Goal: Information Seeking & Learning: Learn about a topic

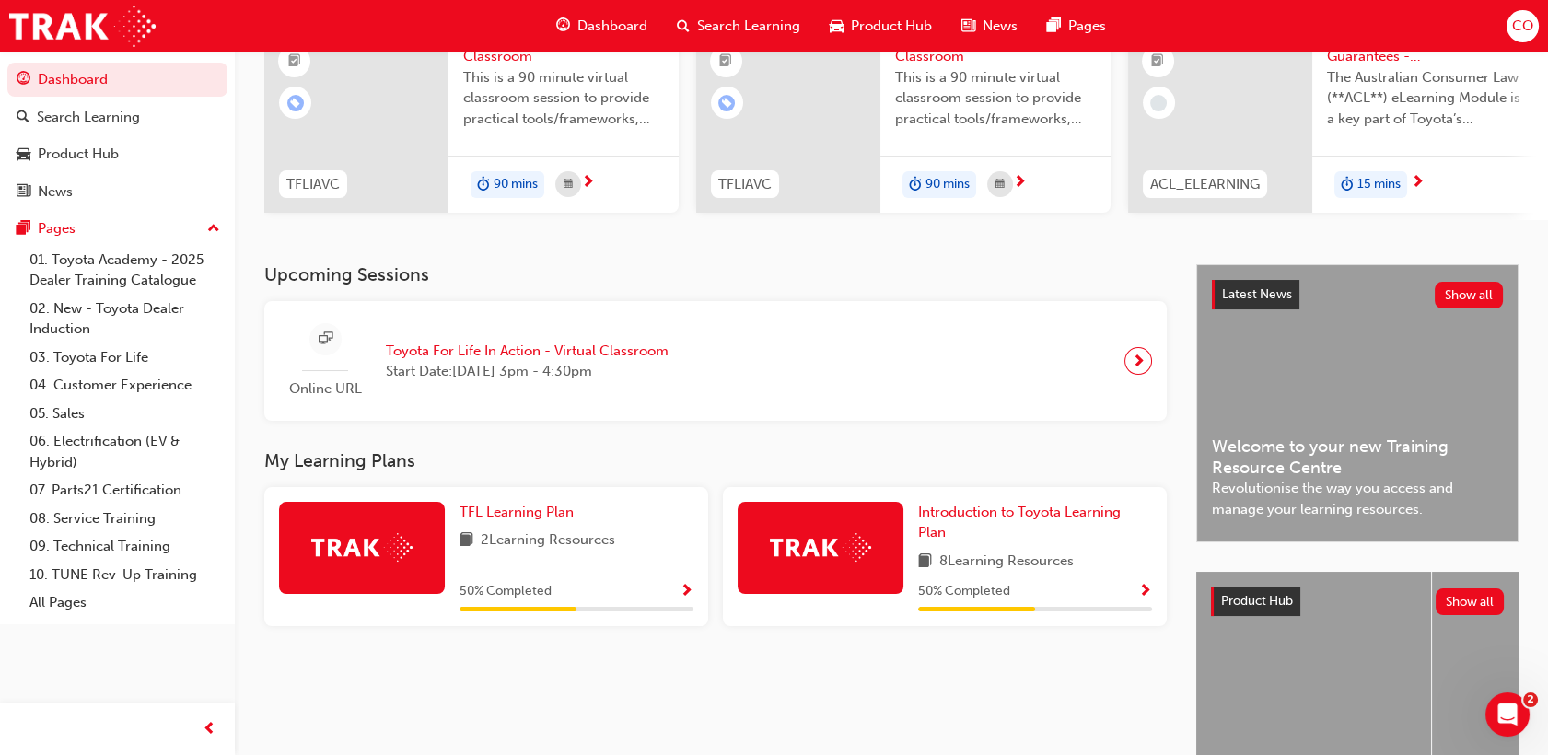
click at [1139, 601] on span "Show Progress" at bounding box center [1145, 592] width 14 height 17
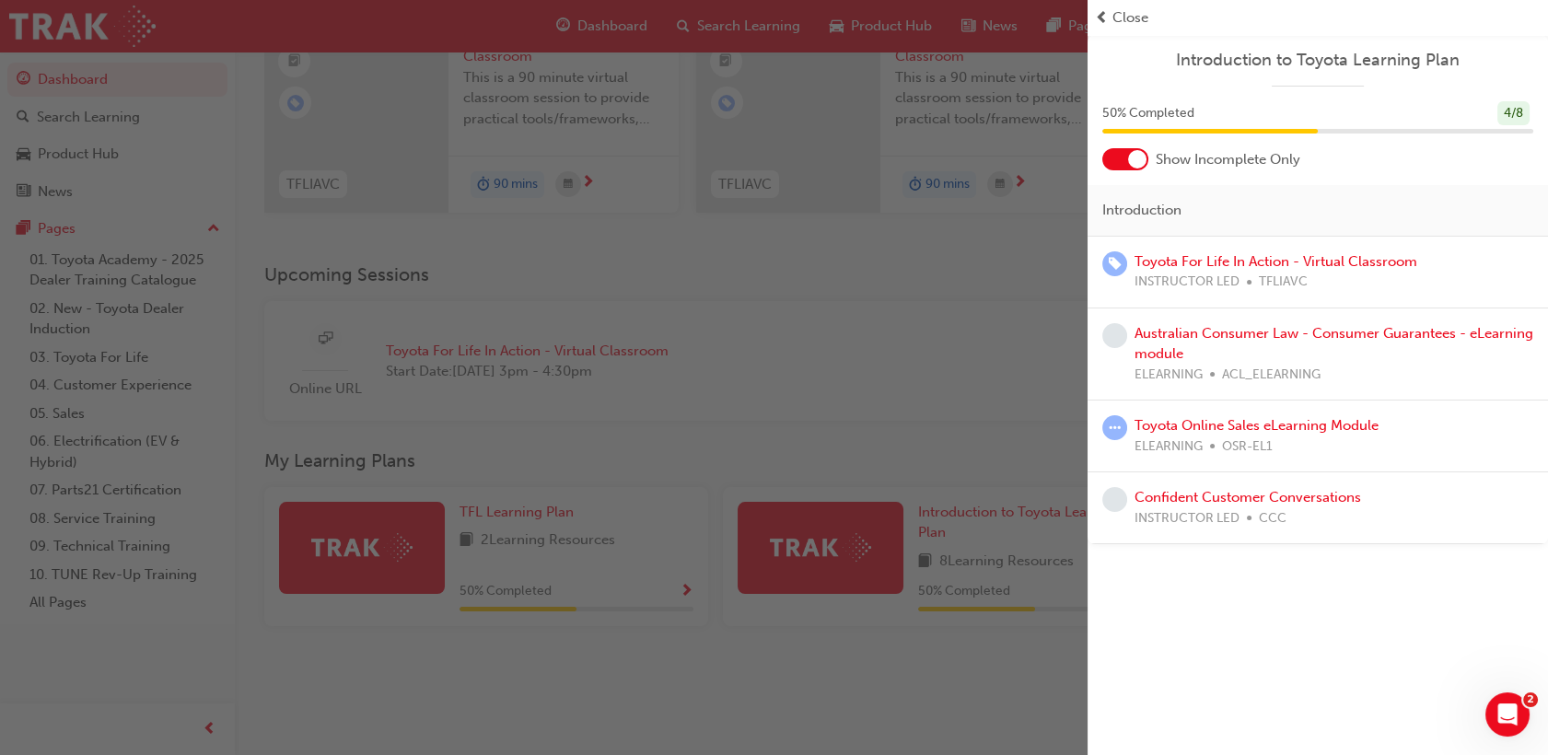
click at [1080, 527] on div "button" at bounding box center [544, 377] width 1088 height 755
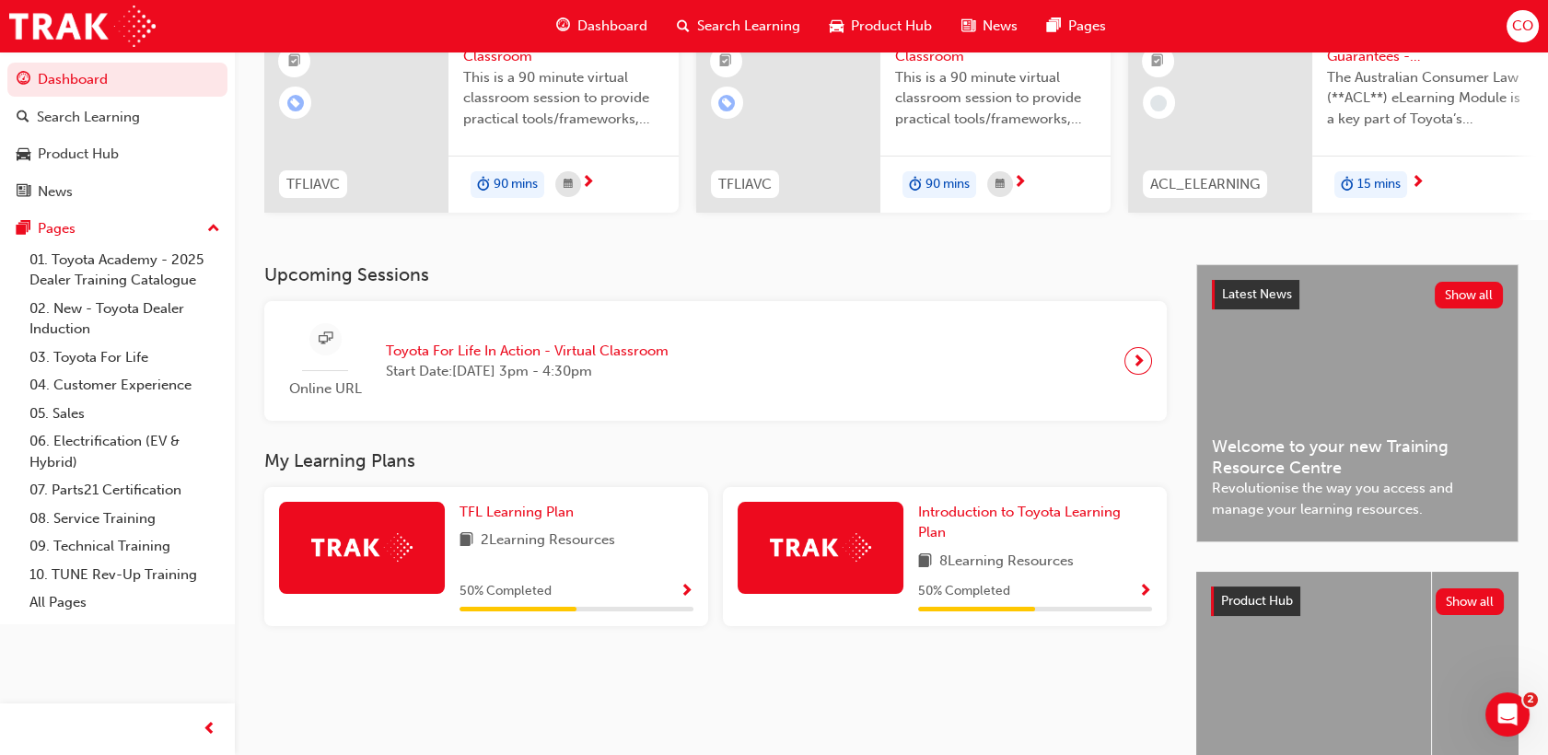
click at [688, 596] on span "Show Progress" at bounding box center [687, 592] width 14 height 17
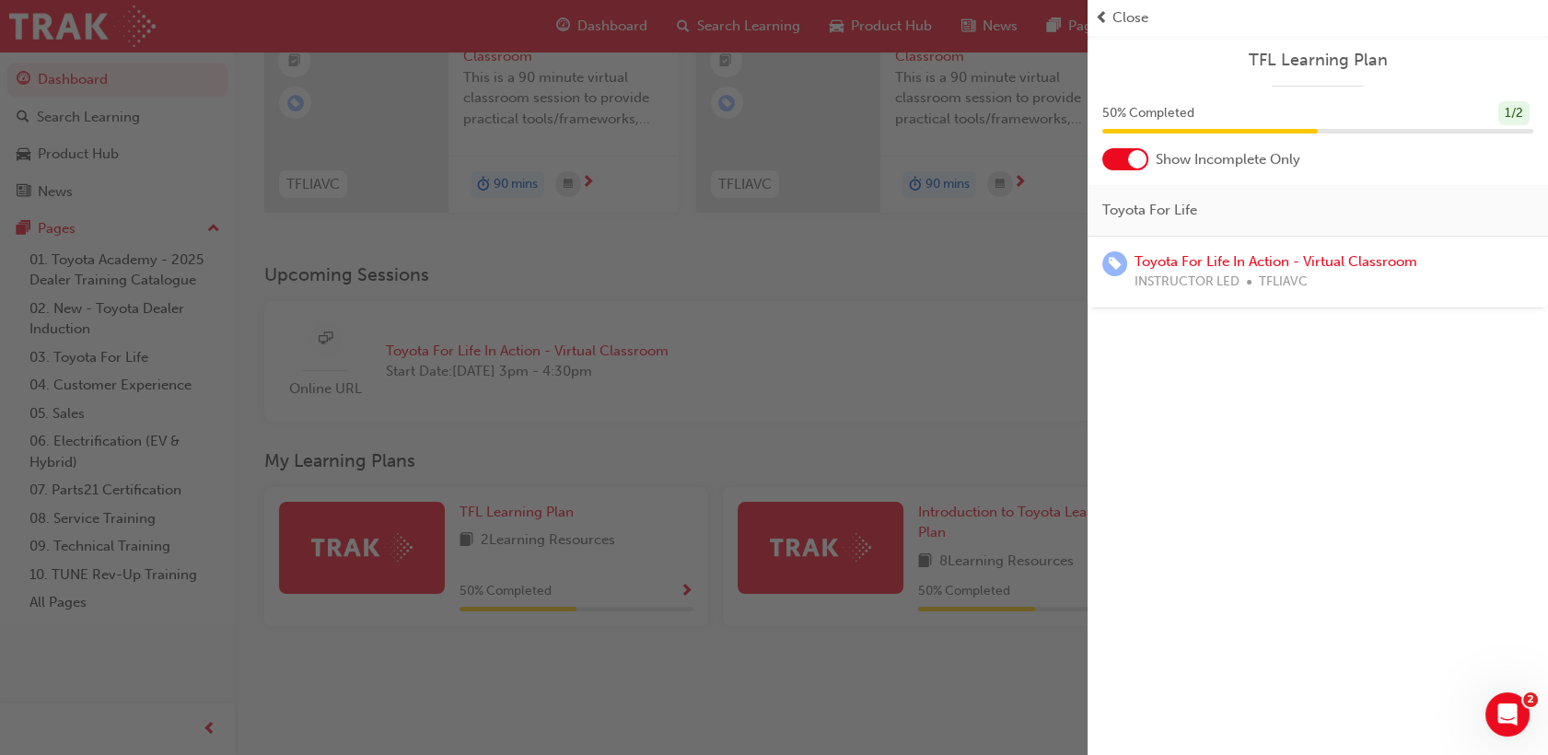
click at [688, 596] on div "button" at bounding box center [544, 377] width 1088 height 755
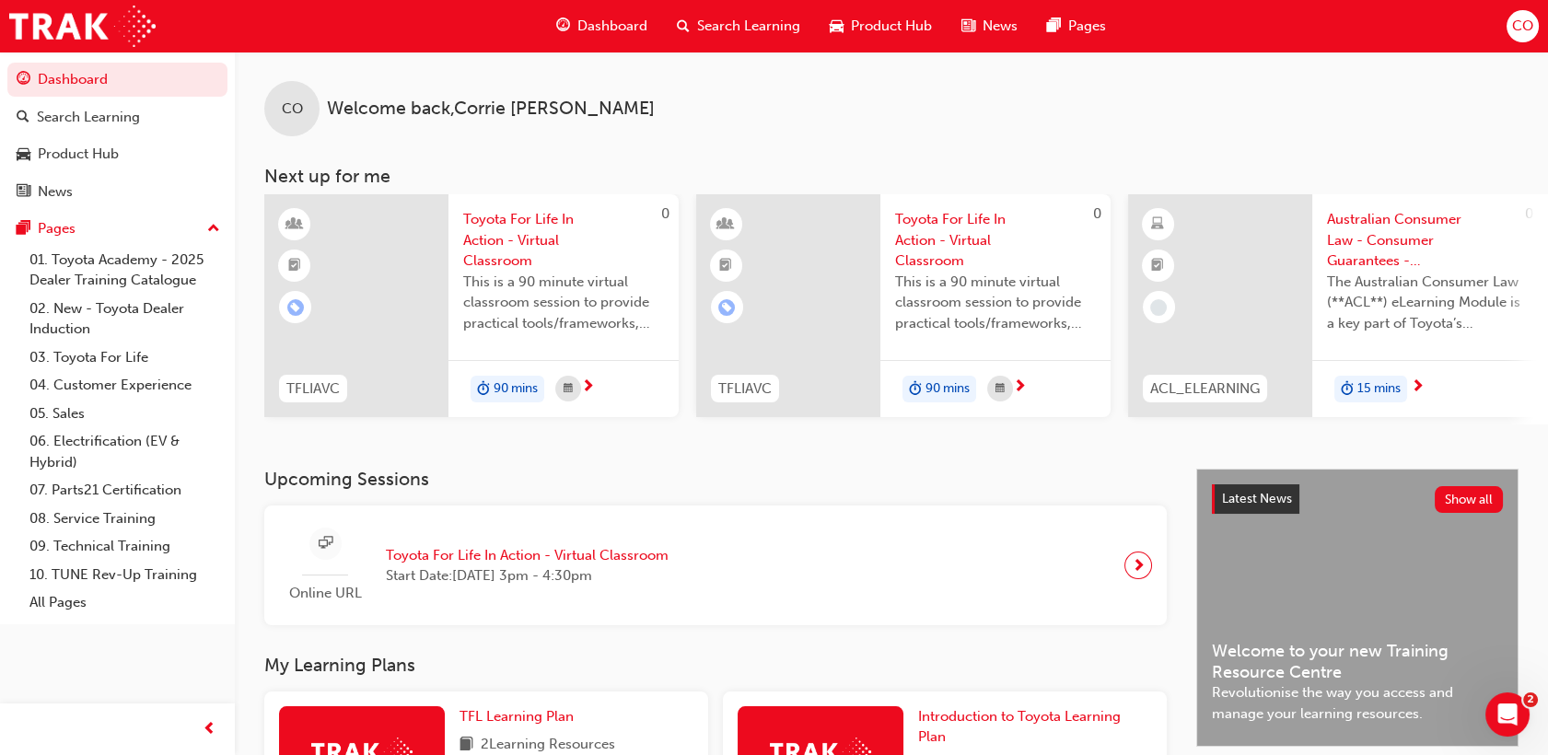
click at [722, 43] on div "Search Learning" at bounding box center [738, 26] width 153 height 38
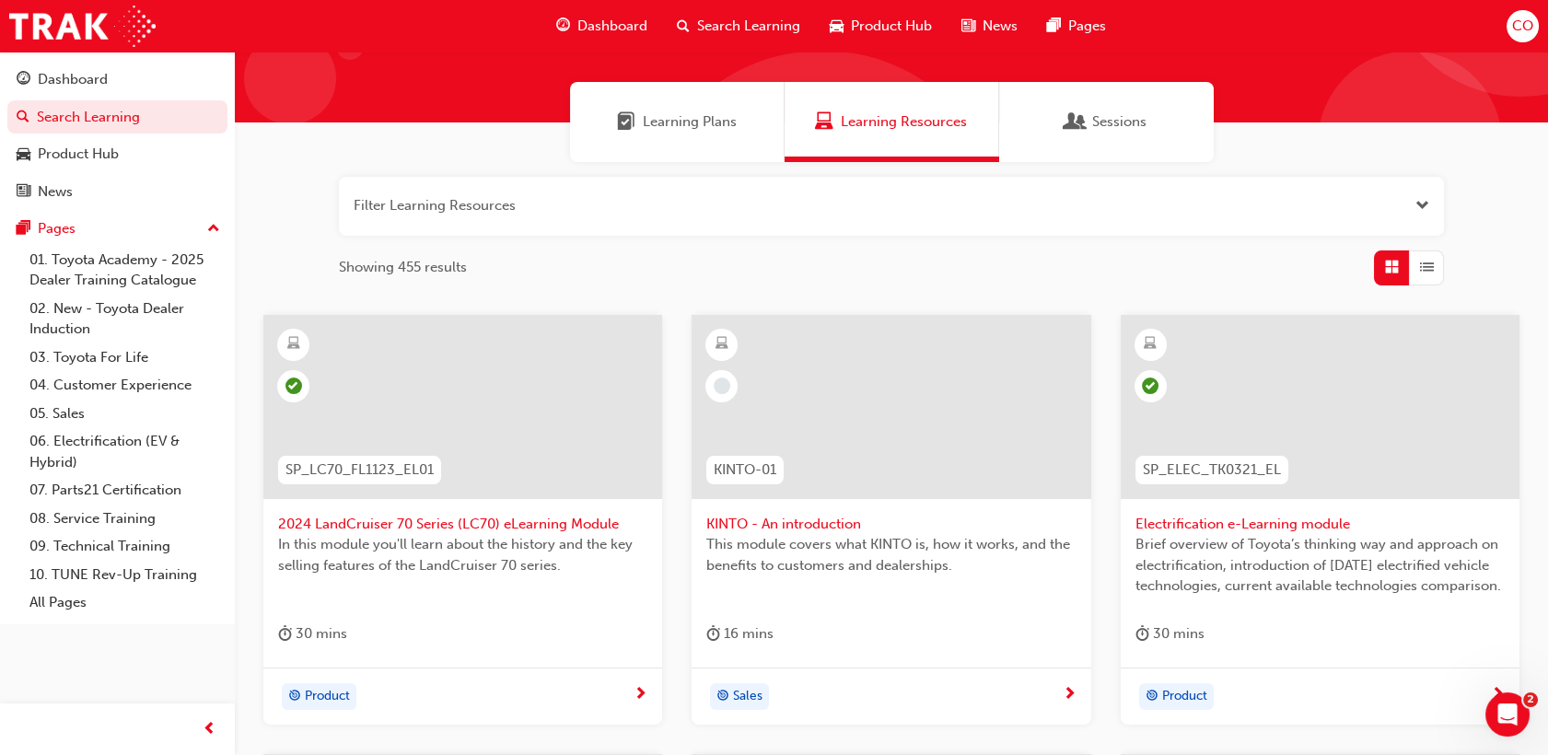
scroll to position [49, 0]
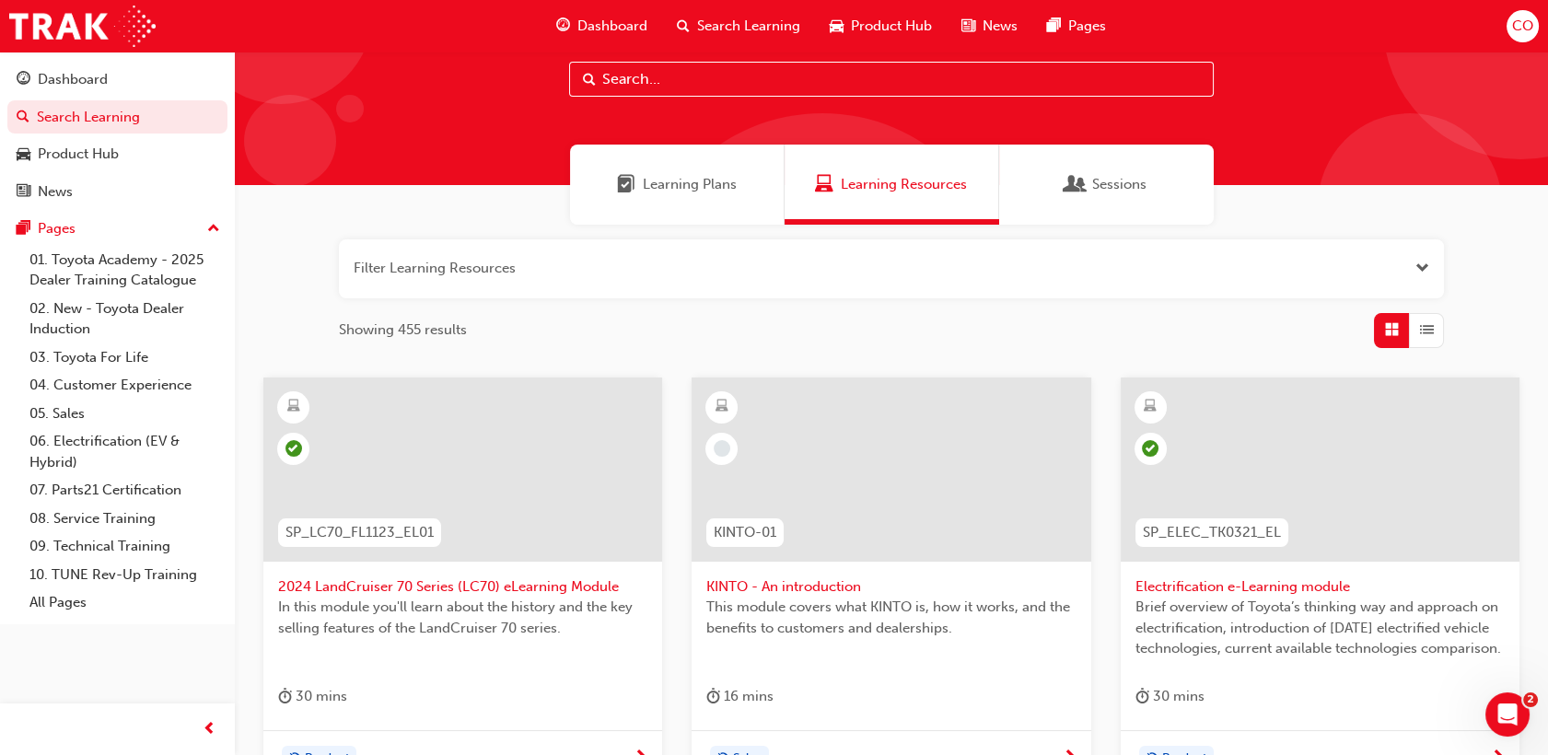
click at [1426, 267] on span "Open the filter" at bounding box center [1423, 268] width 14 height 21
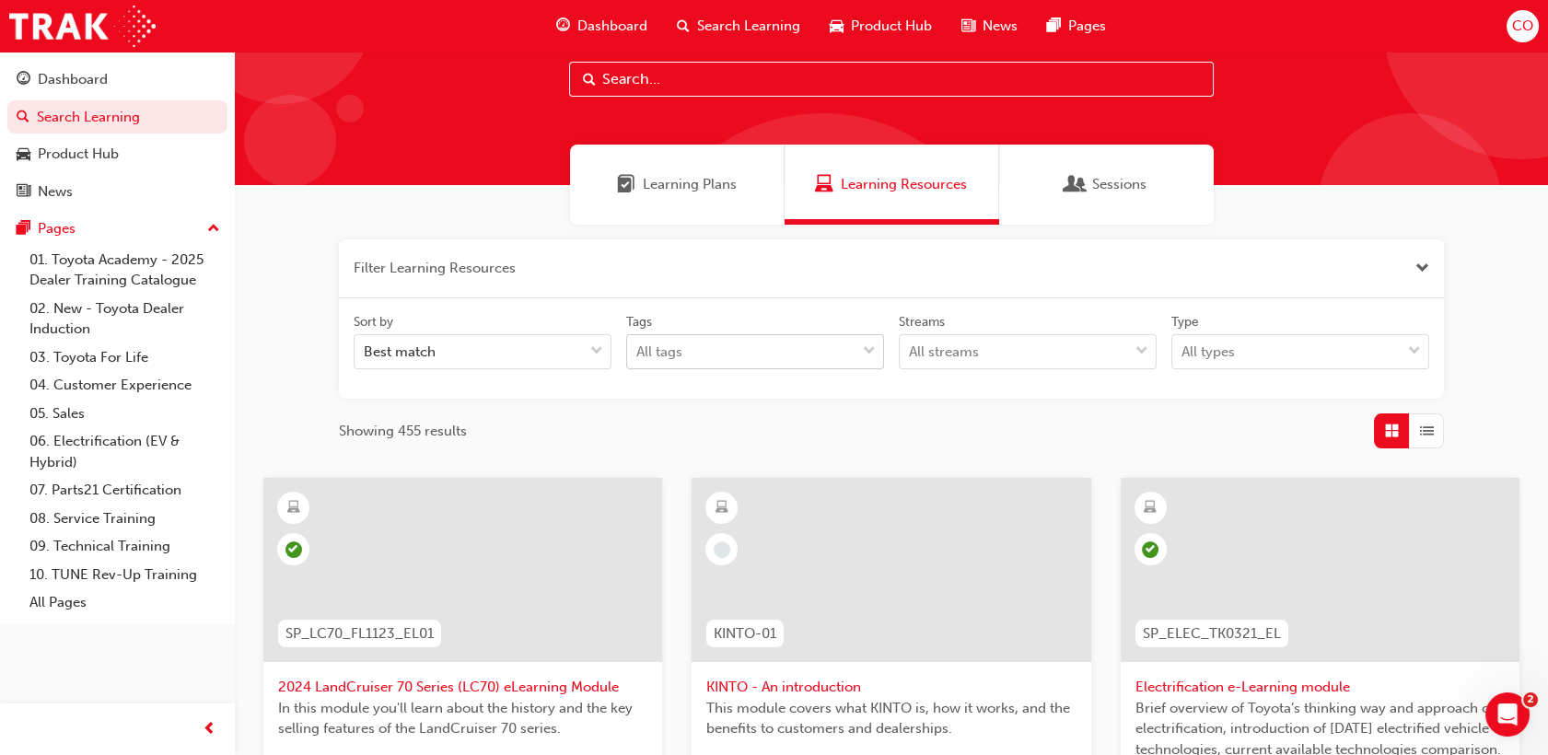
click at [877, 355] on div "tagOptions" at bounding box center [870, 351] width 28 height 33
click at [638, 355] on input "Tags All tags" at bounding box center [637, 352] width 2 height 16
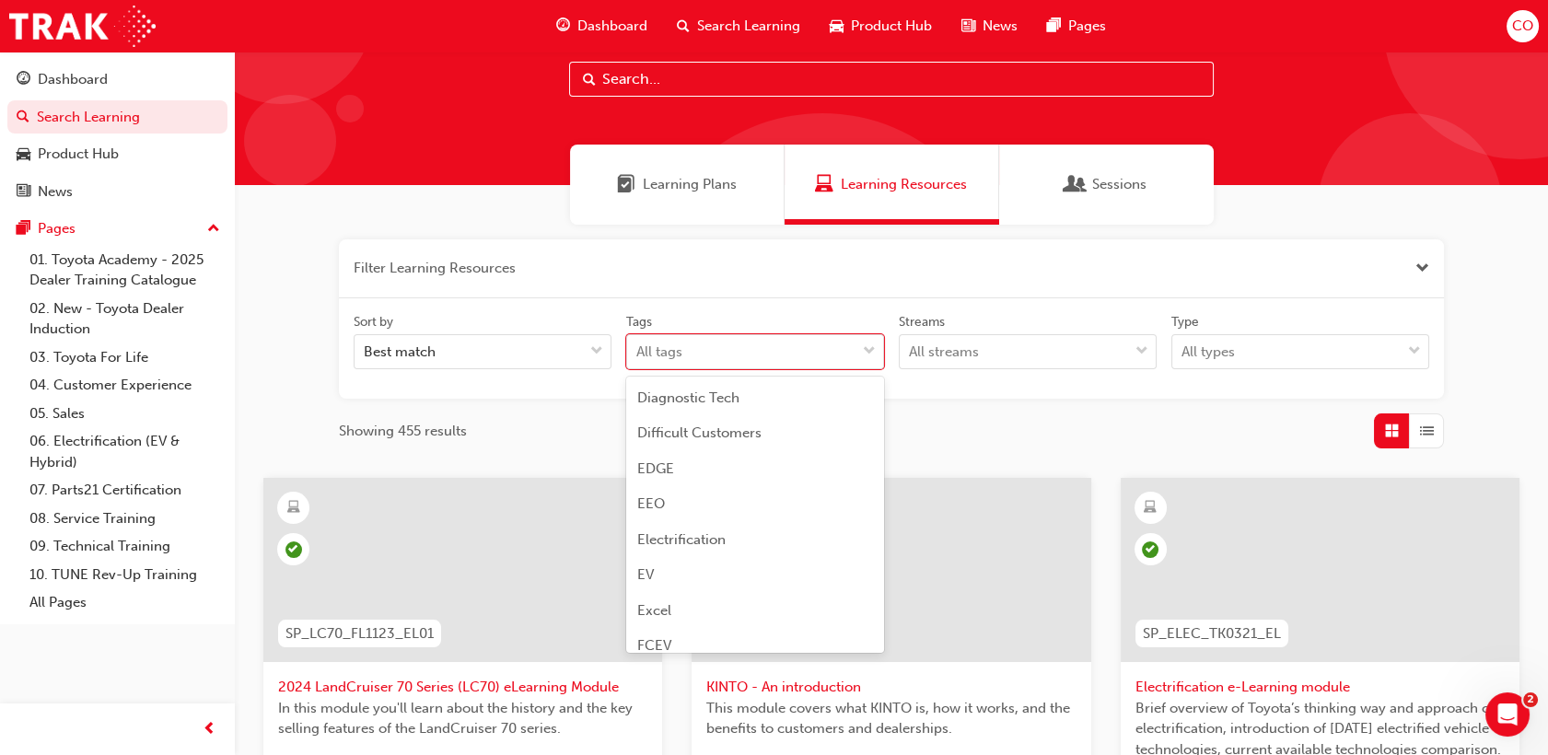
scroll to position [1739, 0]
click at [695, 575] on div "EV" at bounding box center [755, 574] width 258 height 36
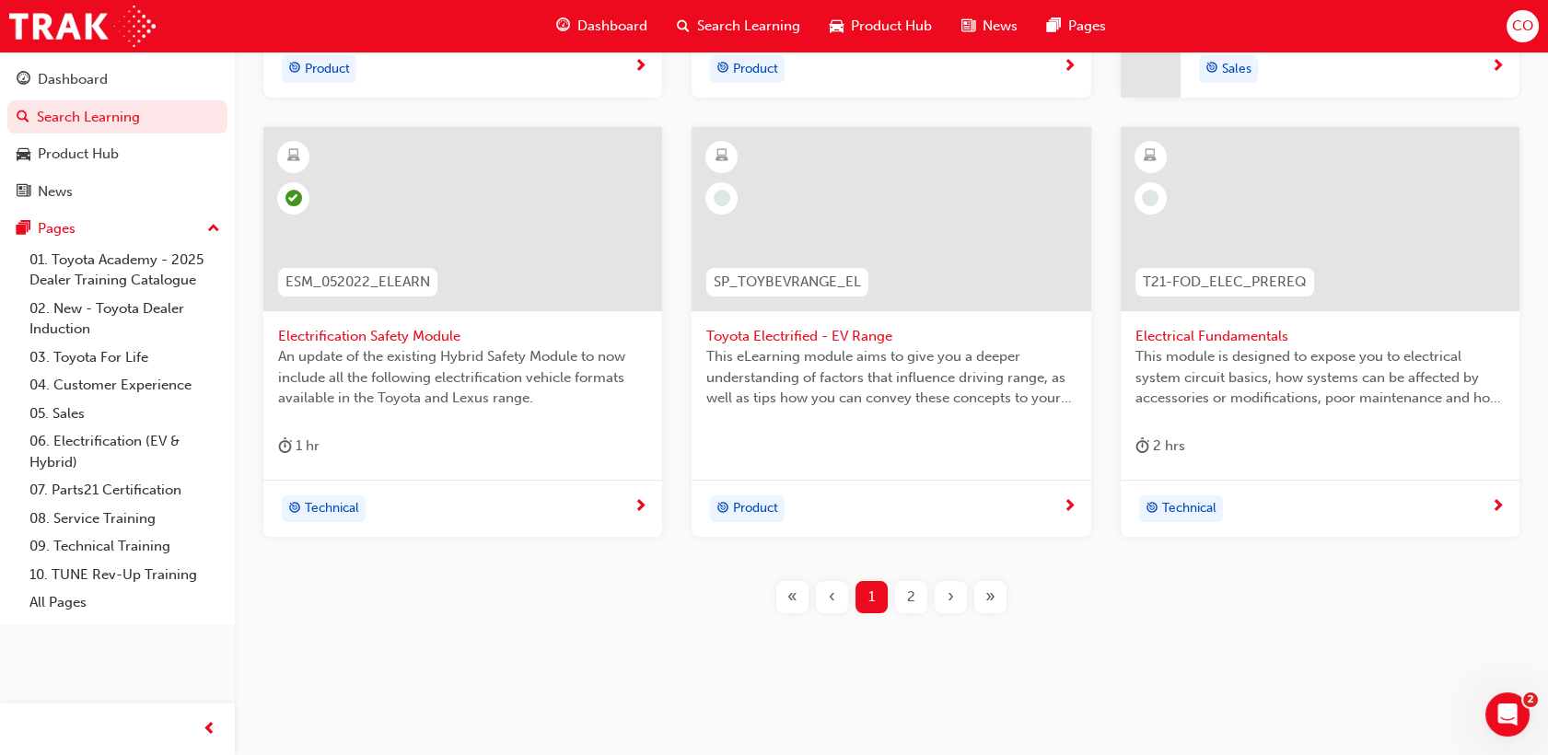
scroll to position [846, 0]
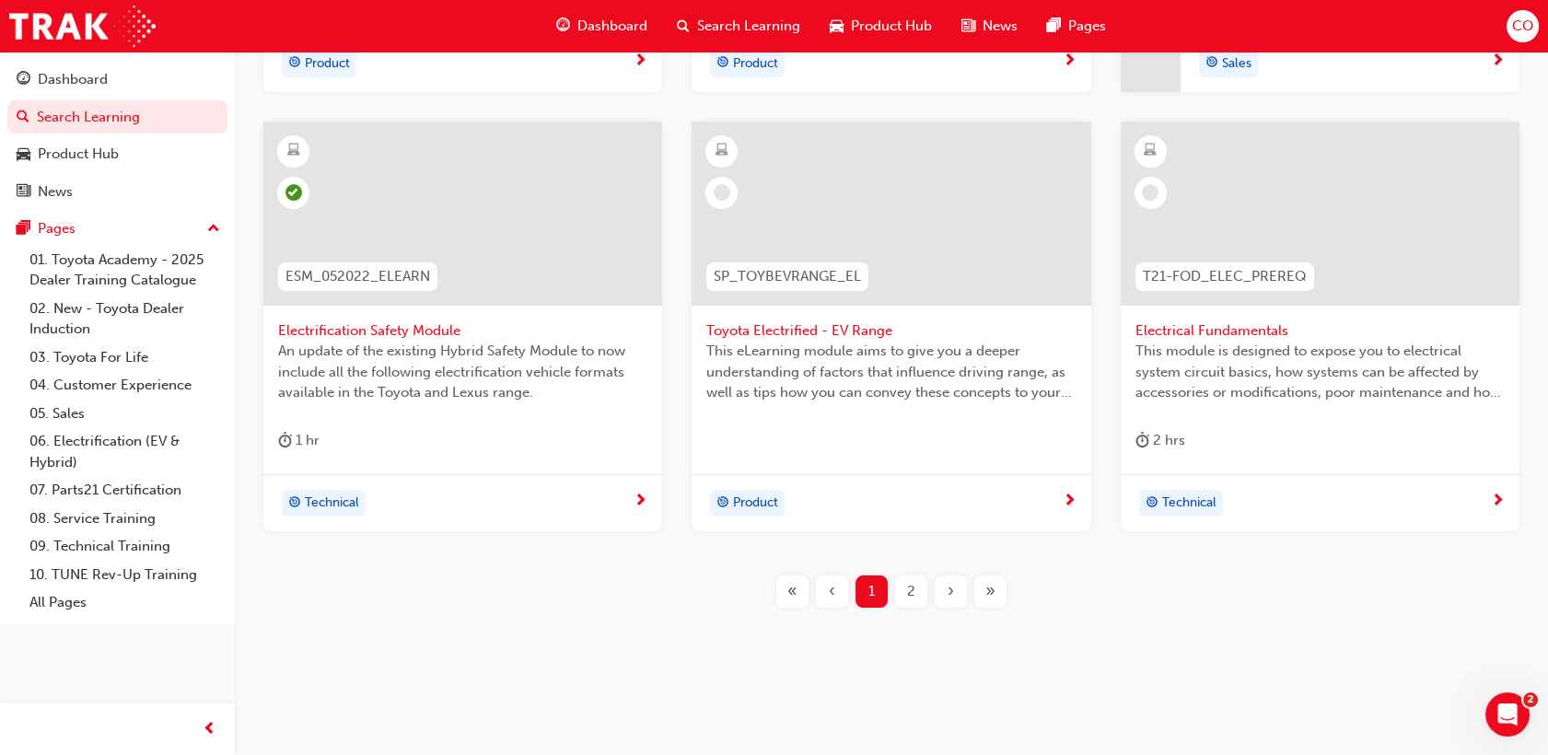
click at [910, 583] on span "2" at bounding box center [911, 591] width 8 height 21
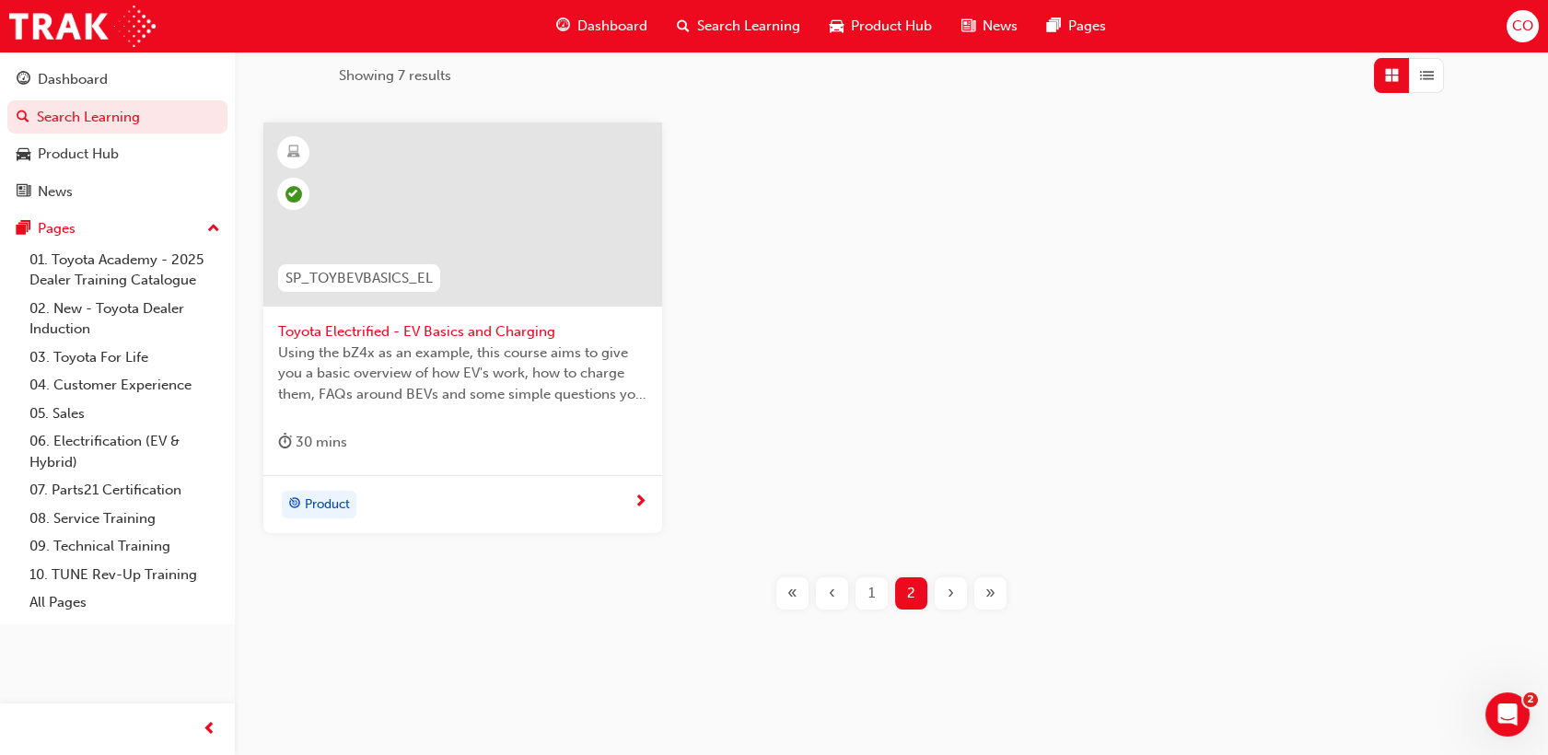
scroll to position [406, 0]
click at [880, 586] on div "1" at bounding box center [872, 592] width 32 height 32
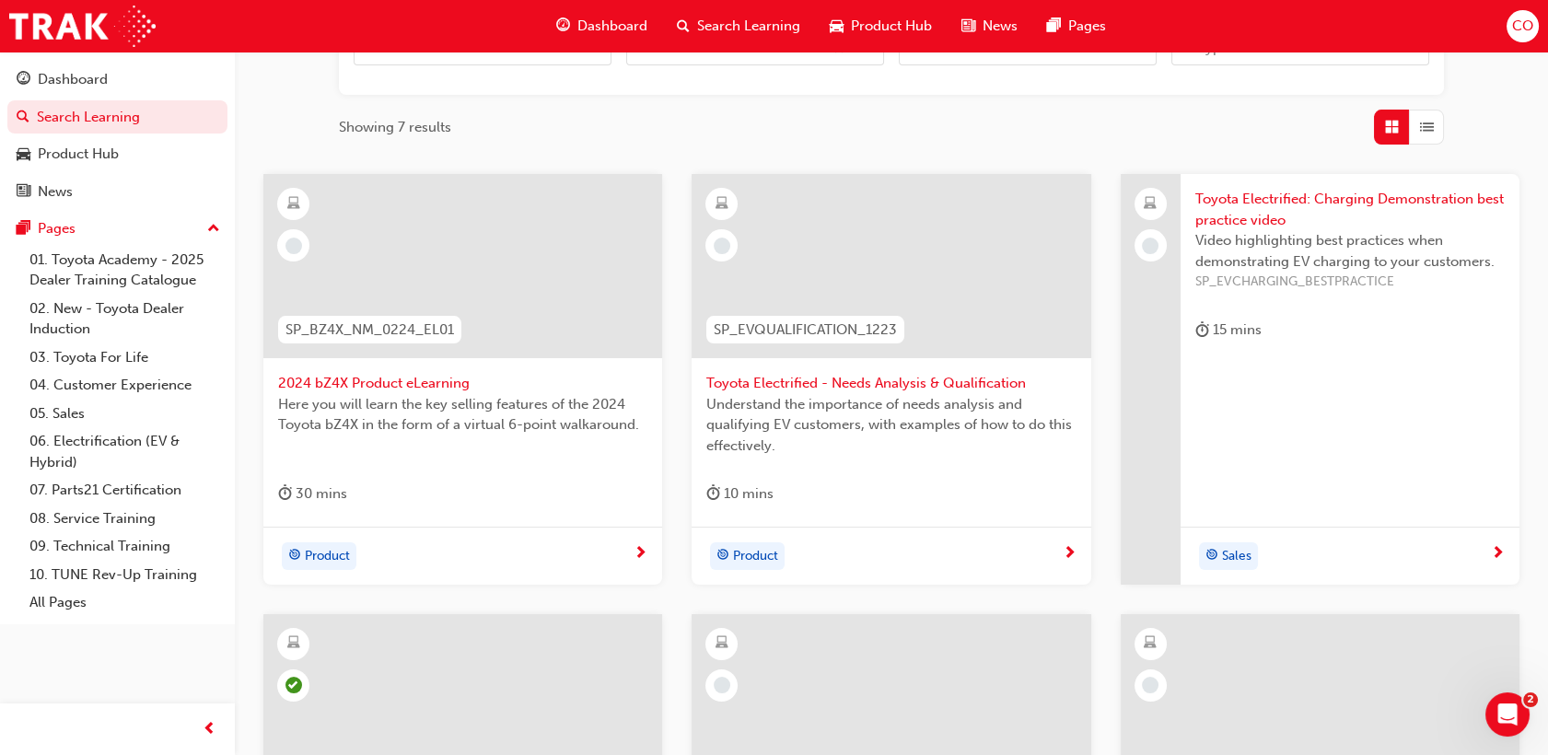
scroll to position [304, 0]
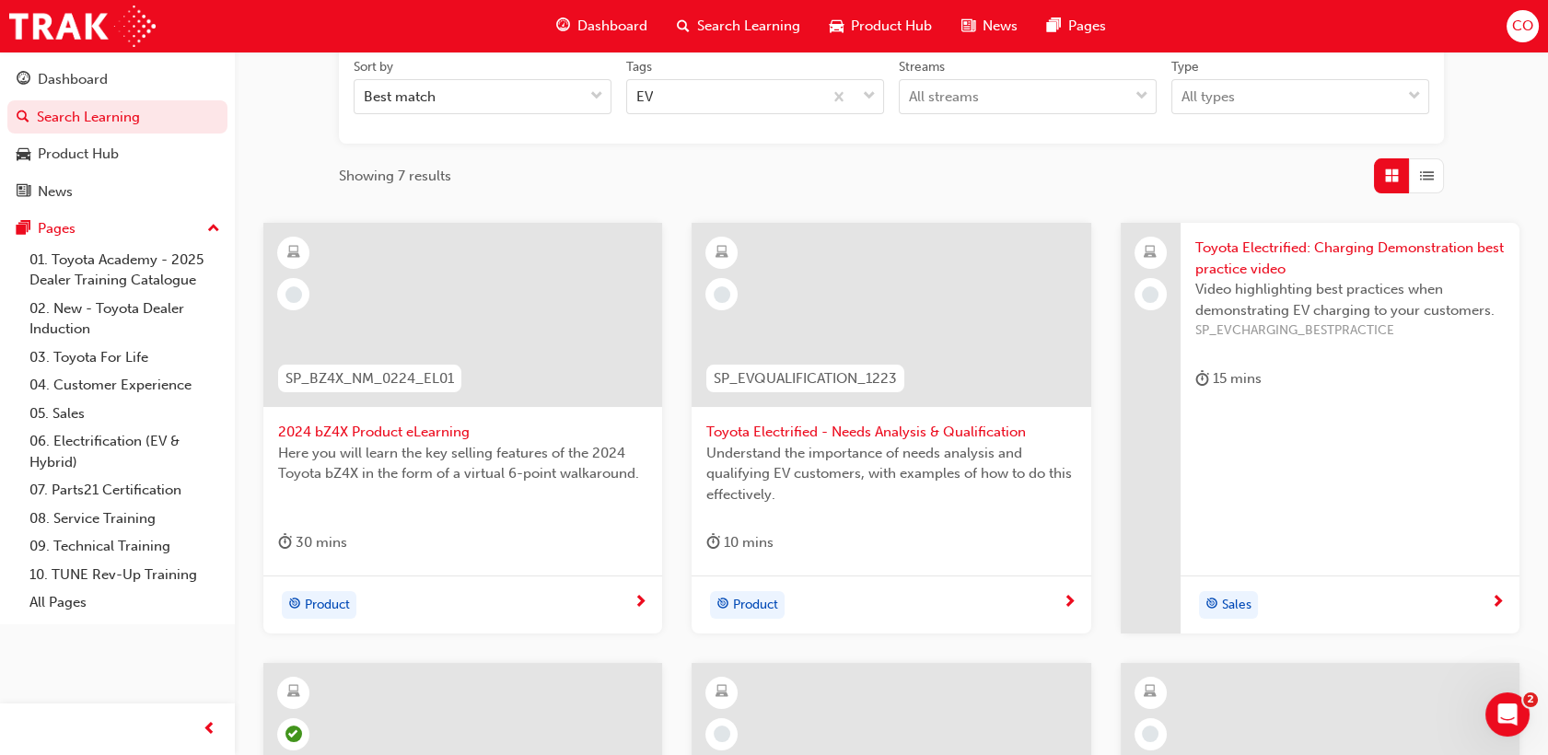
click at [935, 525] on div "Toyota Electrified - Needs Analysis & Qualification Understand the importance o…" at bounding box center [891, 399] width 399 height 353
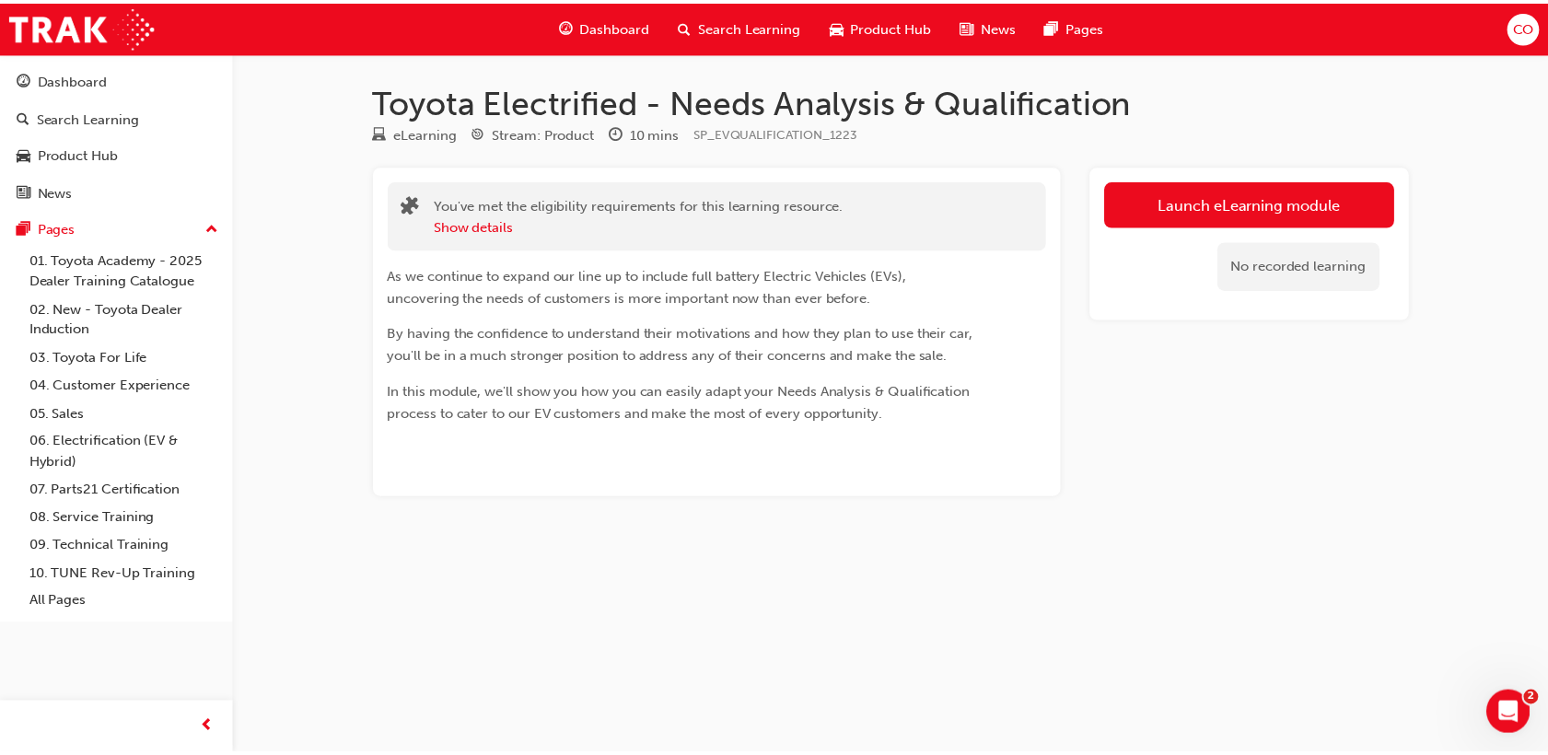
scroll to position [304, 0]
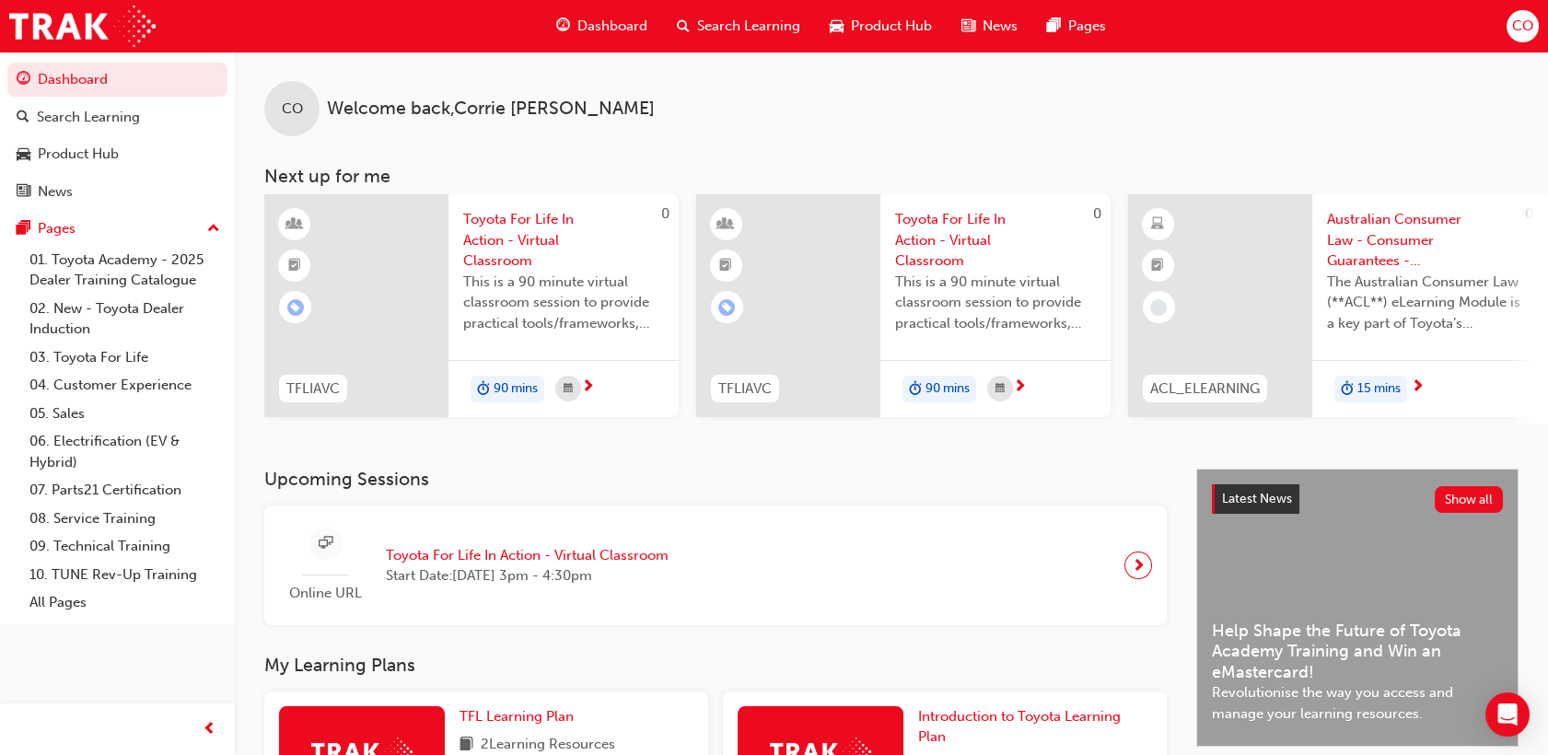
click at [748, 33] on span "Search Learning" at bounding box center [748, 26] width 103 height 21
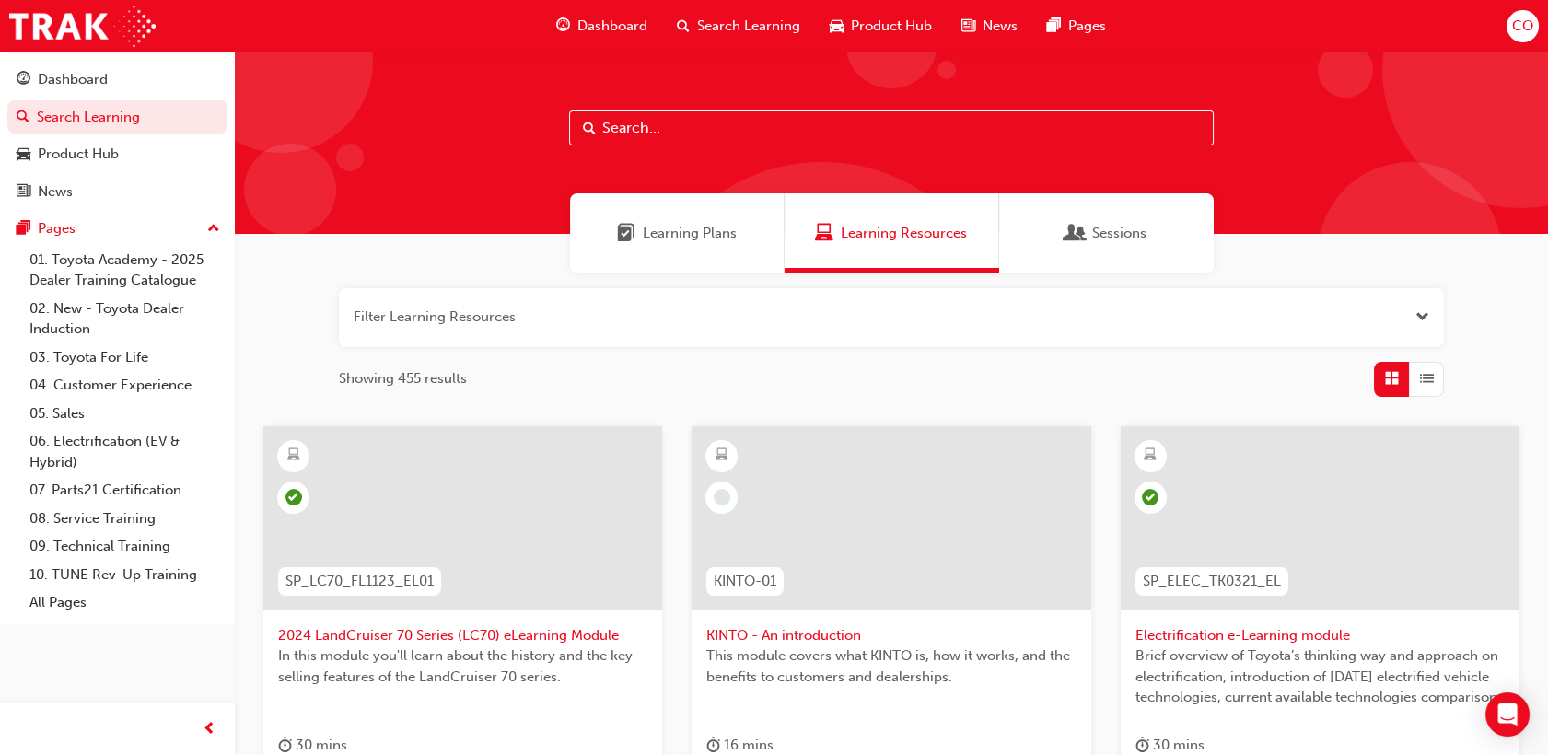
click at [877, 229] on span "Learning Resources" at bounding box center [904, 233] width 126 height 21
click at [1421, 307] on span "Open the filter" at bounding box center [1423, 317] width 14 height 21
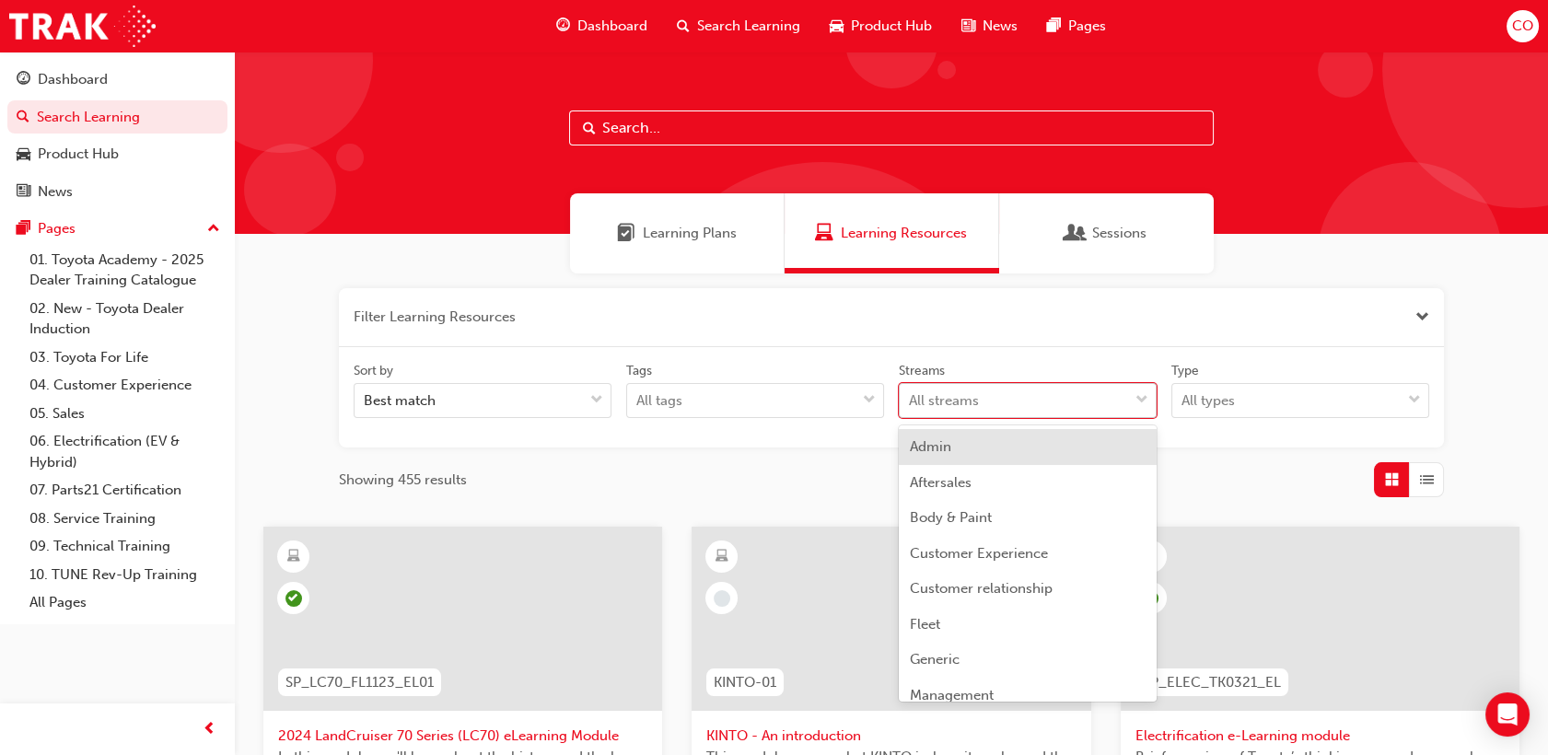
click at [943, 414] on div "All streams" at bounding box center [1014, 401] width 228 height 32
click at [911, 408] on input "Streams option Admin focused, 1 of 23. 23 results available. Use Up and Down to…" at bounding box center [910, 400] width 2 height 16
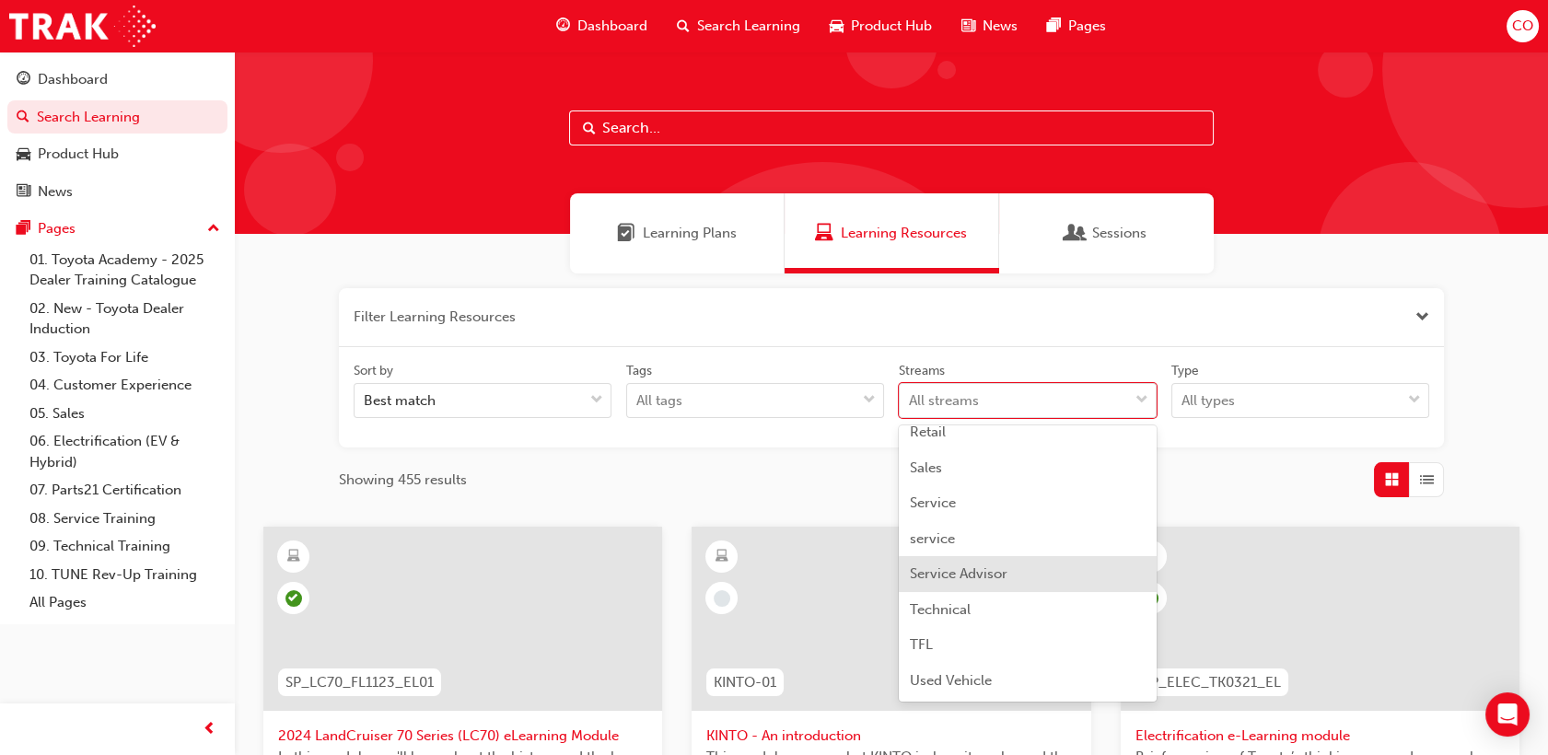
scroll to position [545, 0]
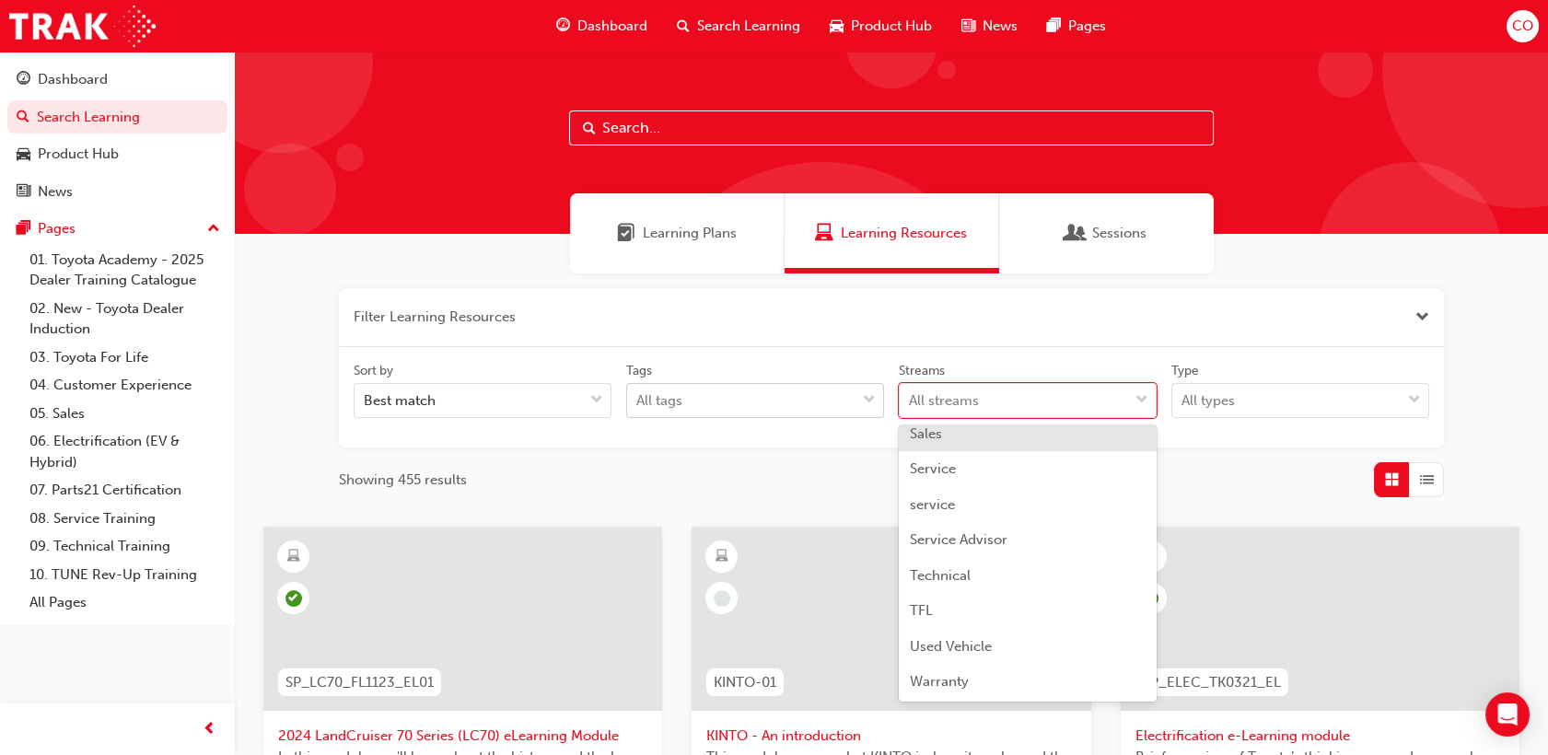
click at [846, 388] on div "All tags" at bounding box center [741, 401] width 228 height 32
click at [638, 392] on input "Tags All tags" at bounding box center [637, 400] width 2 height 16
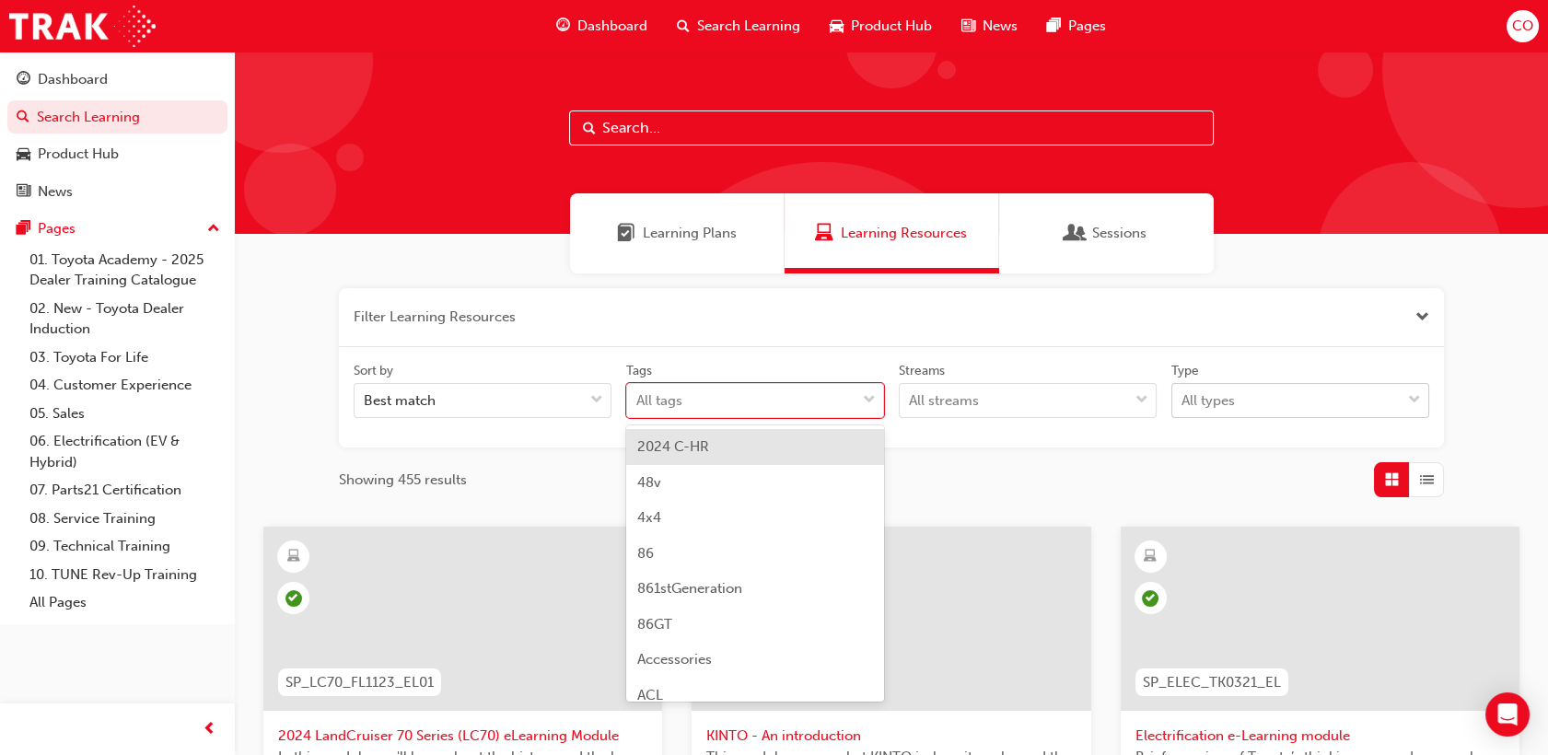
click at [1222, 392] on div "All types" at bounding box center [1208, 401] width 53 height 21
click at [1184, 392] on input "Type All types" at bounding box center [1183, 400] width 2 height 16
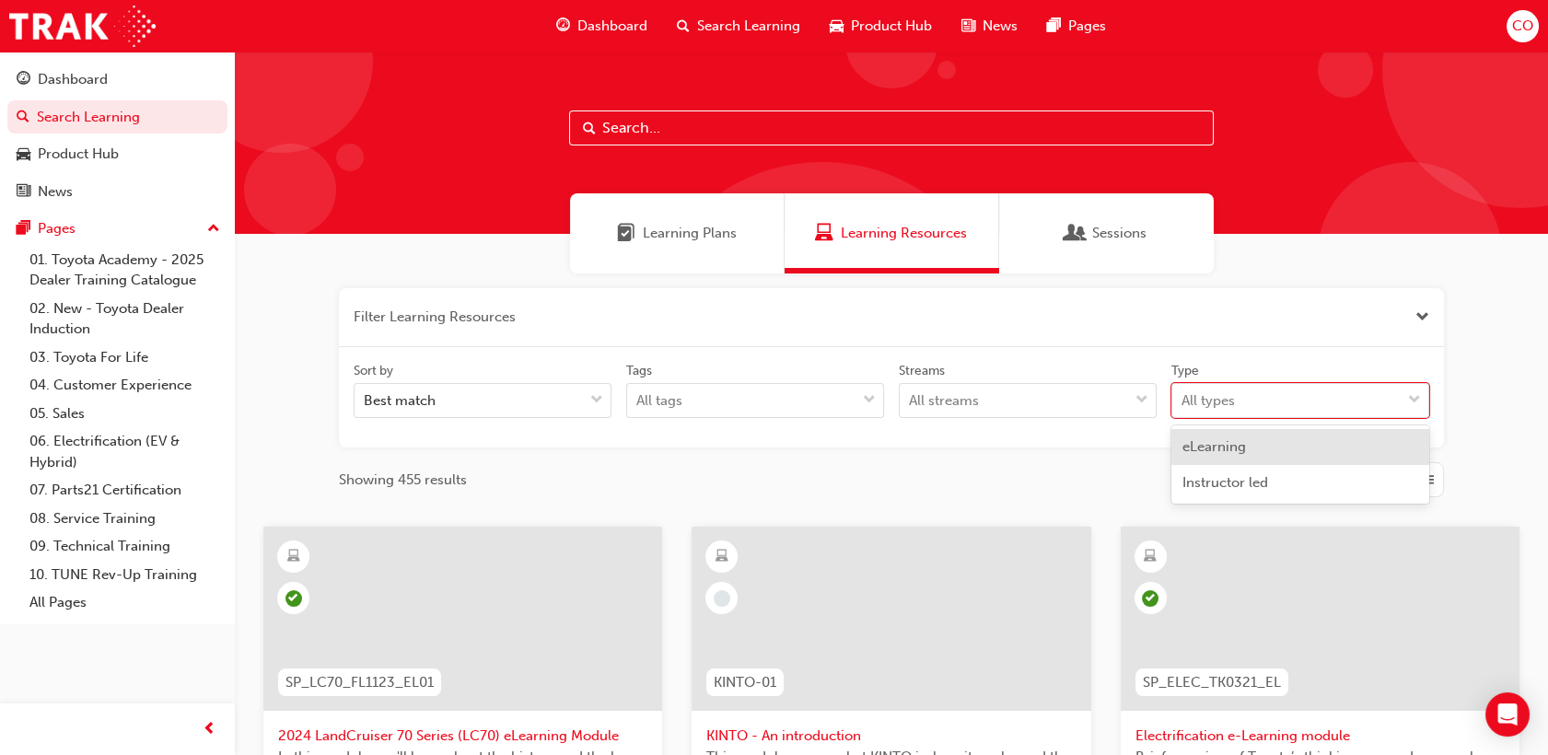
click at [799, 381] on div "Tags" at bounding box center [755, 373] width 258 height 22
click at [638, 392] on input "Tags All tags" at bounding box center [637, 400] width 2 height 16
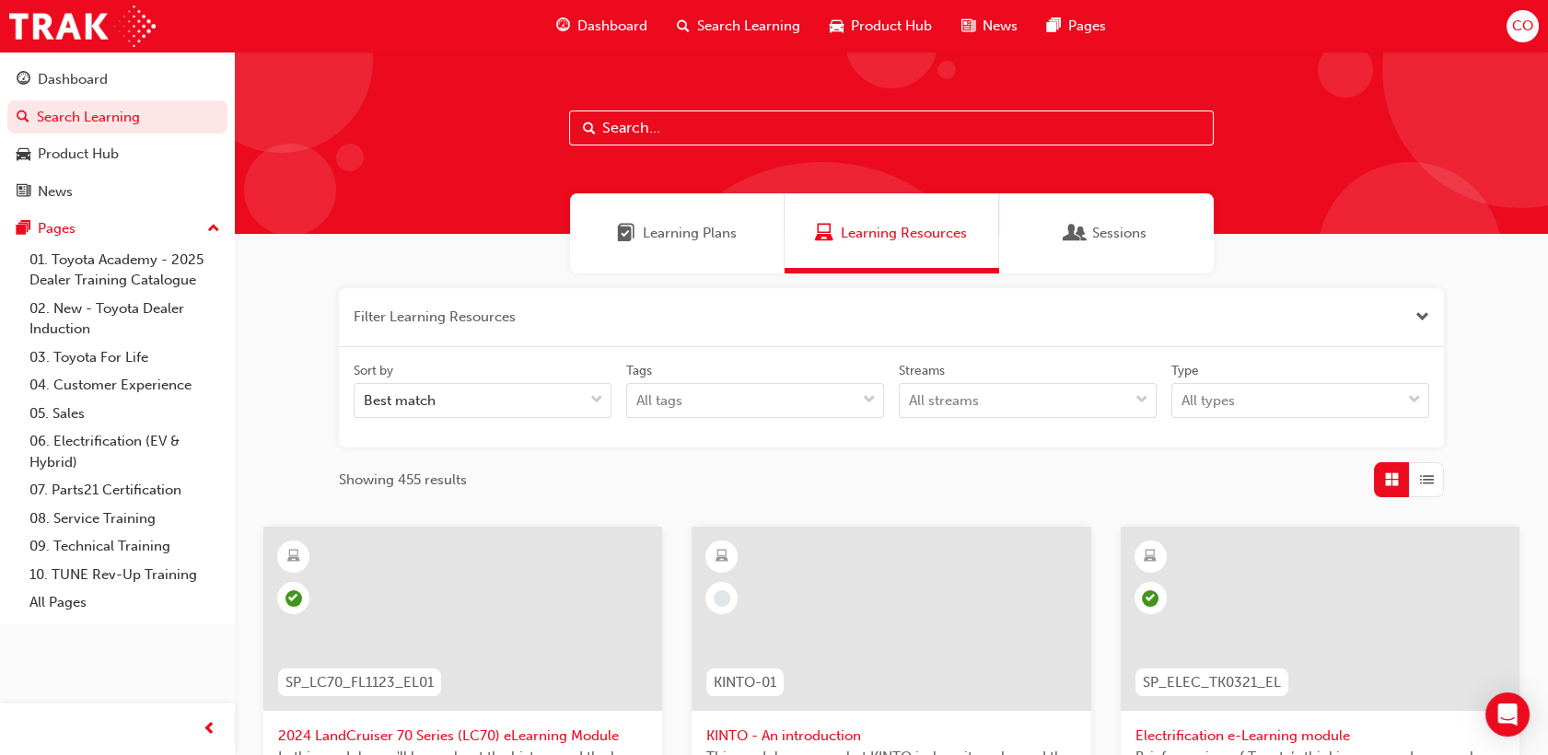
click at [806, 381] on div "Tags" at bounding box center [755, 373] width 258 height 22
click at [638, 392] on input "Tags All tags" at bounding box center [637, 400] width 2 height 16
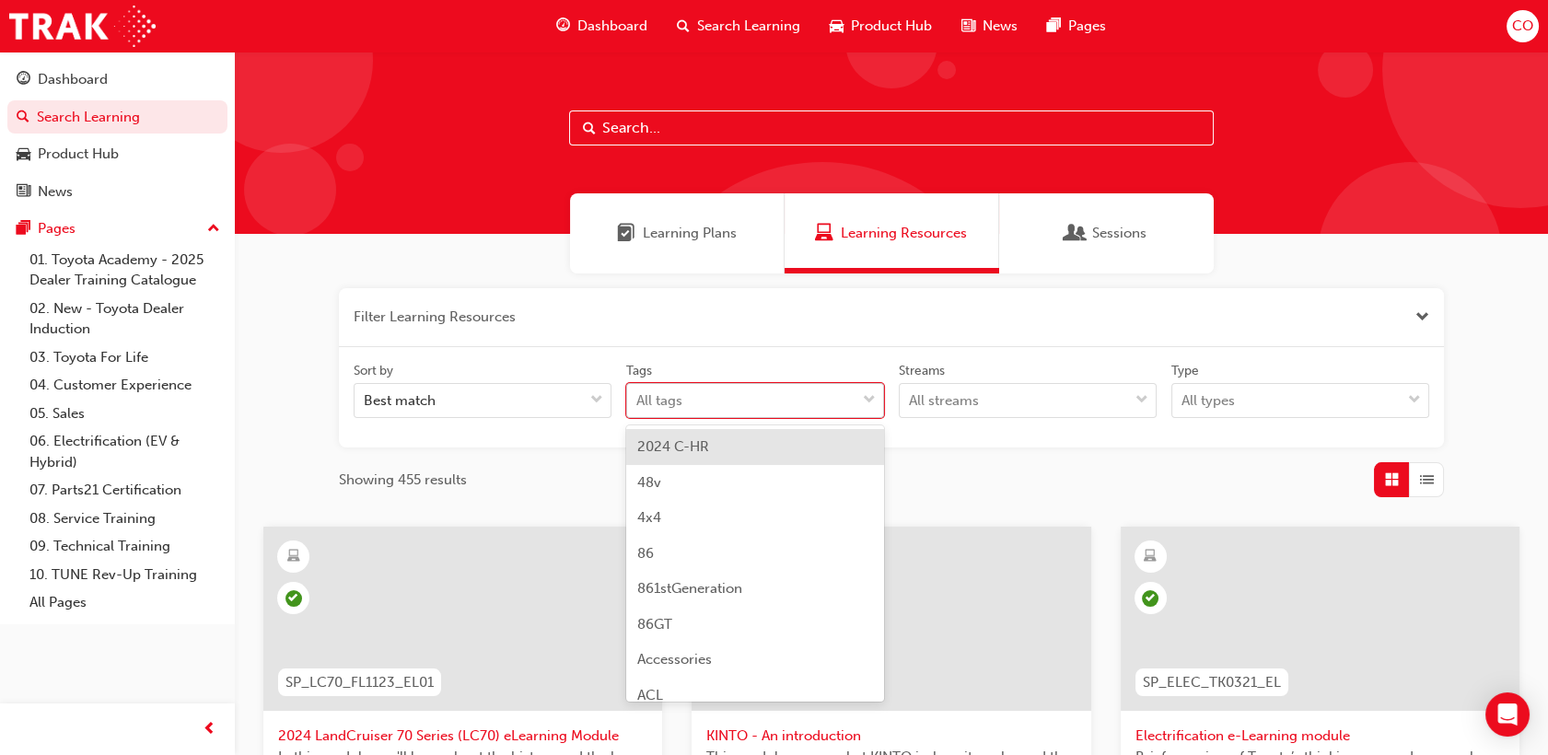
click at [863, 409] on span "down-icon" at bounding box center [869, 401] width 13 height 24
click at [638, 408] on input "Tags option 2024 C-HR focused, 1 of 189. 189 results available. Use Up and Down…" at bounding box center [637, 400] width 2 height 16
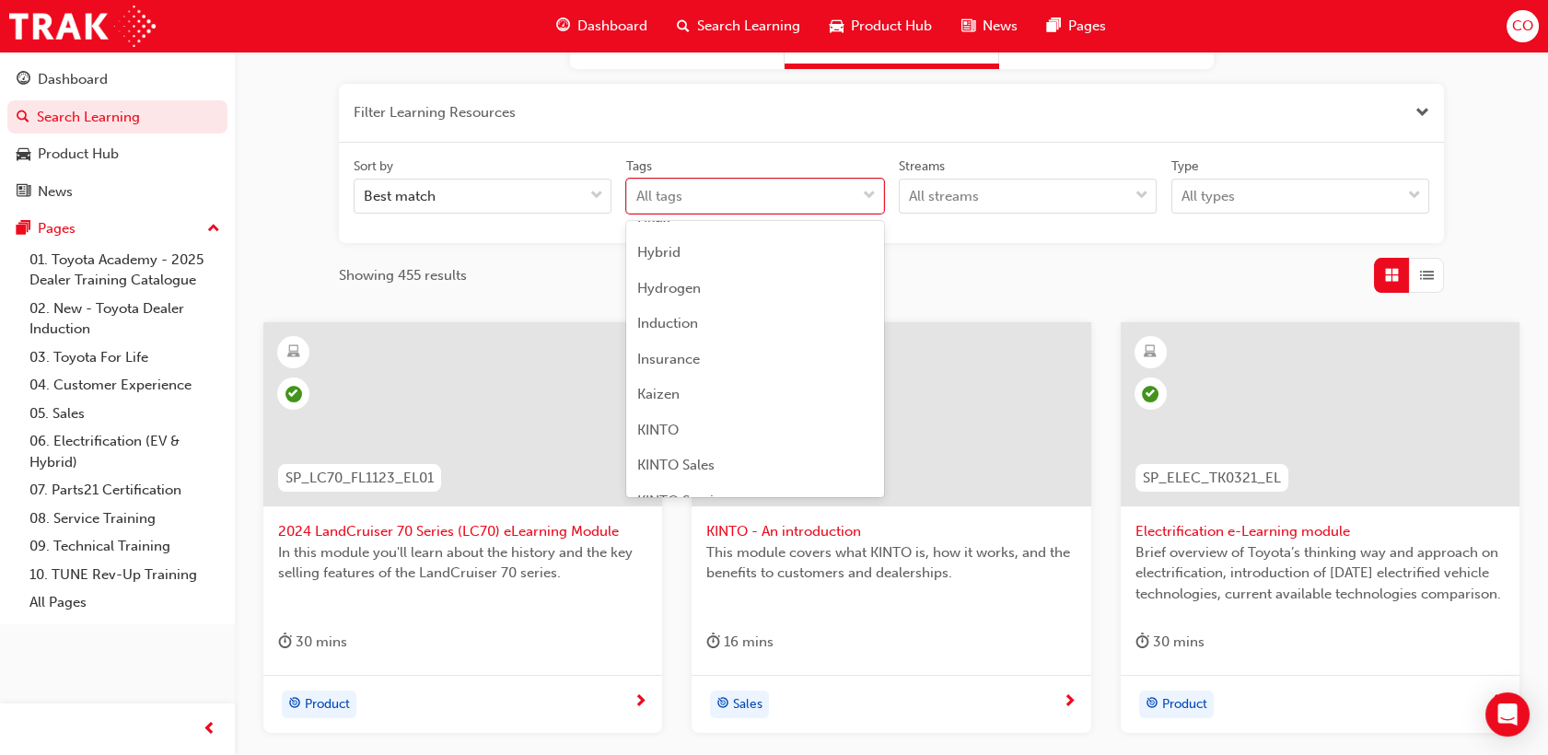
scroll to position [2866, 0]
click at [721, 276] on div "Hybrid" at bounding box center [755, 285] width 258 height 36
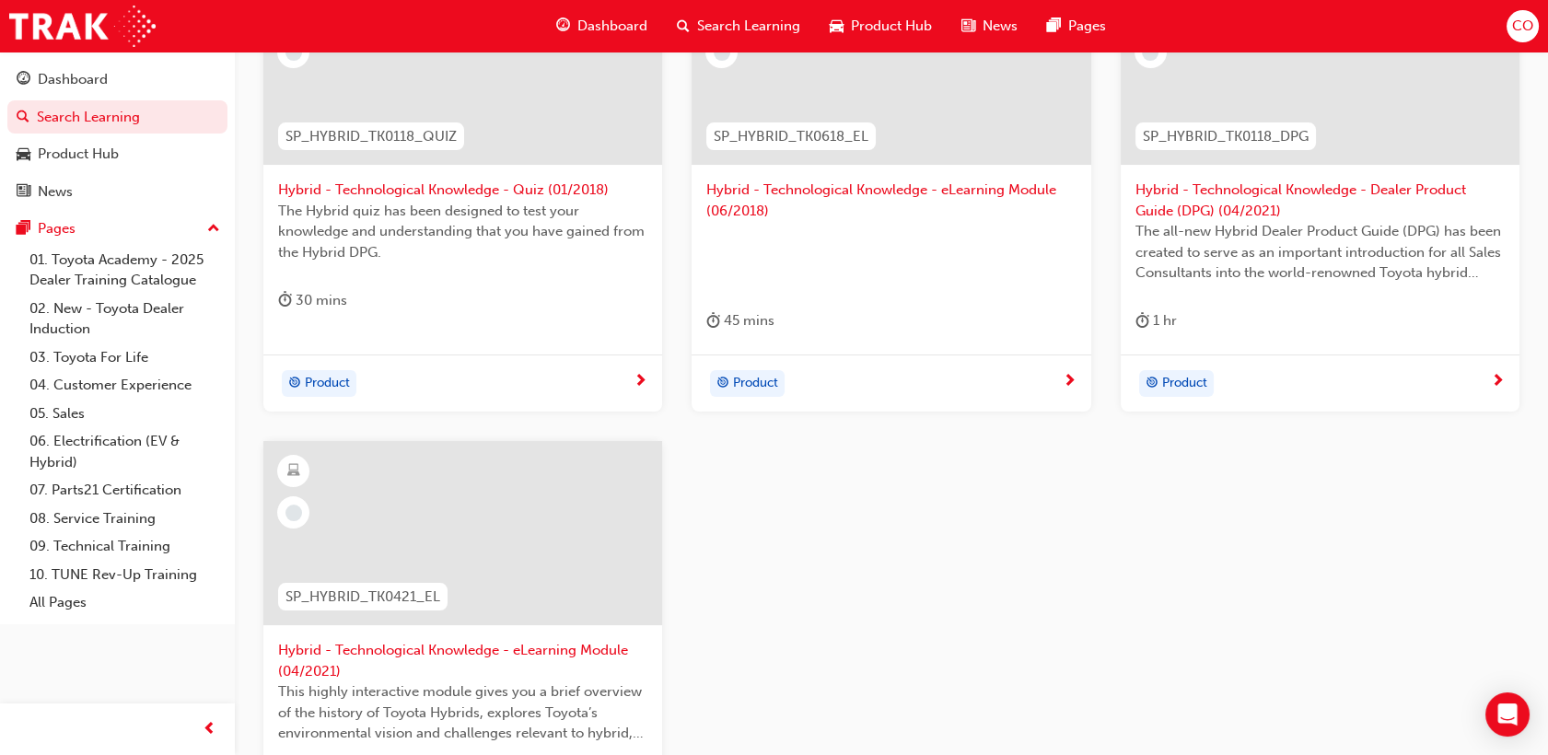
scroll to position [511, 0]
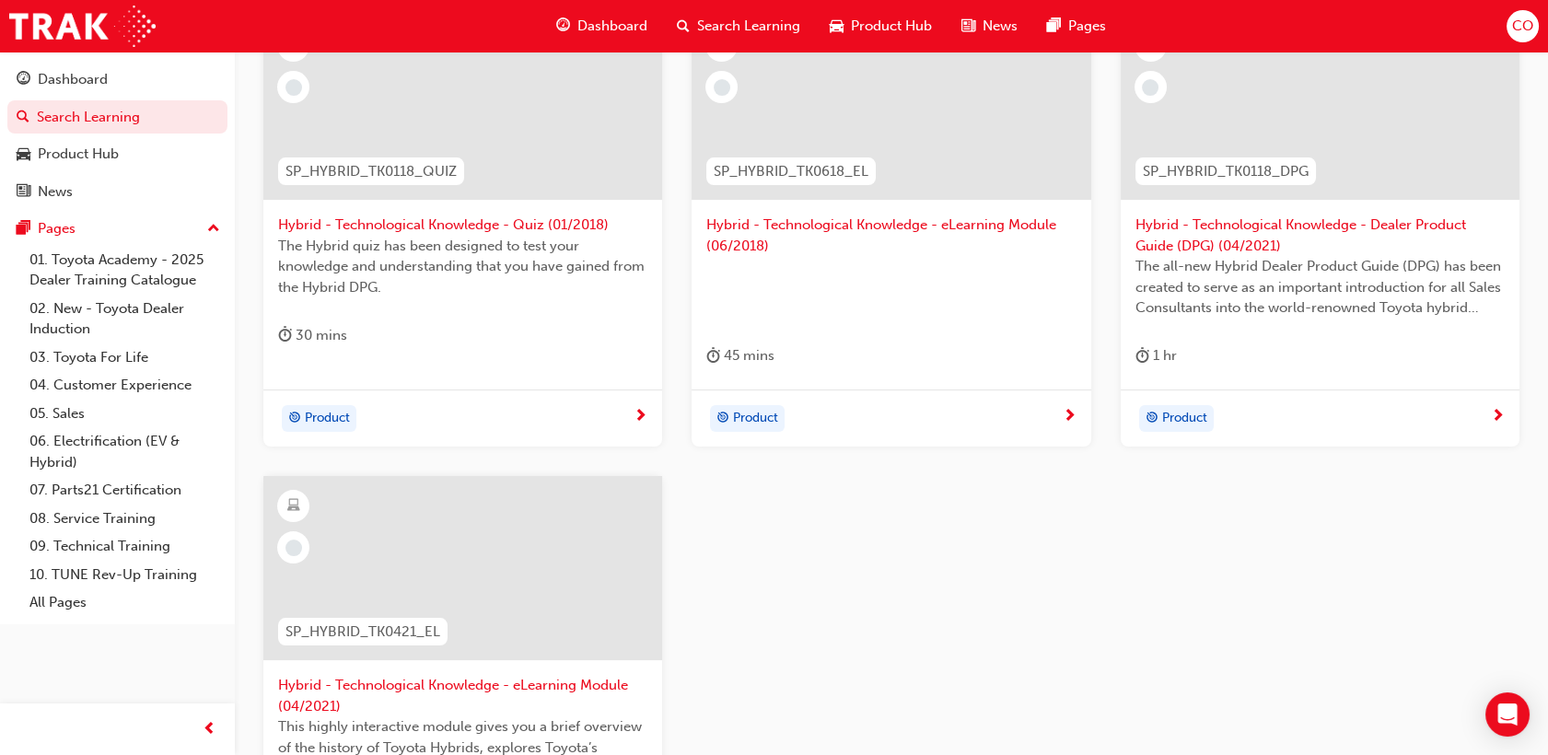
click at [1359, 333] on div "Hybrid - Technological Knowledge - Dealer Product Guide (DPG) (04/2021) The all…" at bounding box center [1320, 203] width 399 height 374
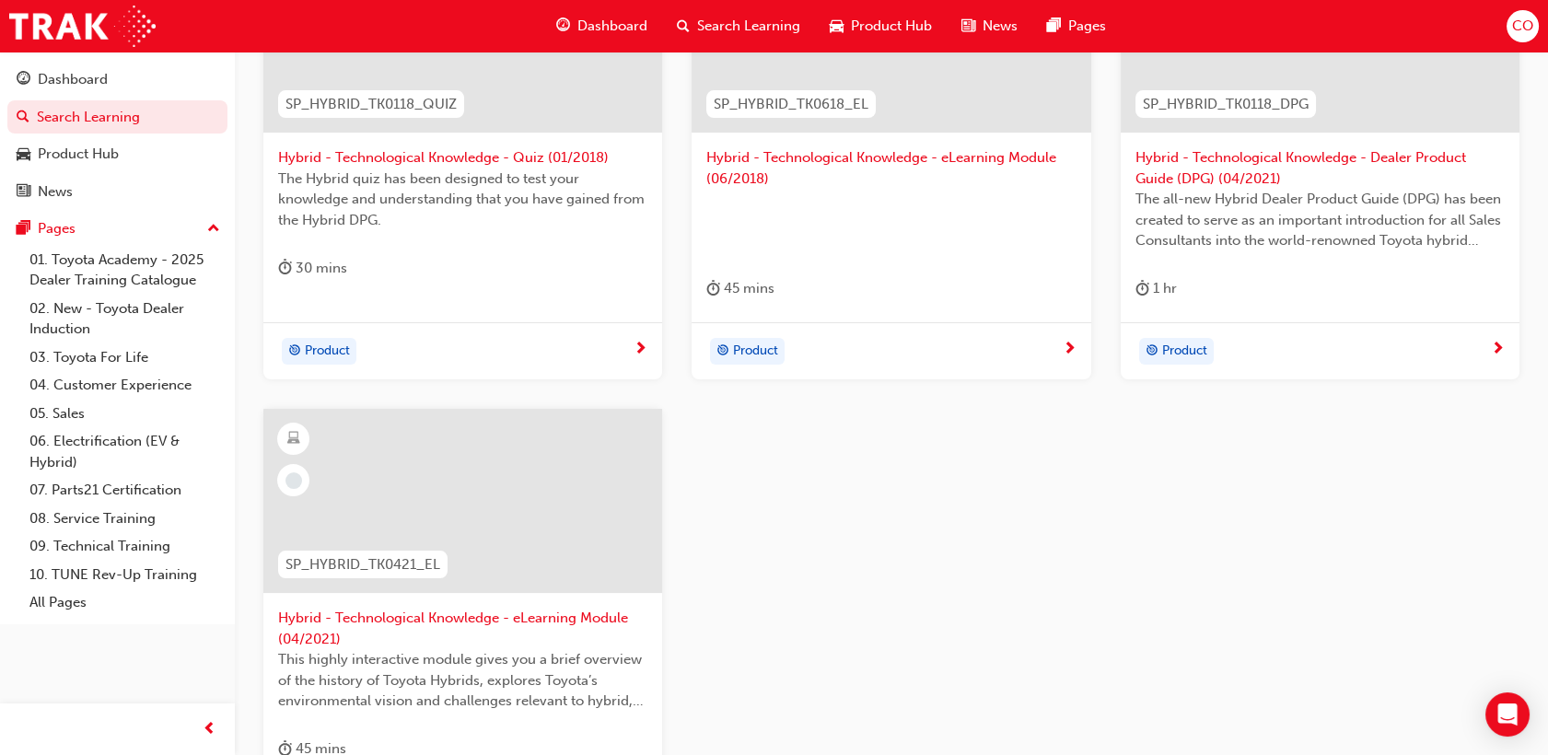
scroll to position [613, 0]
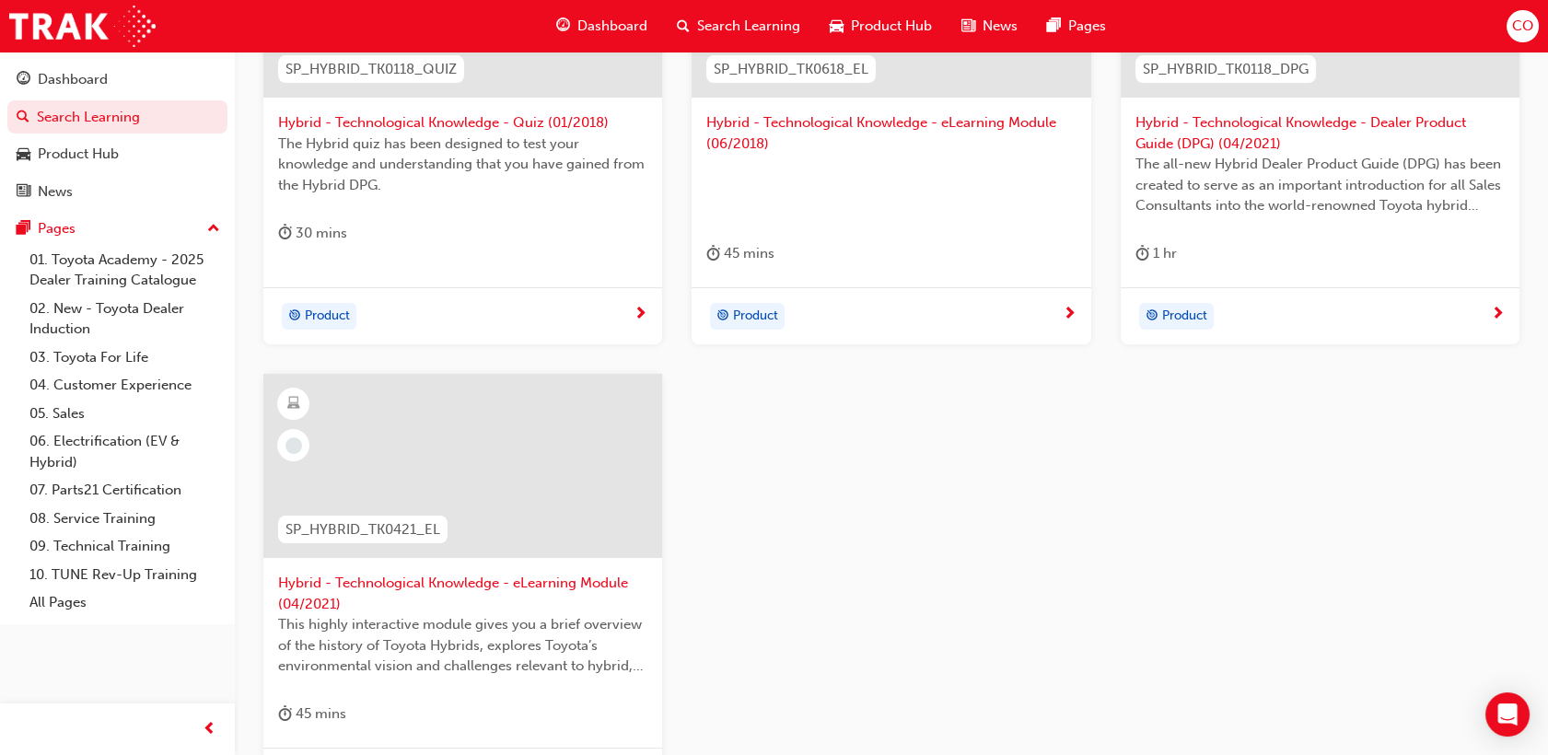
click at [881, 243] on div "45 mins" at bounding box center [890, 257] width 369 height 30
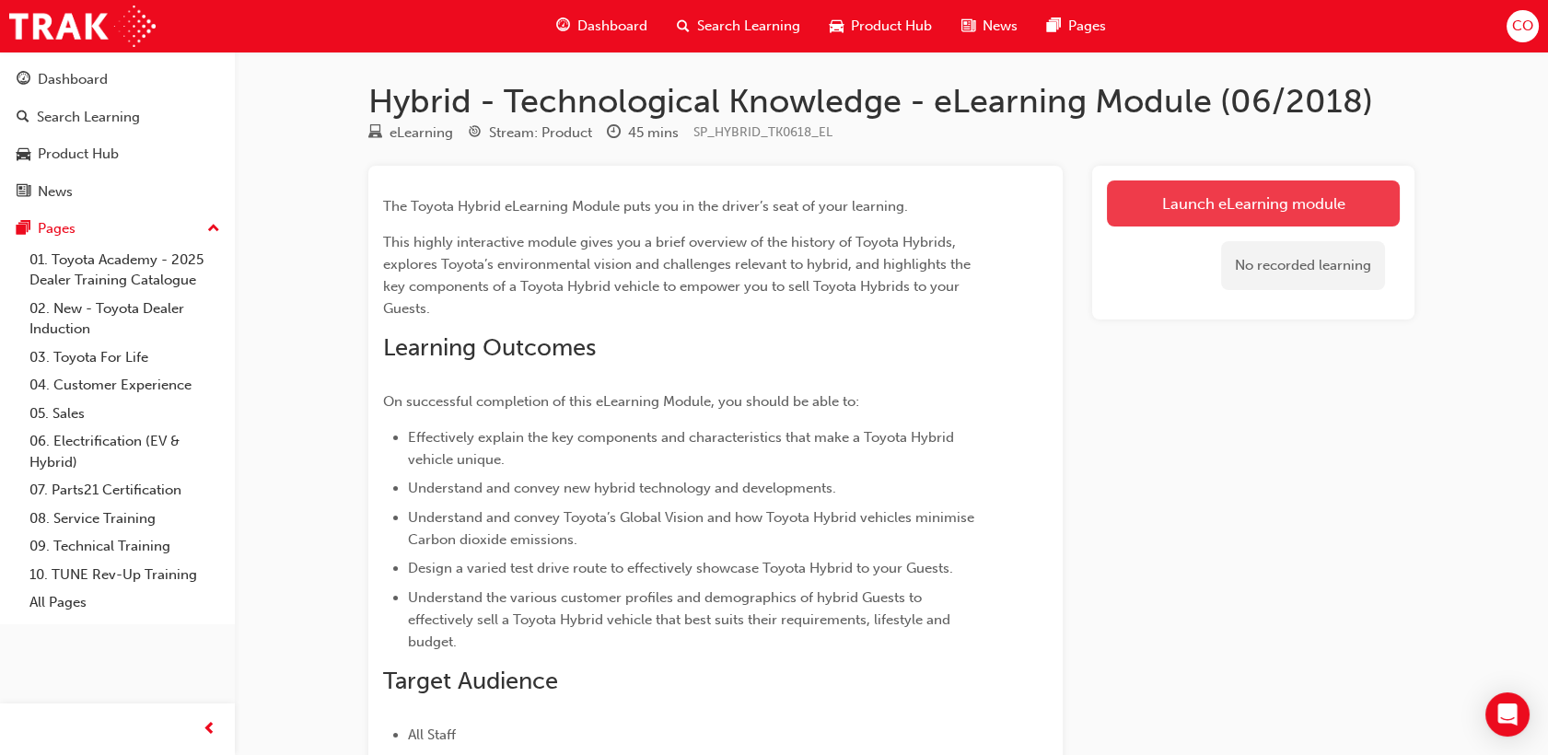
click at [1223, 185] on link "Launch eLearning module" at bounding box center [1253, 204] width 293 height 46
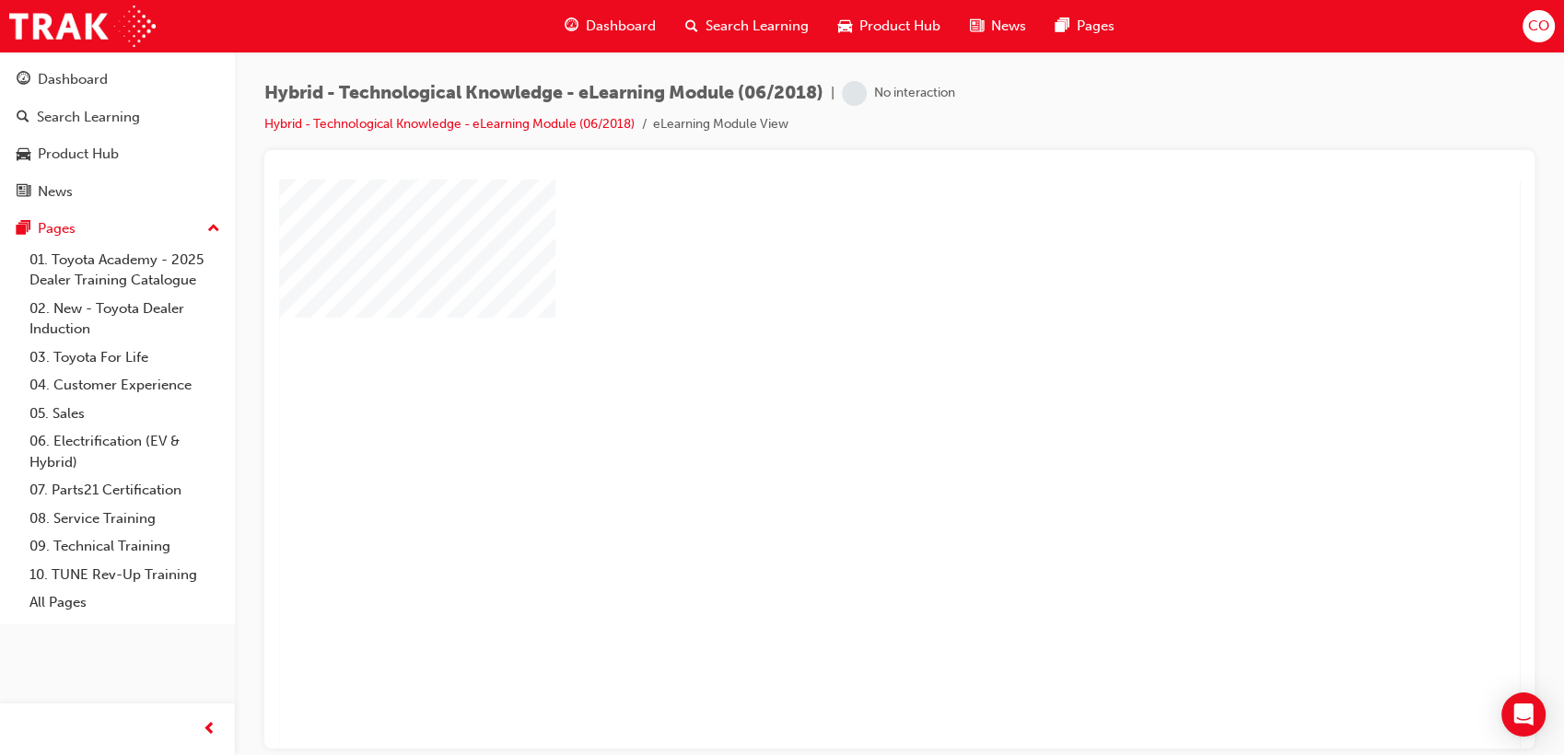
click at [846, 411] on div "play" at bounding box center [846, 411] width 0 height 0
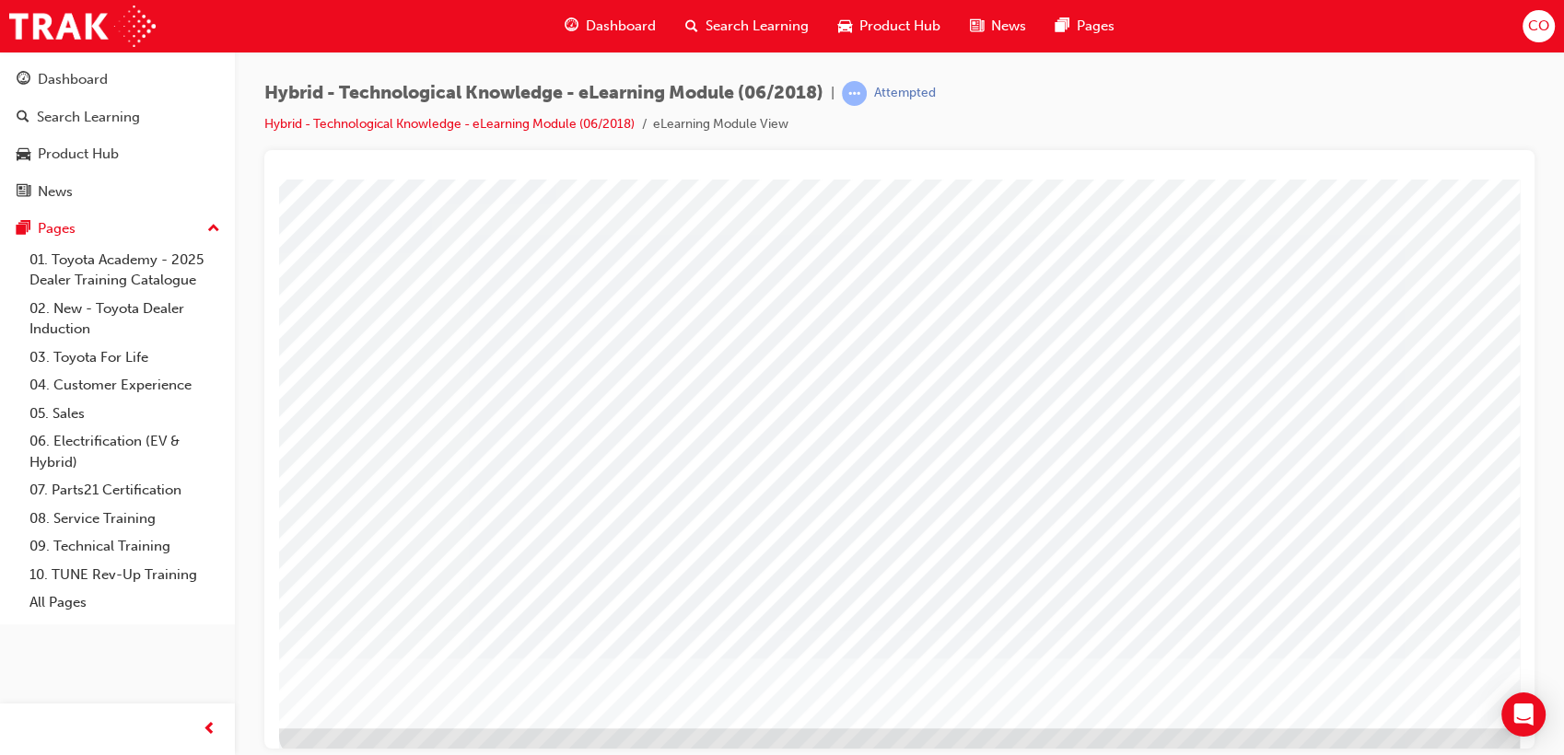
scroll to position [136, 0]
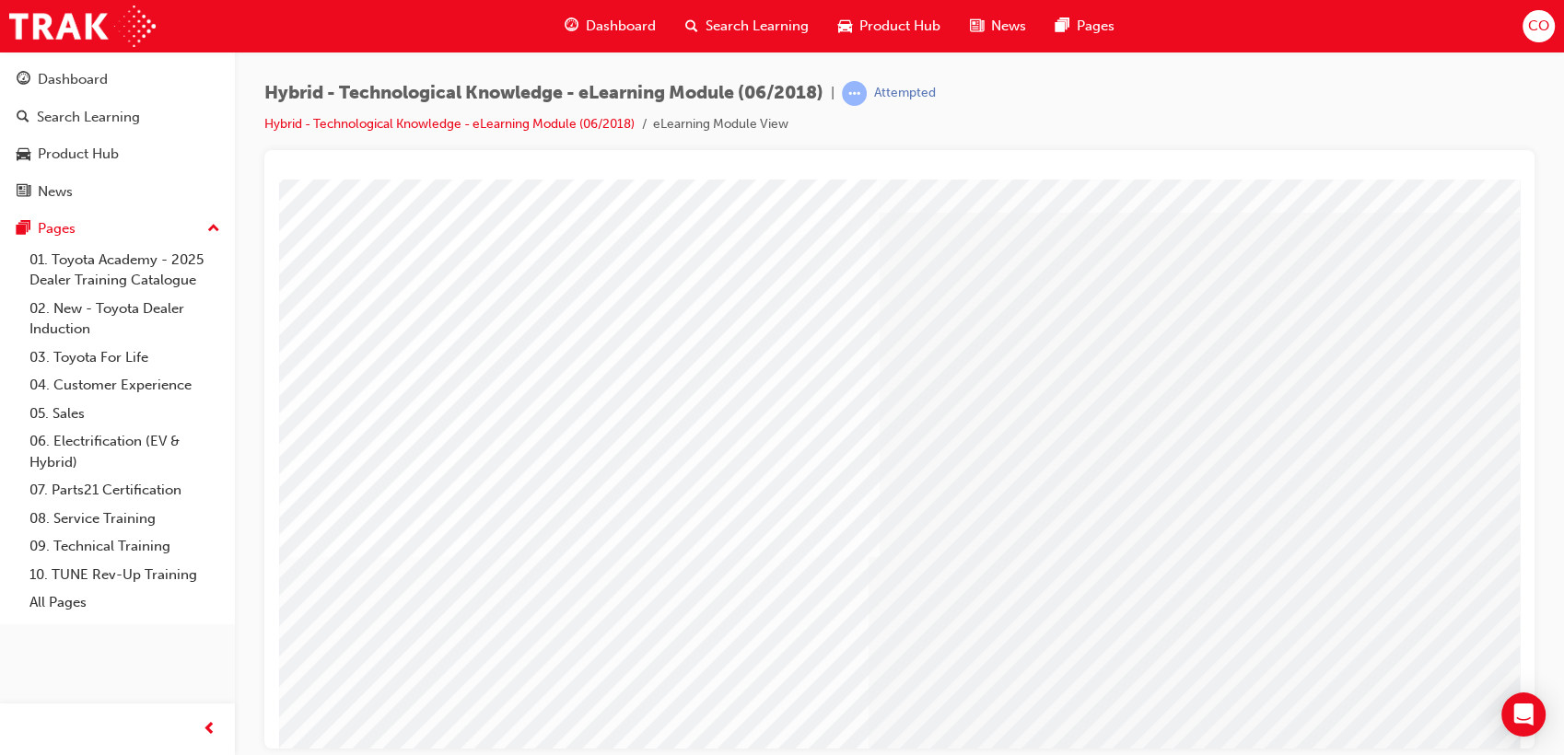
scroll to position [102, 0]
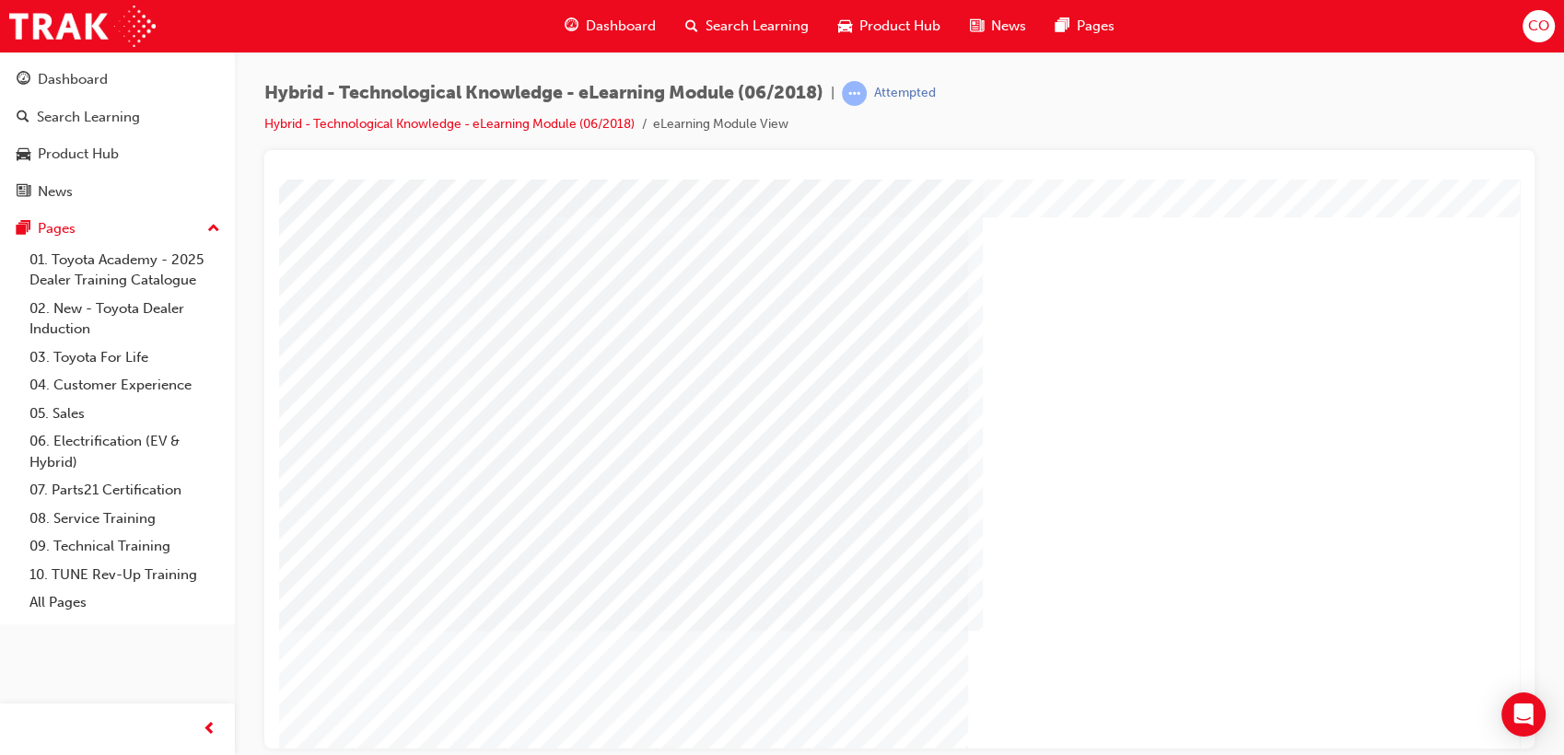
scroll to position [136, 0]
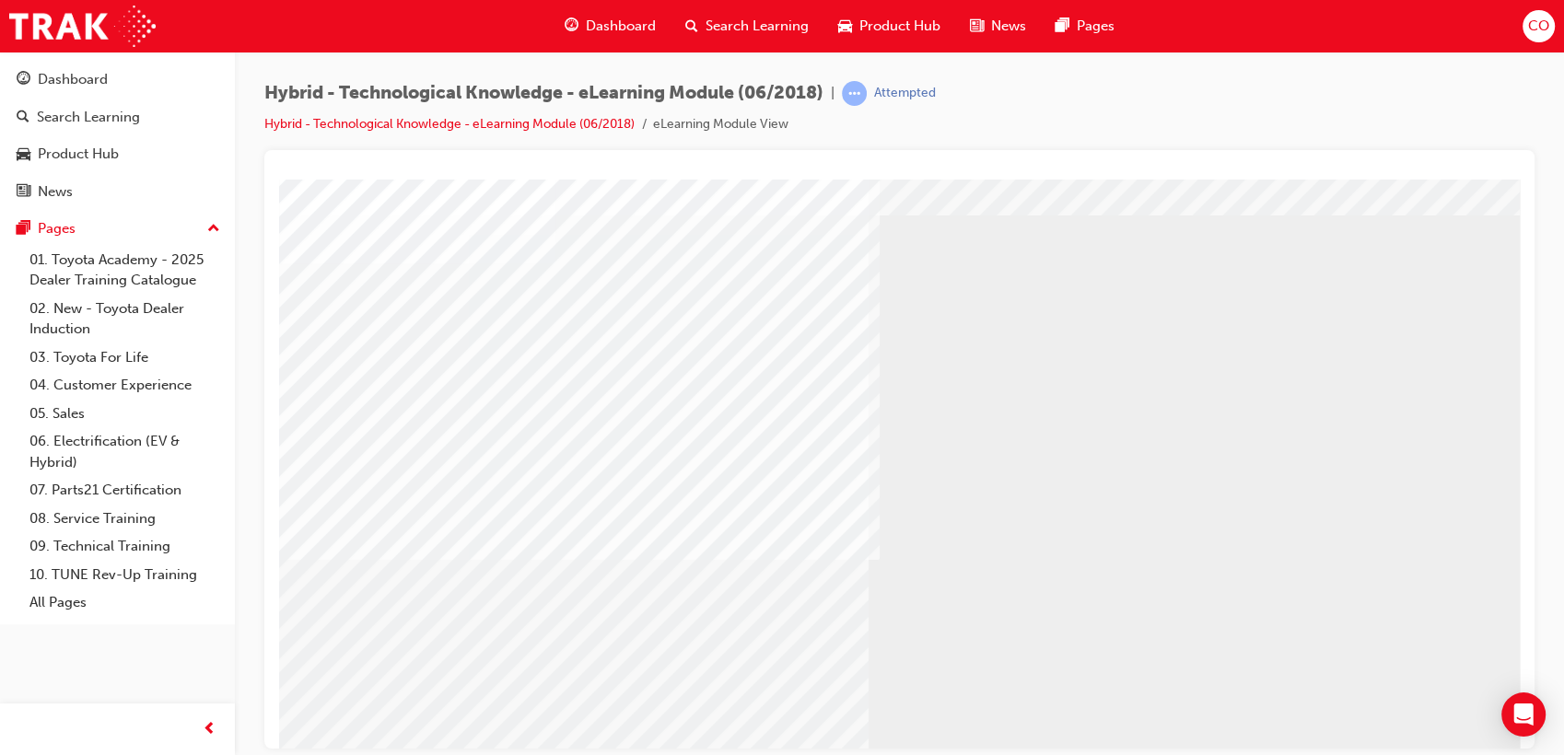
scroll to position [102, 0]
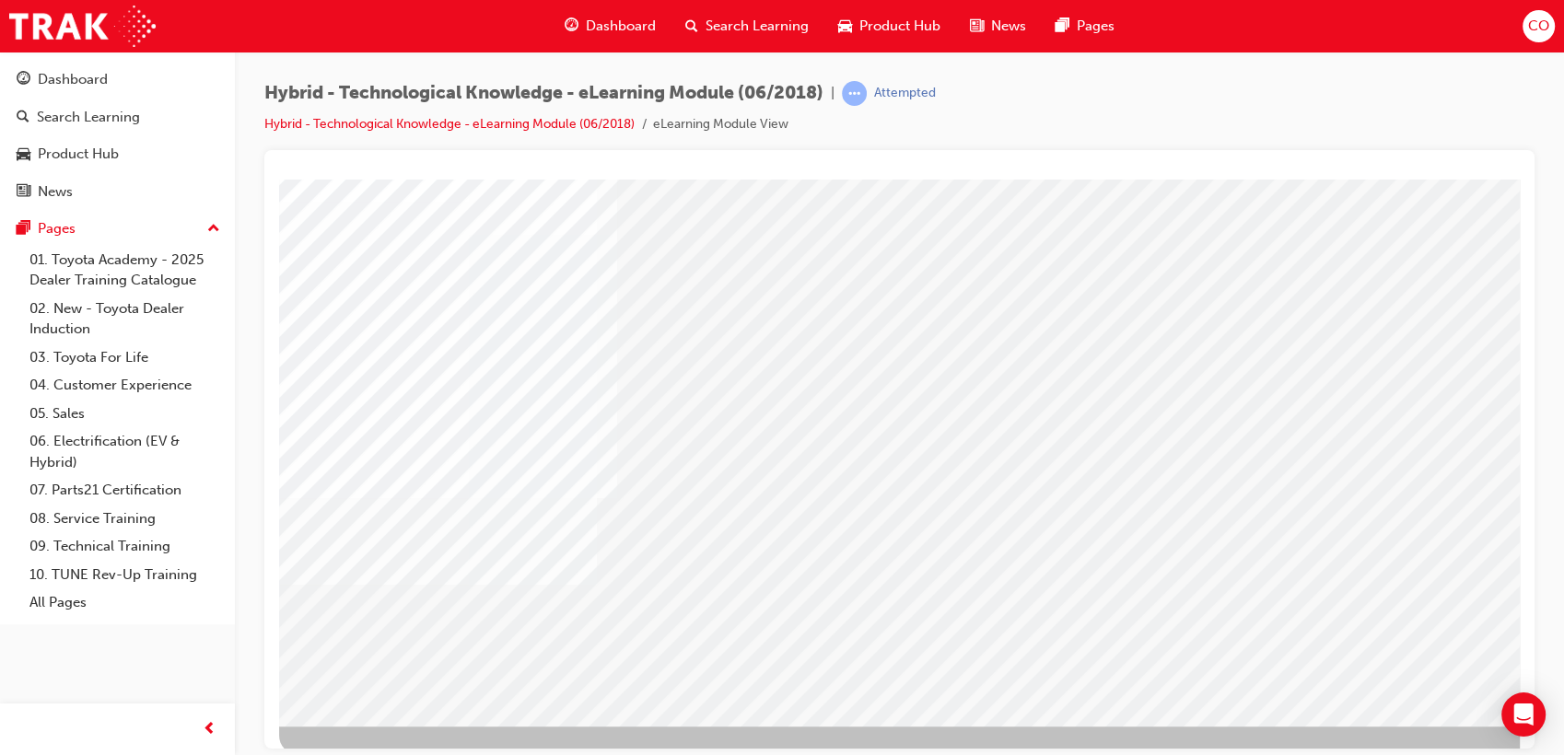
scroll to position [136, 0]
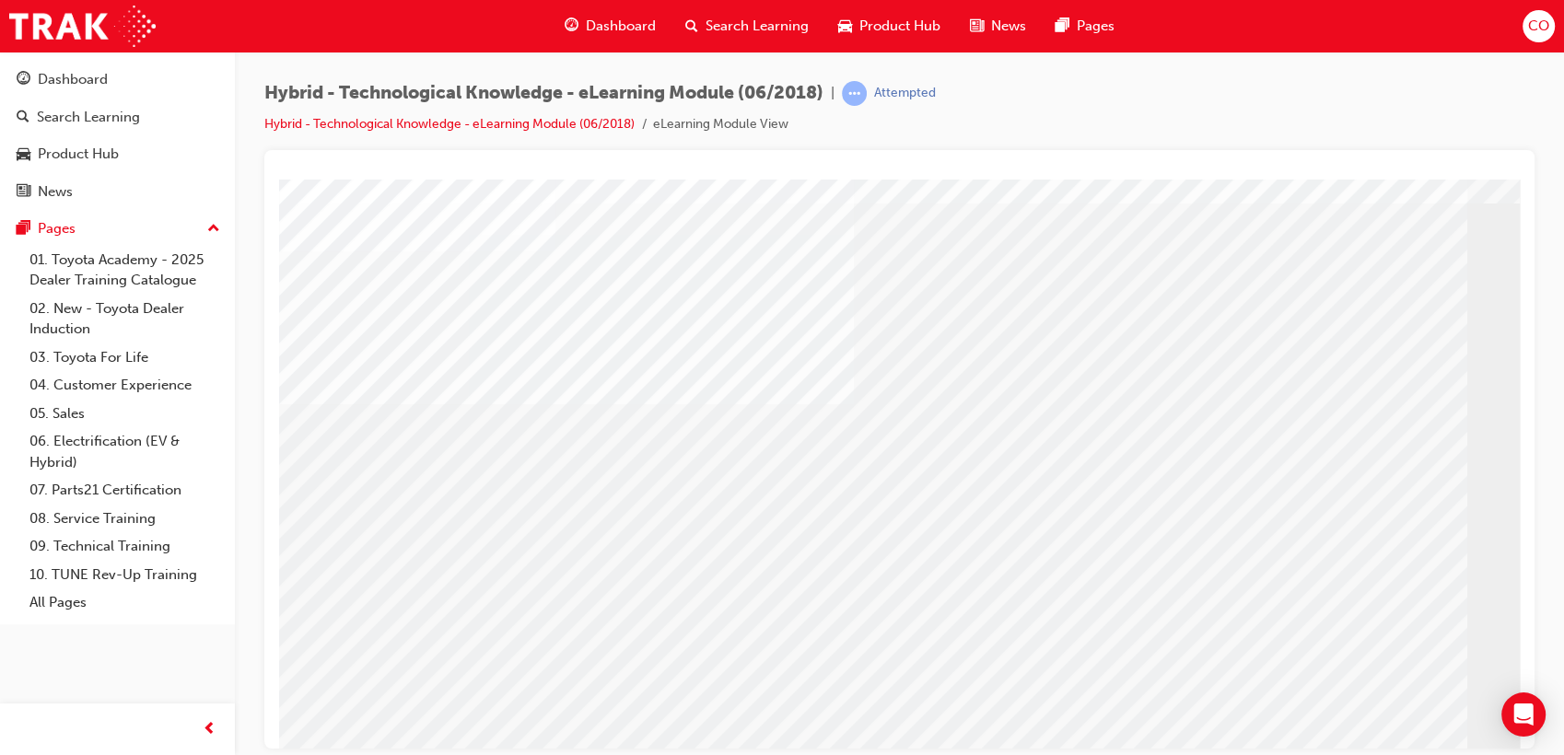
scroll to position [102, 0]
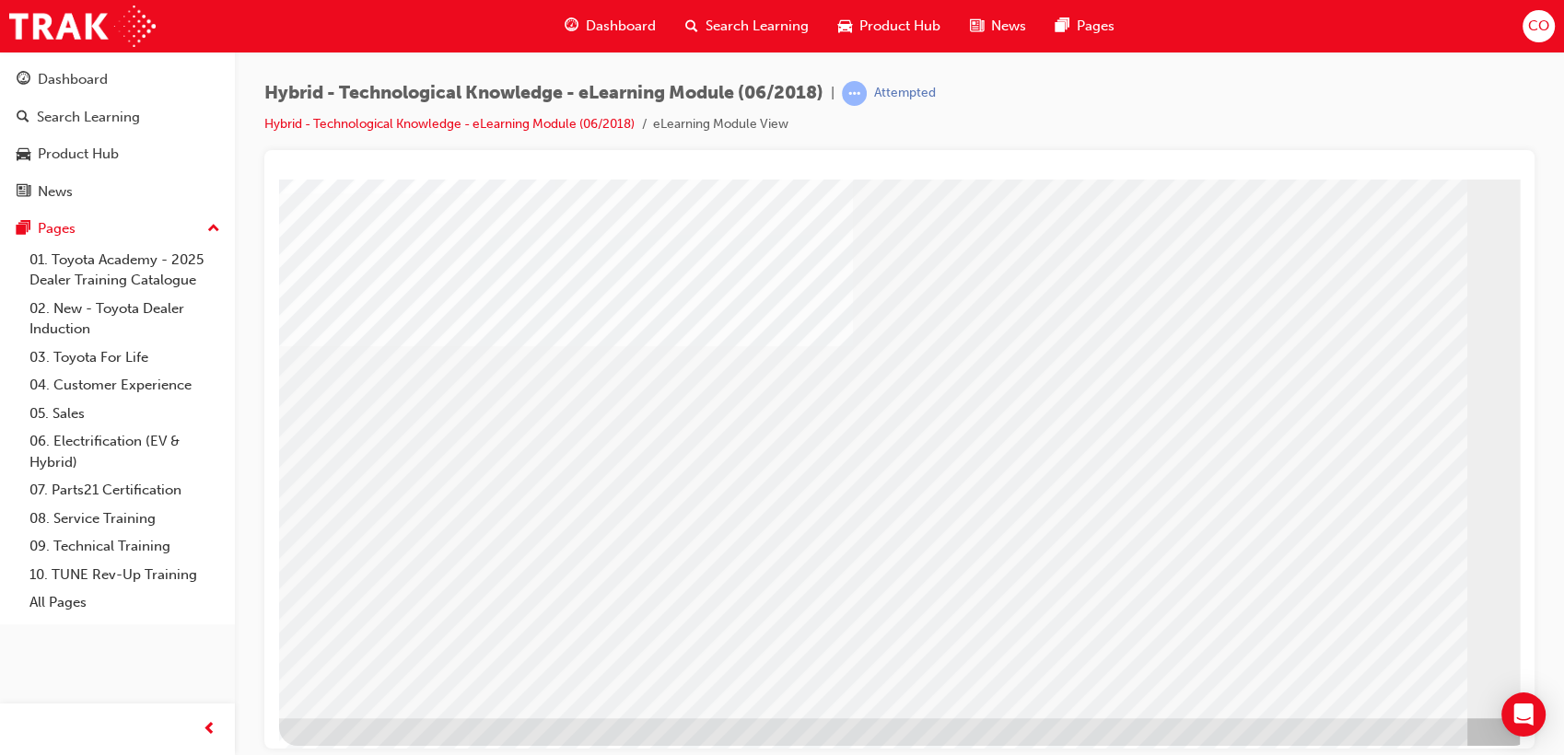
scroll to position [136, 0]
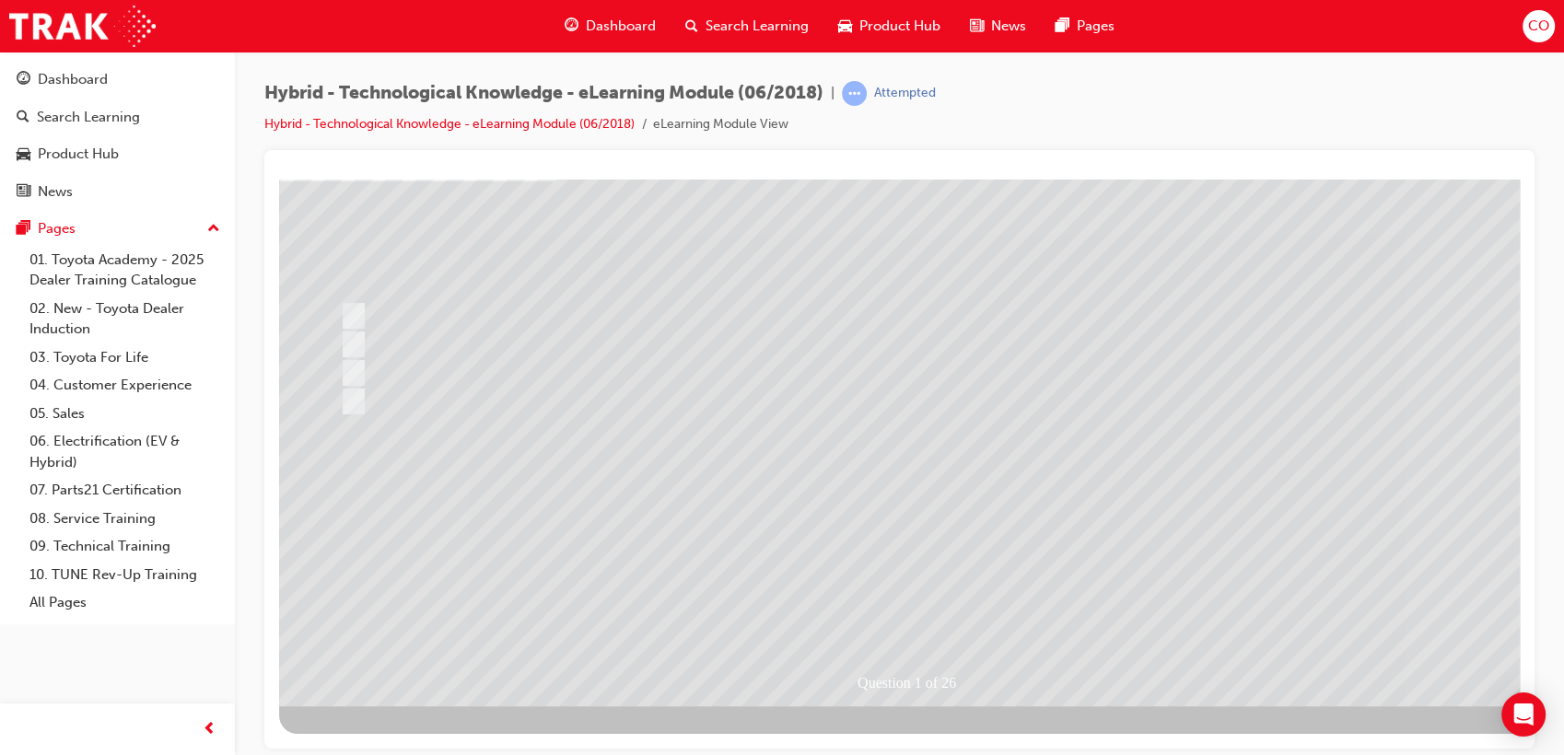
scroll to position [0, 0]
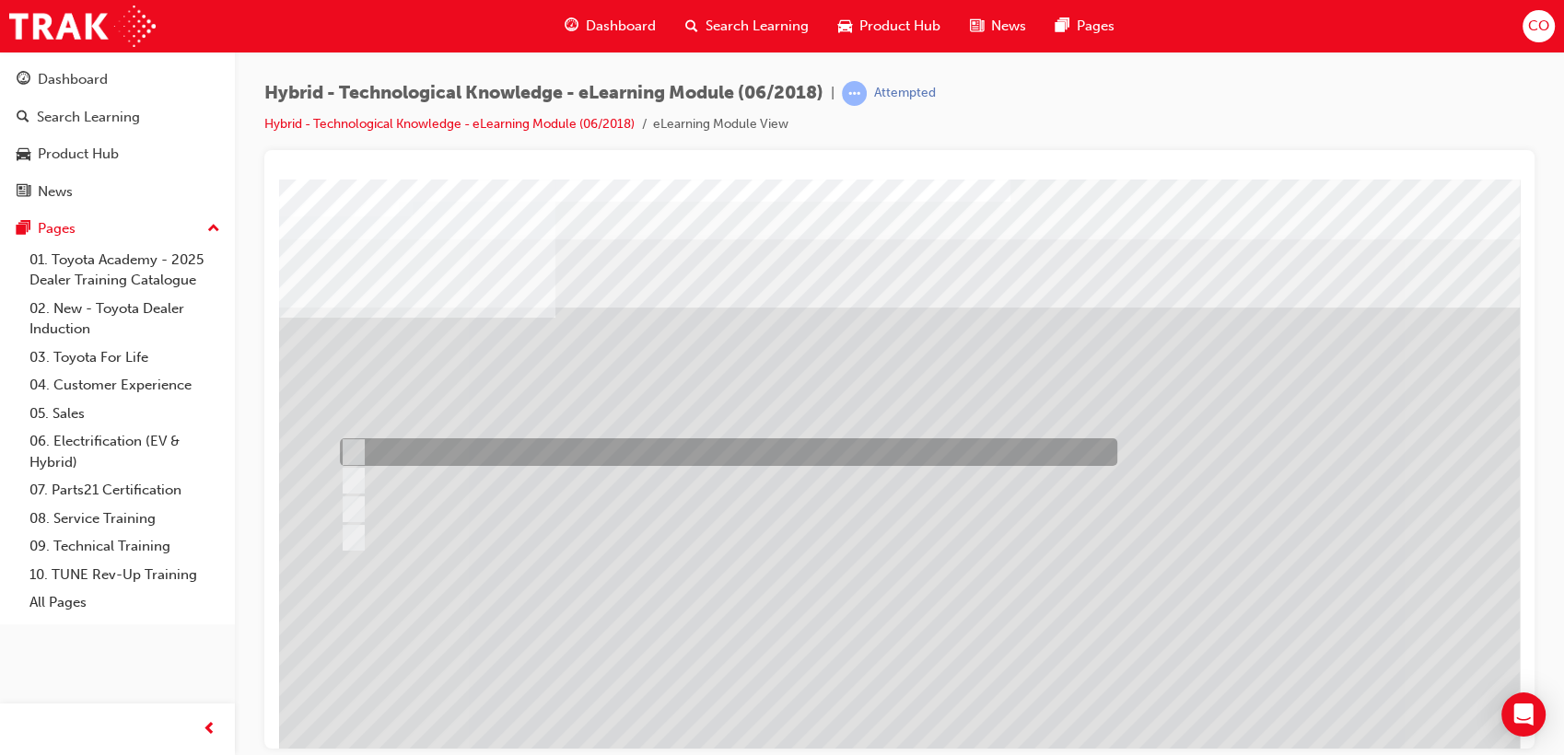
click at [405, 441] on div at bounding box center [723, 452] width 777 height 28
radio input "true"
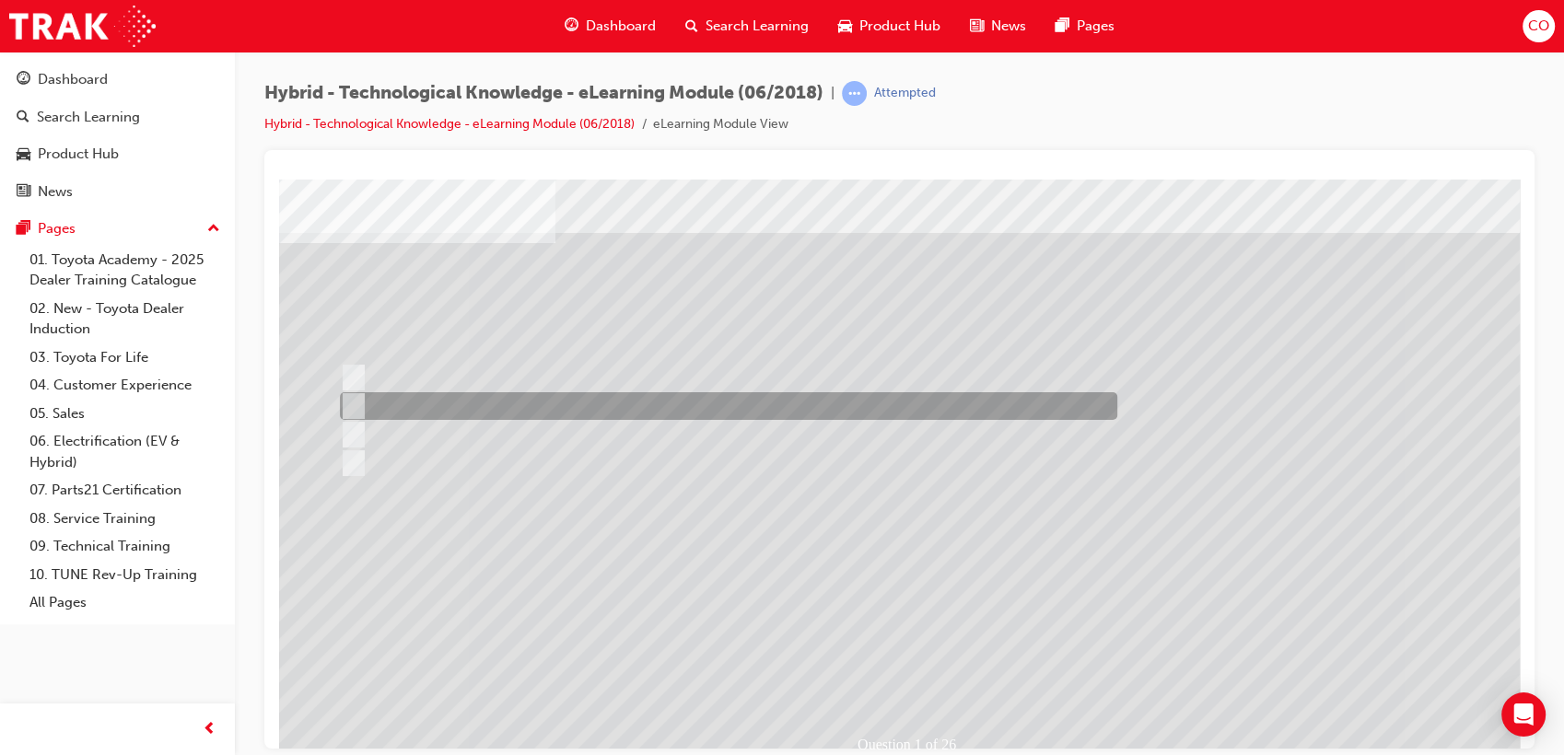
scroll to position [136, 0]
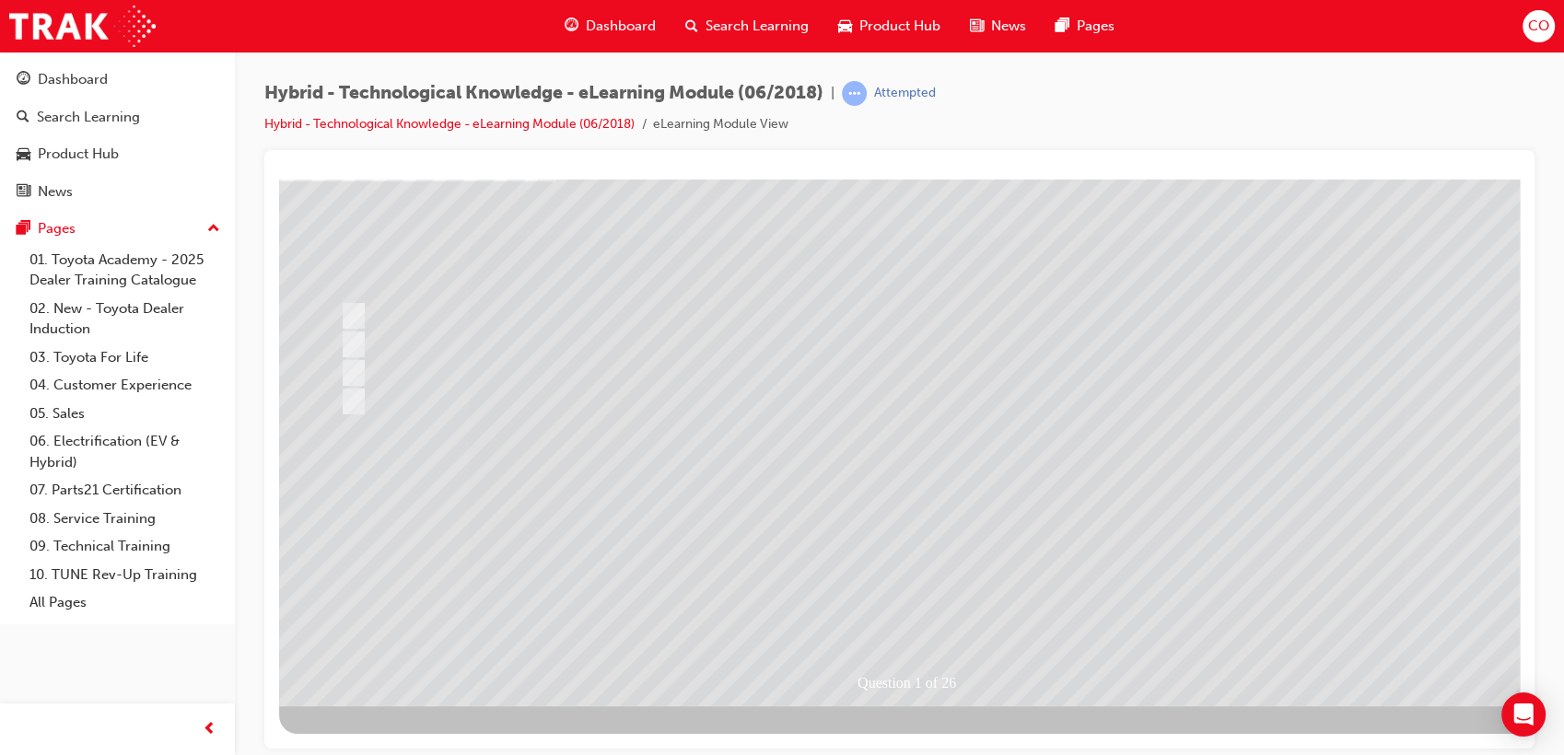
click at [900, 616] on div at bounding box center [905, 373] width 1253 height 663
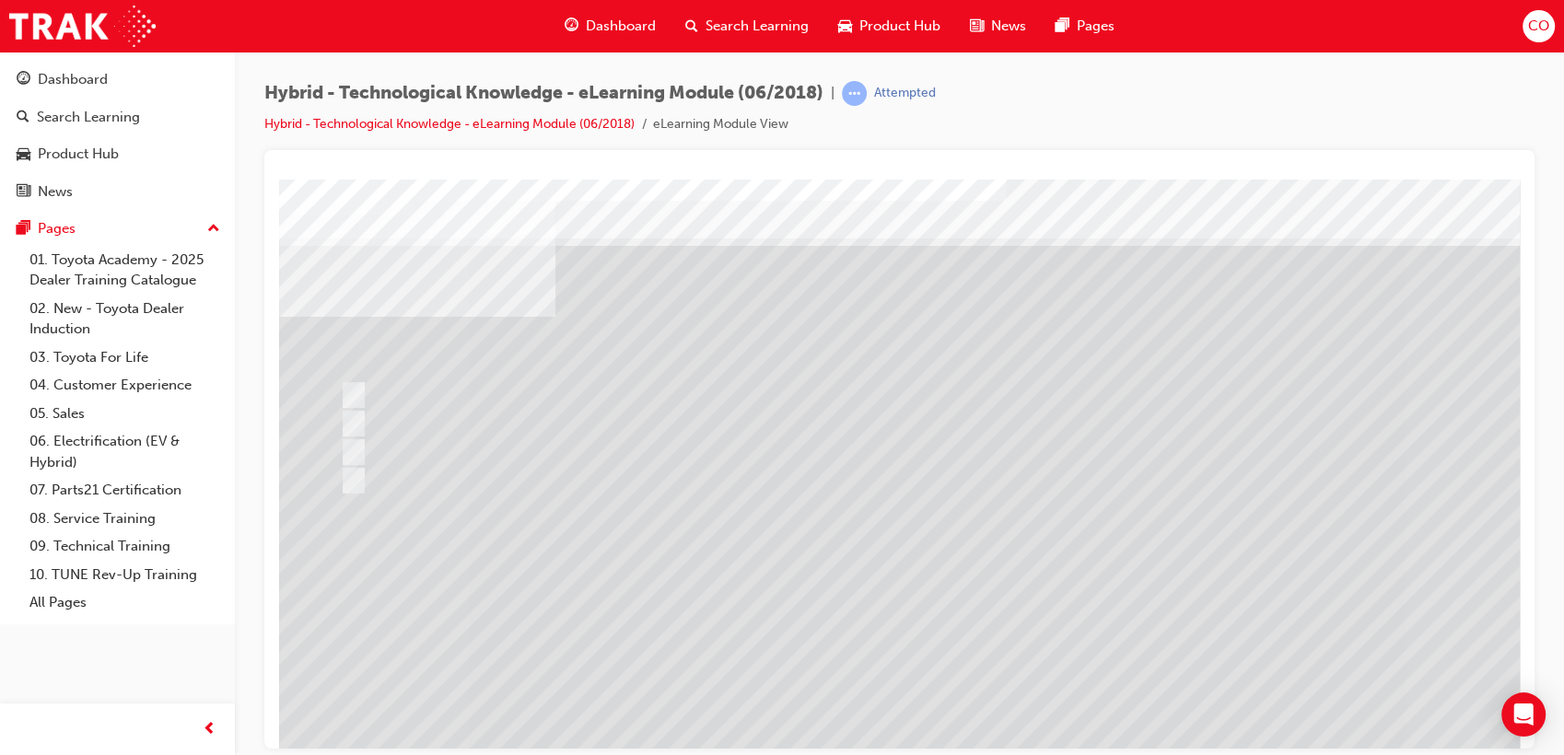
scroll to position [0, 0]
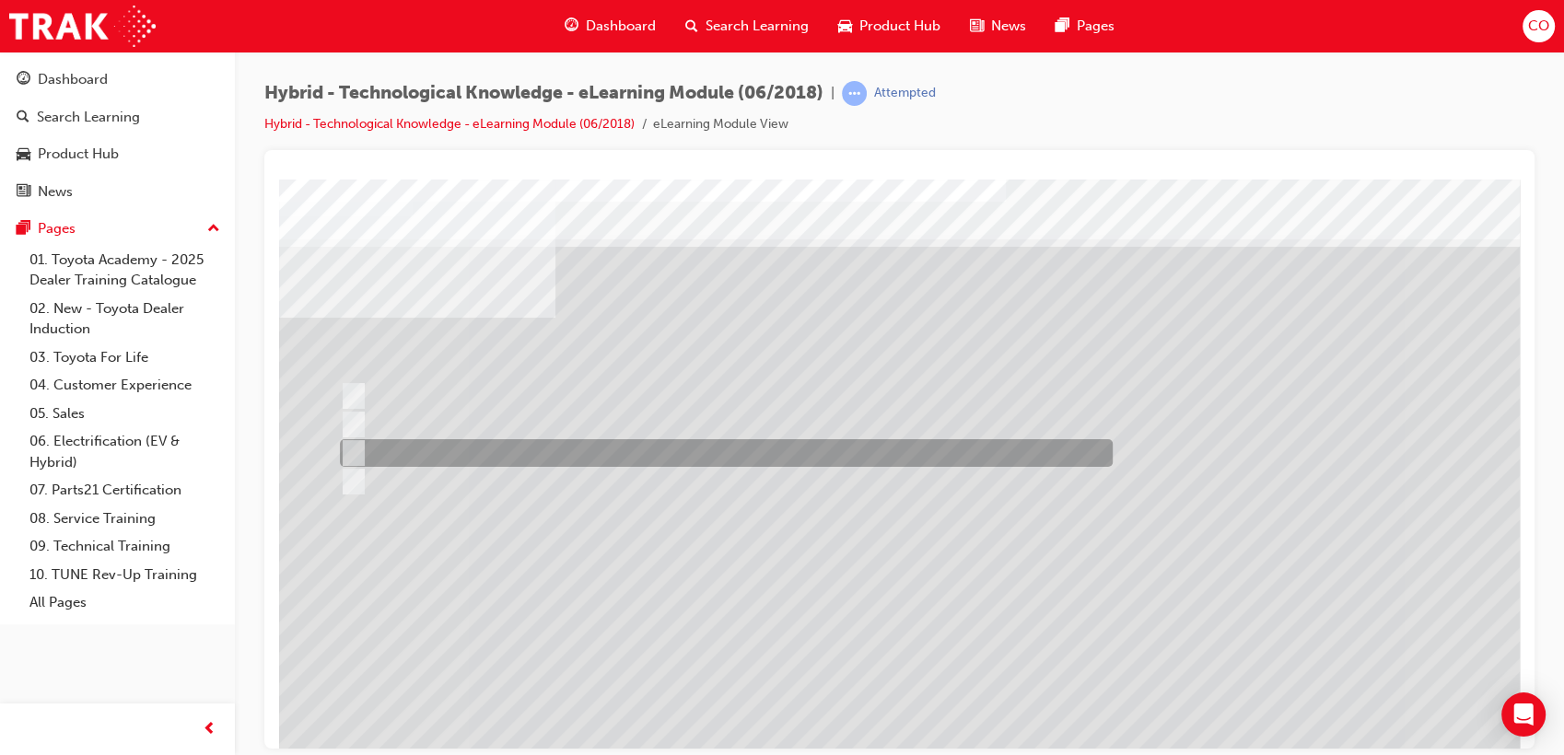
click at [466, 446] on div at bounding box center [721, 453] width 773 height 28
radio input "true"
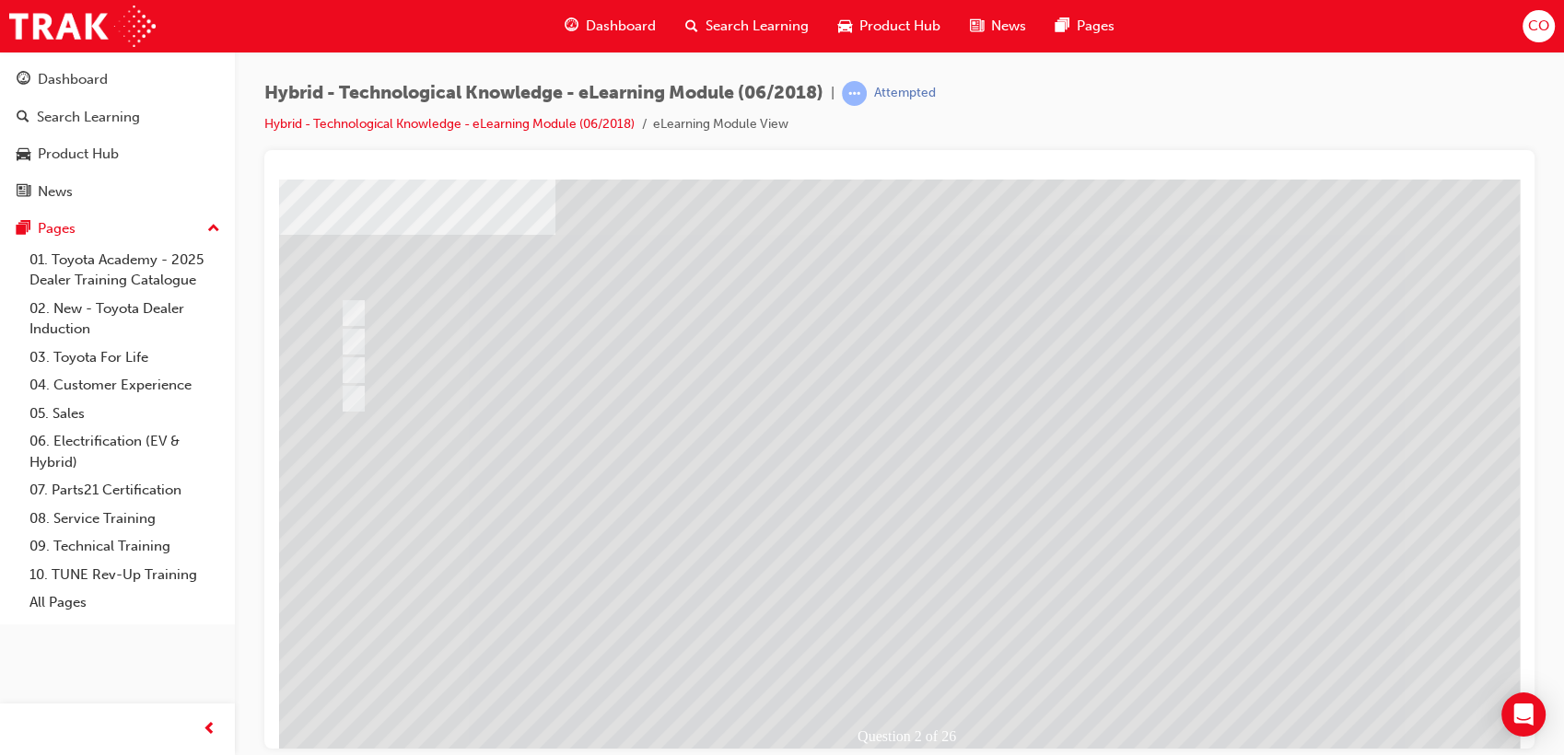
scroll to position [136, 0]
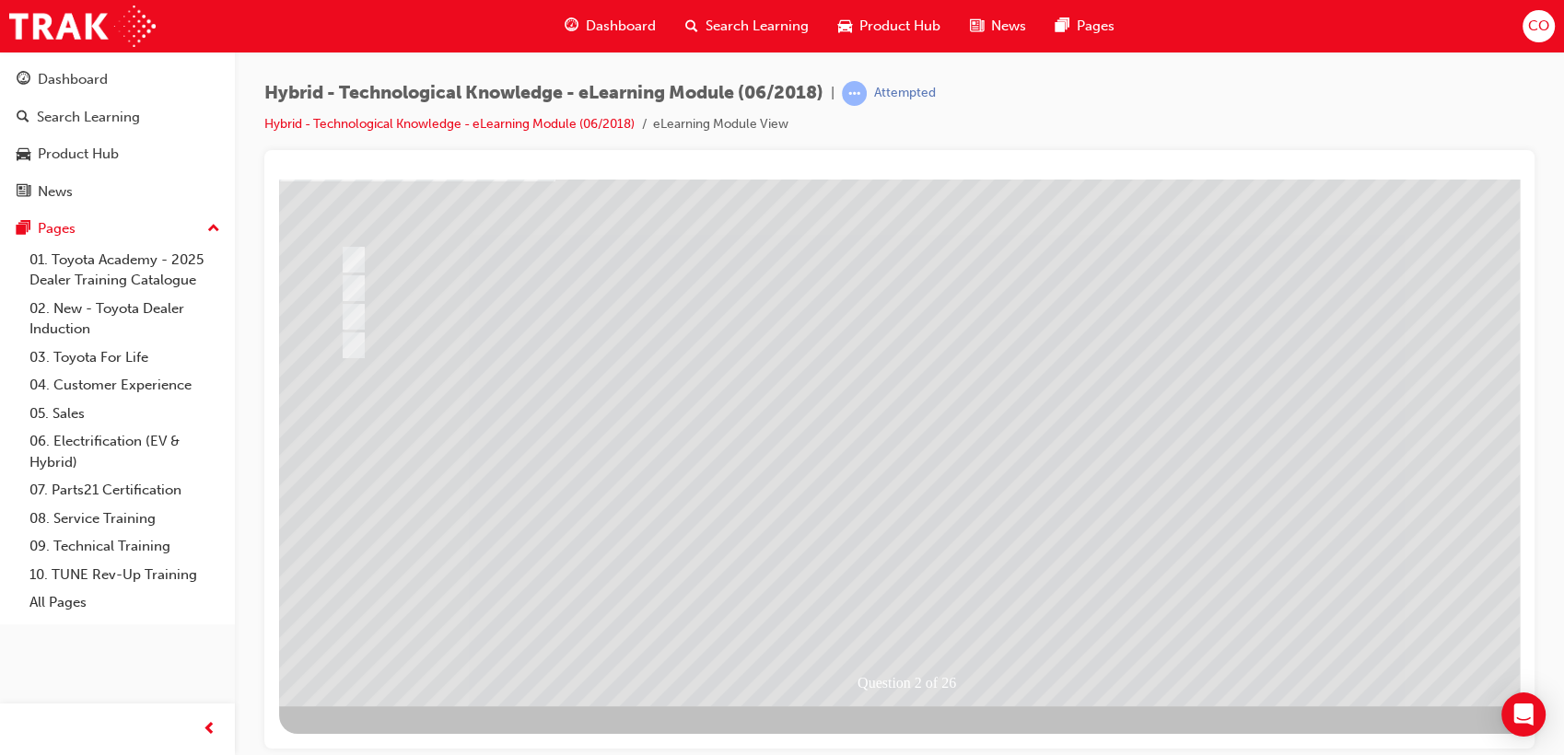
click at [881, 601] on div at bounding box center [905, 373] width 1253 height 663
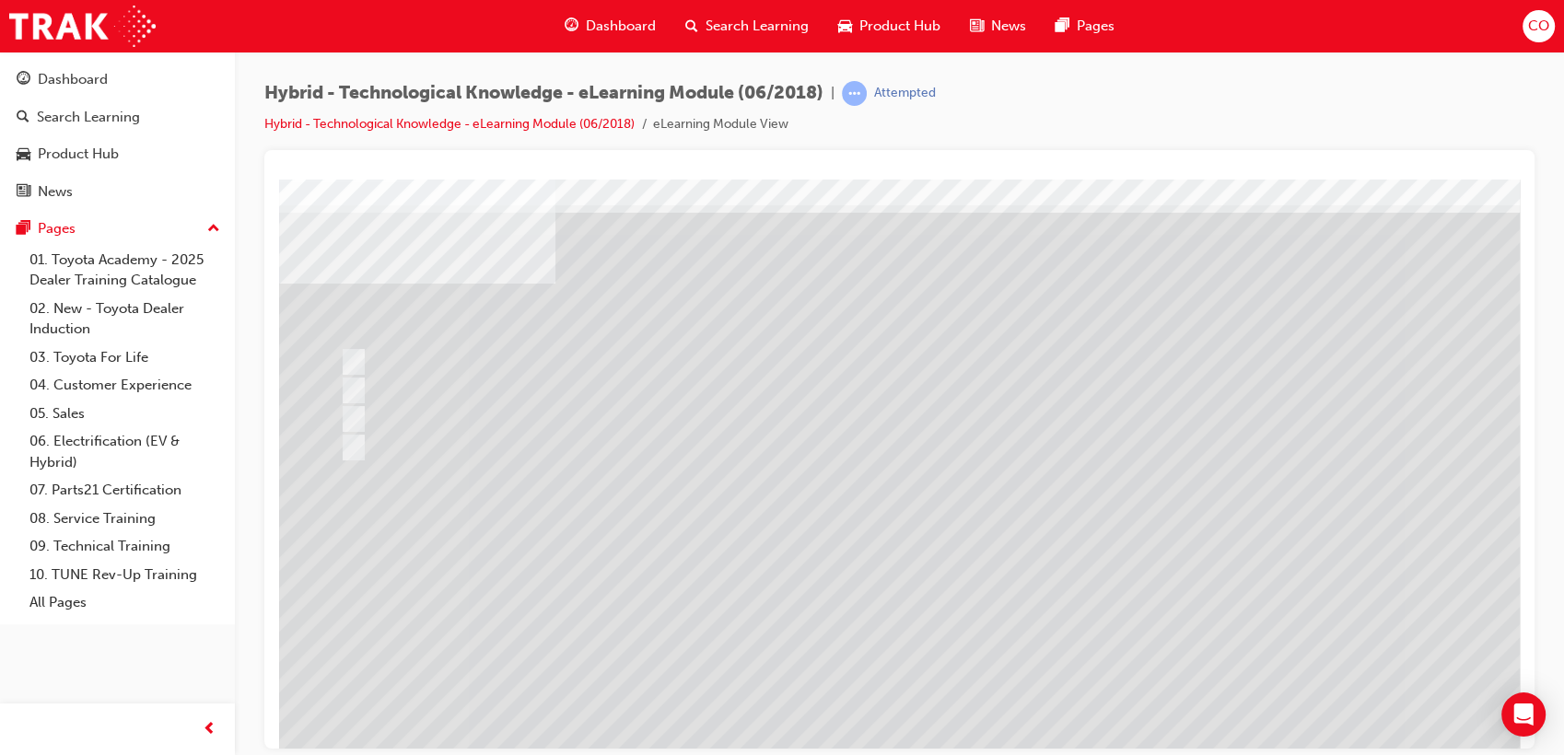
scroll to position [0, 0]
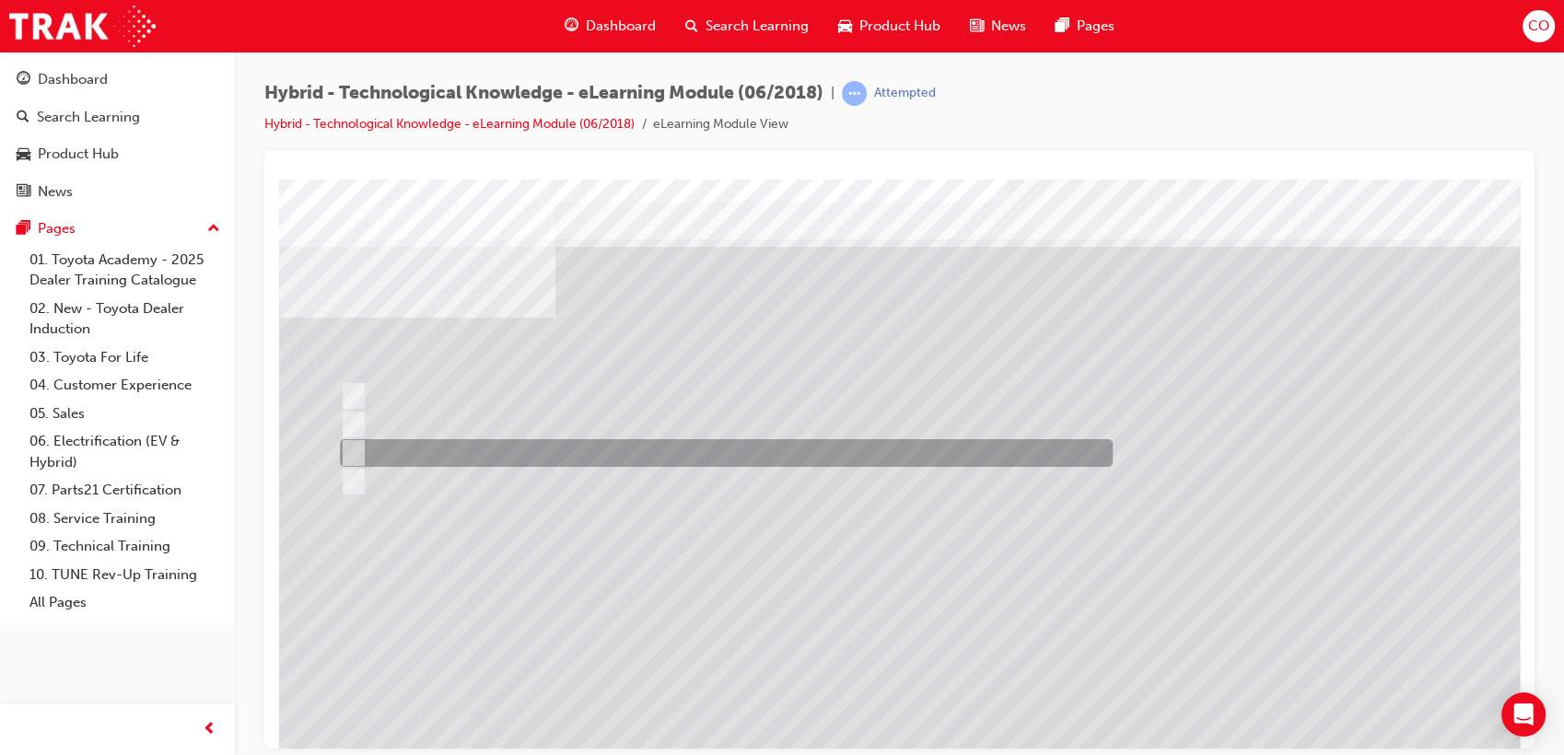
click at [457, 449] on div at bounding box center [721, 453] width 773 height 28
radio input "true"
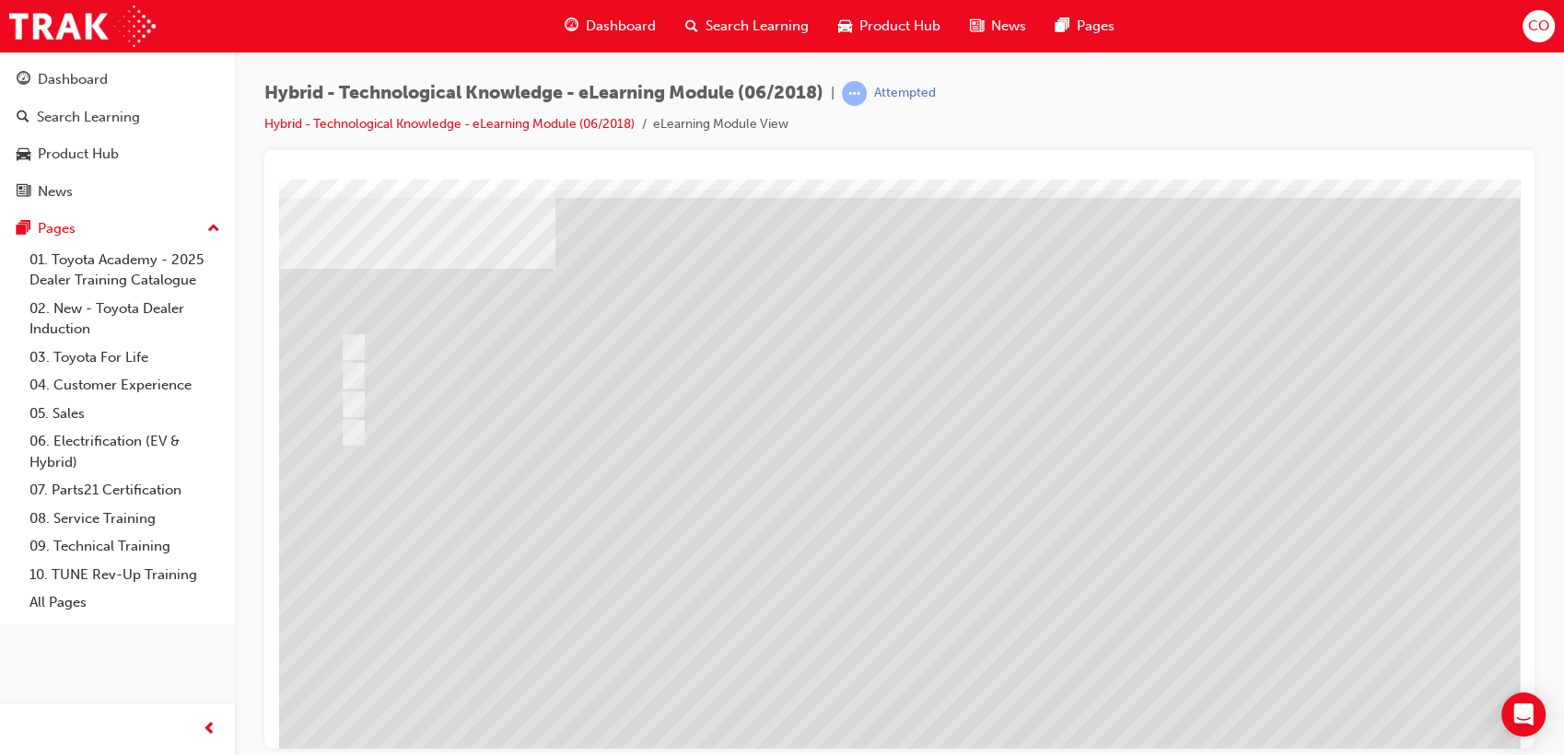
scroll to position [136, 0]
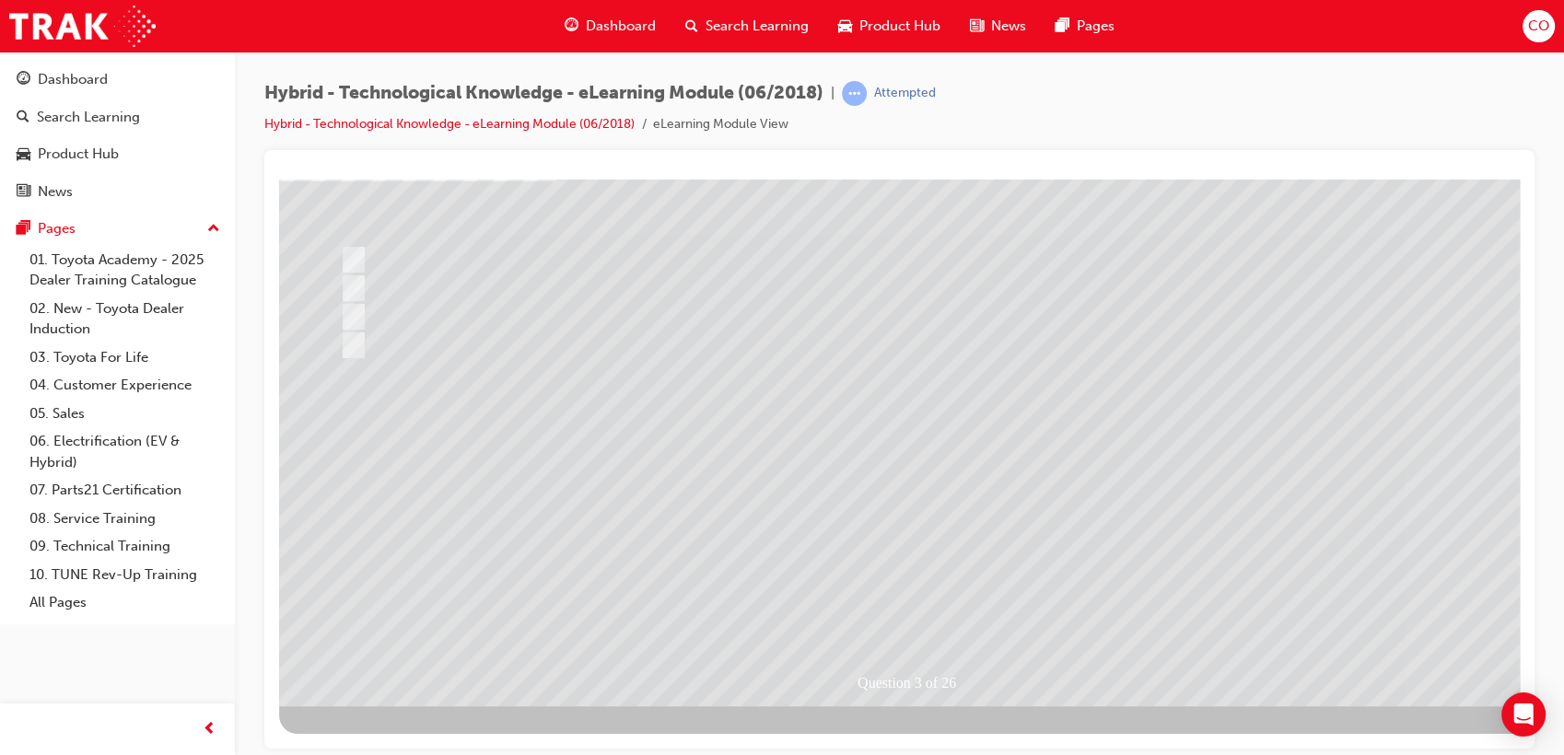
click at [424, 280] on div at bounding box center [905, 373] width 1253 height 663
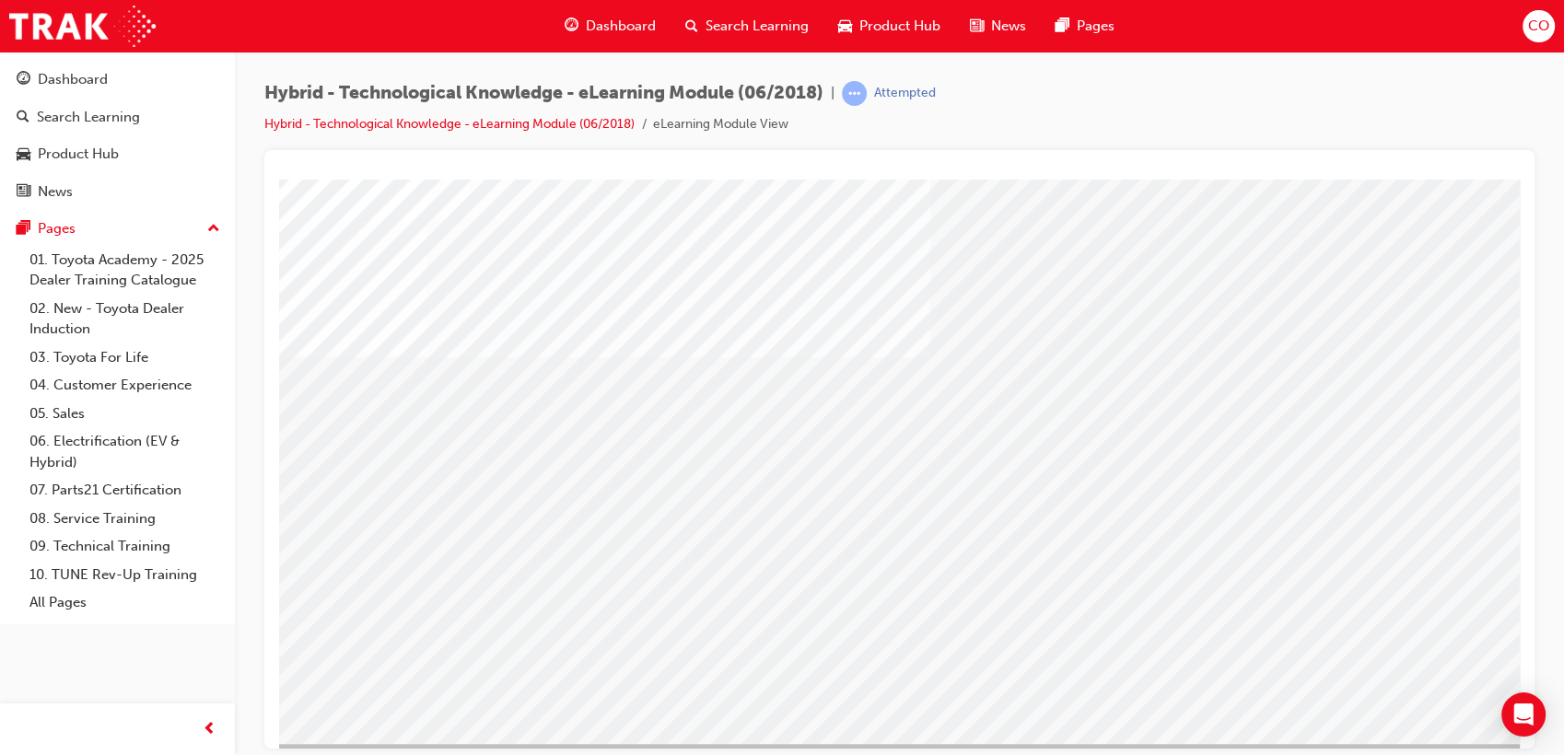
scroll to position [102, 0]
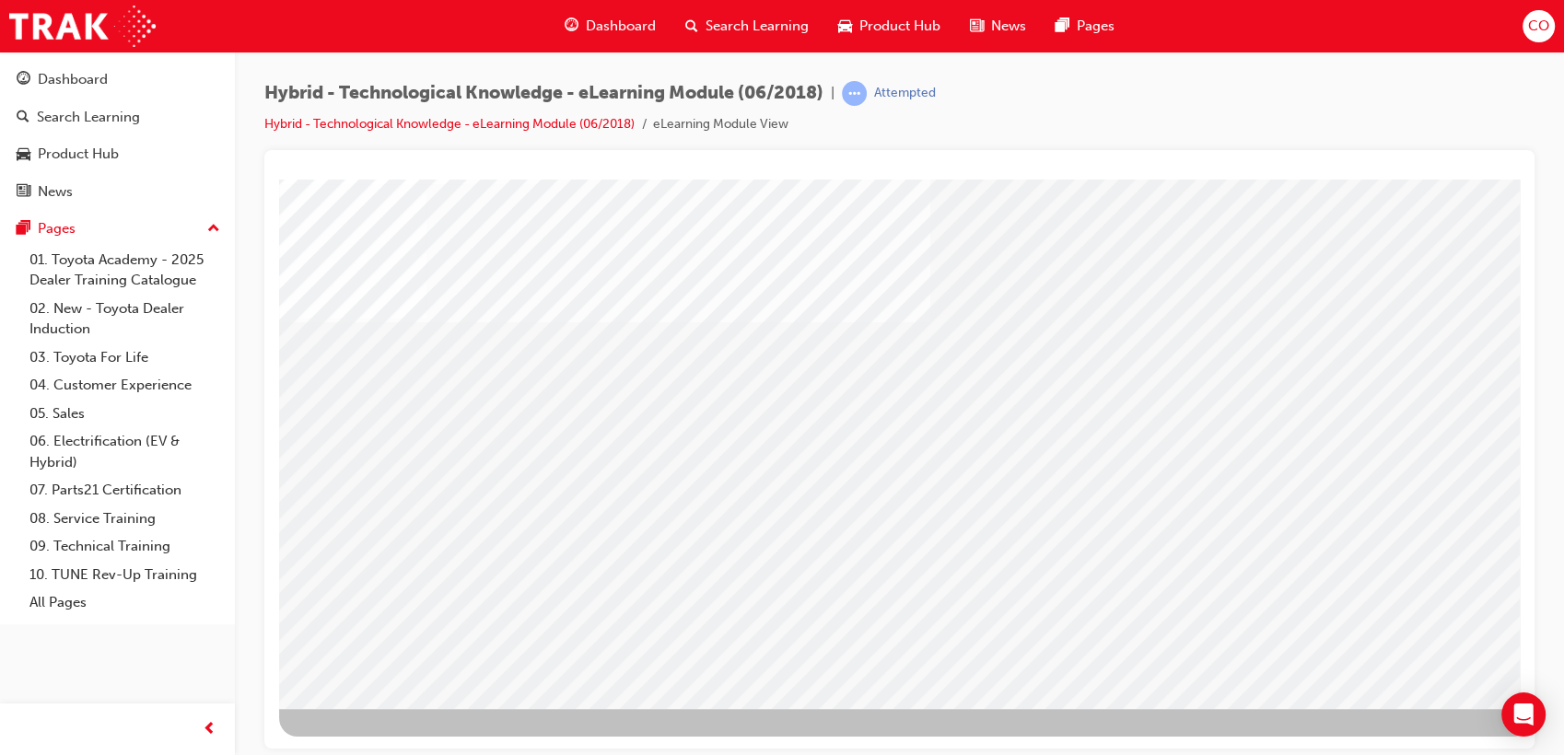
scroll to position [136, 0]
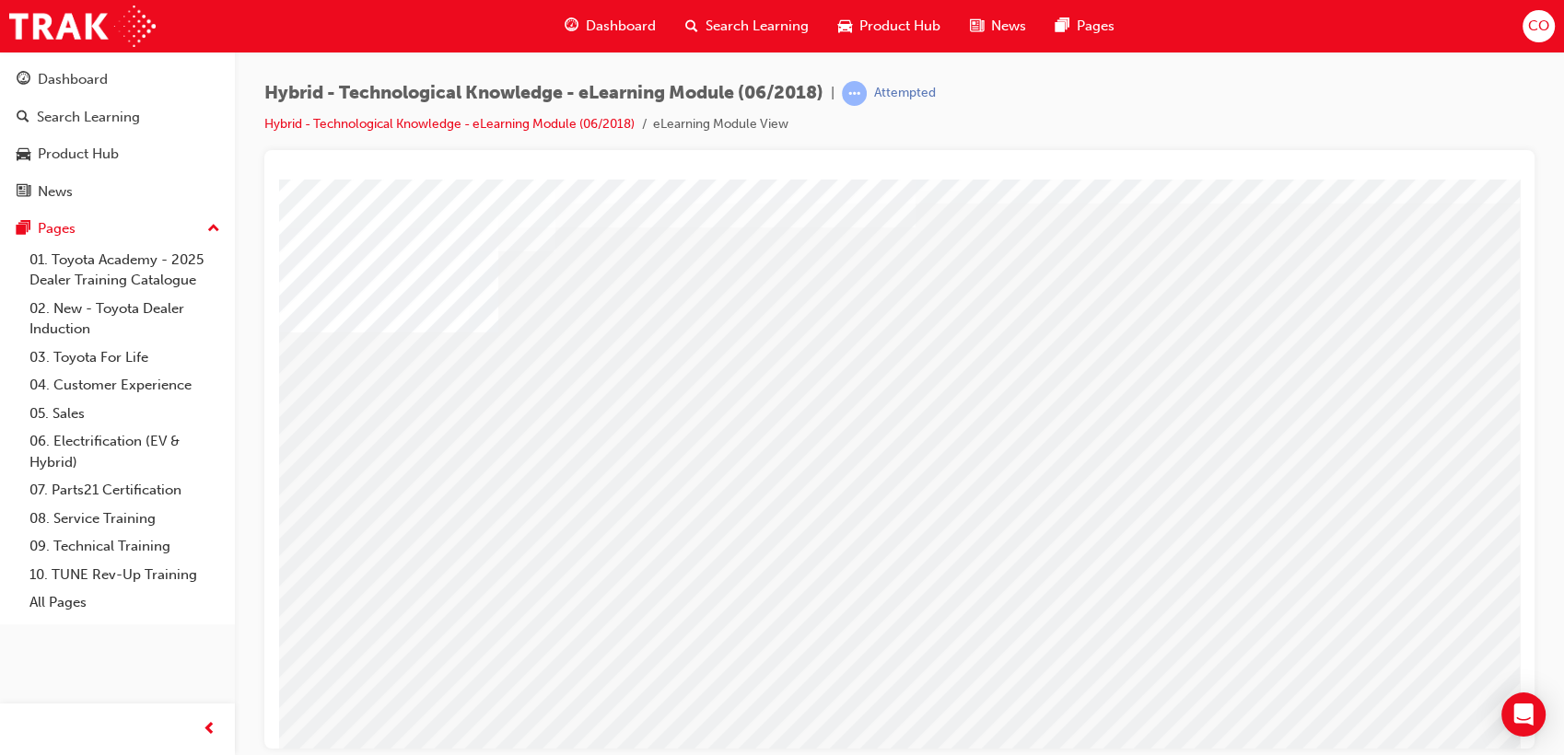
scroll to position [102, 0]
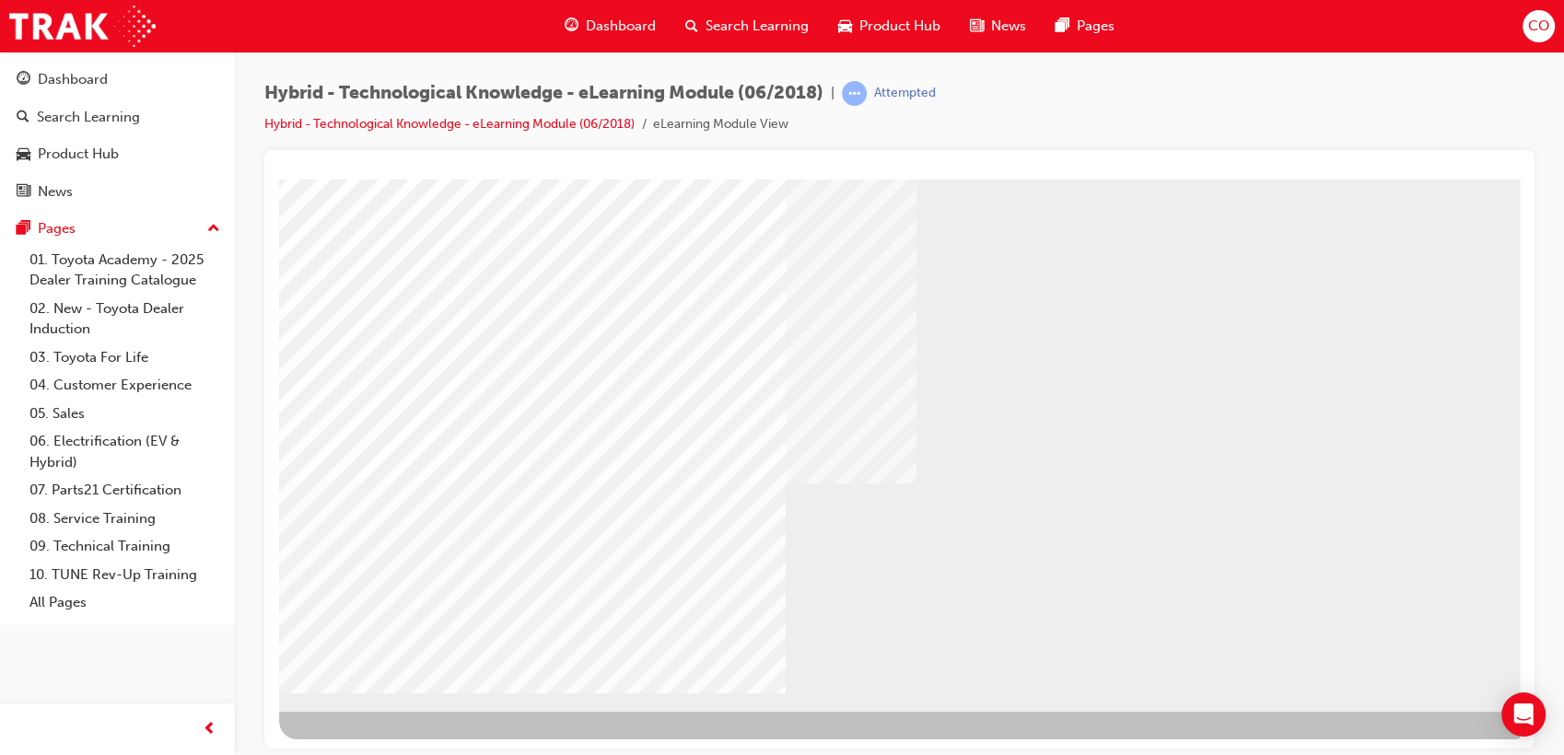
scroll to position [136, 0]
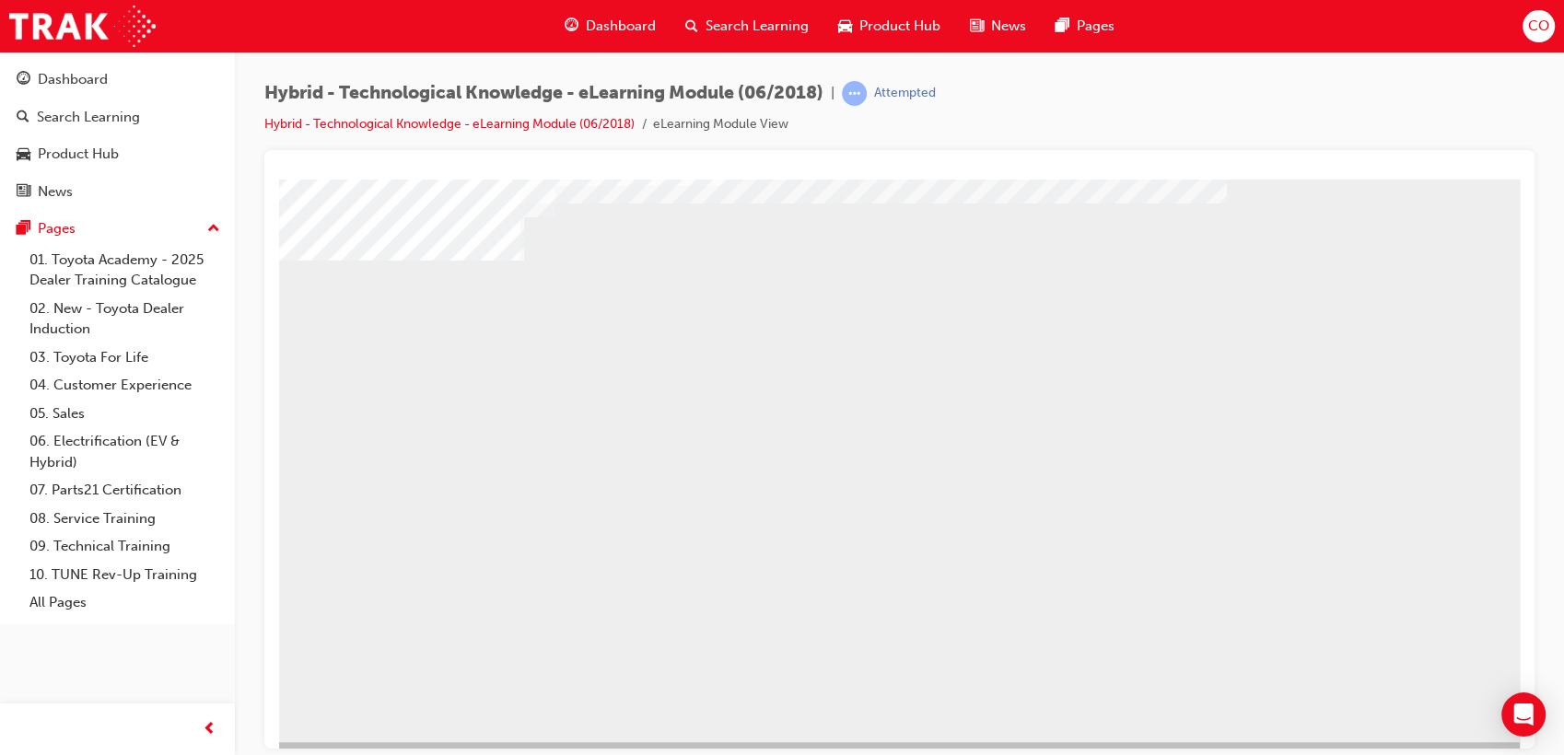
scroll to position [136, 0]
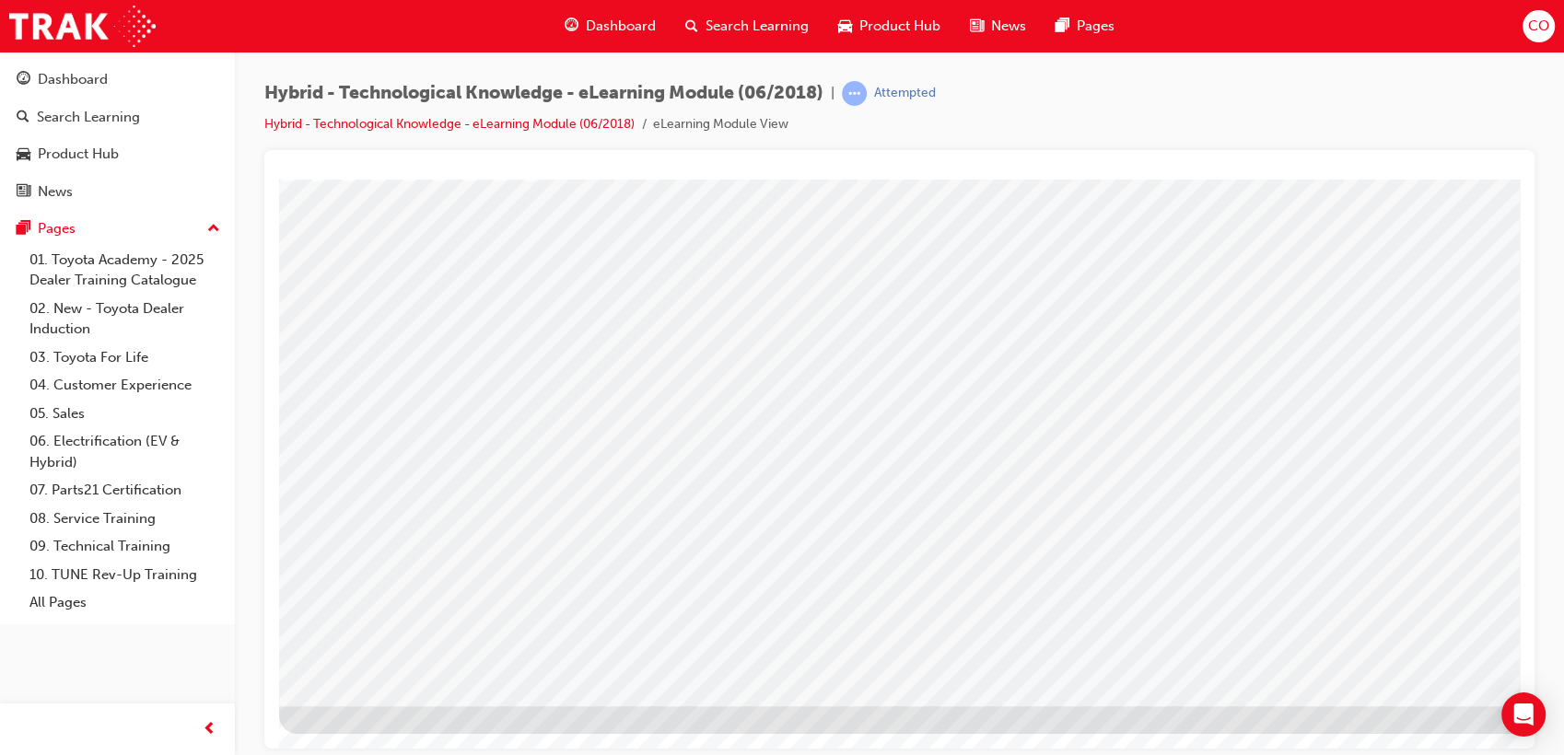
scroll to position [0, 0]
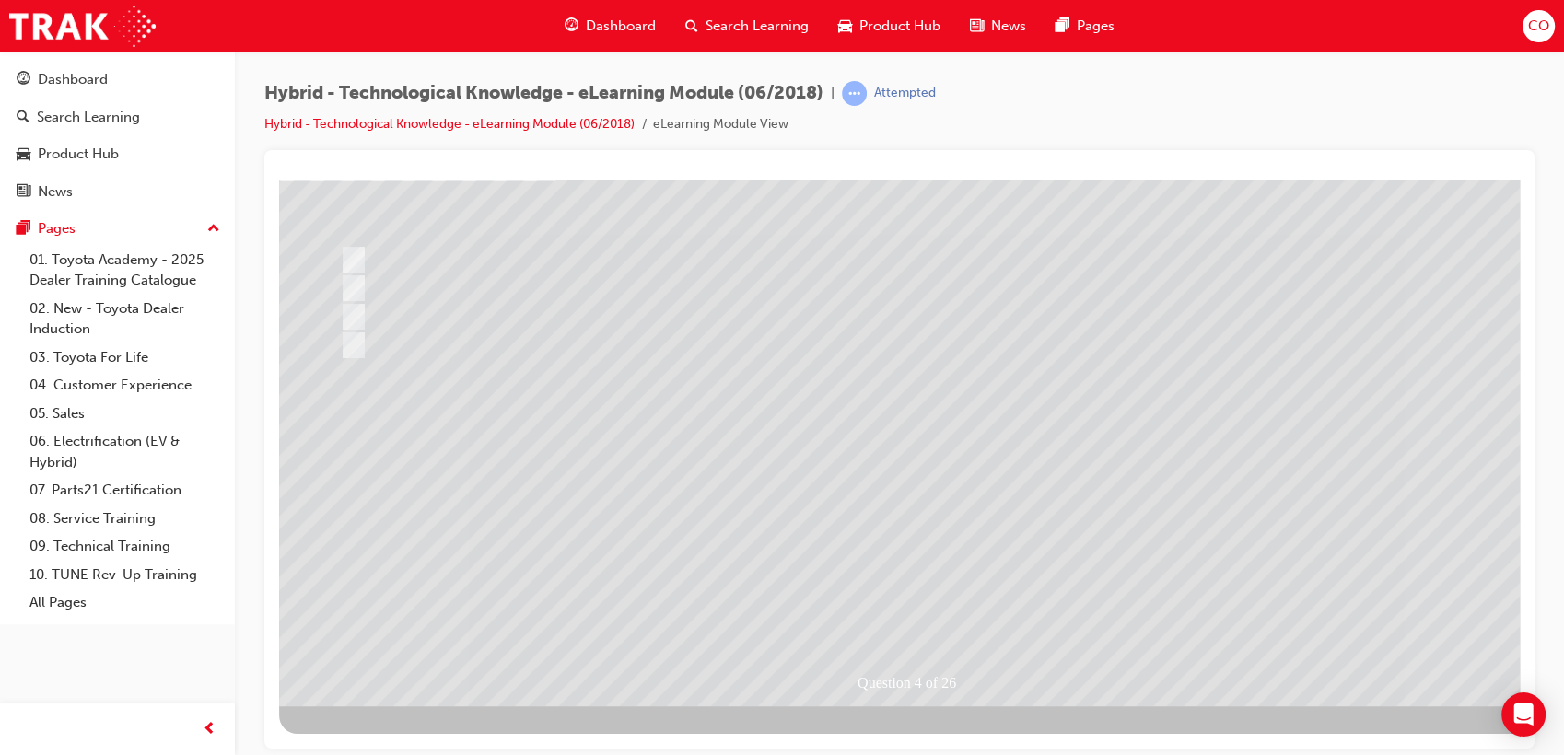
scroll to position [0, 0]
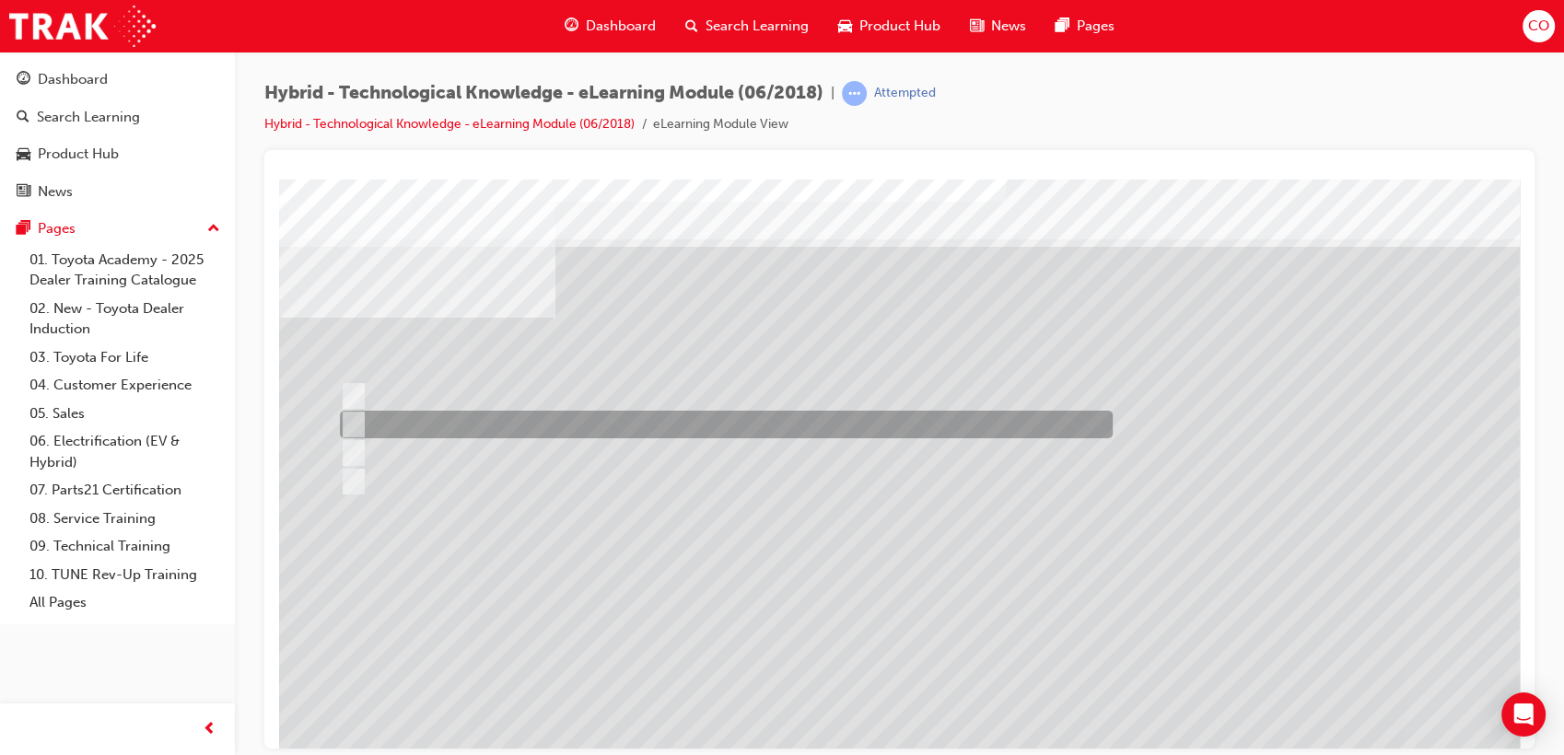
click at [636, 426] on div at bounding box center [721, 425] width 773 height 28
radio input "true"
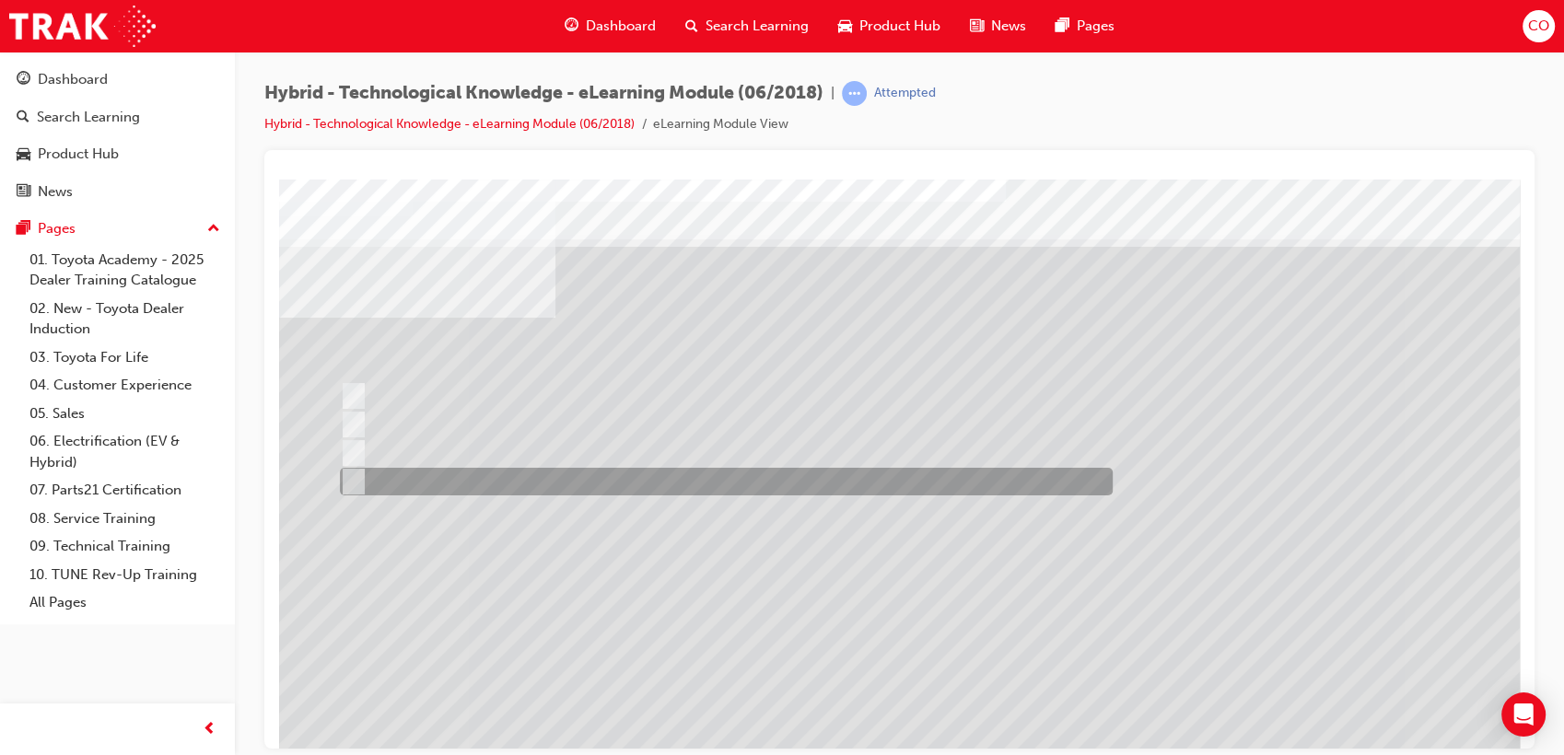
scroll to position [136, 0]
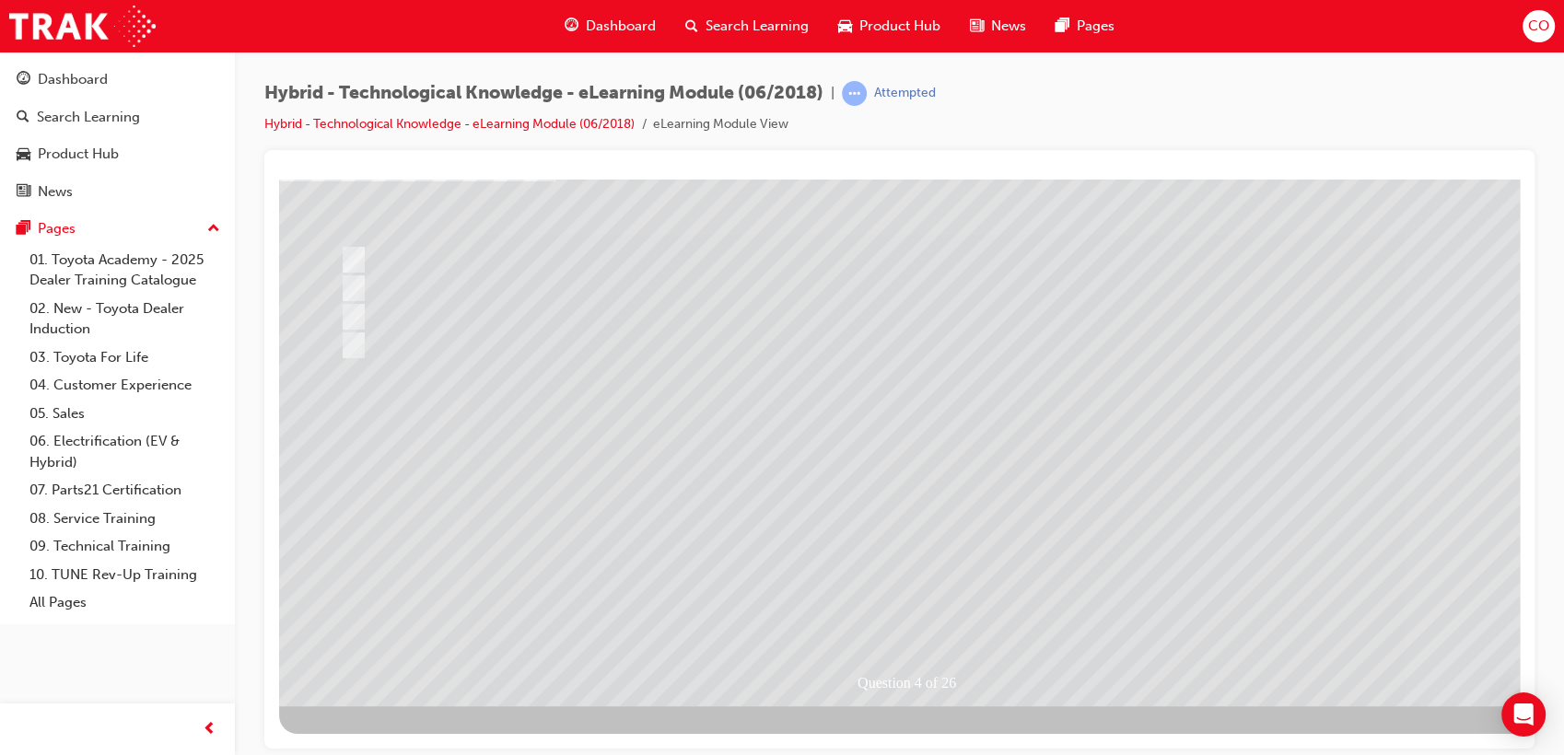
click at [890, 591] on div at bounding box center [905, 373] width 1253 height 663
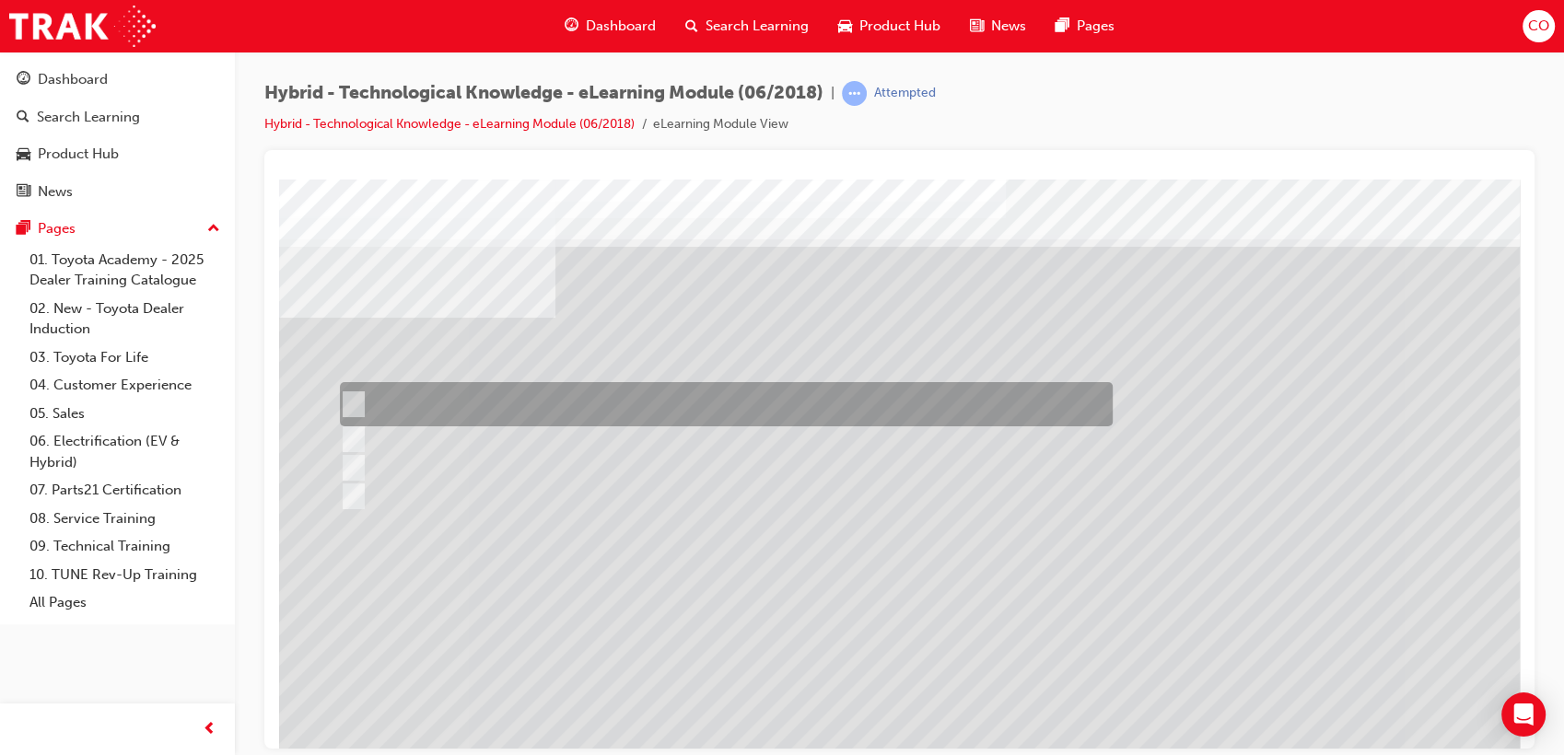
click at [835, 405] on div at bounding box center [721, 404] width 773 height 44
radio input "true"
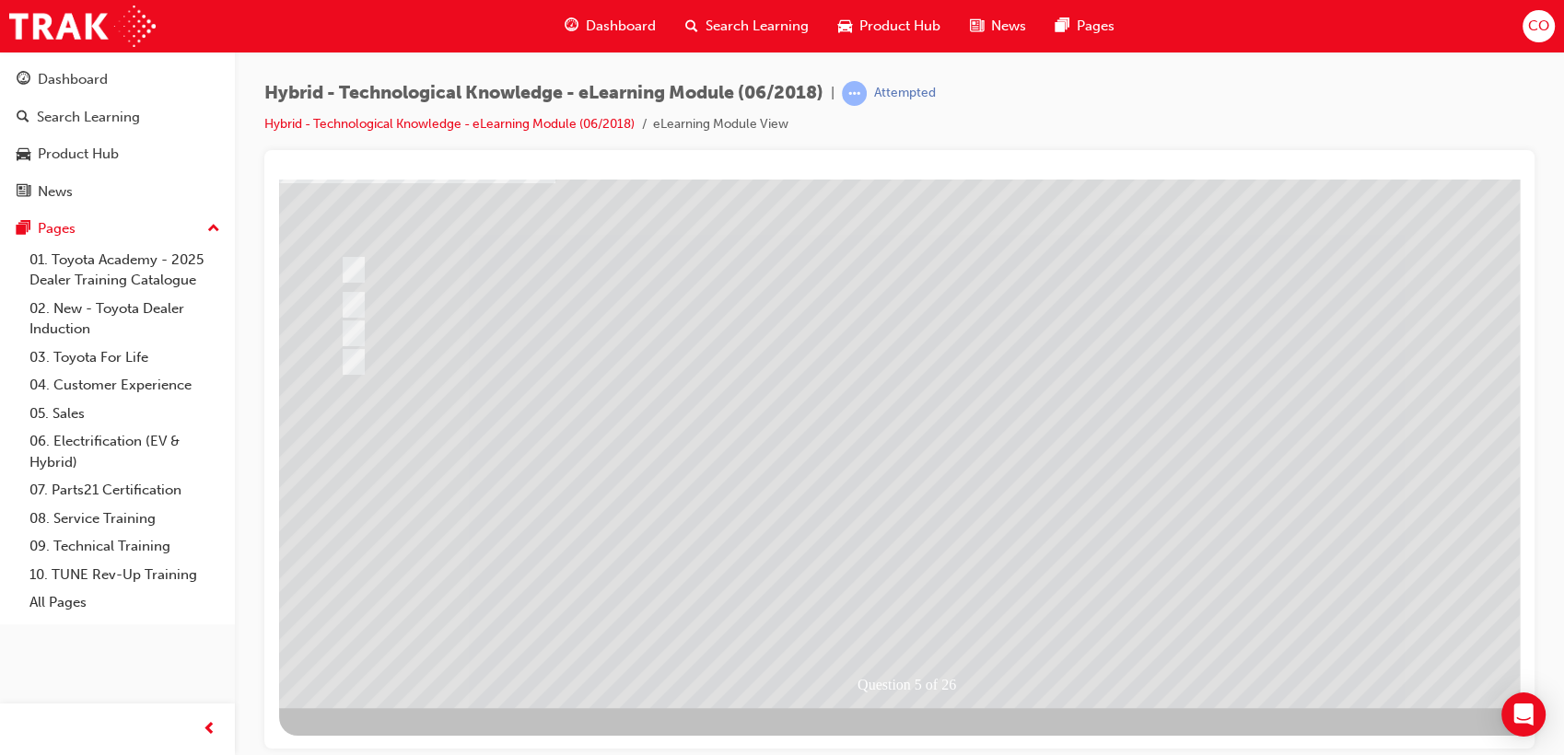
scroll to position [136, 0]
drag, startPoint x: 951, startPoint y: 600, endPoint x: 950, endPoint y: 609, distance: 9.3
click at [950, 610] on div at bounding box center [905, 373] width 1253 height 663
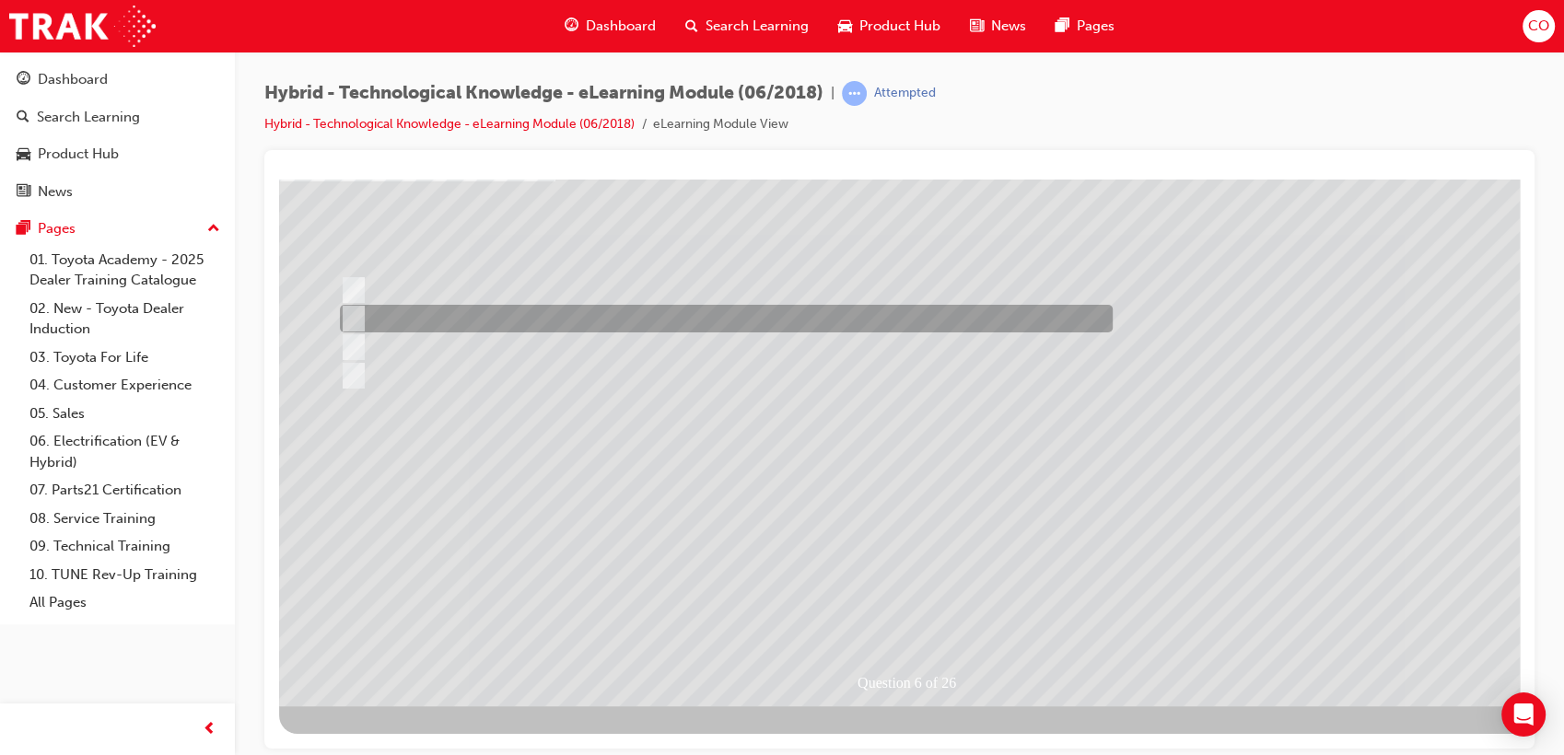
scroll to position [0, 0]
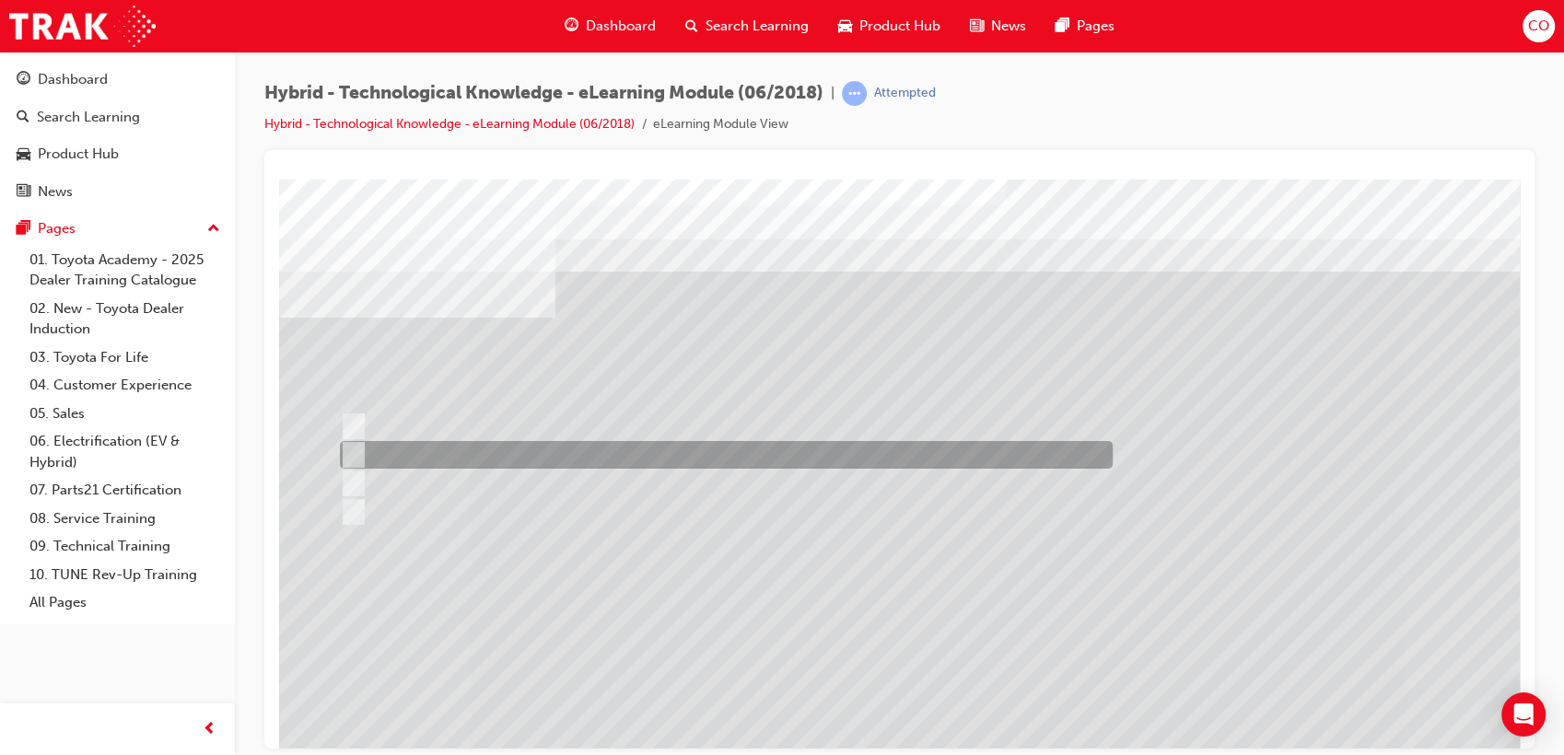
click at [558, 457] on div at bounding box center [721, 455] width 773 height 28
radio input "true"
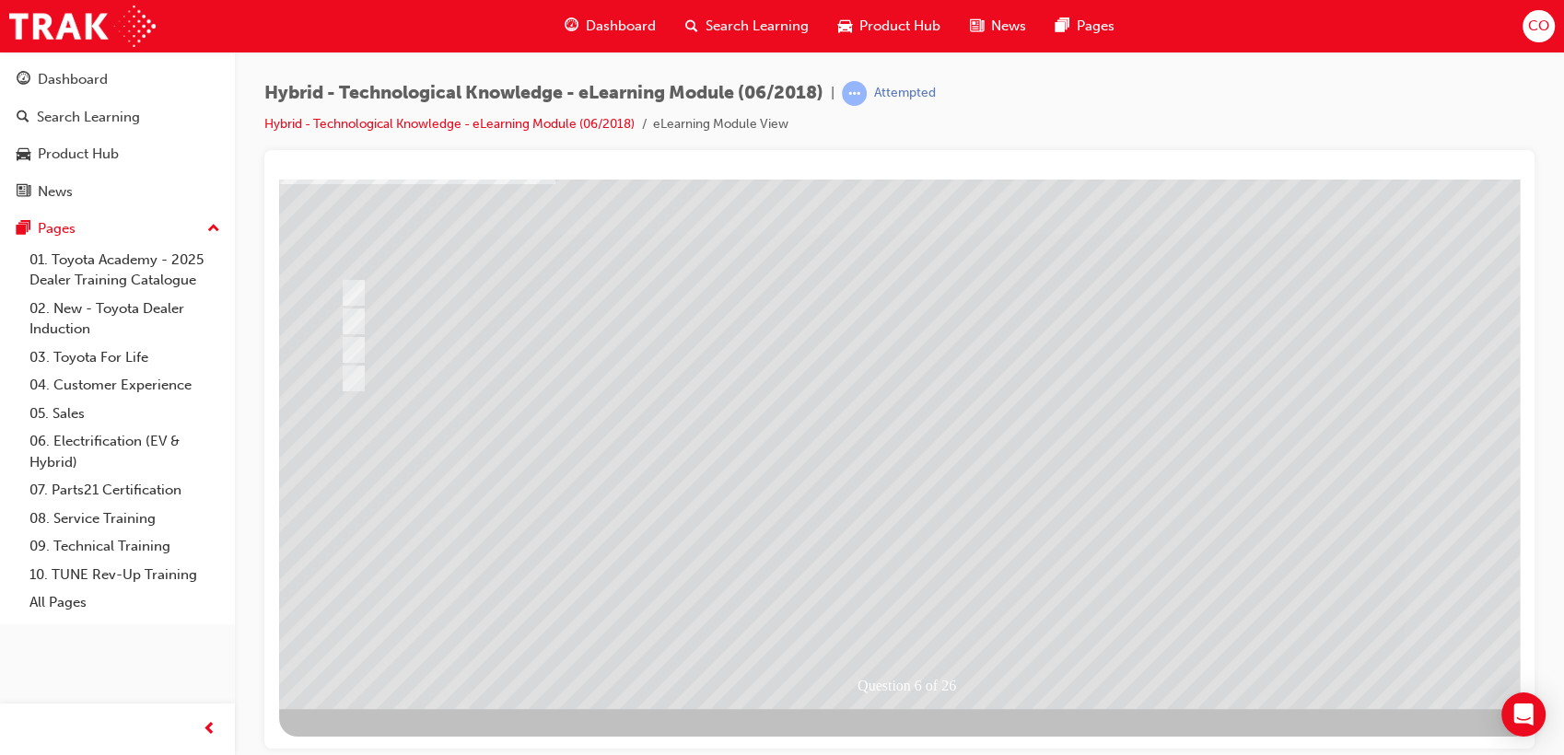
scroll to position [136, 0]
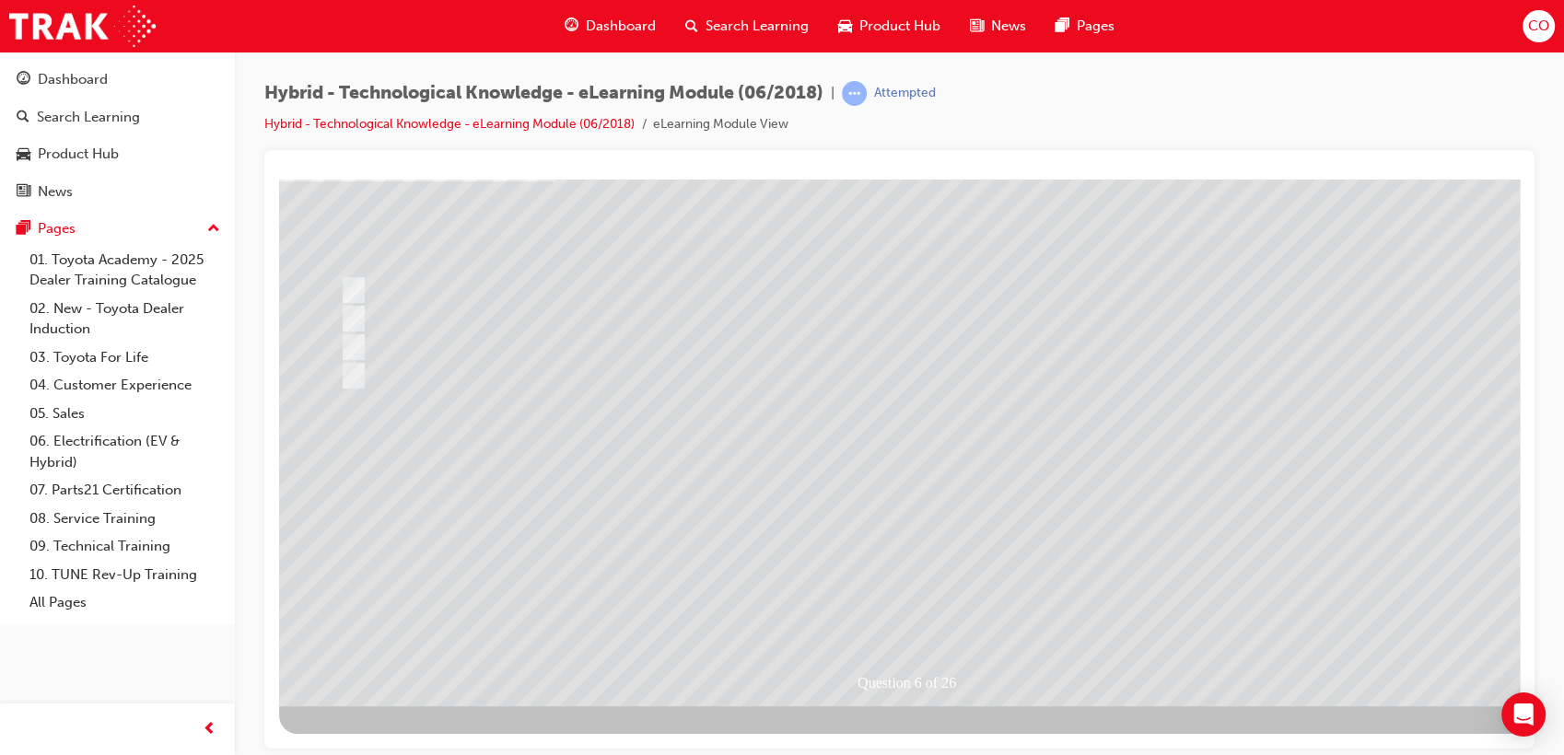
click at [917, 594] on div at bounding box center [905, 373] width 1253 height 663
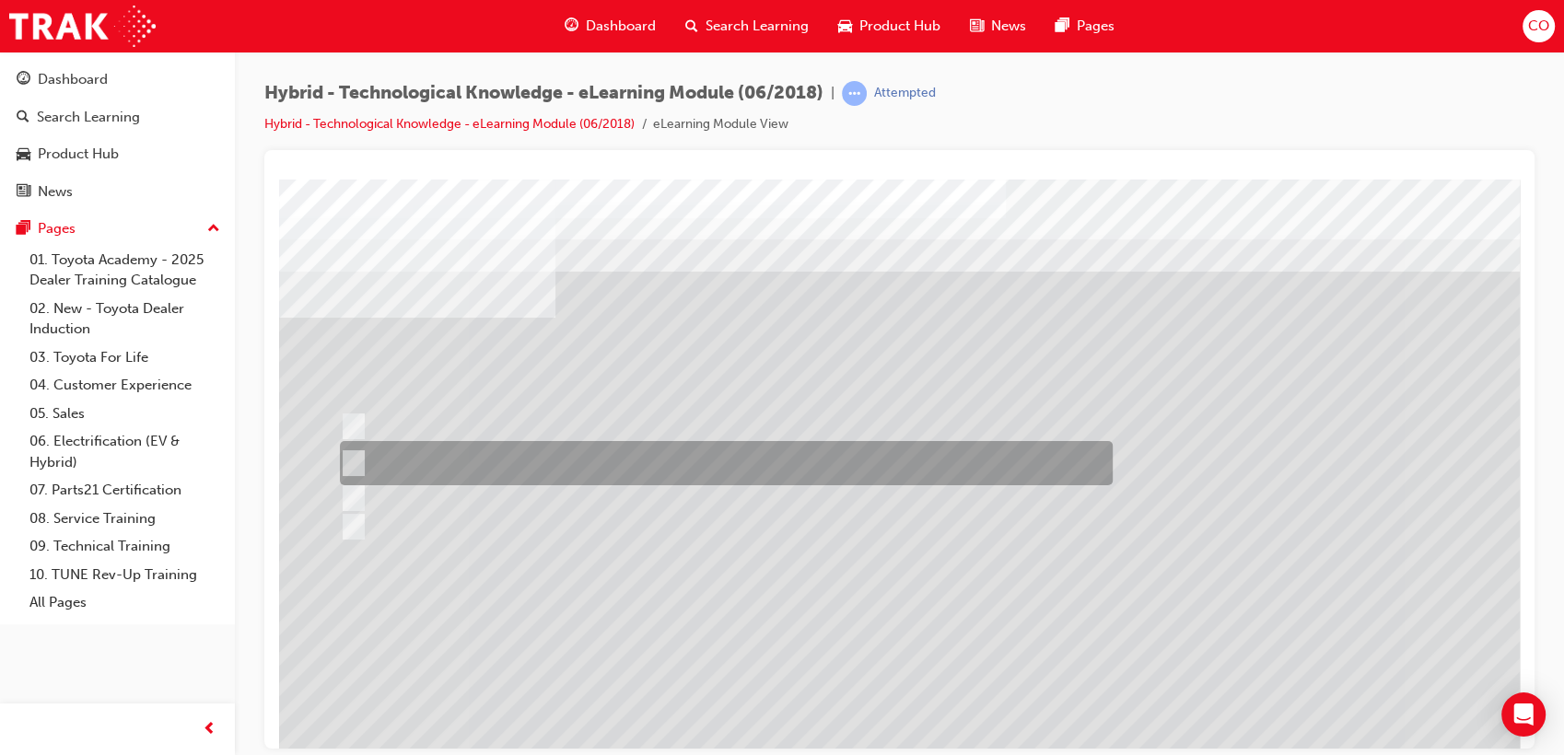
click at [648, 467] on div at bounding box center [721, 463] width 773 height 44
radio input "true"
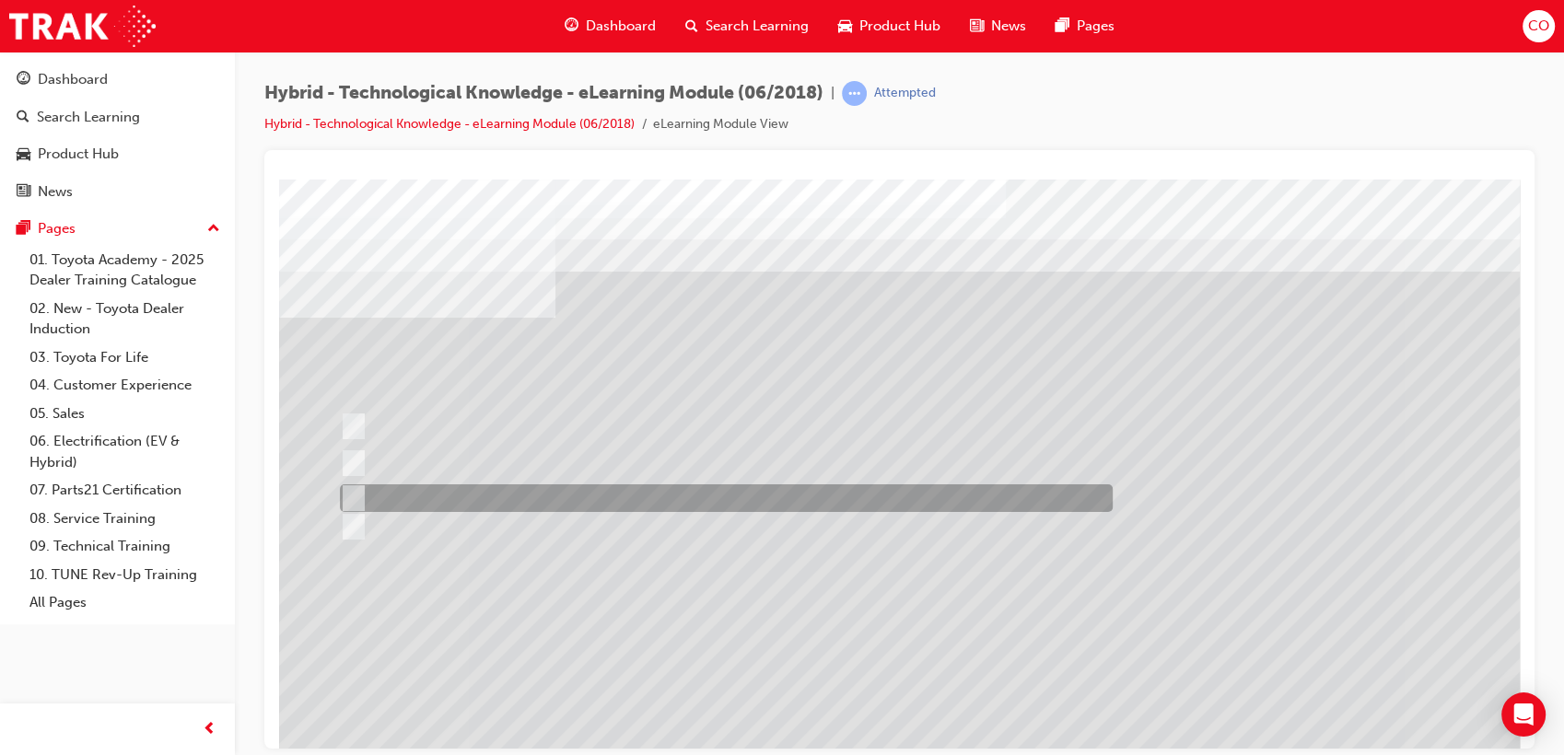
scroll to position [102, 0]
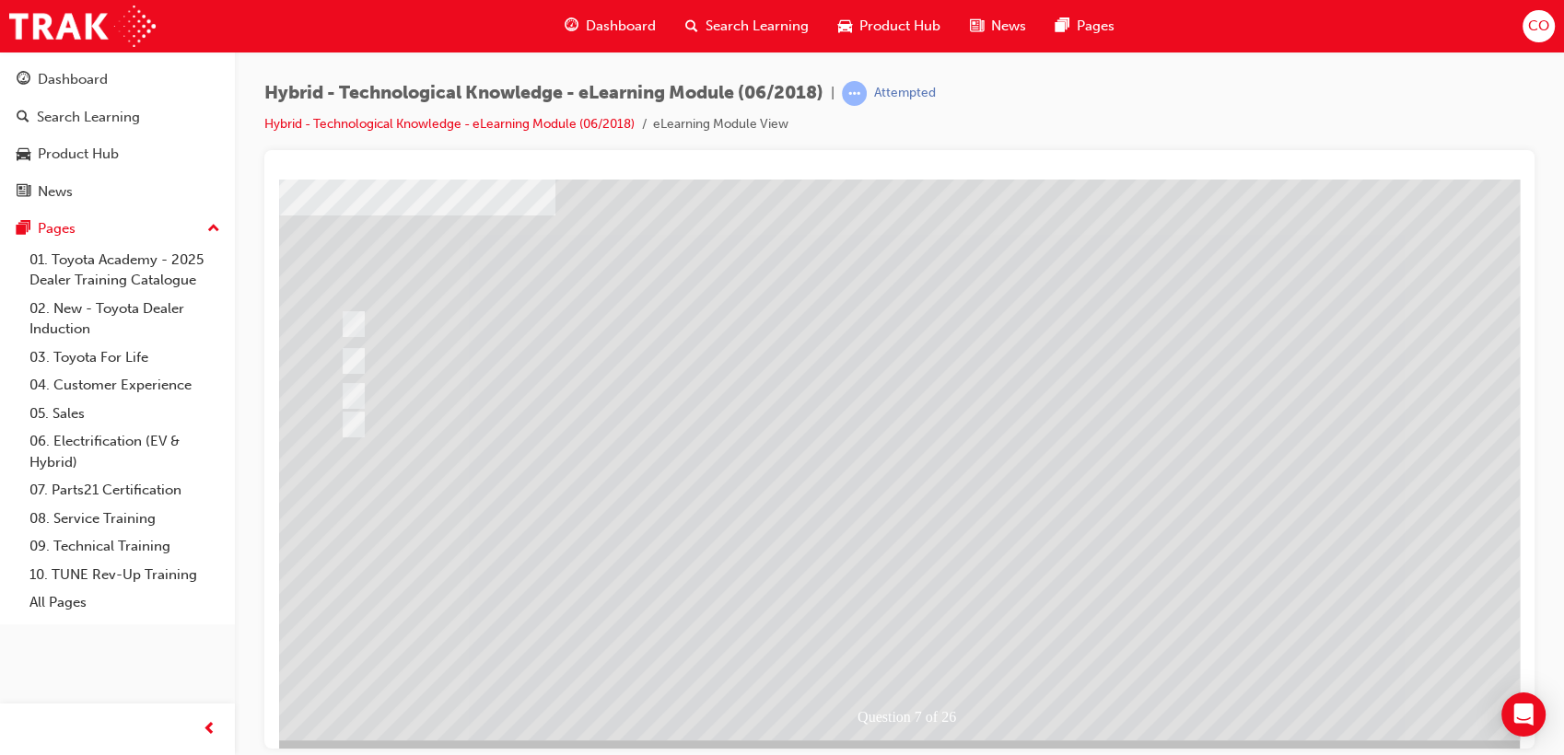
click at [894, 633] on div at bounding box center [905, 407] width 1253 height 663
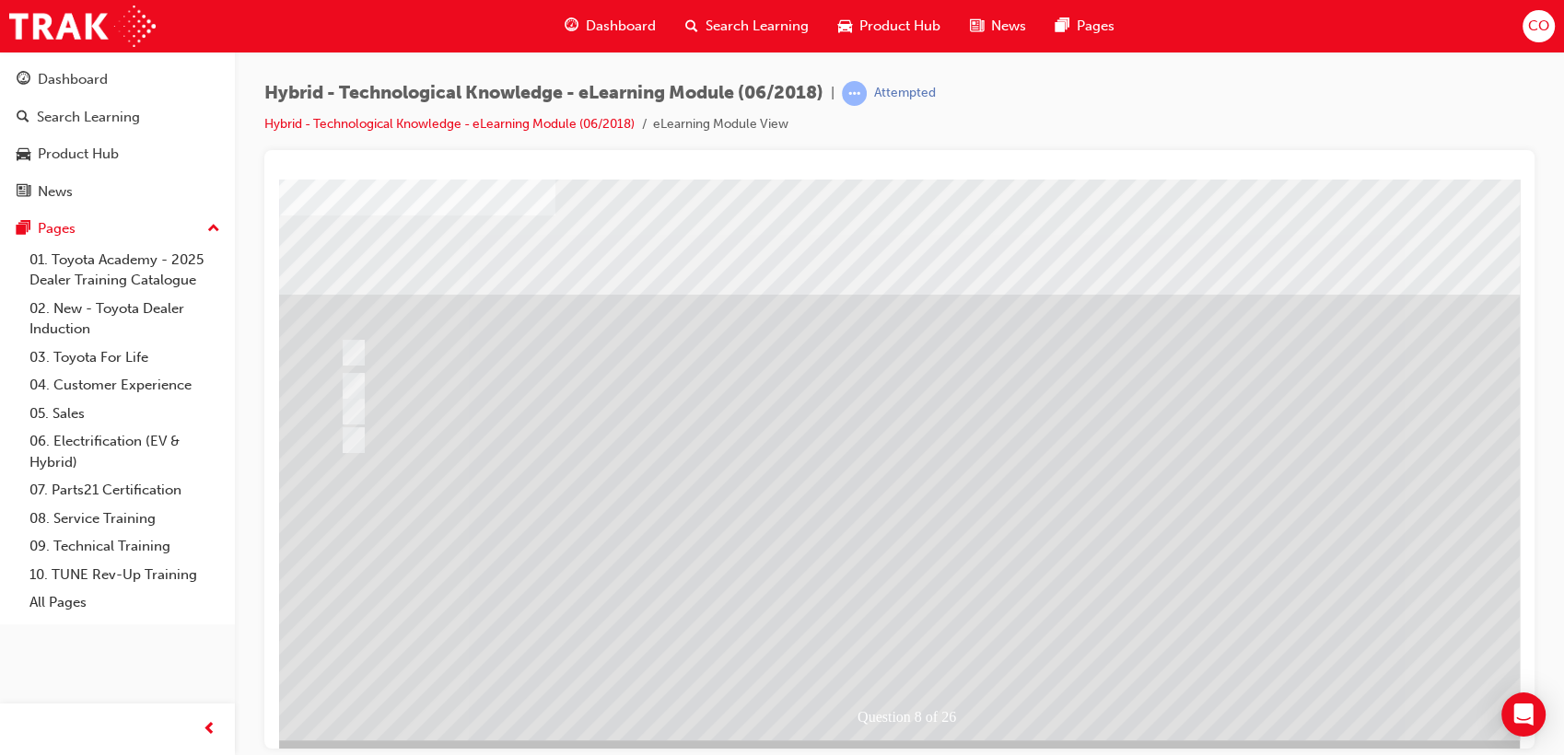
scroll to position [0, 0]
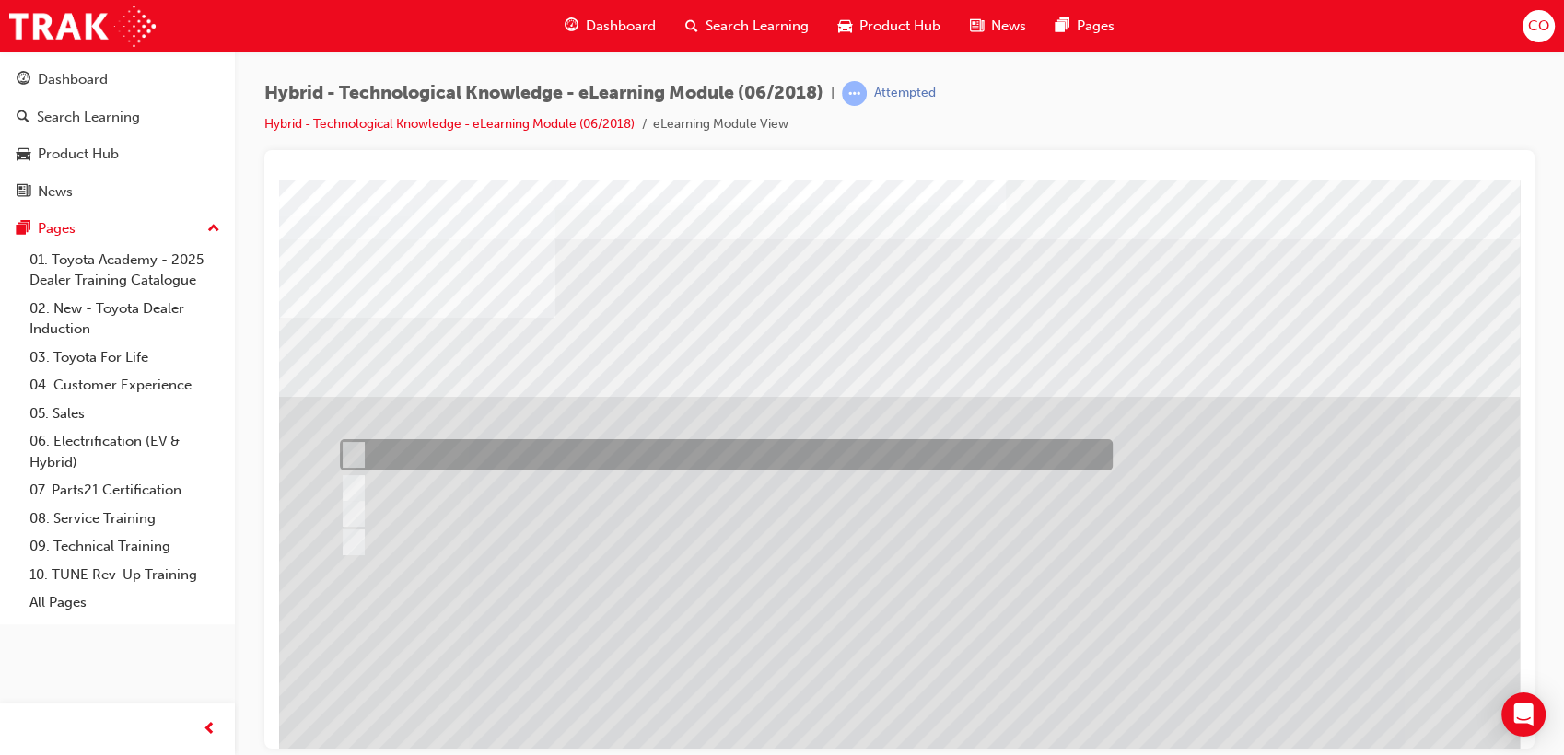
click at [397, 445] on div at bounding box center [721, 454] width 773 height 31
radio input "true"
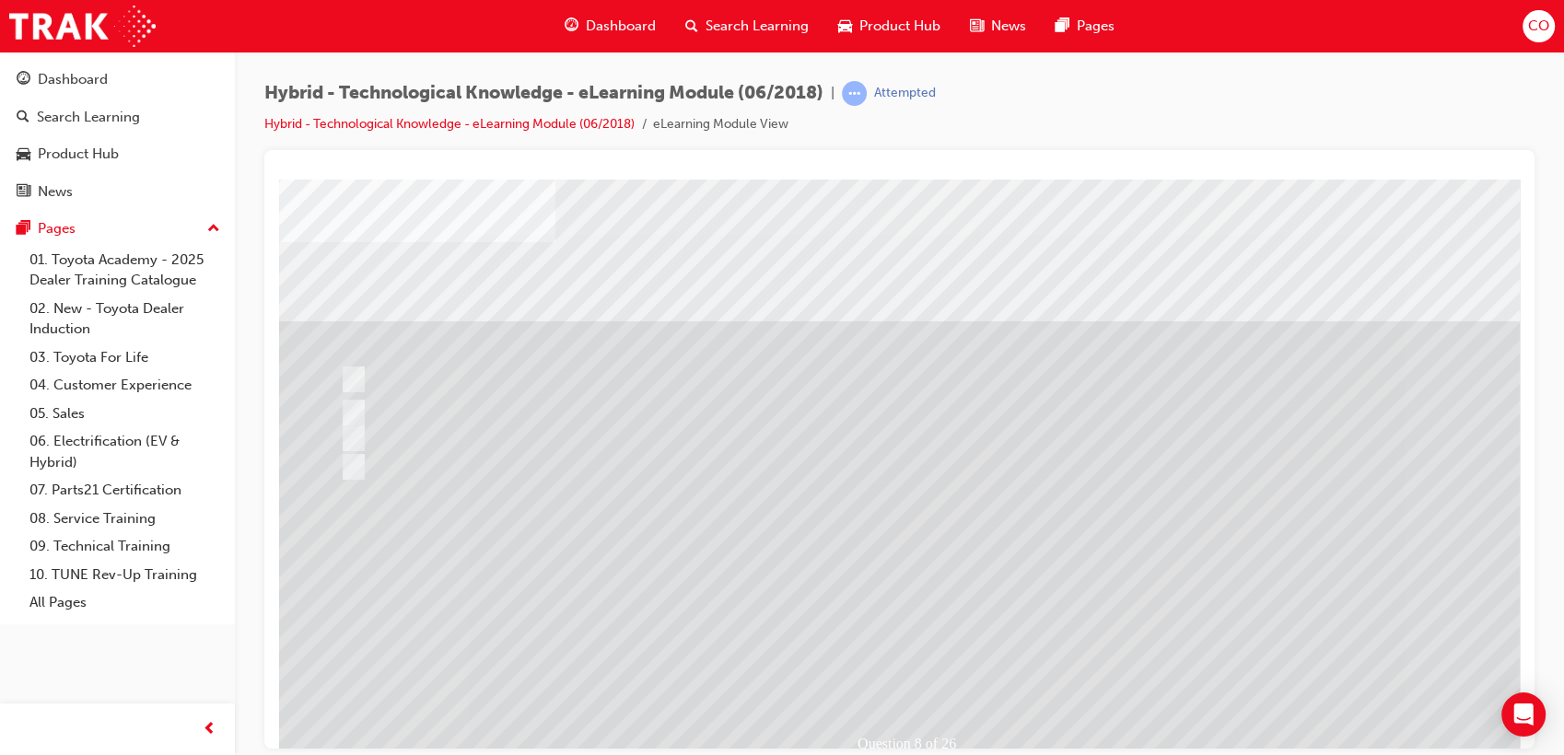
scroll to position [136, 0]
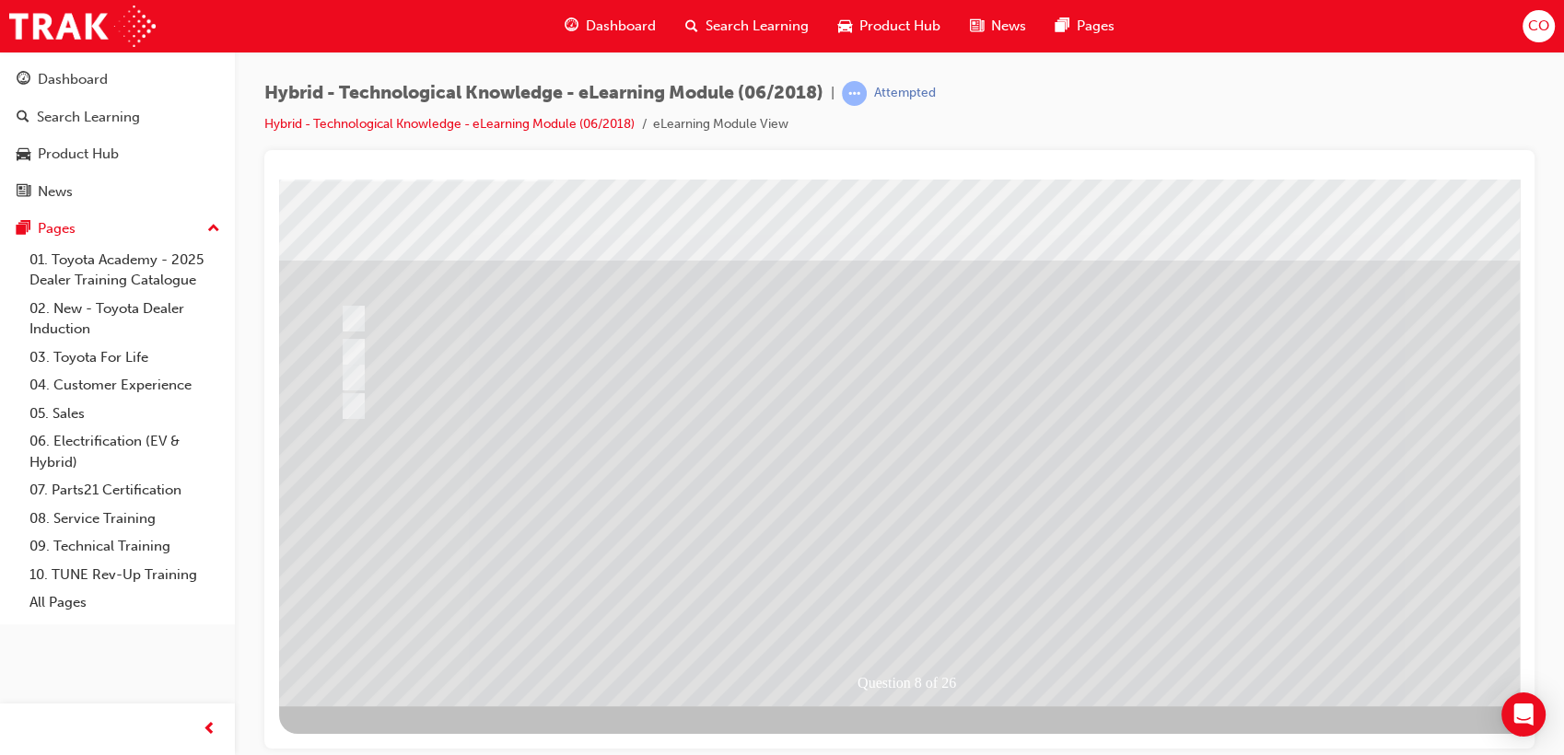
click at [951, 595] on div at bounding box center [905, 373] width 1253 height 663
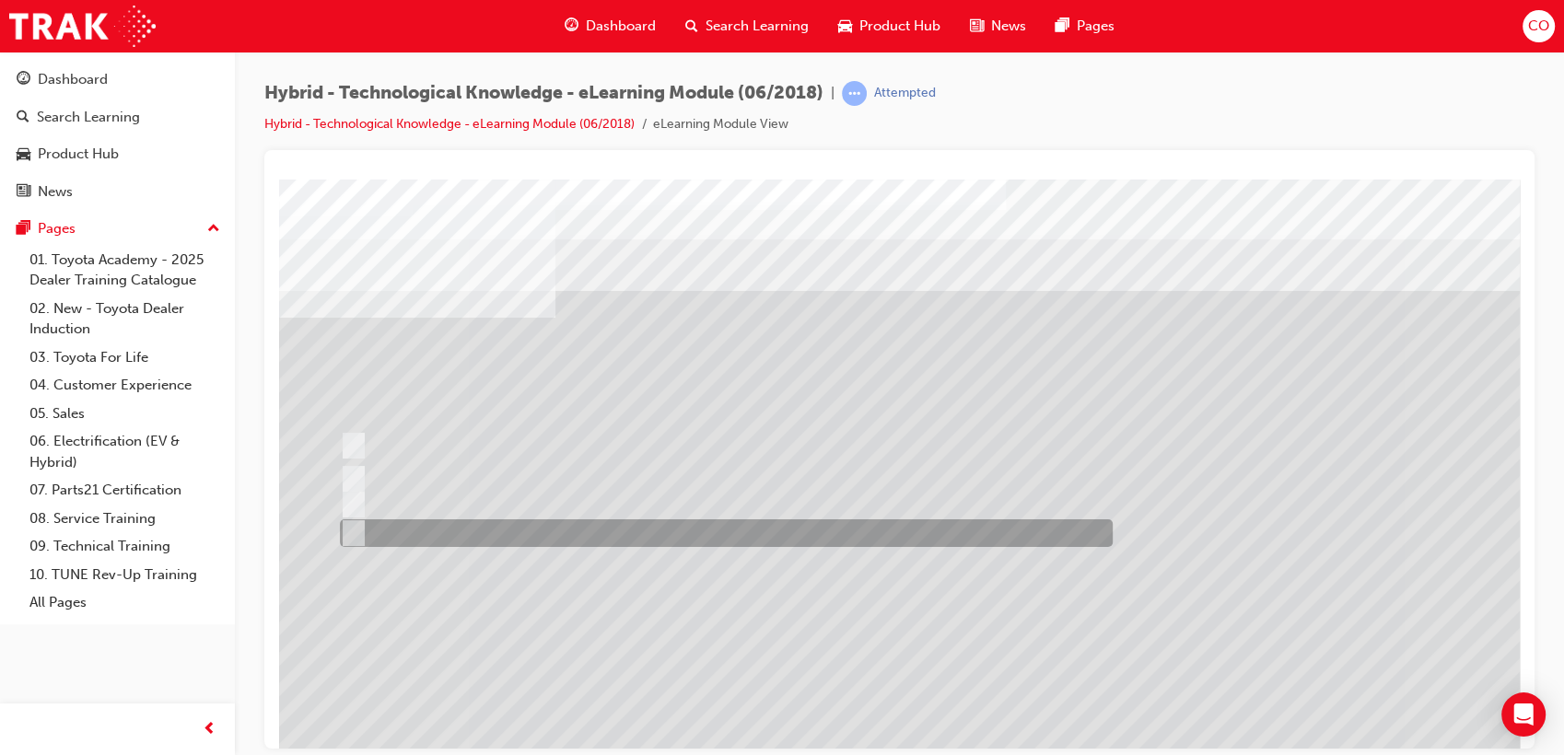
click at [461, 542] on div at bounding box center [721, 533] width 773 height 28
radio input "true"
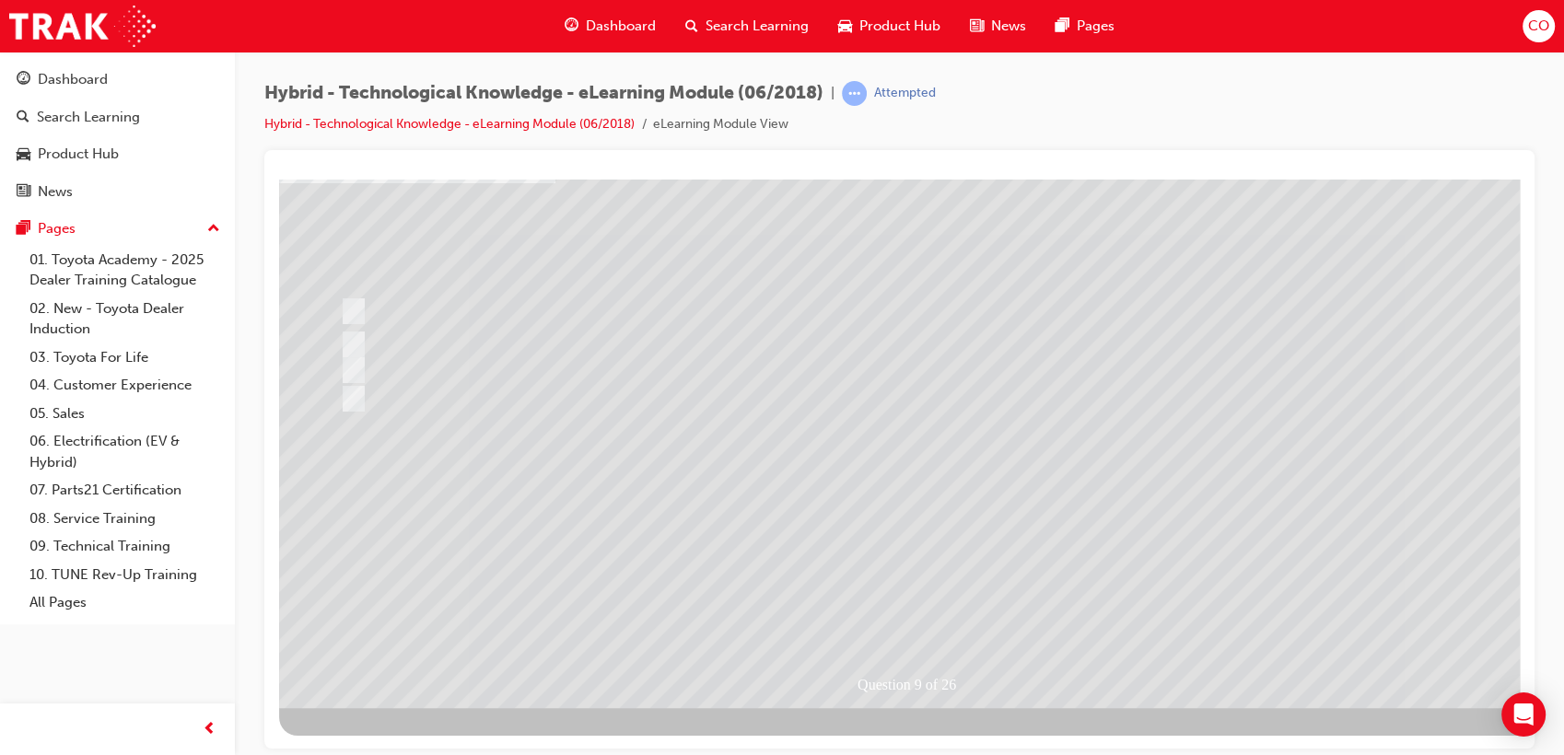
scroll to position [136, 0]
click at [878, 612] on div at bounding box center [905, 373] width 1253 height 663
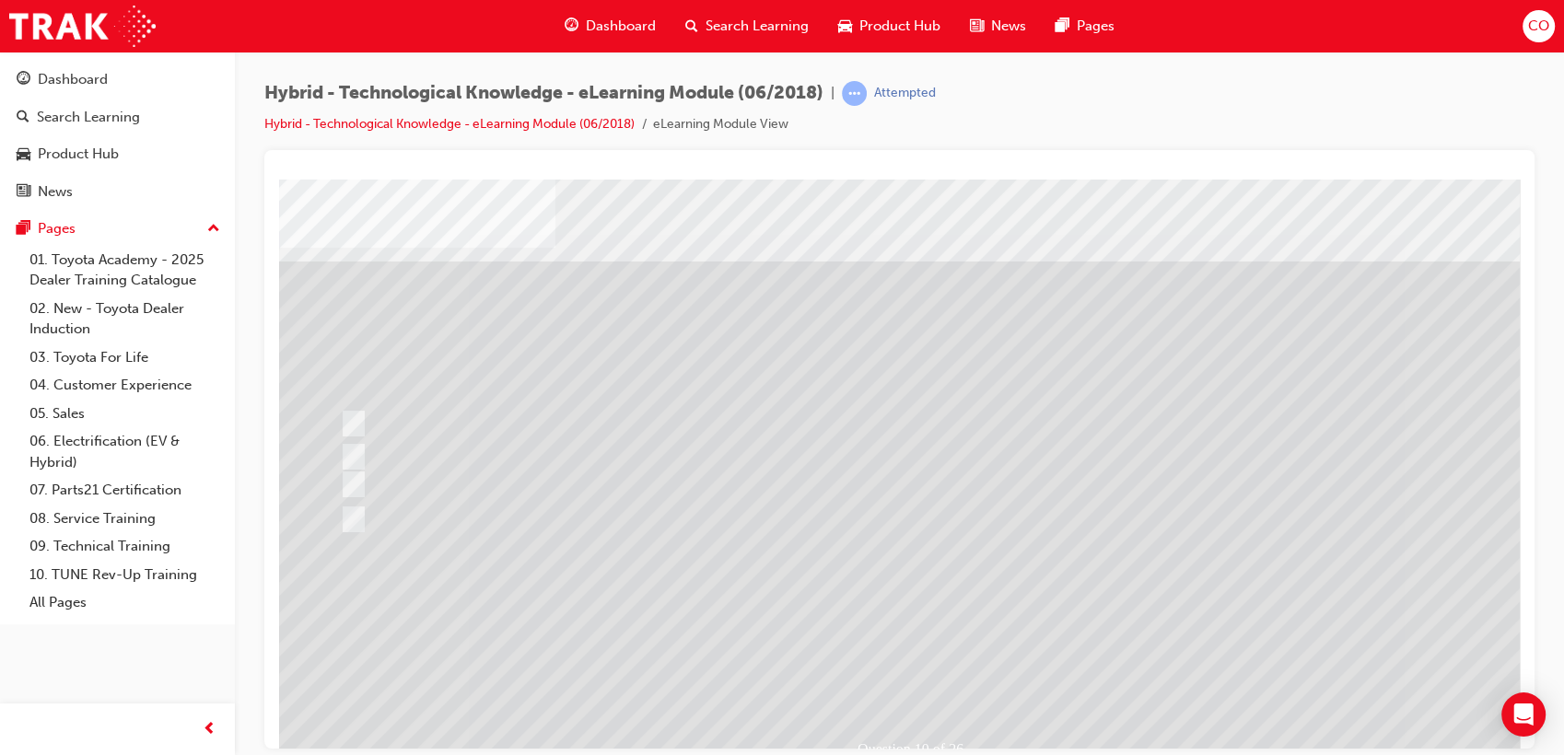
scroll to position [34, 0]
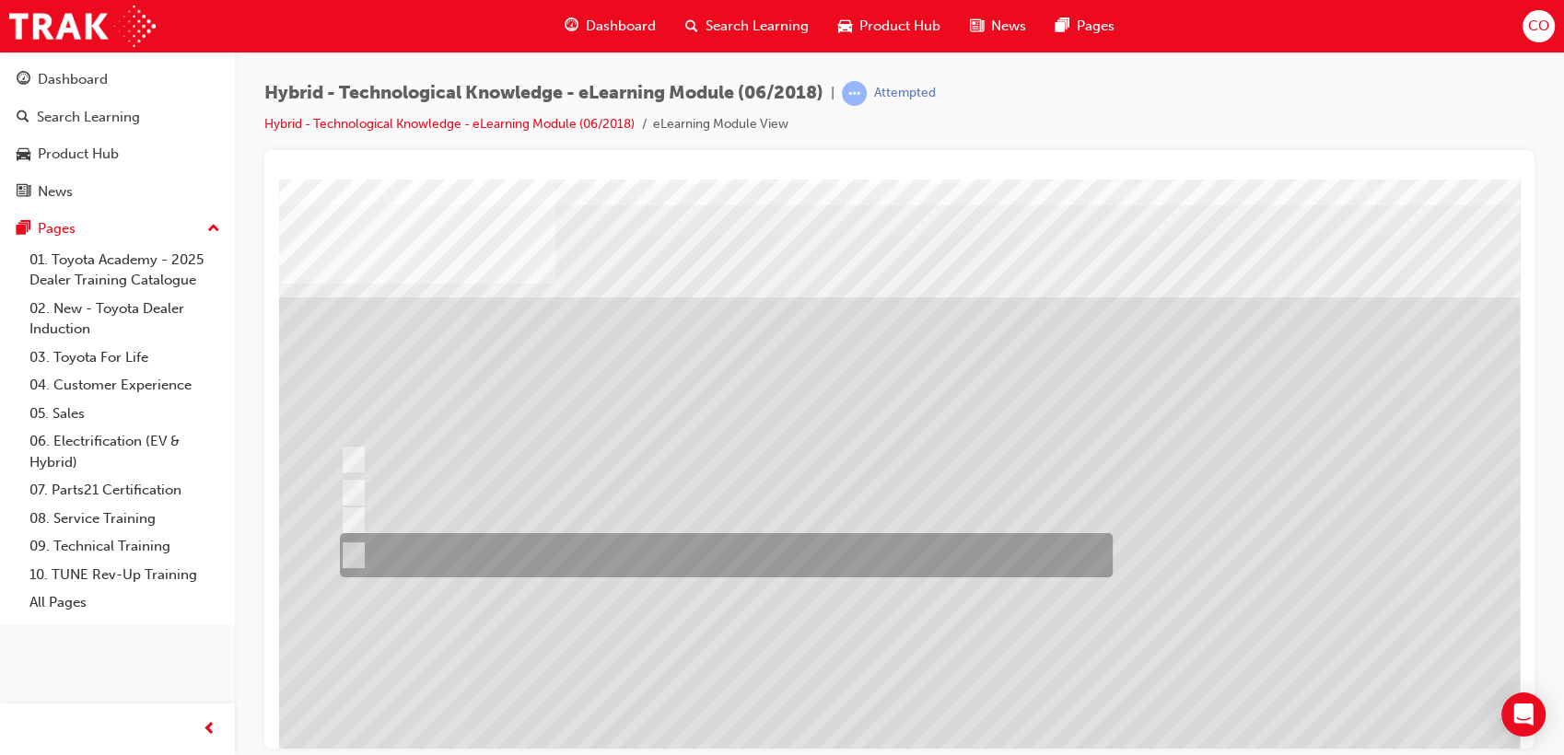
click at [708, 566] on div at bounding box center [721, 555] width 773 height 44
radio input "true"
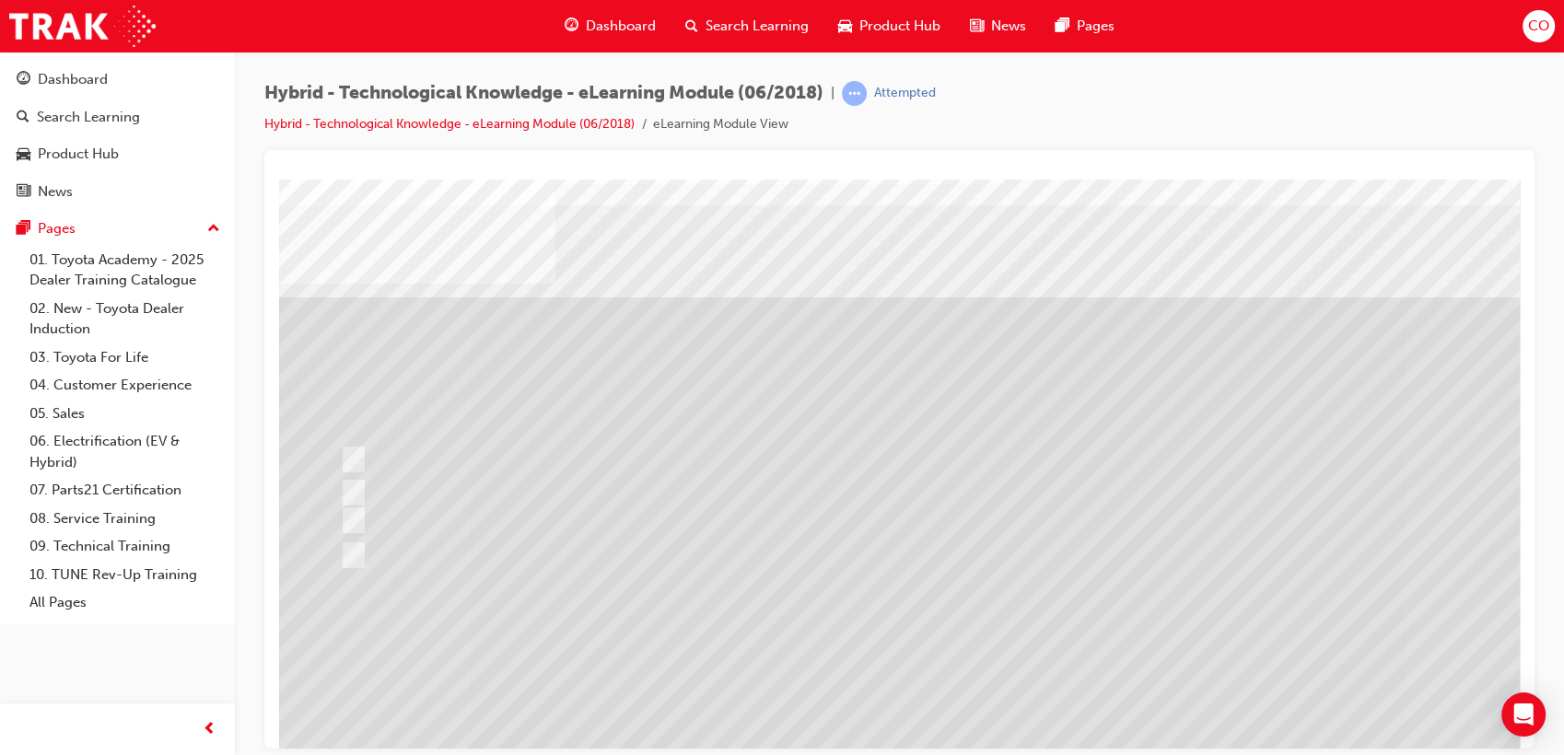
click at [916, 696] on div at bounding box center [905, 476] width 1253 height 663
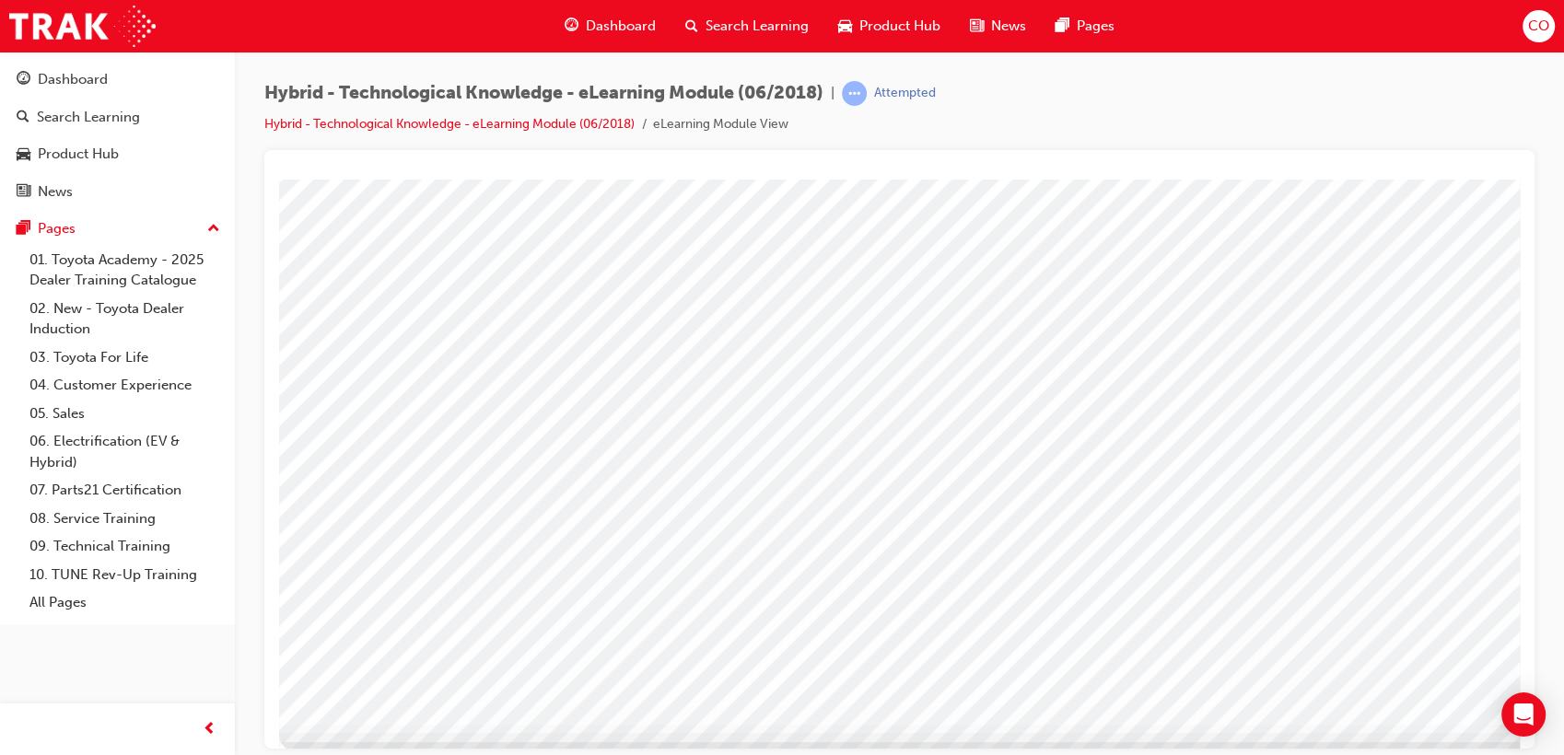
scroll to position [136, 0]
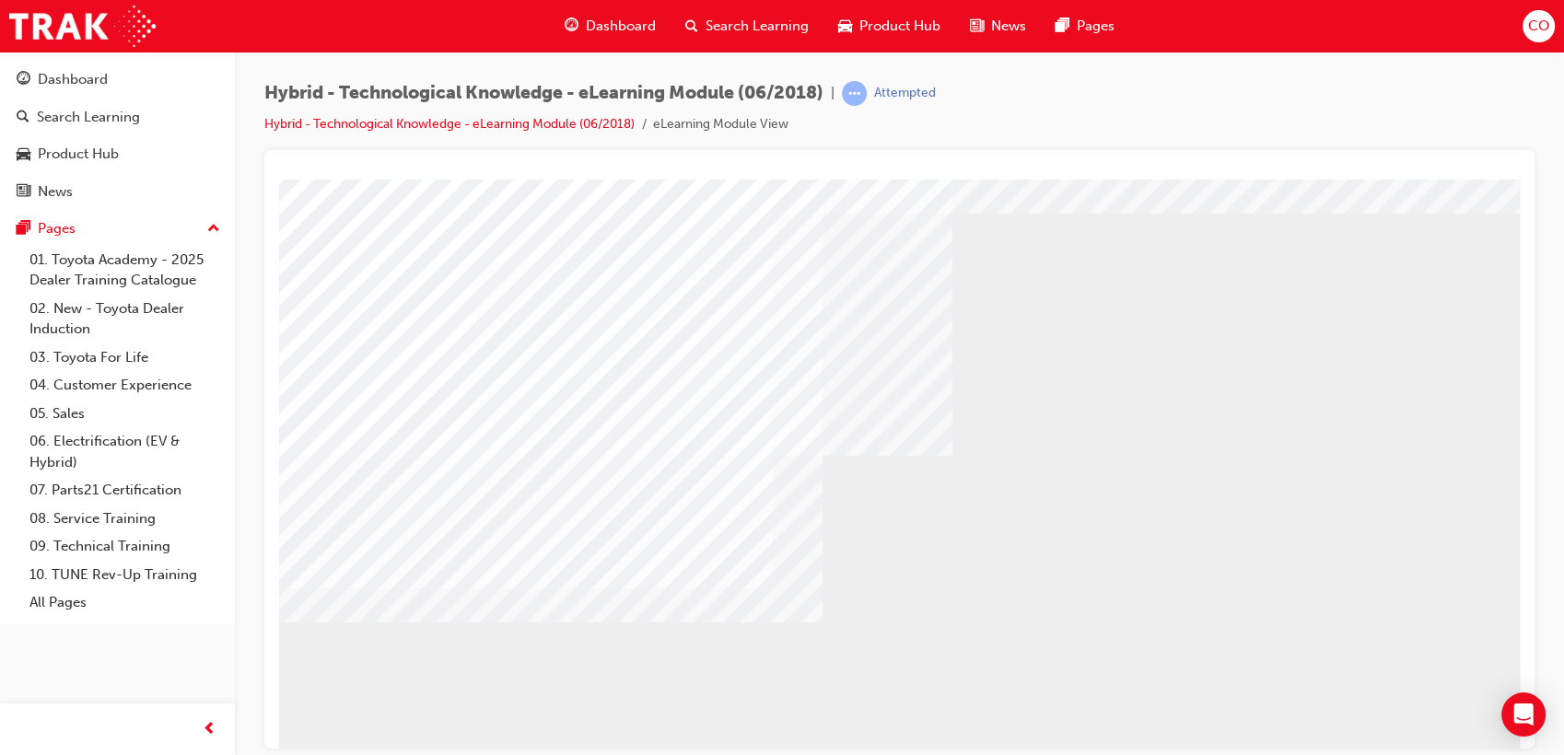
scroll to position [102, 0]
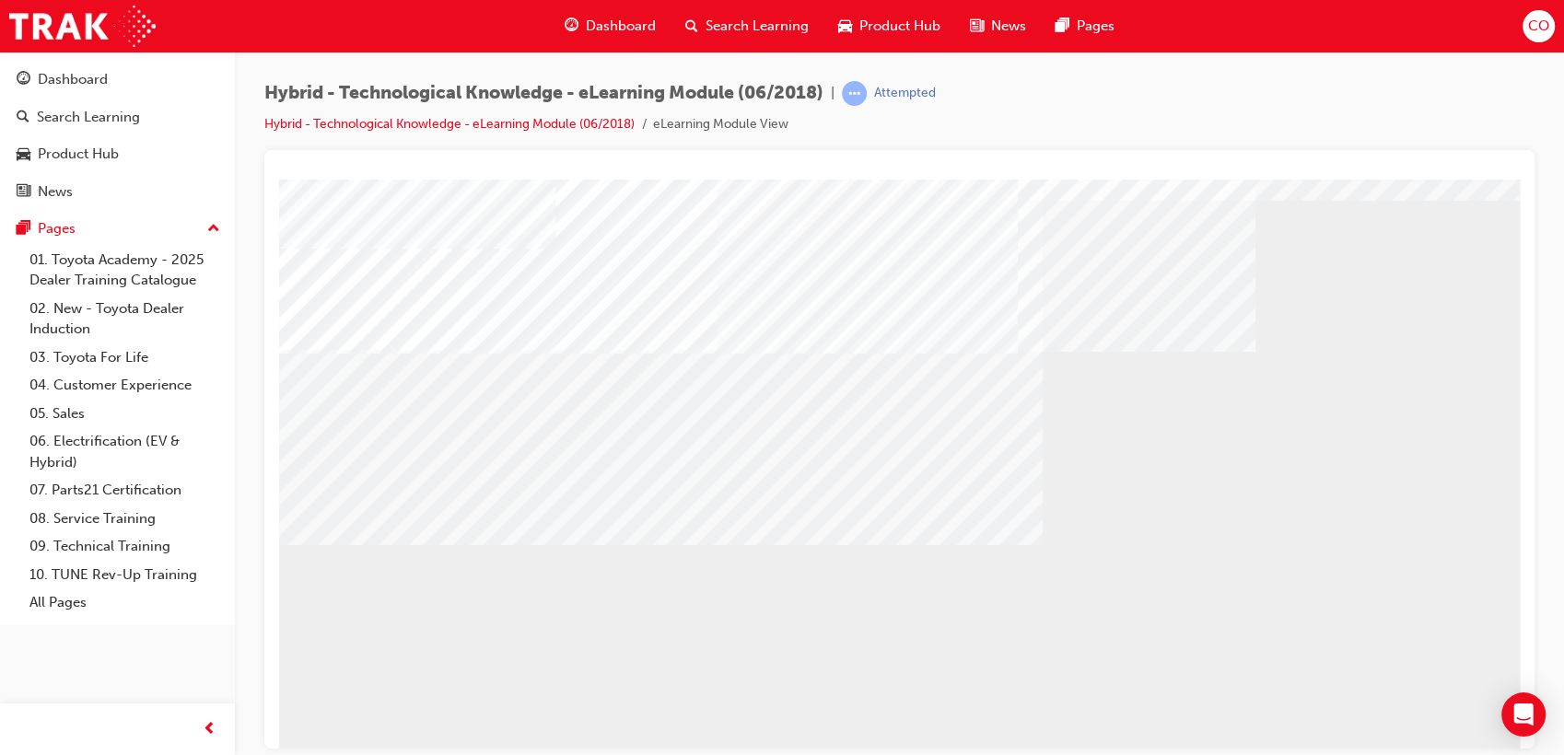
scroll to position [34, 0]
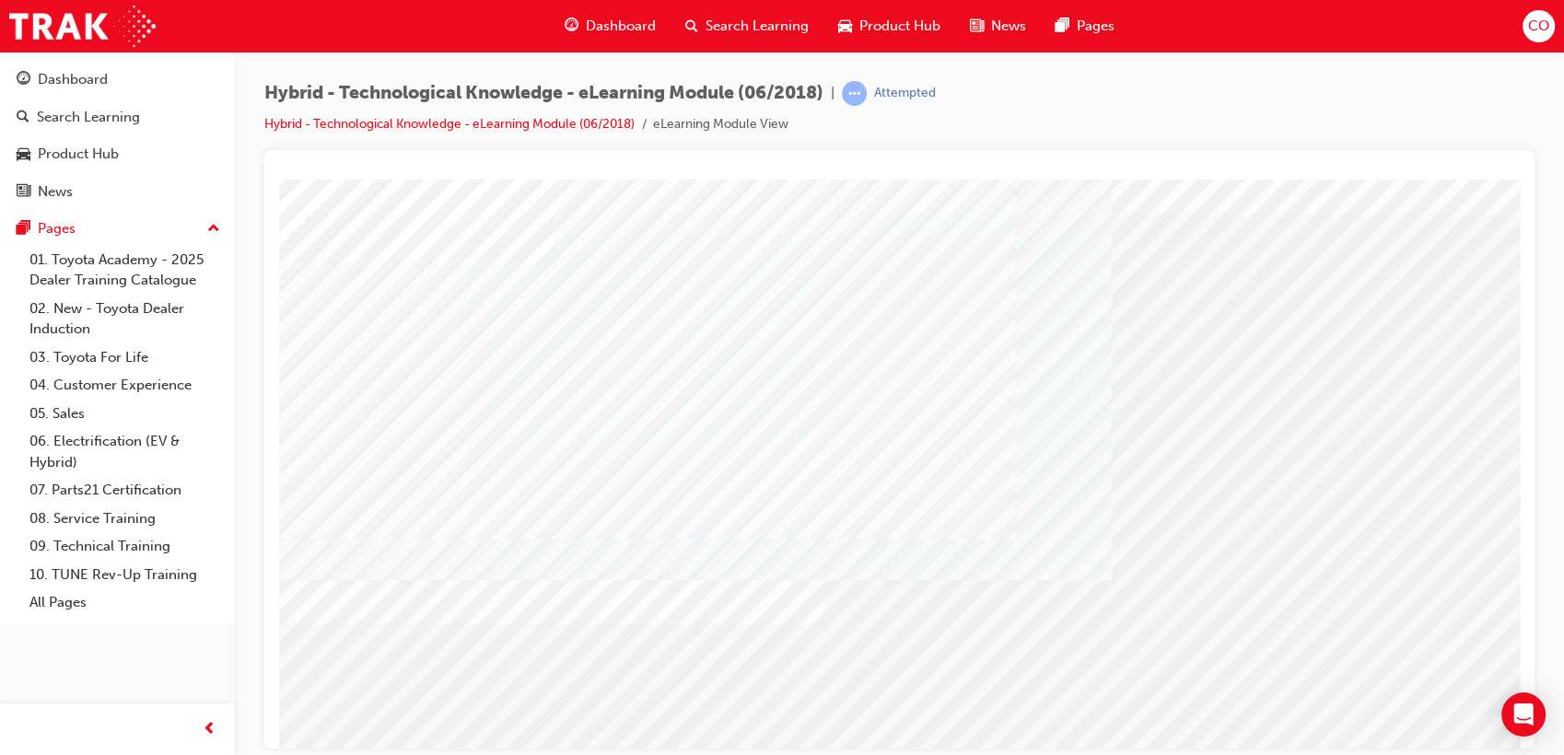
scroll to position [102, 0]
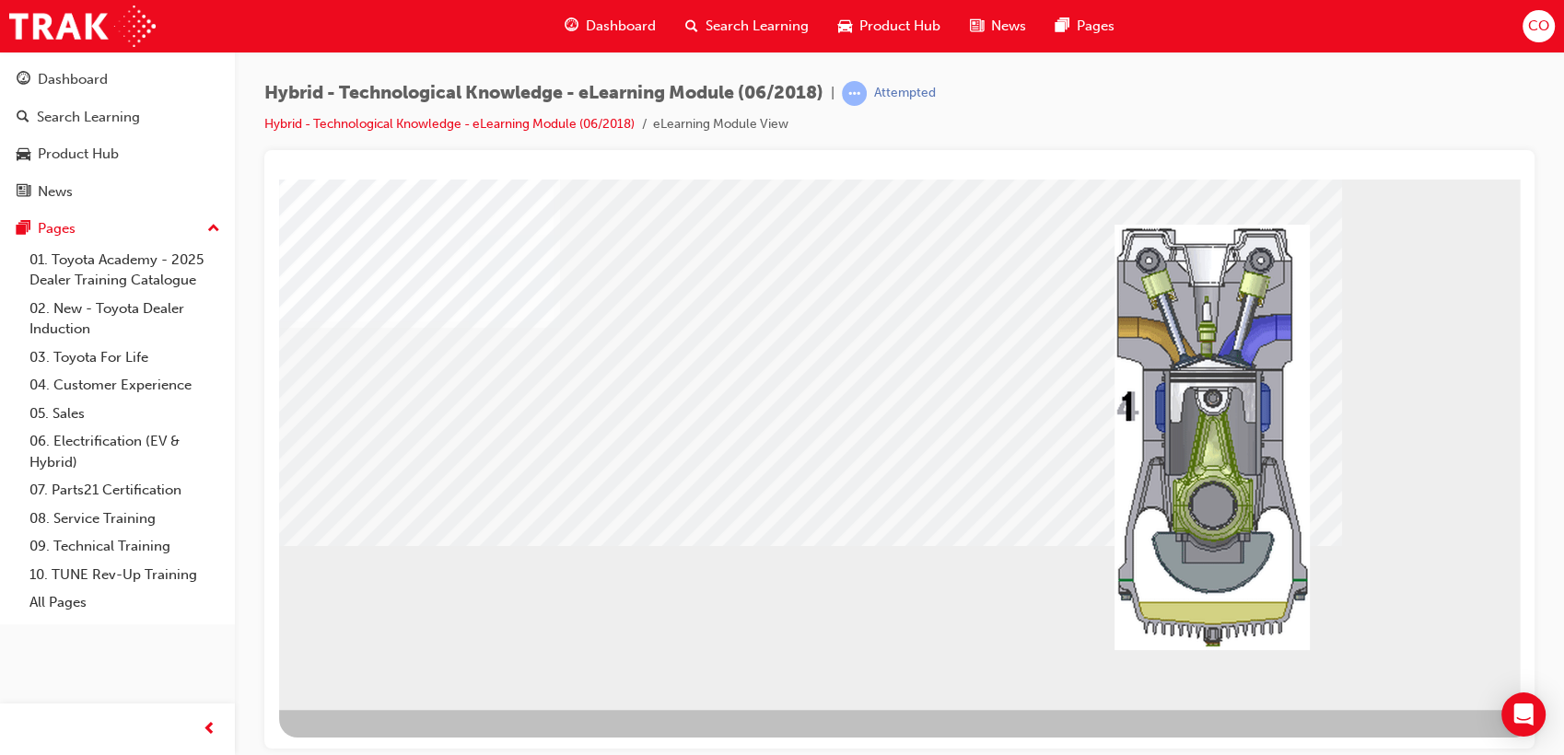
scroll to position [136, 0]
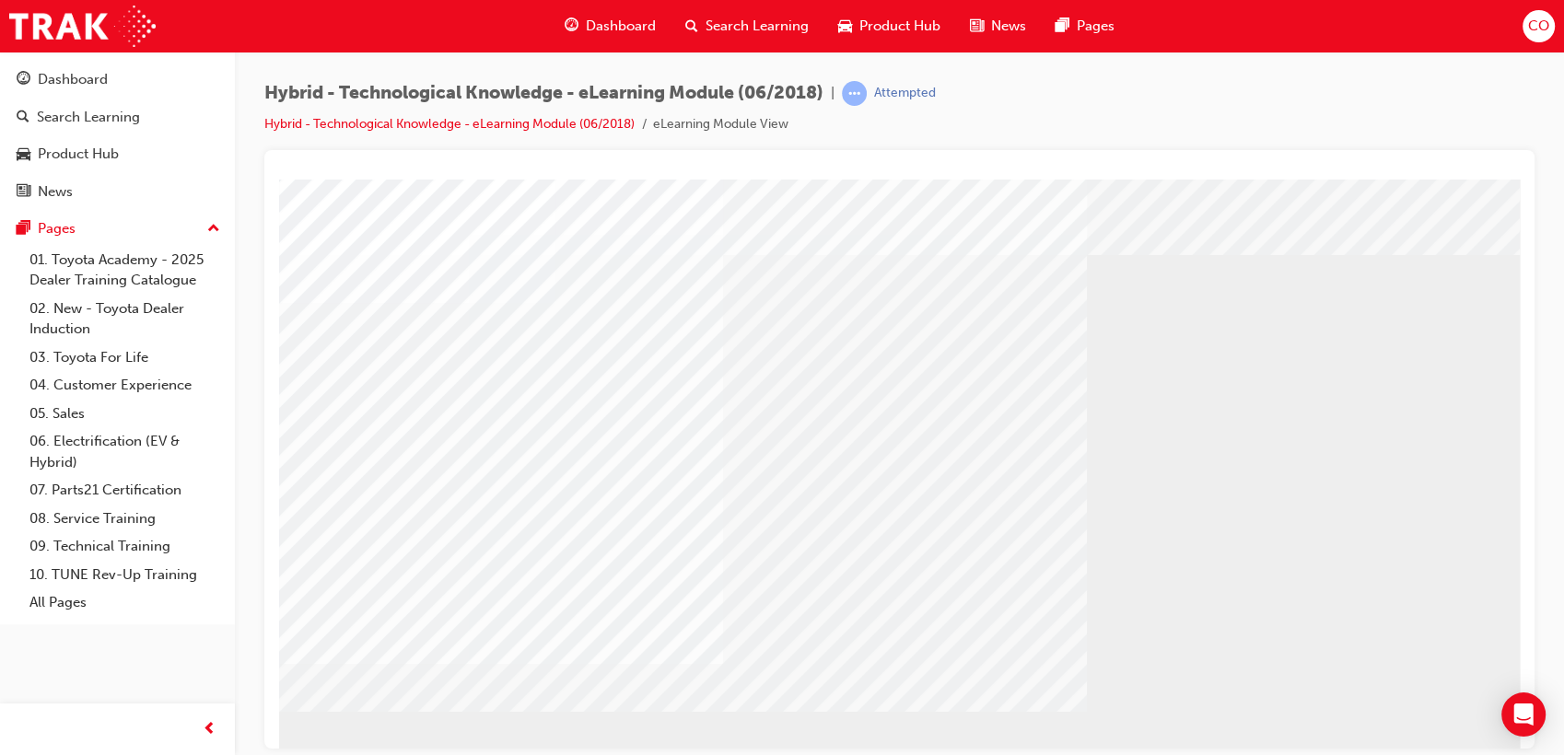
scroll to position [0, 0]
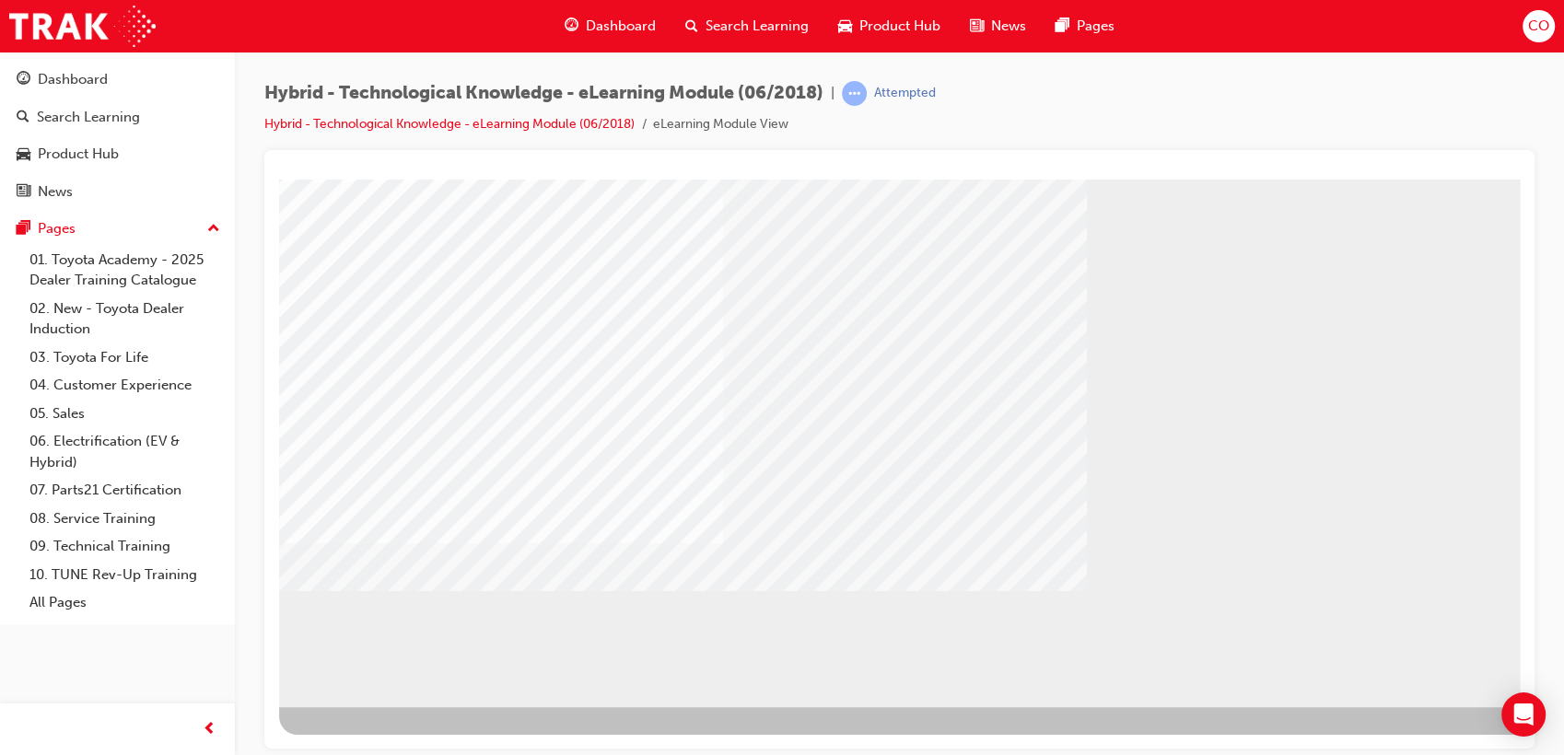
scroll to position [136, 0]
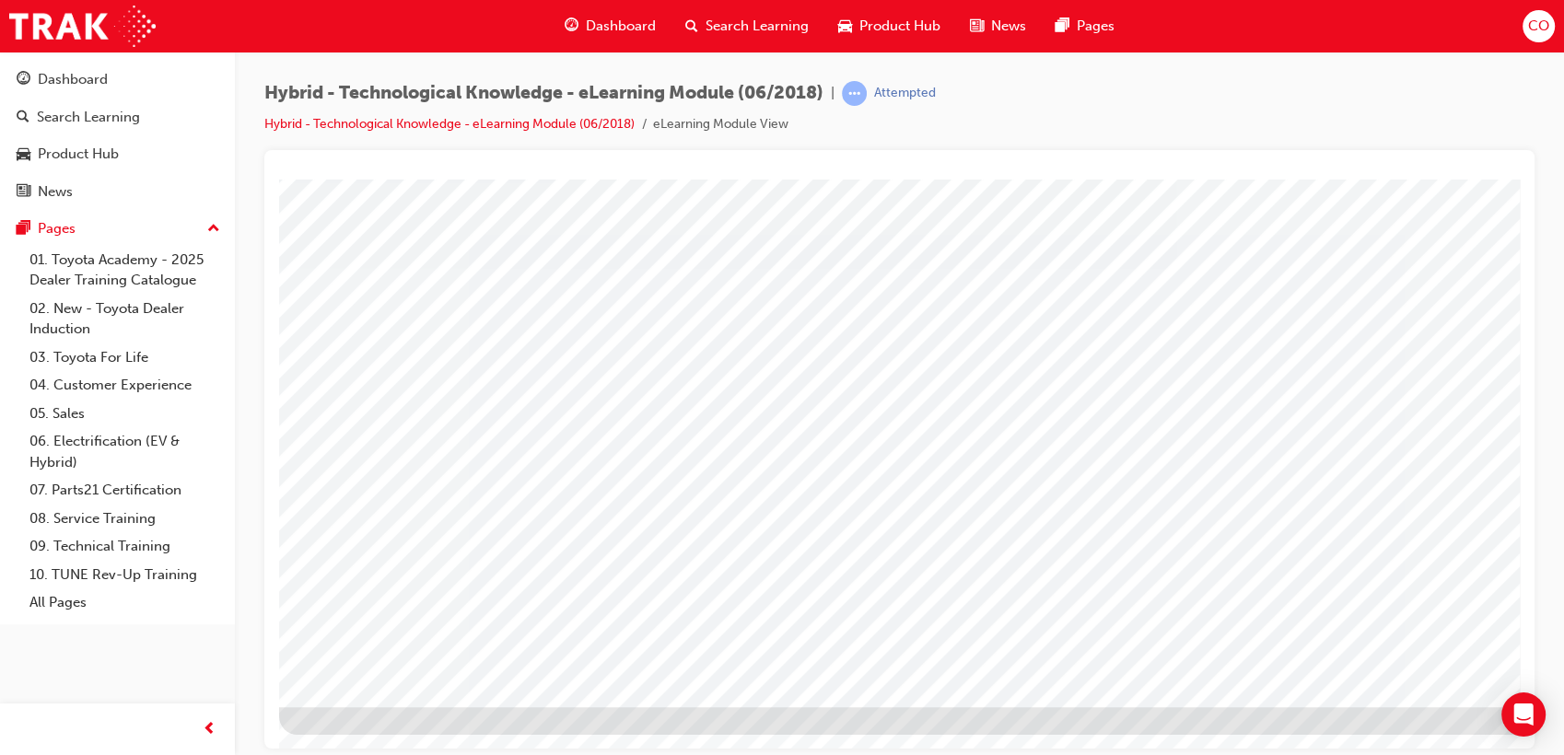
scroll to position [136, 0]
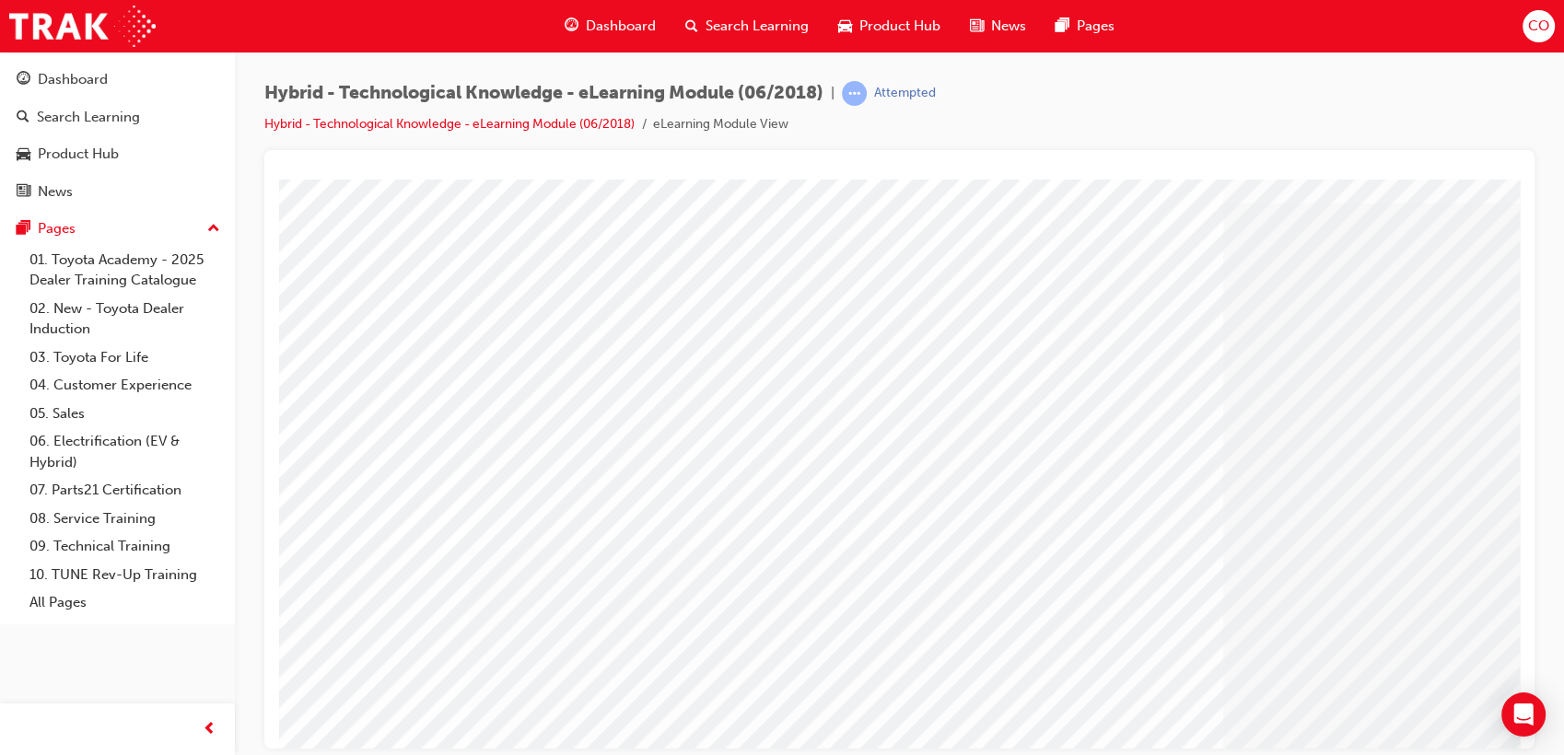
scroll to position [102, 0]
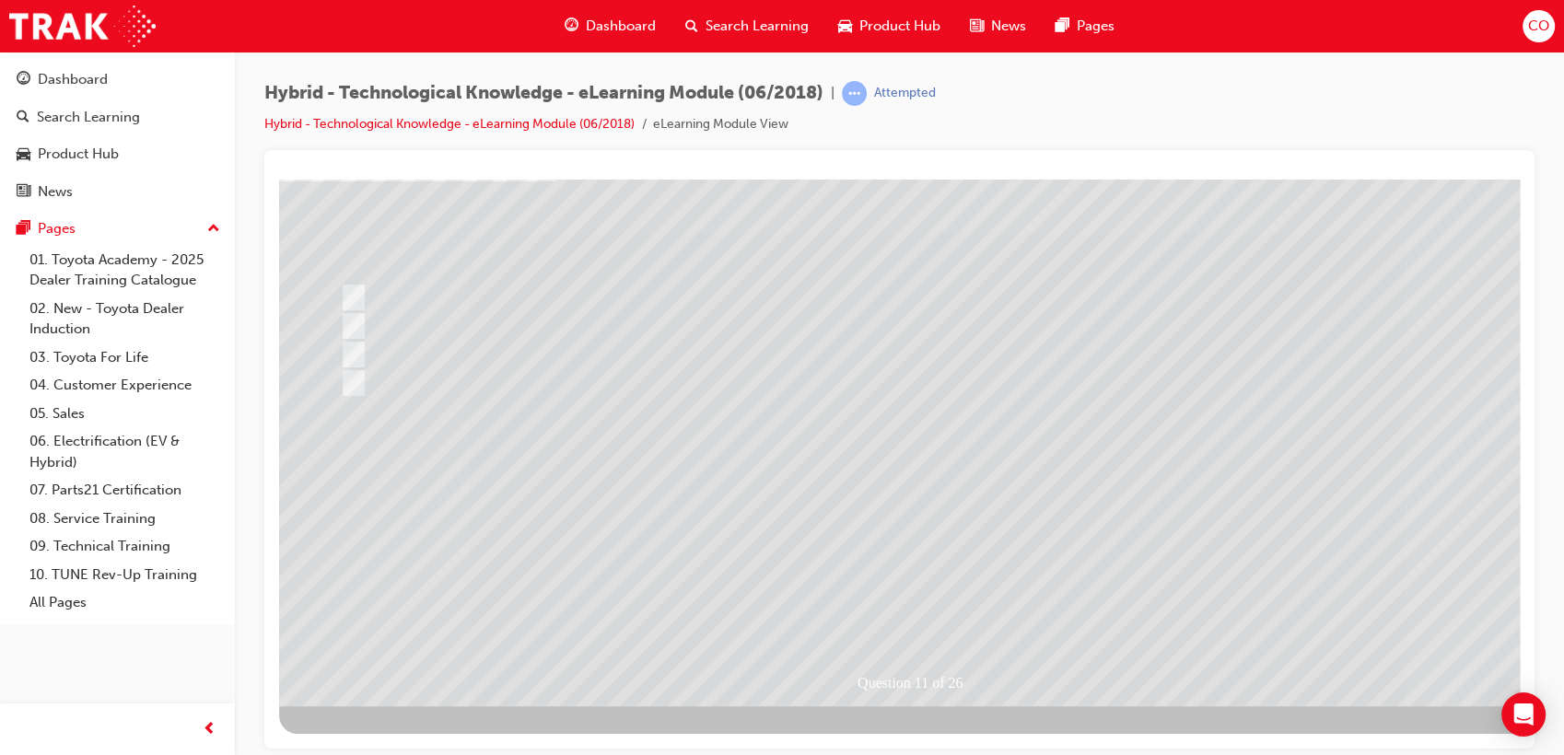
scroll to position [0, 0]
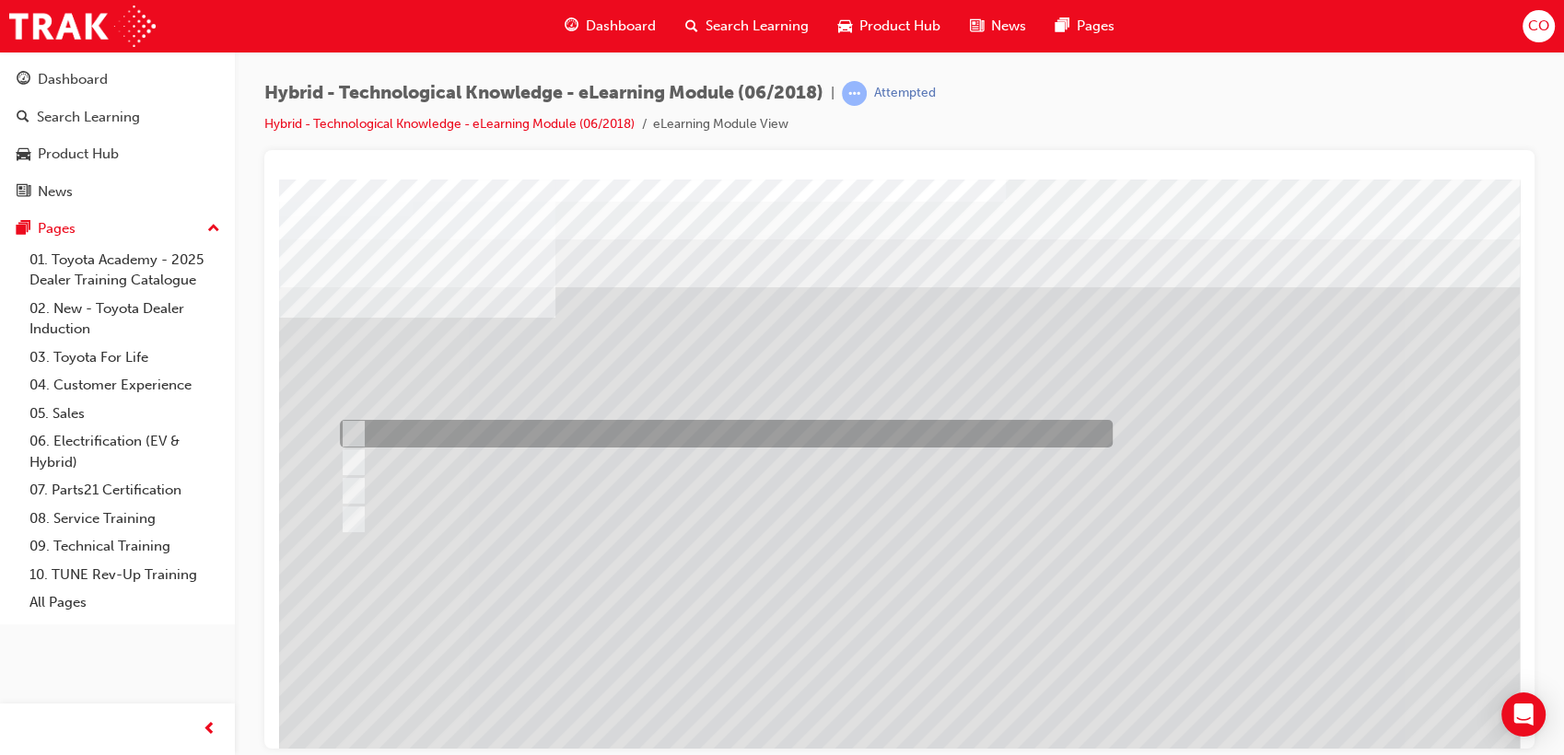
click at [448, 426] on div at bounding box center [721, 434] width 773 height 28
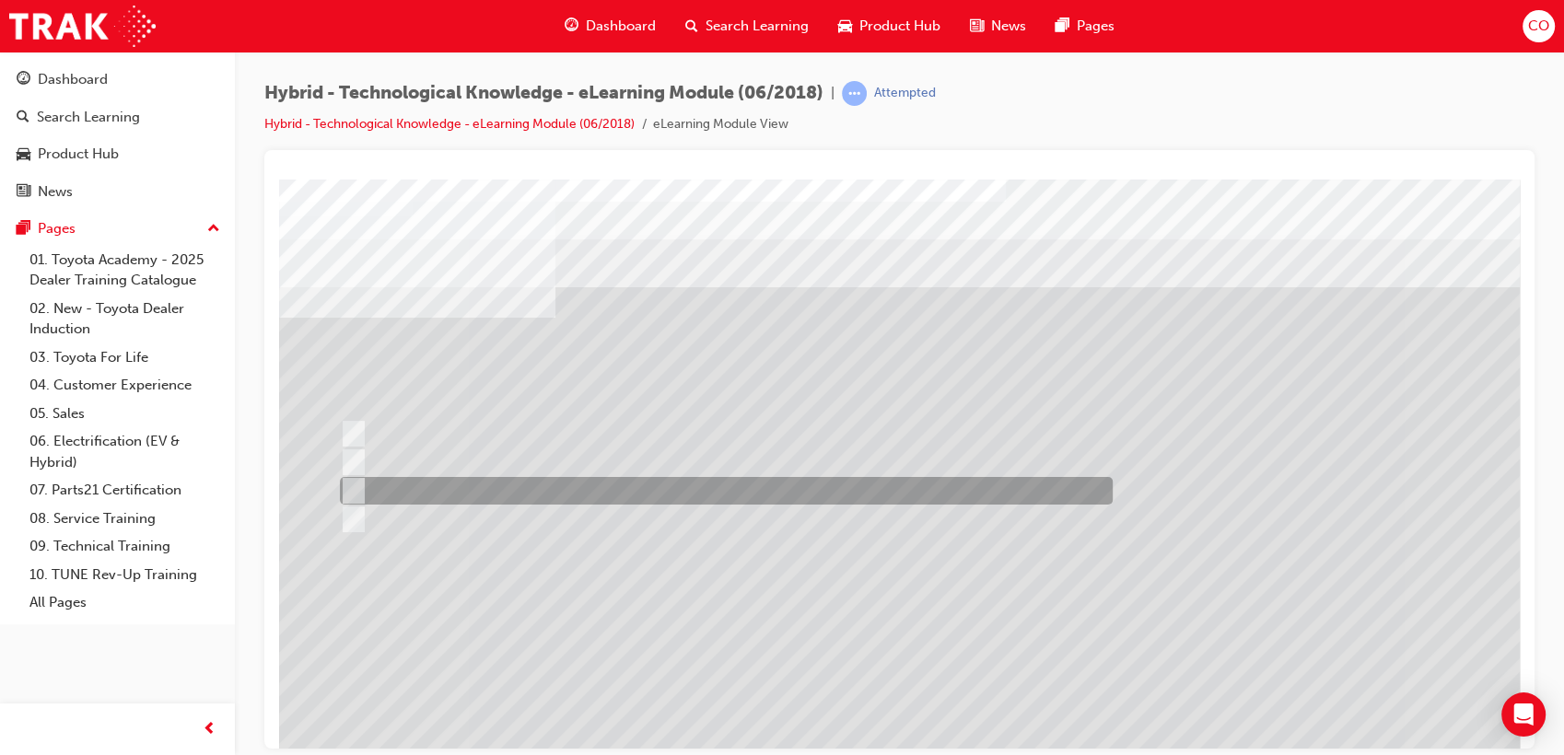
click at [450, 489] on div at bounding box center [721, 491] width 773 height 28
radio input "false"
radio input "true"
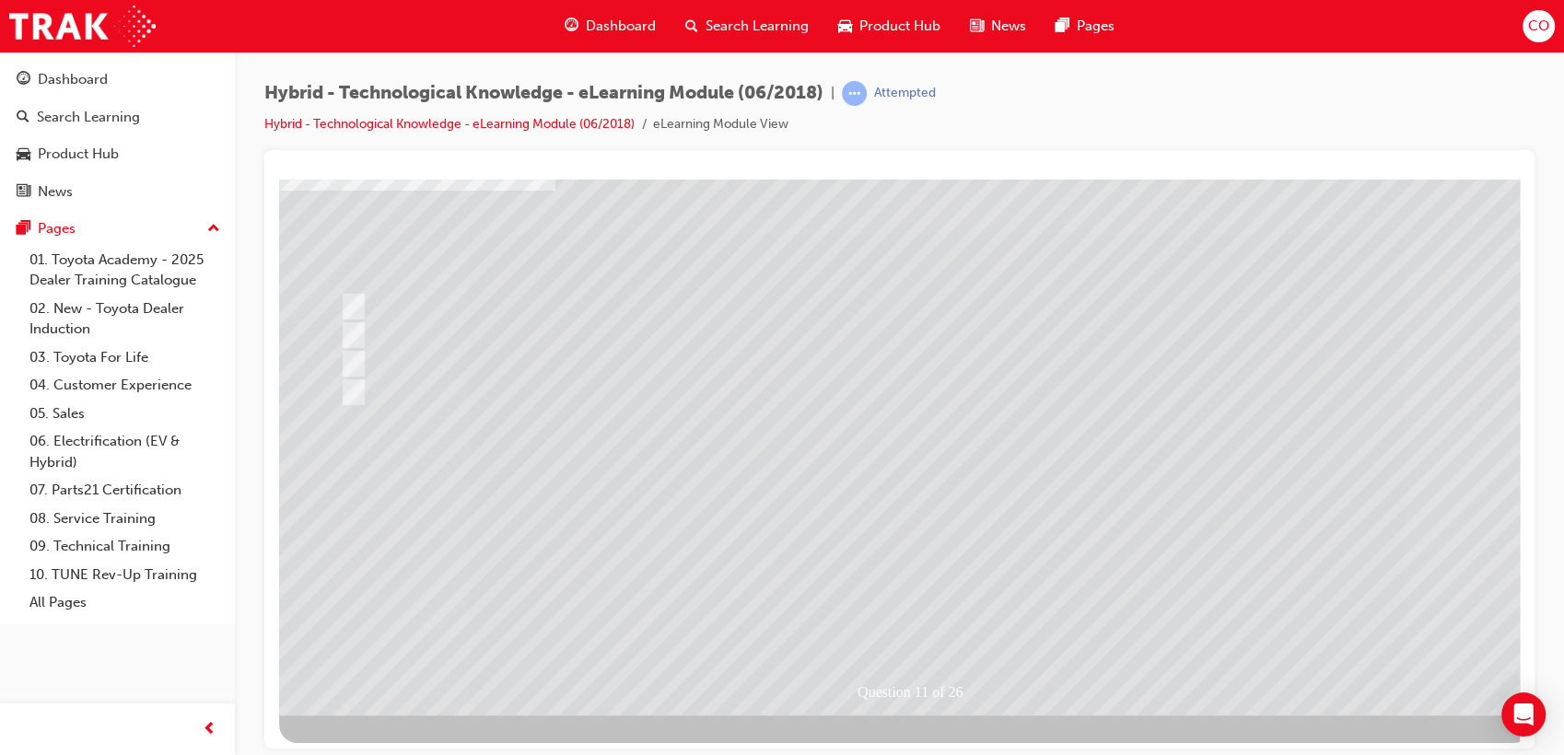
scroll to position [136, 0]
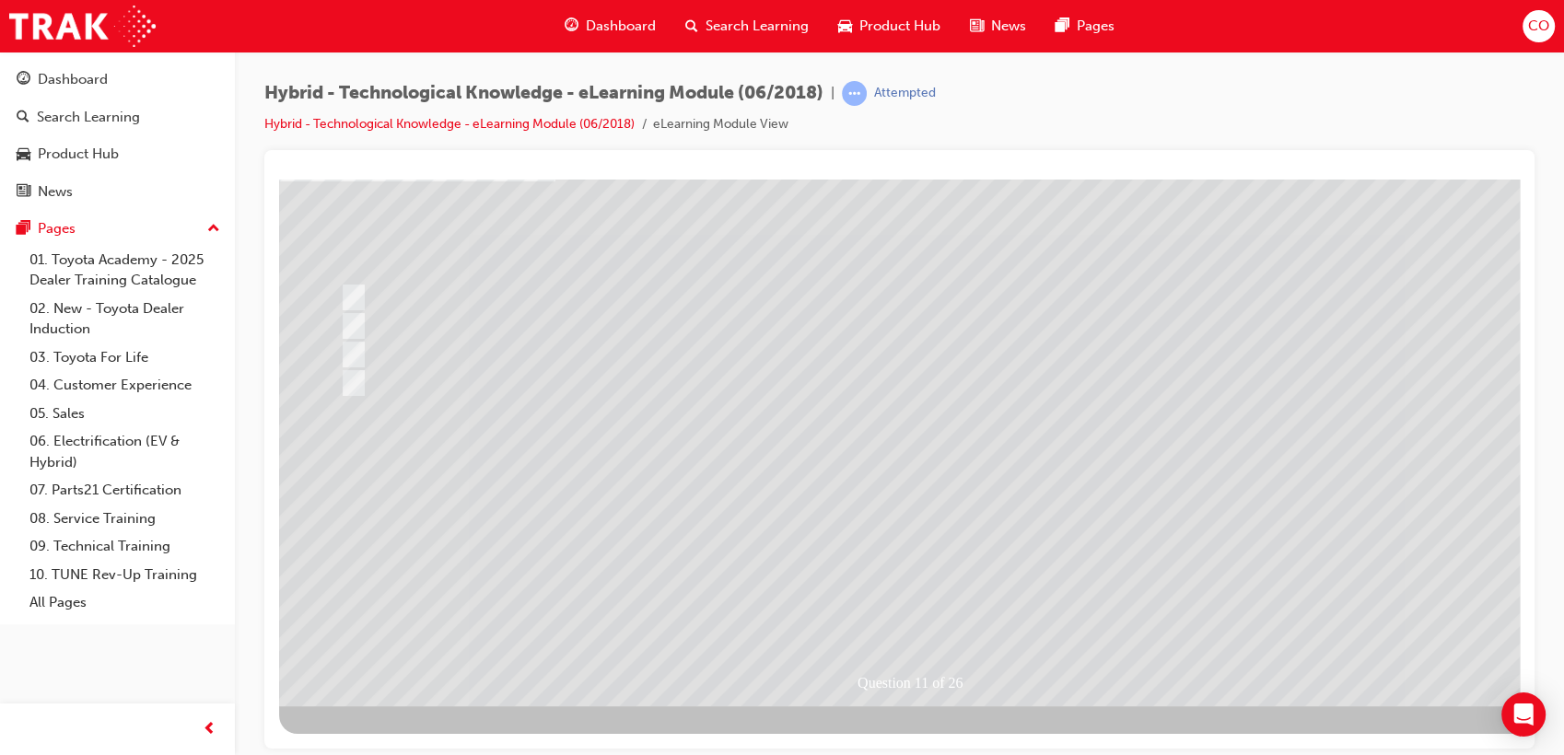
click at [928, 601] on div at bounding box center [905, 373] width 1253 height 663
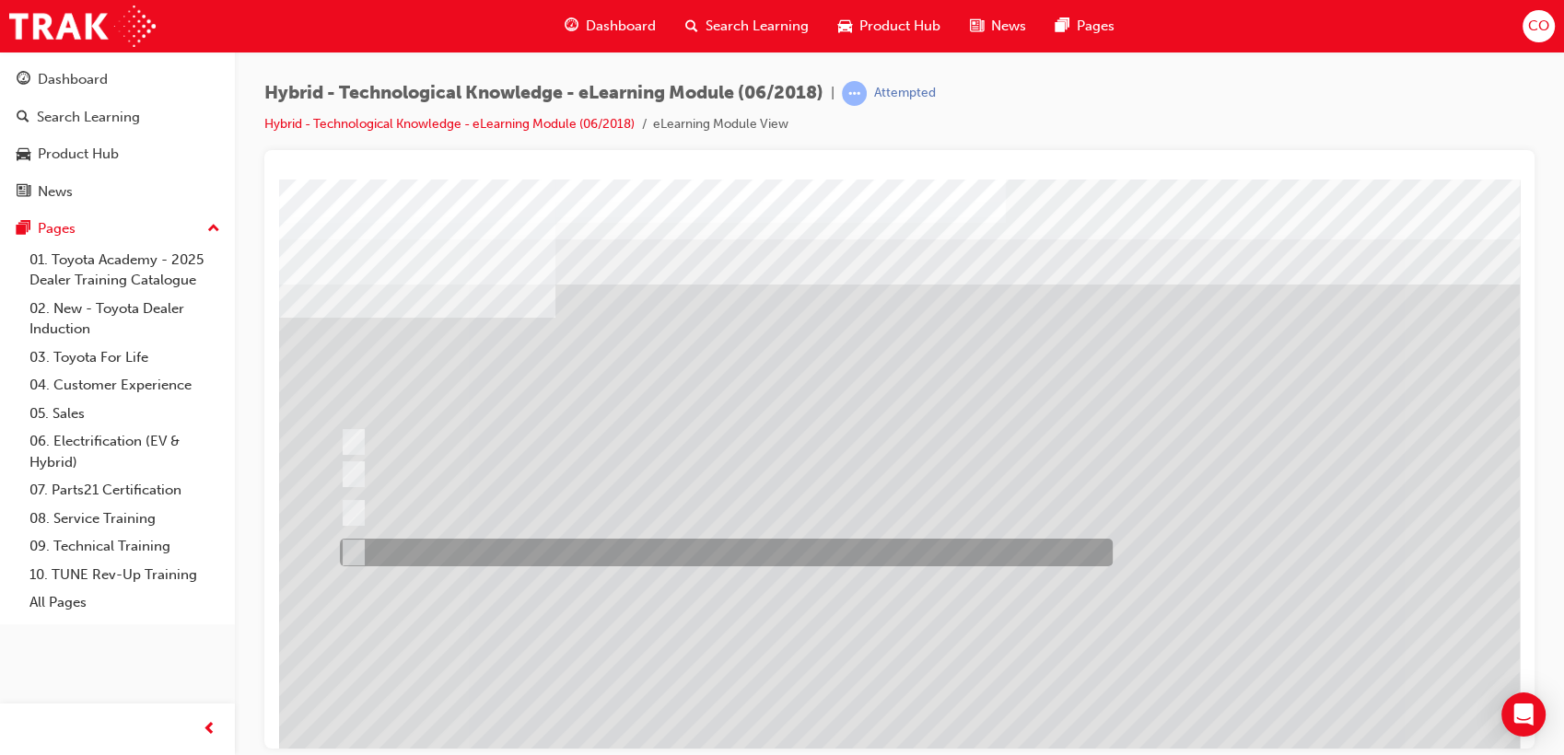
click at [701, 558] on div at bounding box center [721, 553] width 773 height 28
radio input "true"
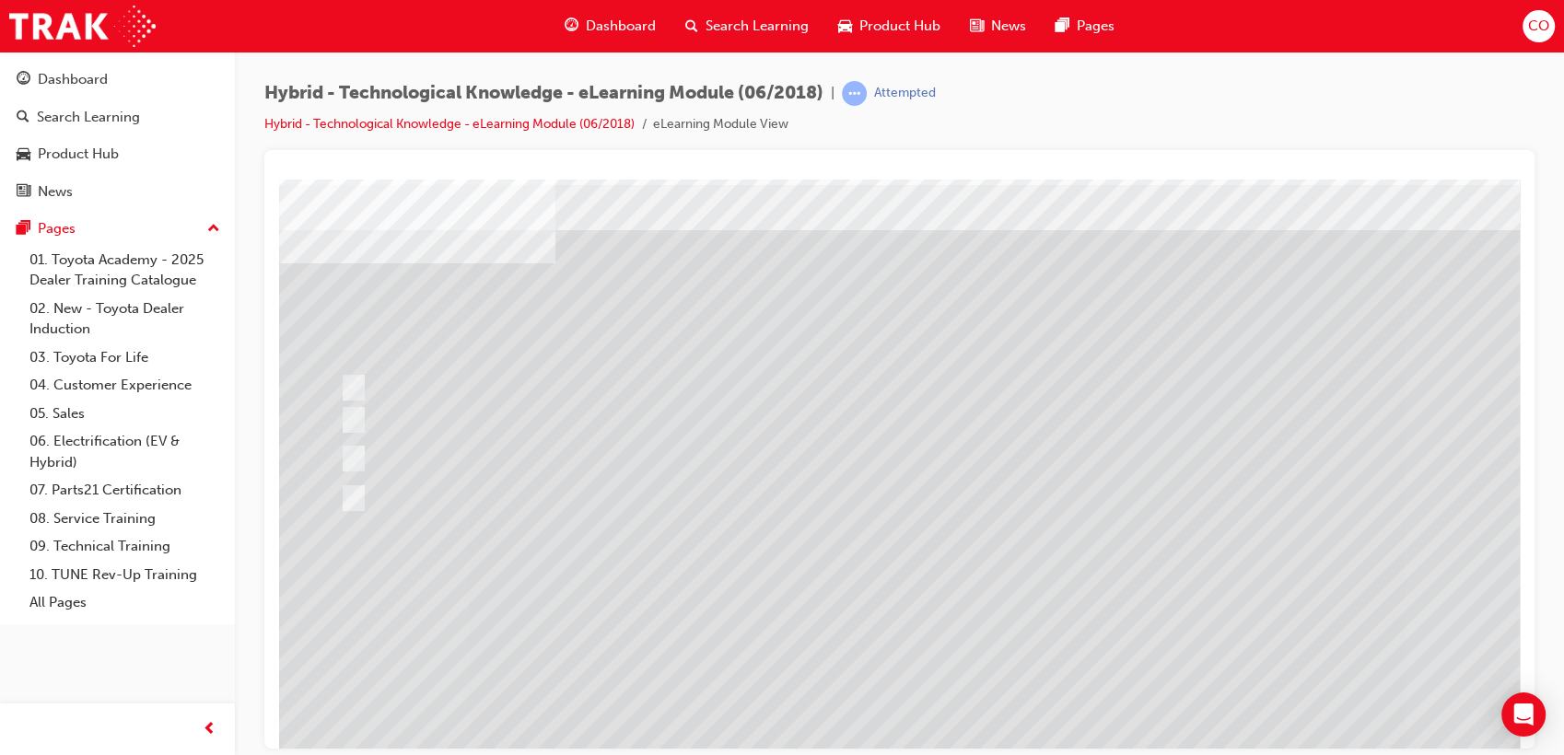
scroll to position [136, 0]
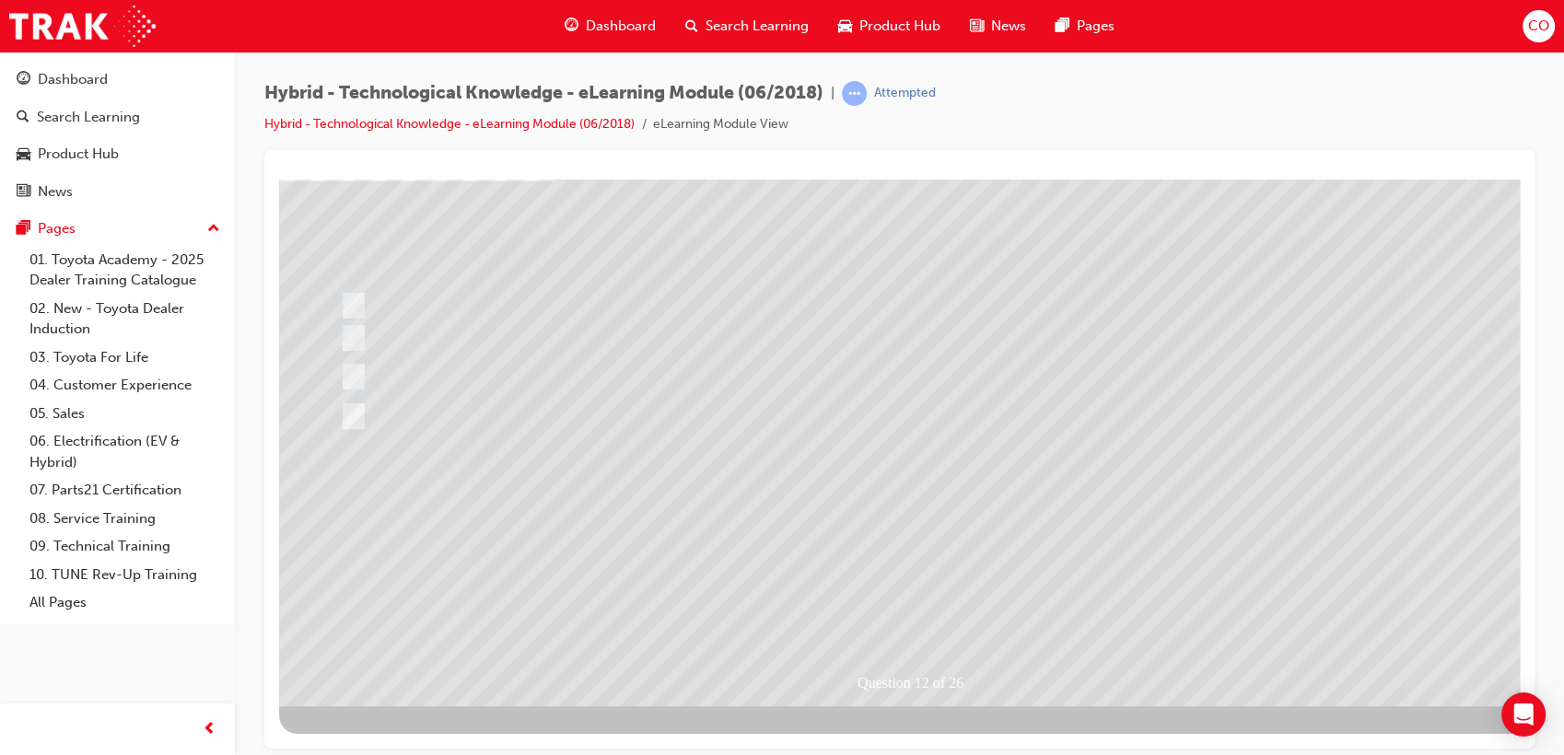
click at [934, 613] on div at bounding box center [905, 373] width 1253 height 663
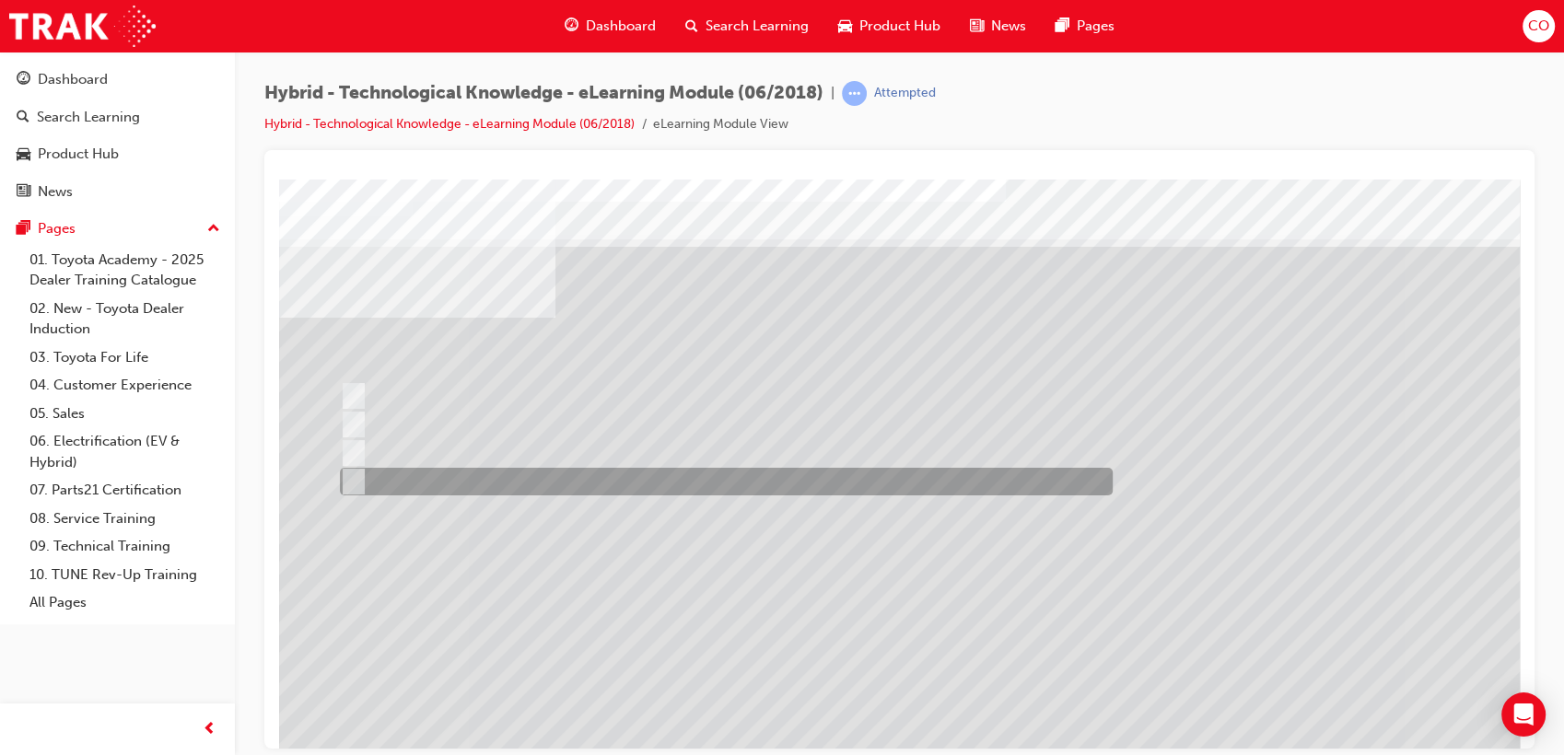
click at [396, 486] on div at bounding box center [721, 482] width 773 height 28
radio input "true"
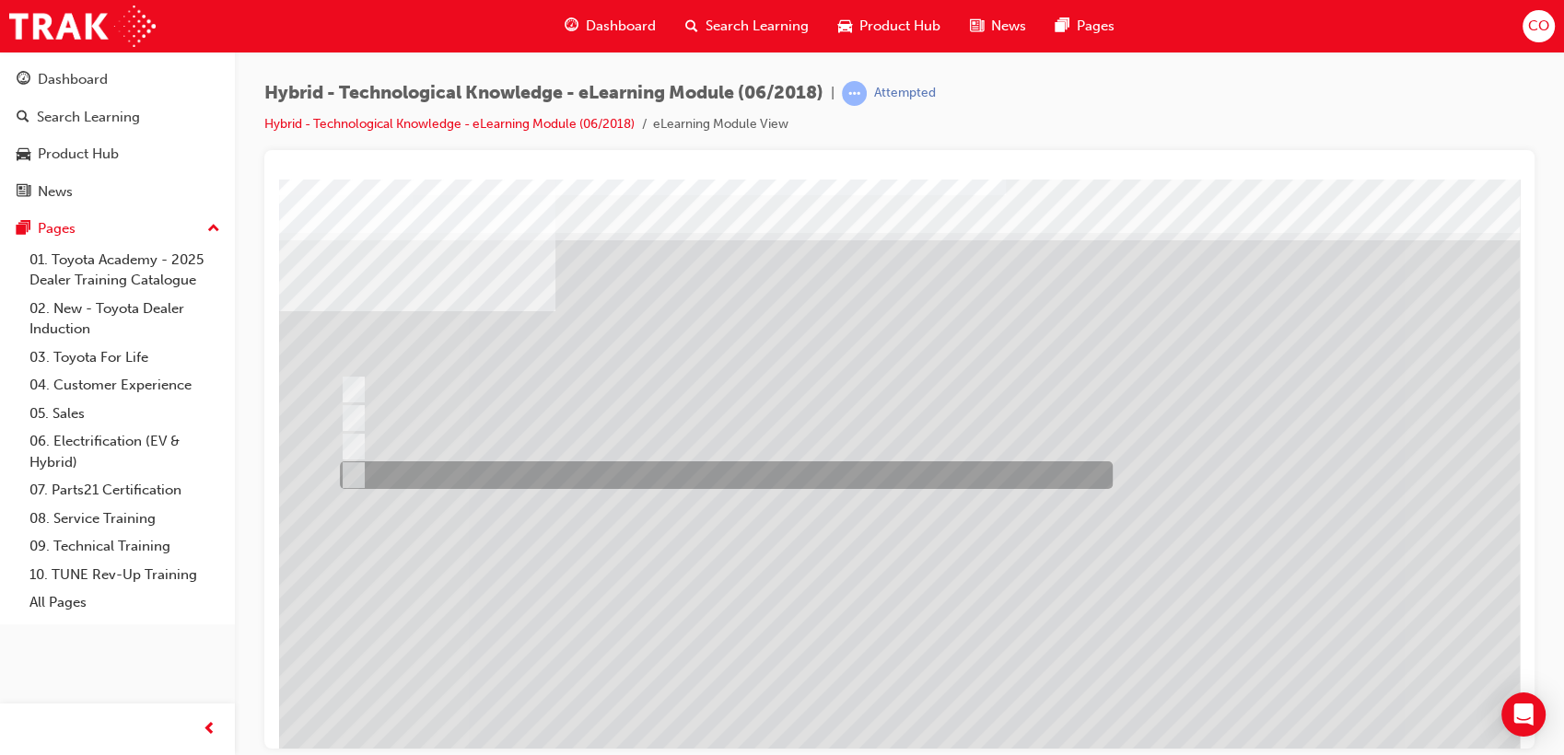
scroll to position [136, 0]
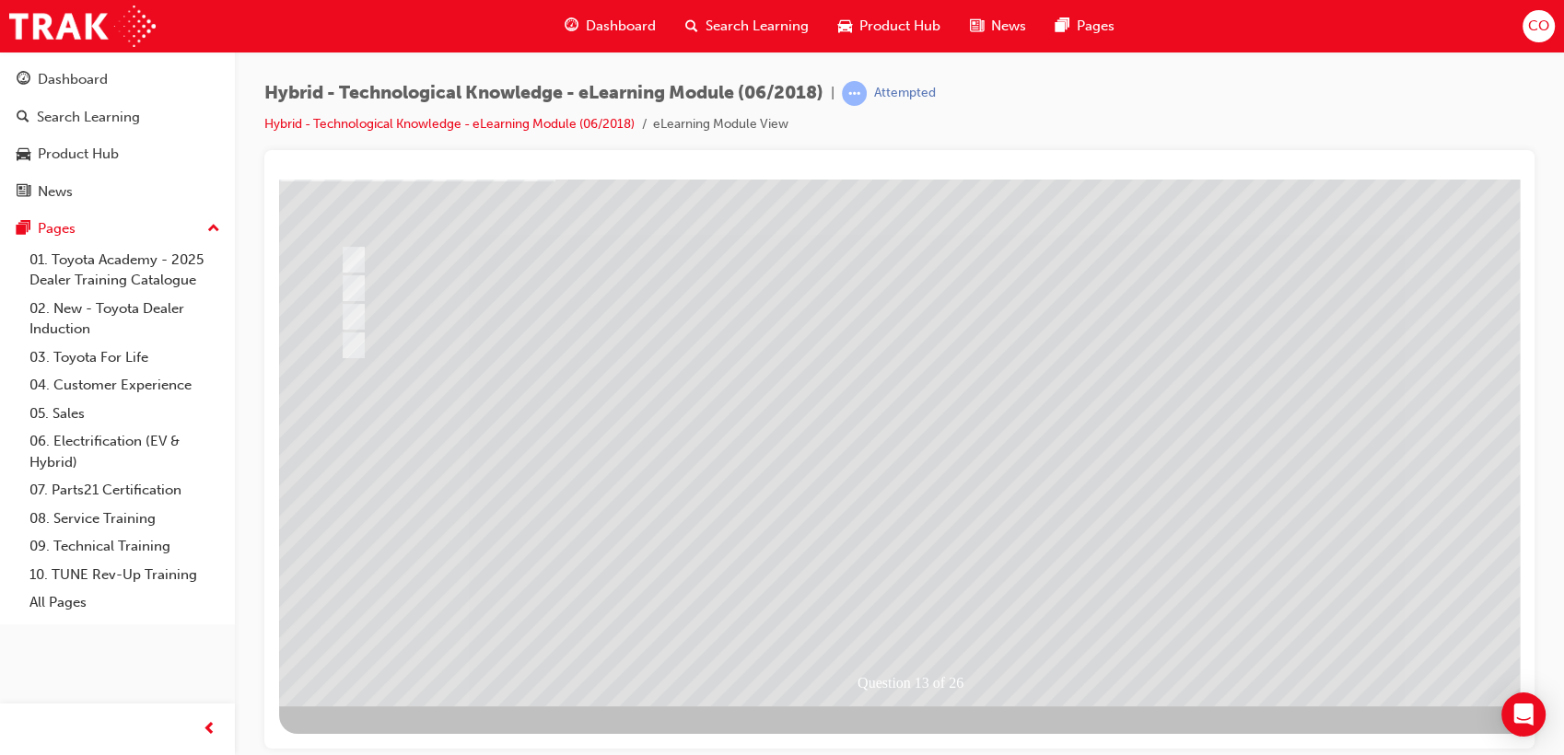
click at [890, 588] on div at bounding box center [905, 373] width 1253 height 663
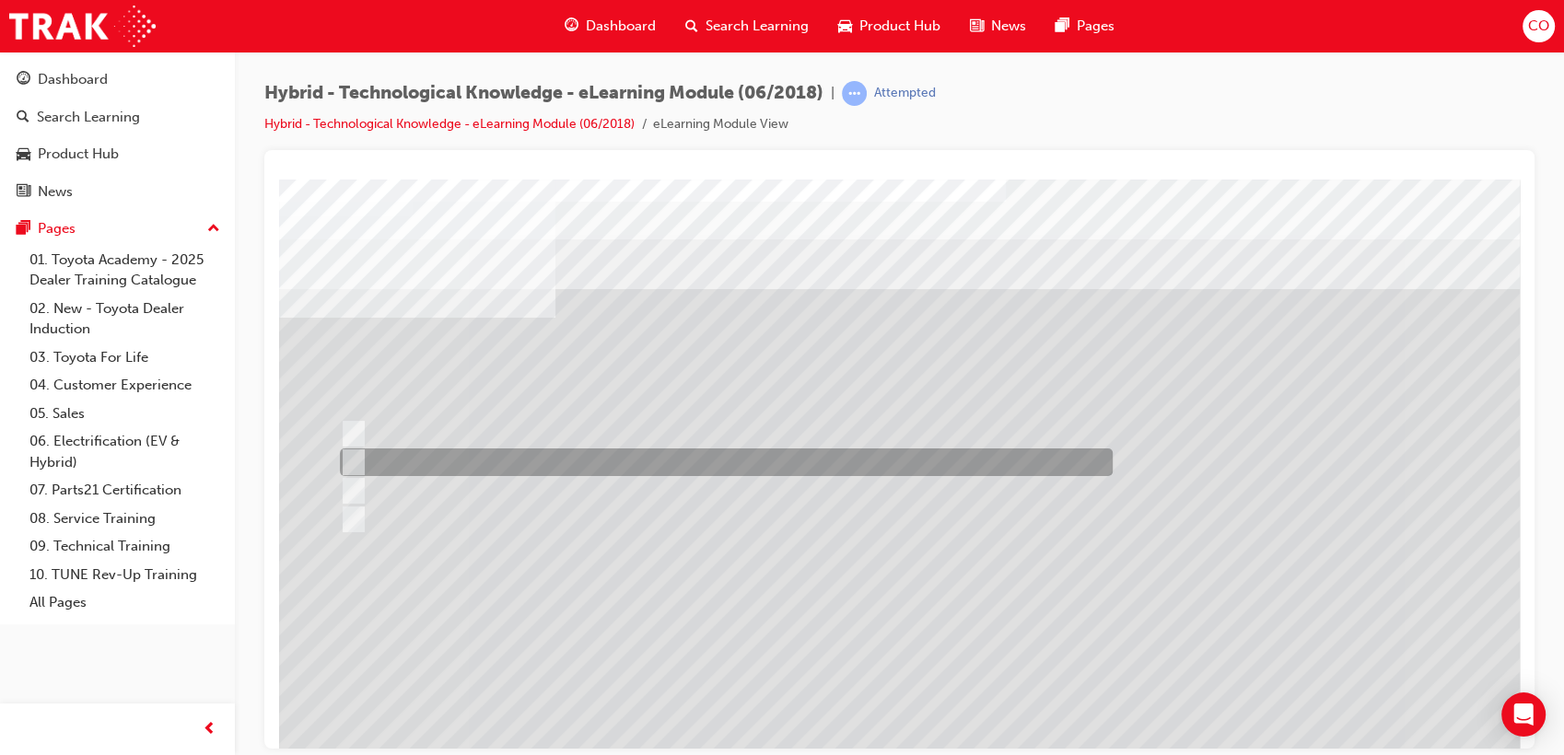
click at [584, 462] on div at bounding box center [721, 463] width 773 height 28
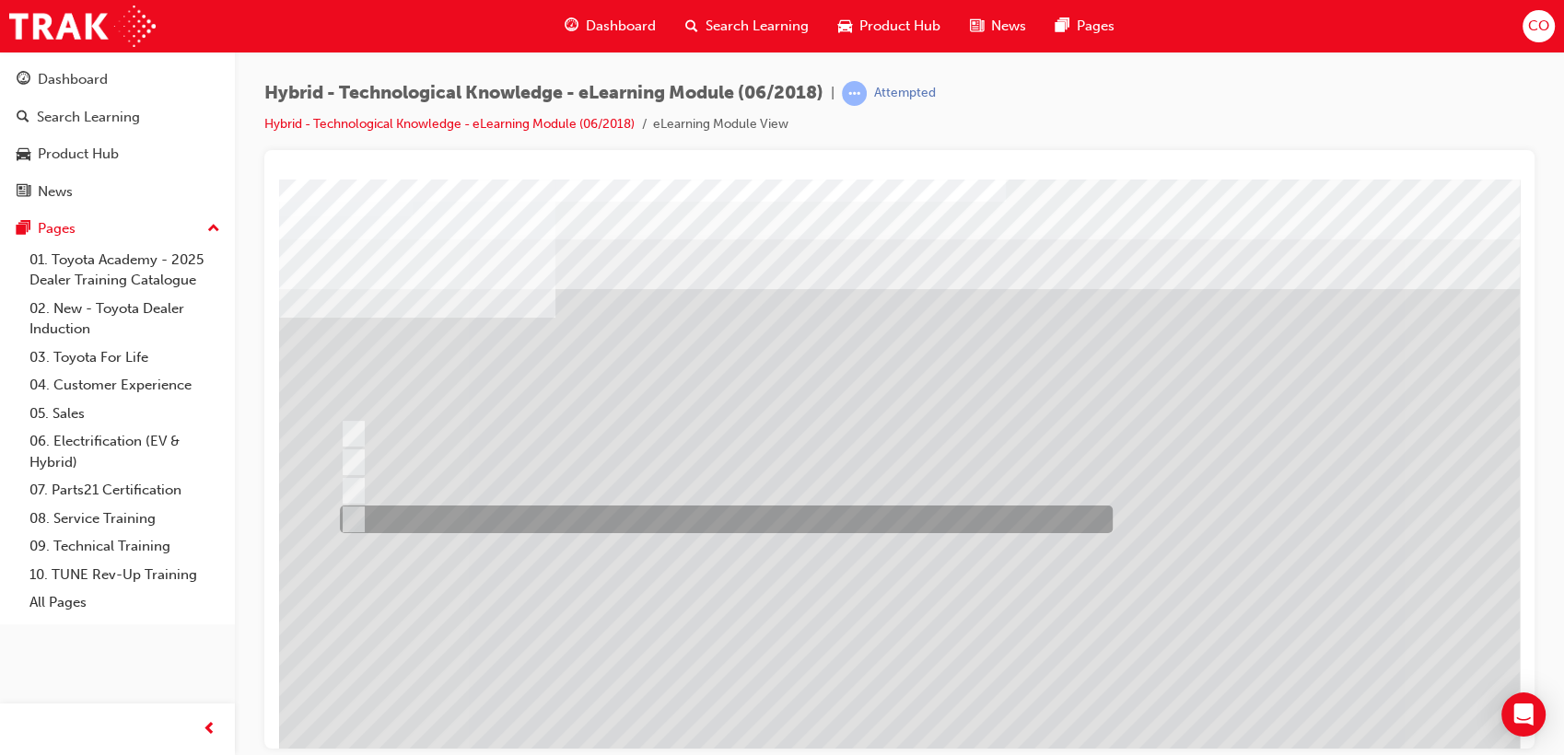
click at [553, 523] on div at bounding box center [721, 520] width 773 height 28
radio input "false"
radio input "true"
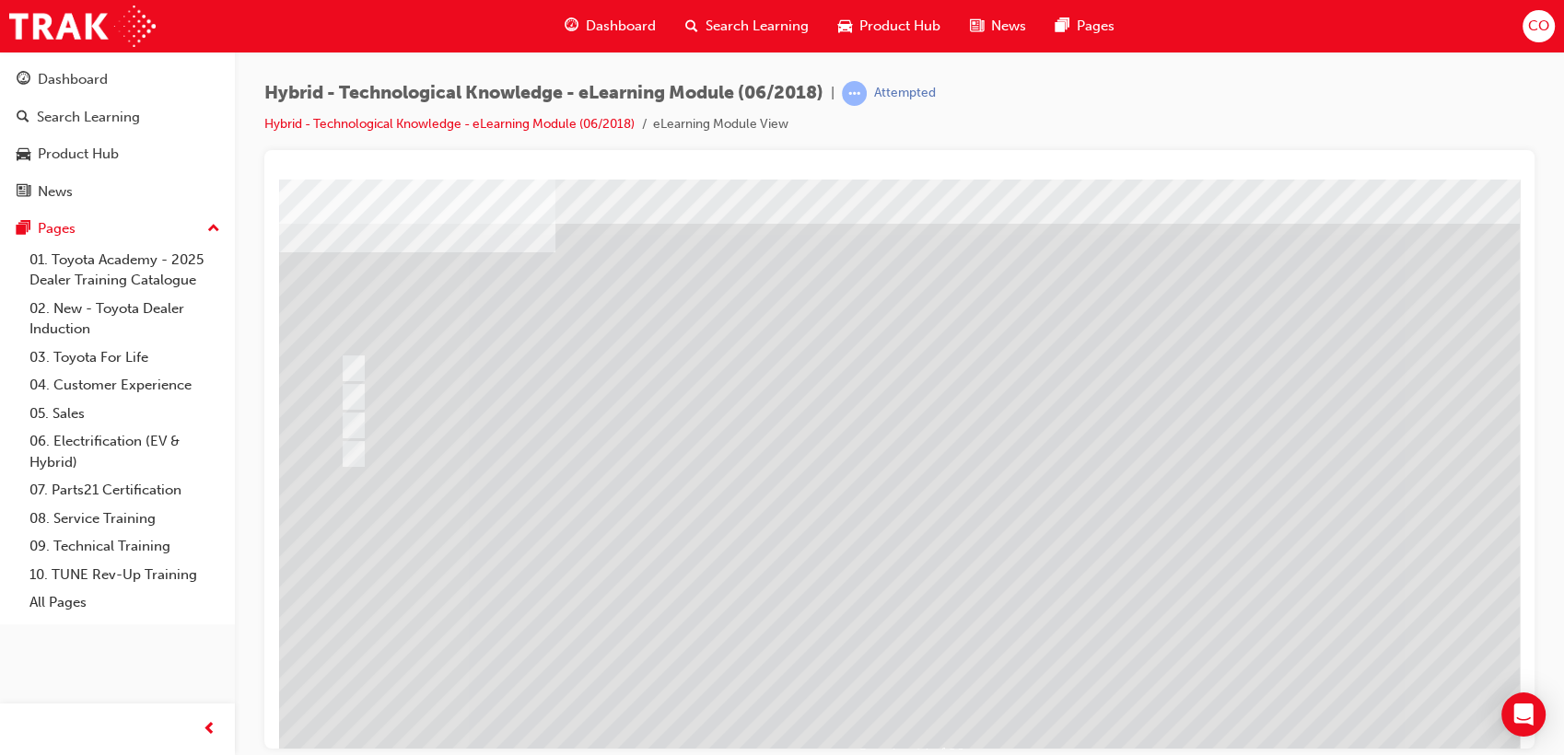
scroll to position [136, 0]
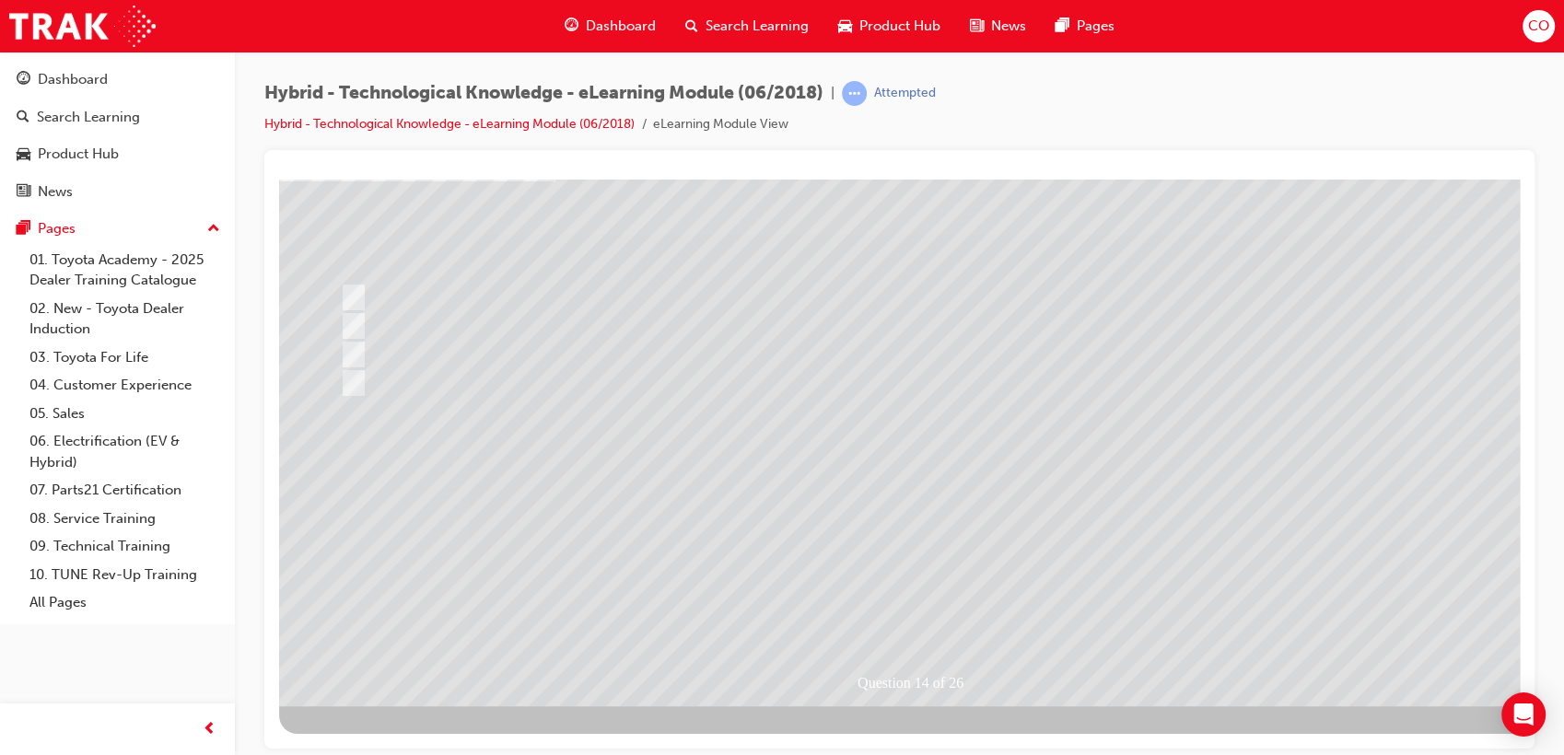
click at [900, 609] on div at bounding box center [905, 373] width 1253 height 663
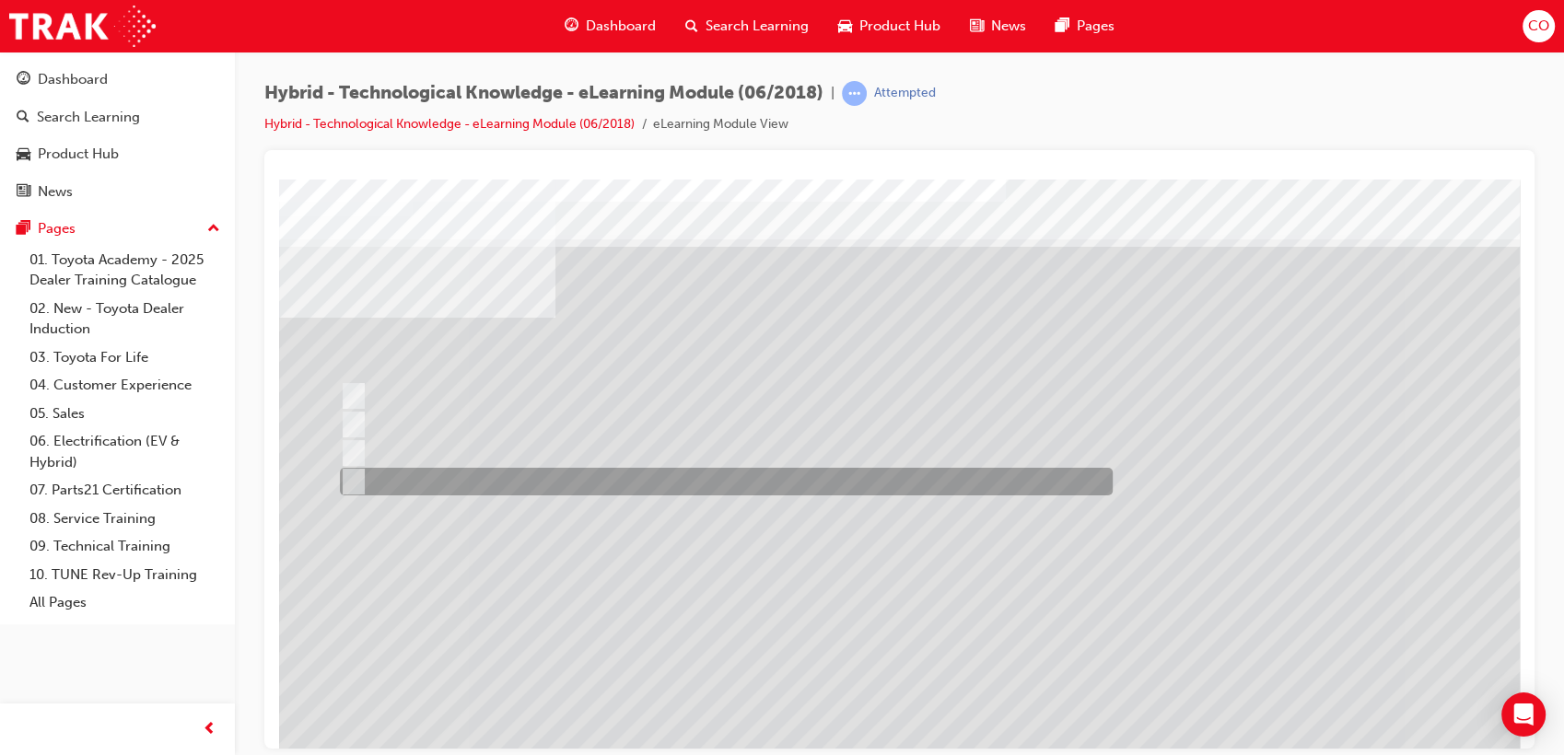
click at [623, 481] on div at bounding box center [721, 482] width 773 height 28
radio input "true"
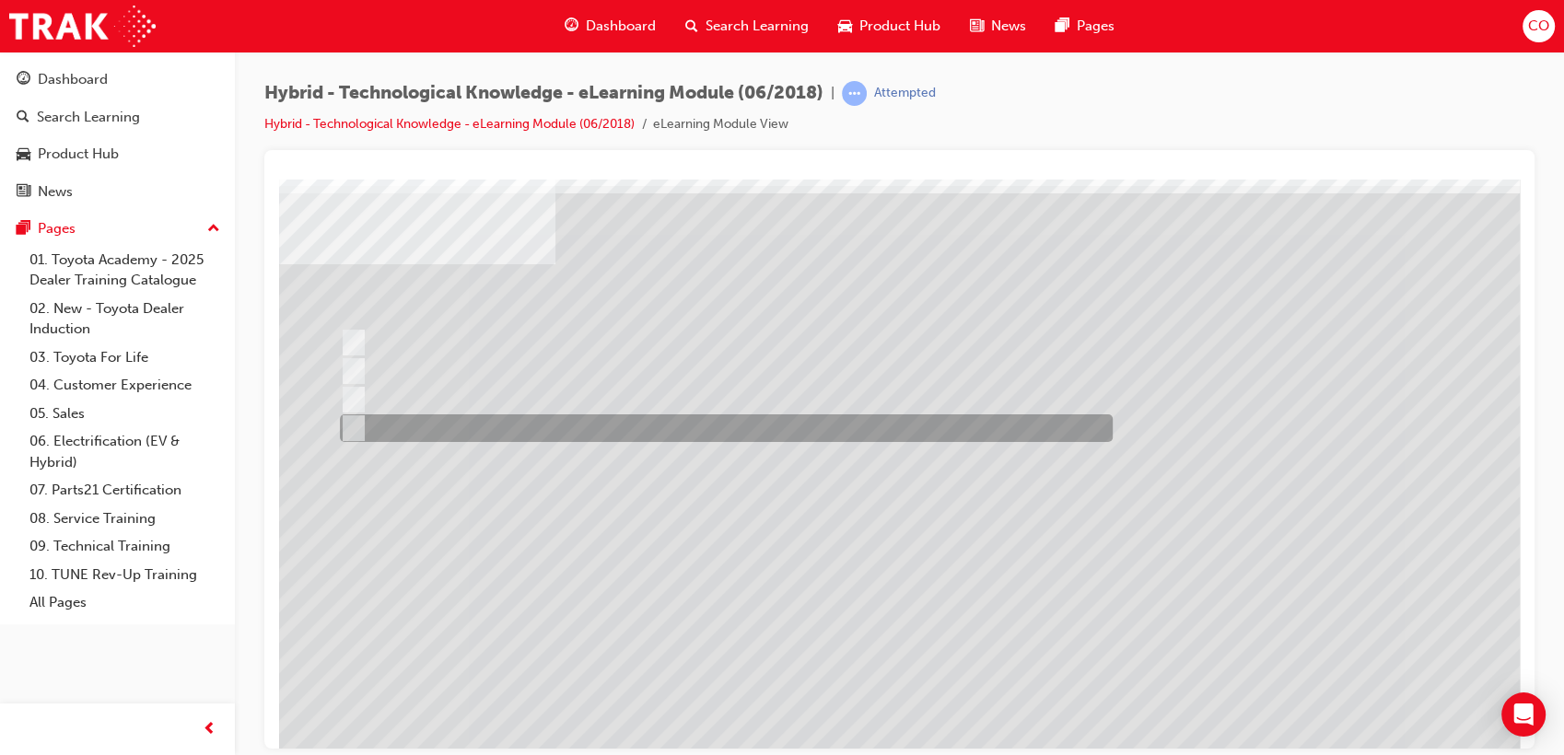
scroll to position [102, 0]
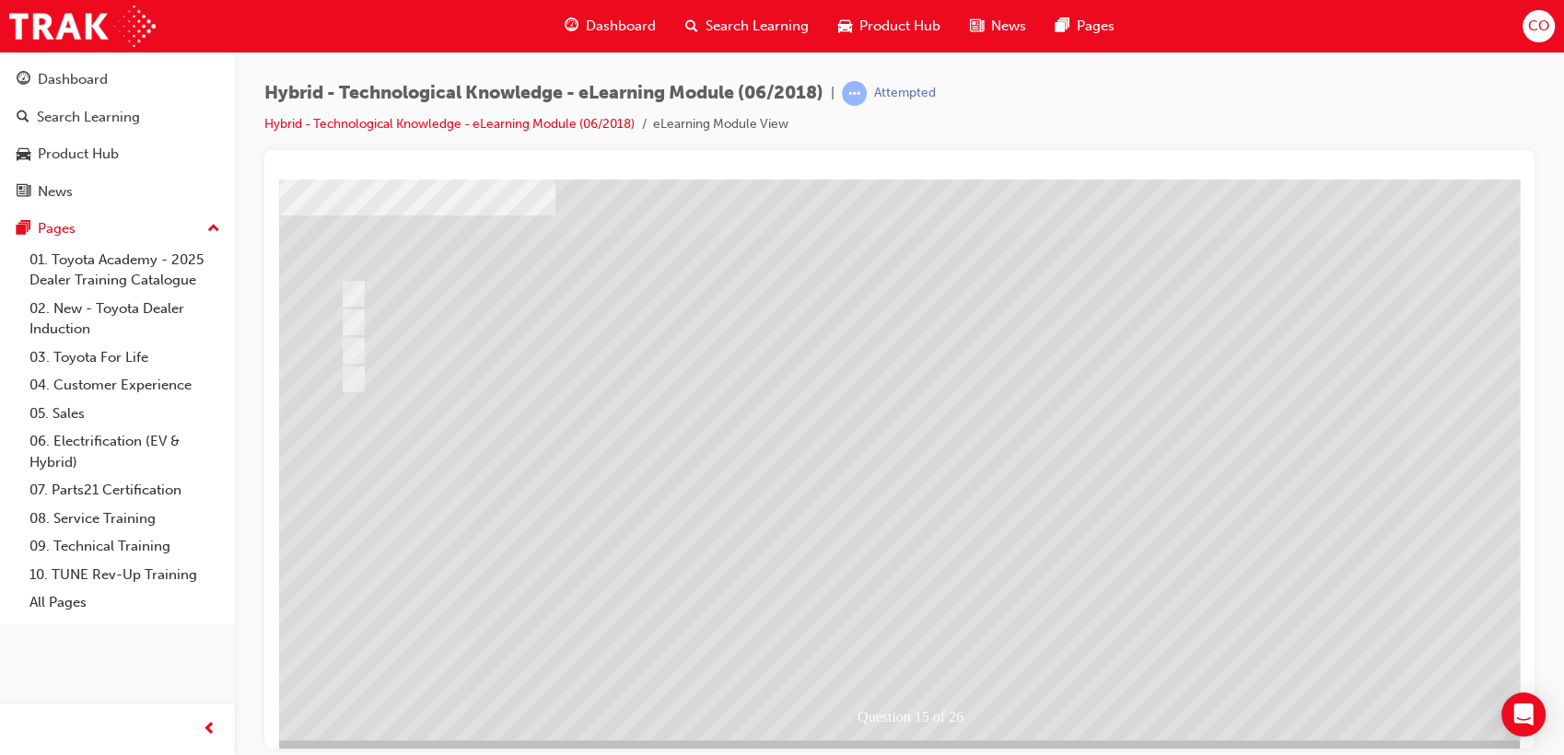
click at [398, 345] on div at bounding box center [905, 407] width 1253 height 663
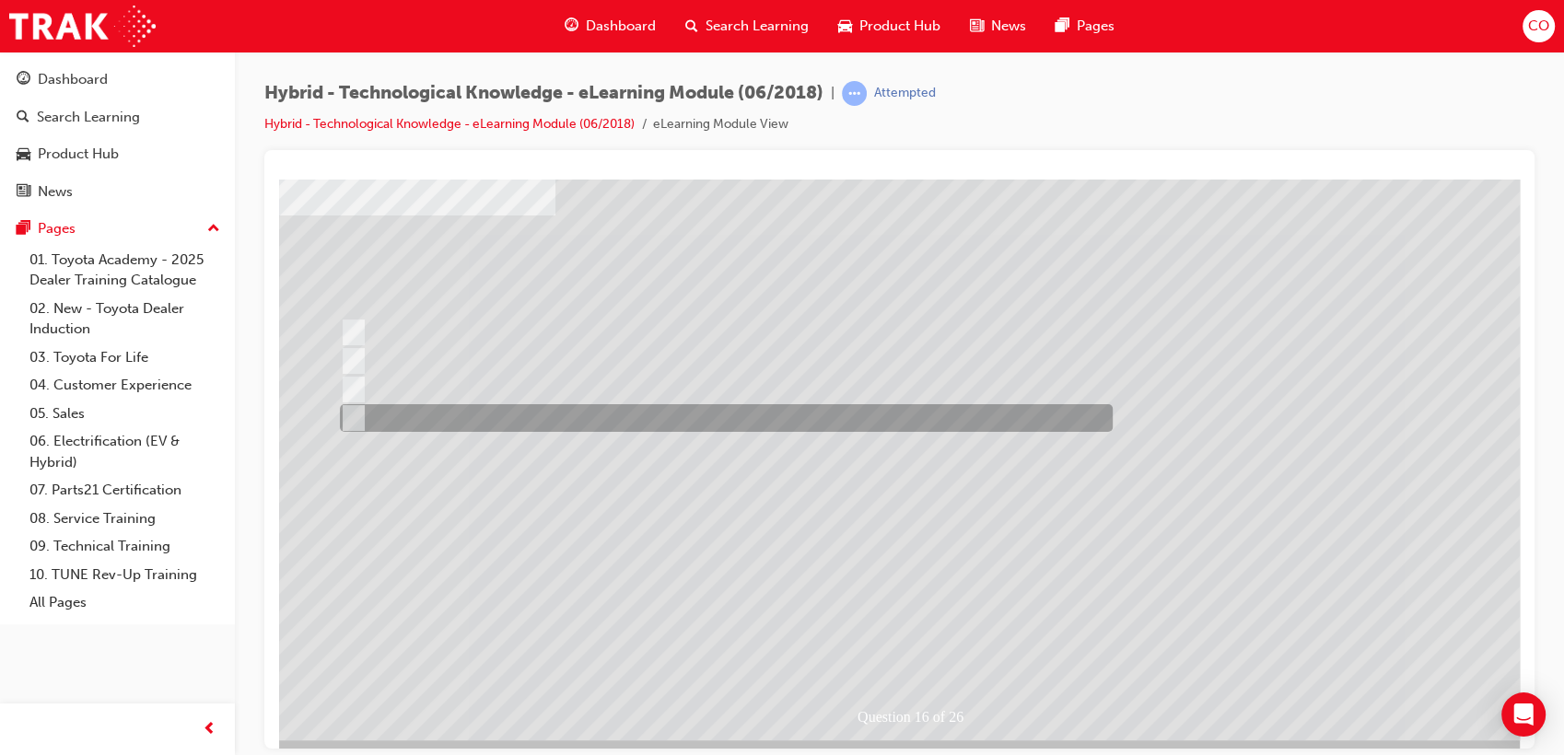
click at [593, 420] on div at bounding box center [721, 418] width 773 height 28
radio input "true"
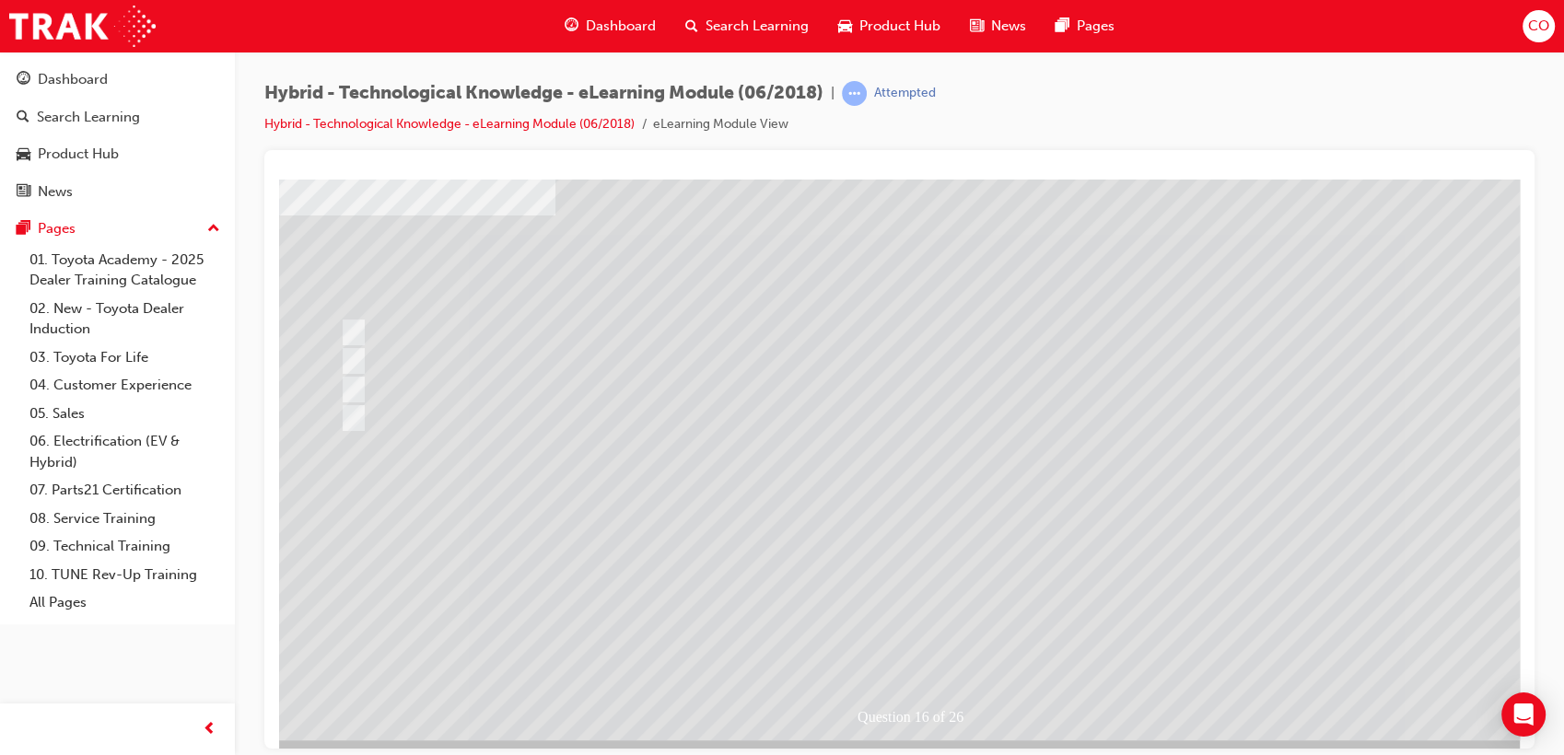
click at [890, 636] on div at bounding box center [905, 407] width 1253 height 663
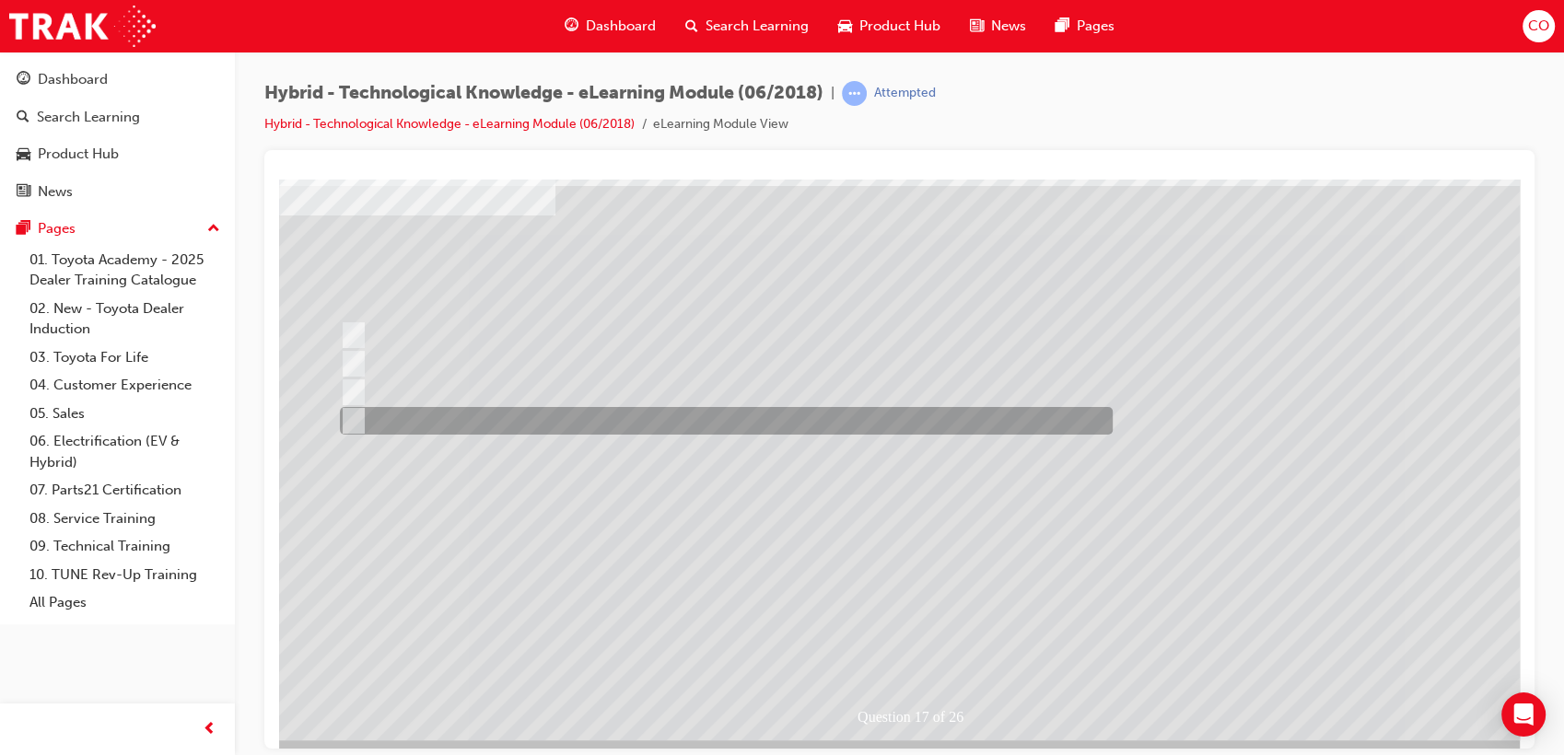
scroll to position [0, 0]
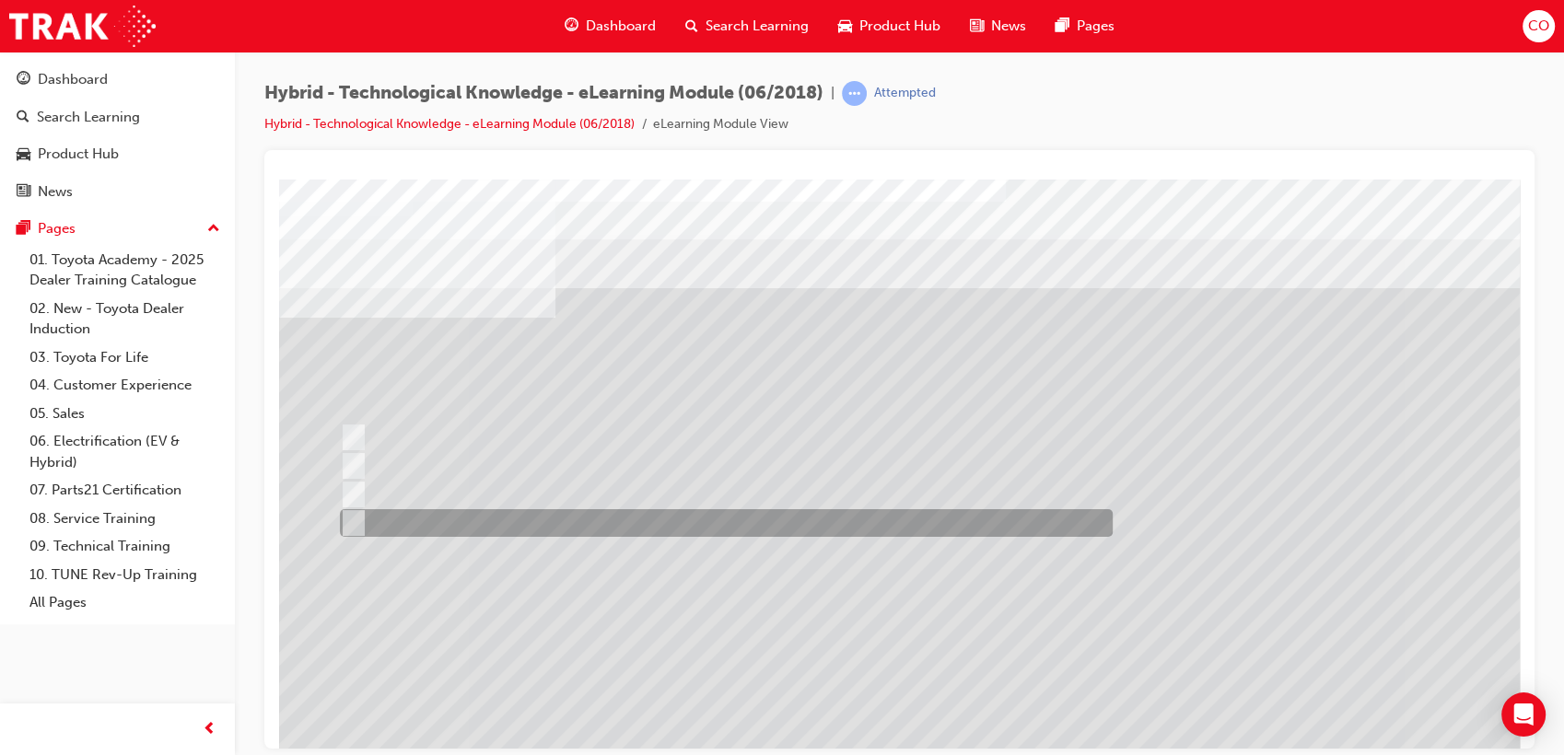
click at [547, 528] on div at bounding box center [721, 523] width 773 height 28
radio input "true"
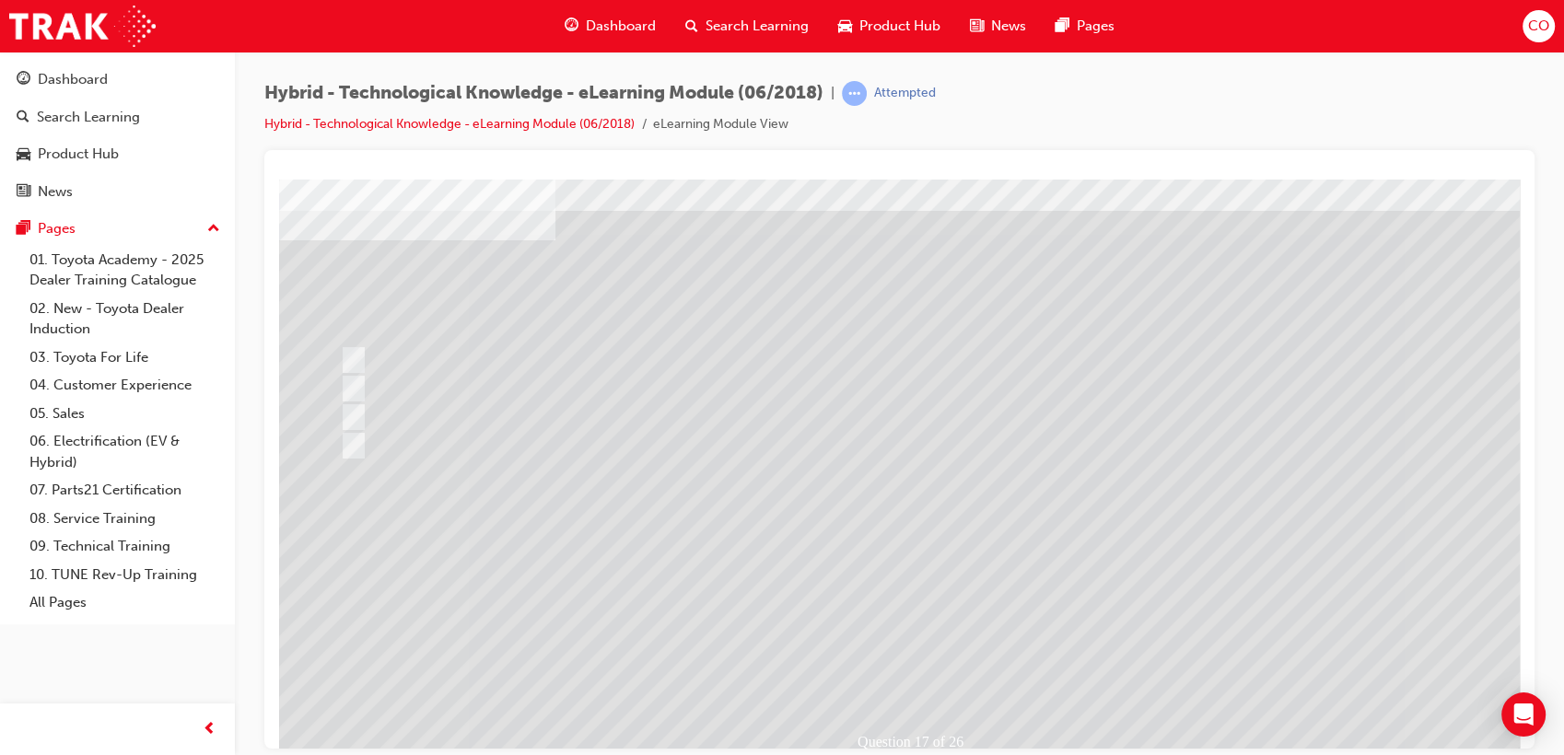
scroll to position [136, 0]
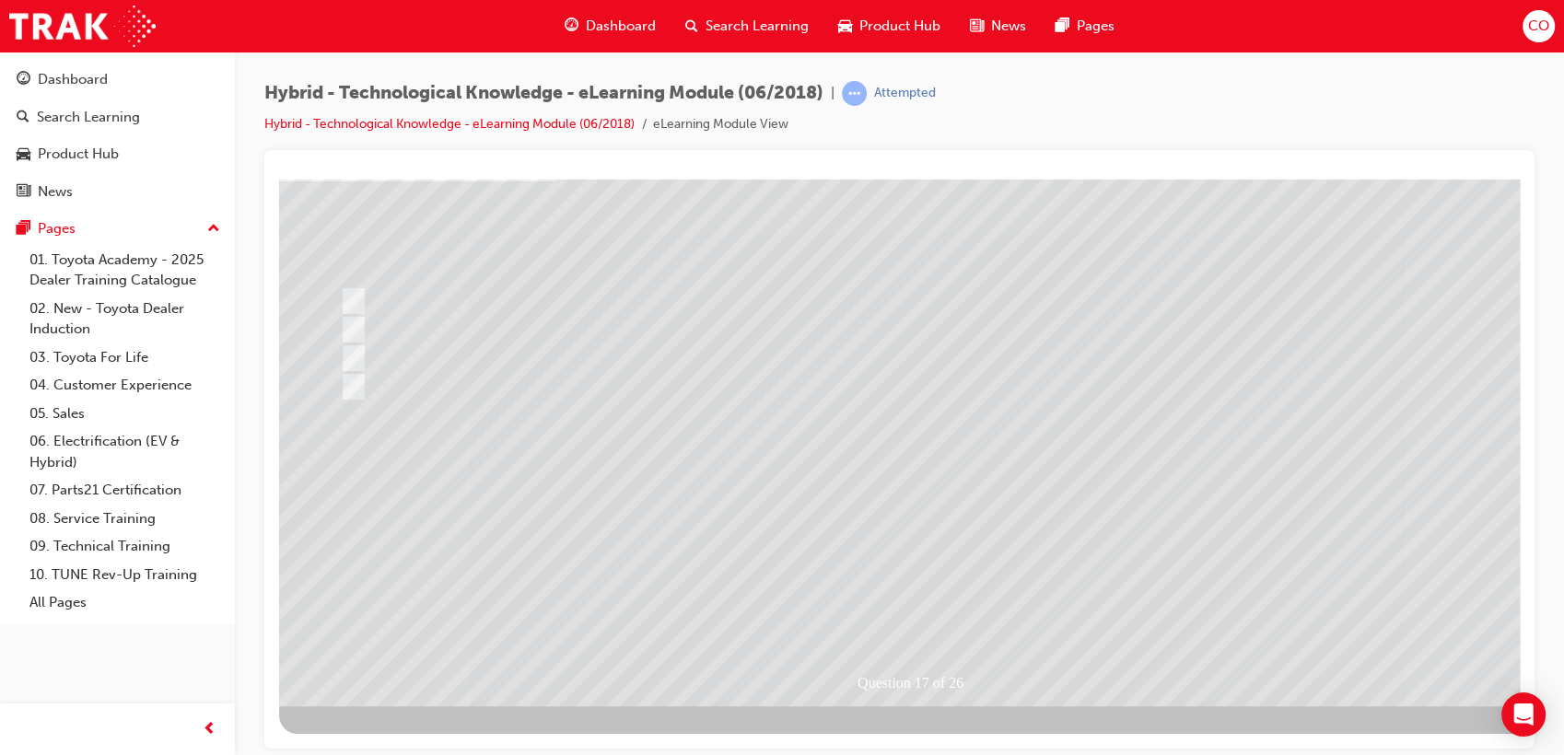
click at [919, 615] on div at bounding box center [905, 373] width 1253 height 663
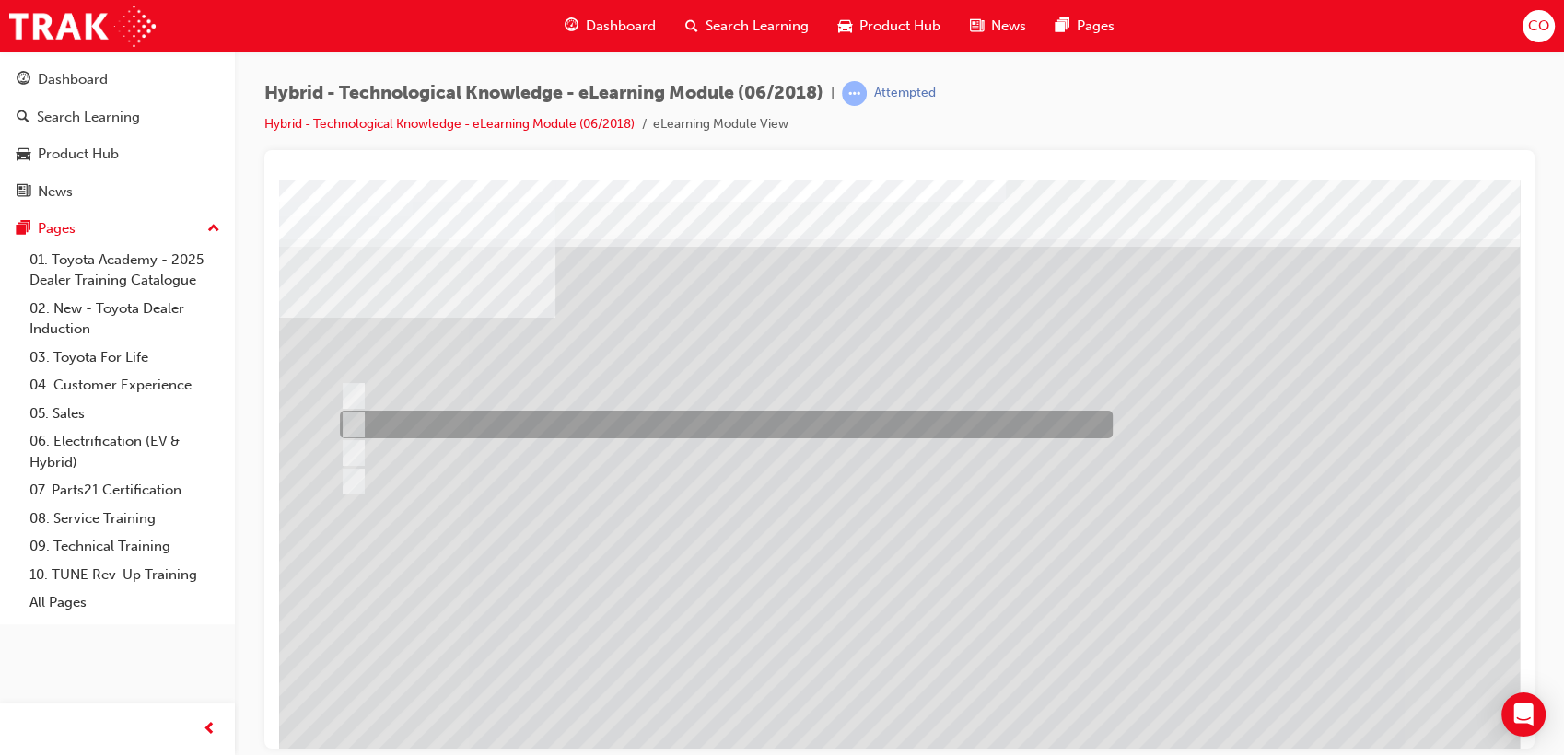
click at [470, 418] on div at bounding box center [721, 425] width 773 height 28
radio input "true"
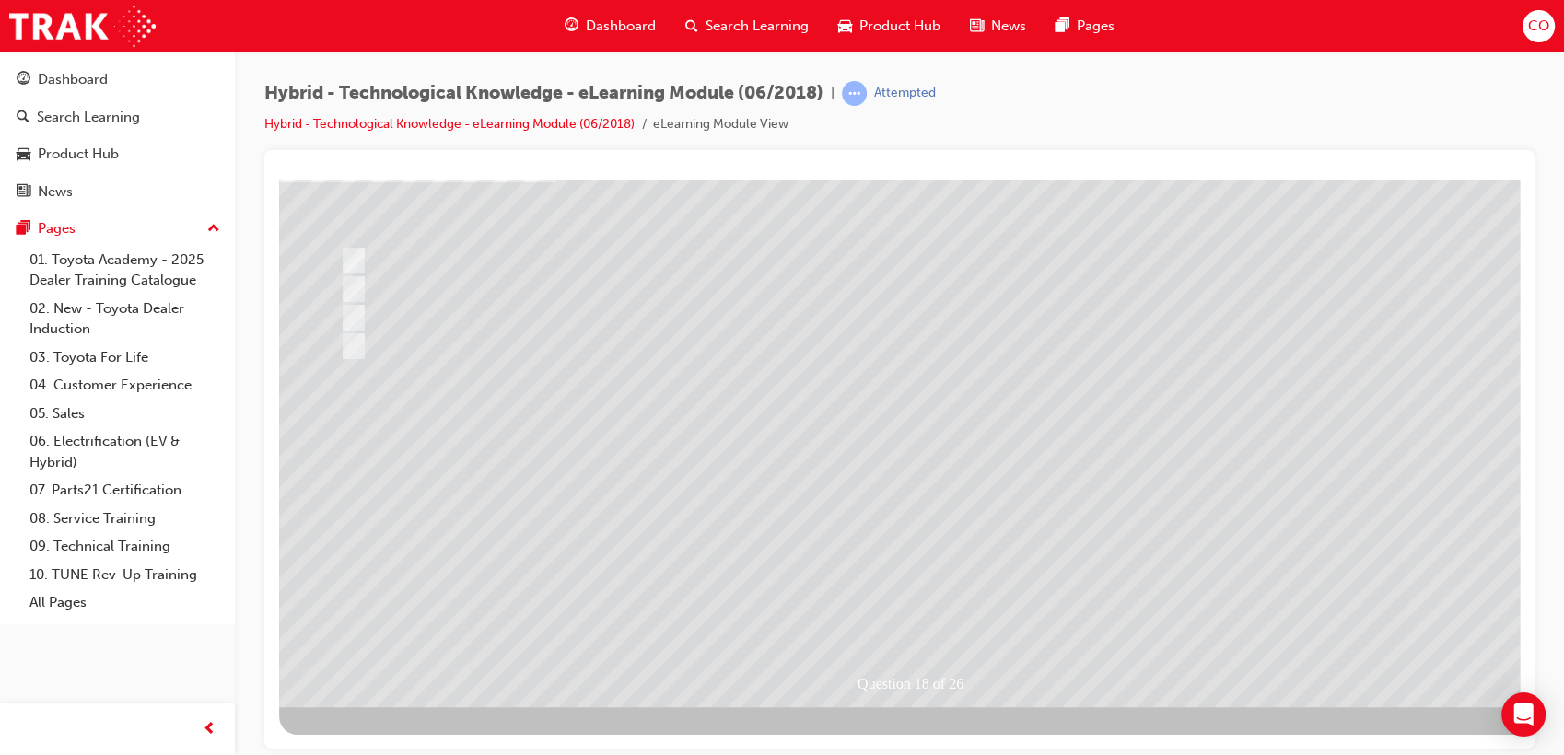
scroll to position [136, 0]
click at [883, 608] on div at bounding box center [905, 373] width 1253 height 663
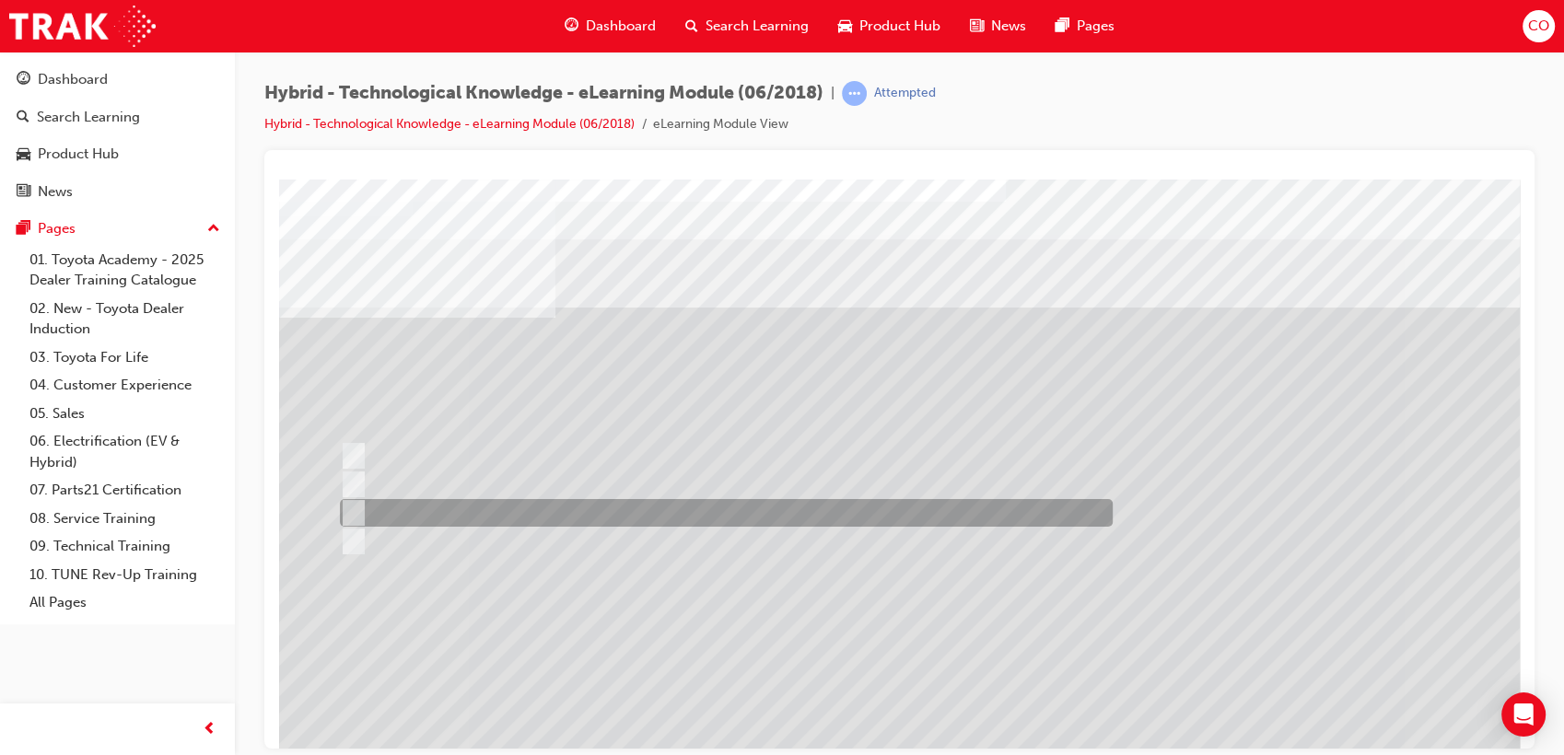
click at [445, 525] on div at bounding box center [721, 513] width 773 height 28
radio input "true"
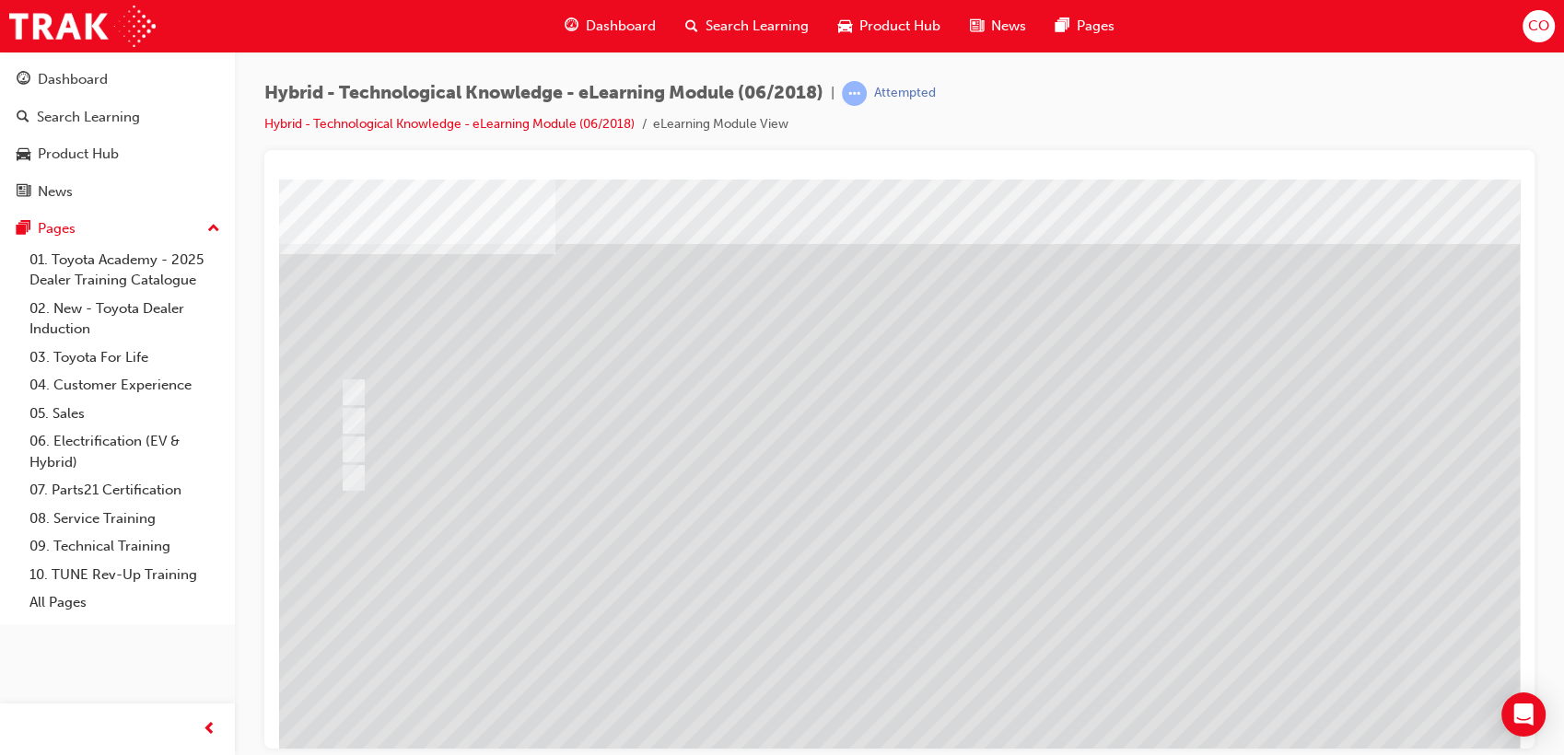
scroll to position [136, 0]
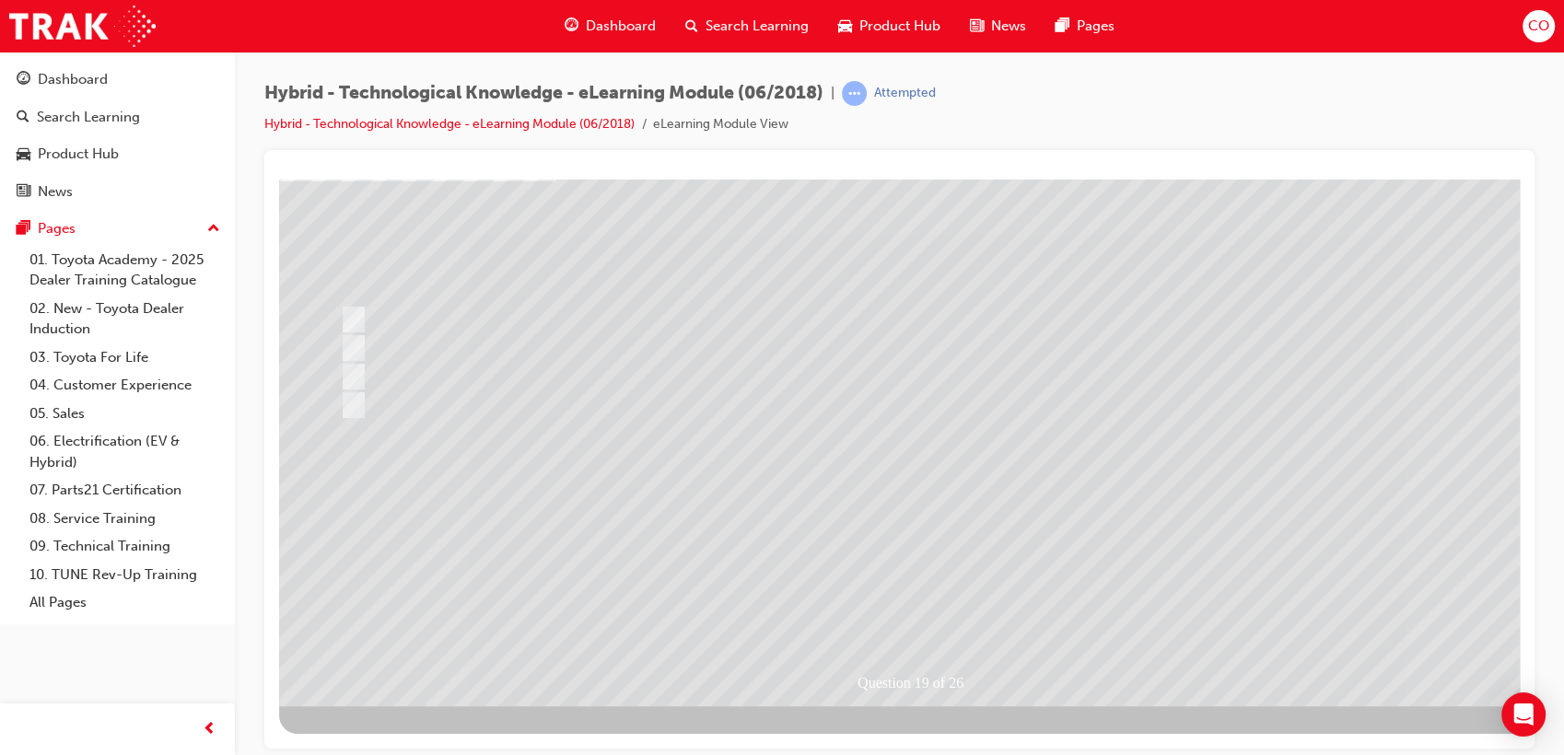
click at [920, 615] on div at bounding box center [905, 373] width 1253 height 663
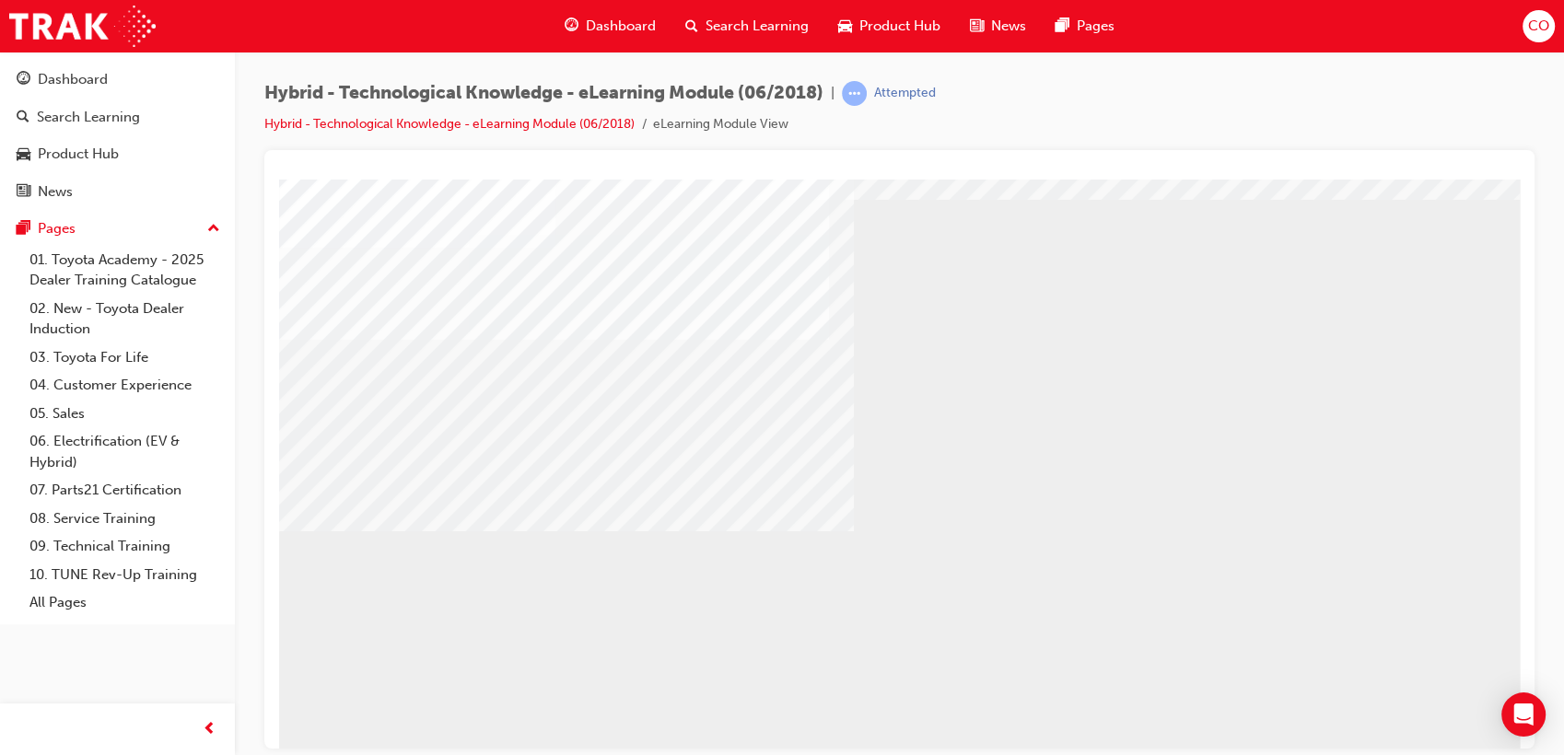
scroll to position [34, 0]
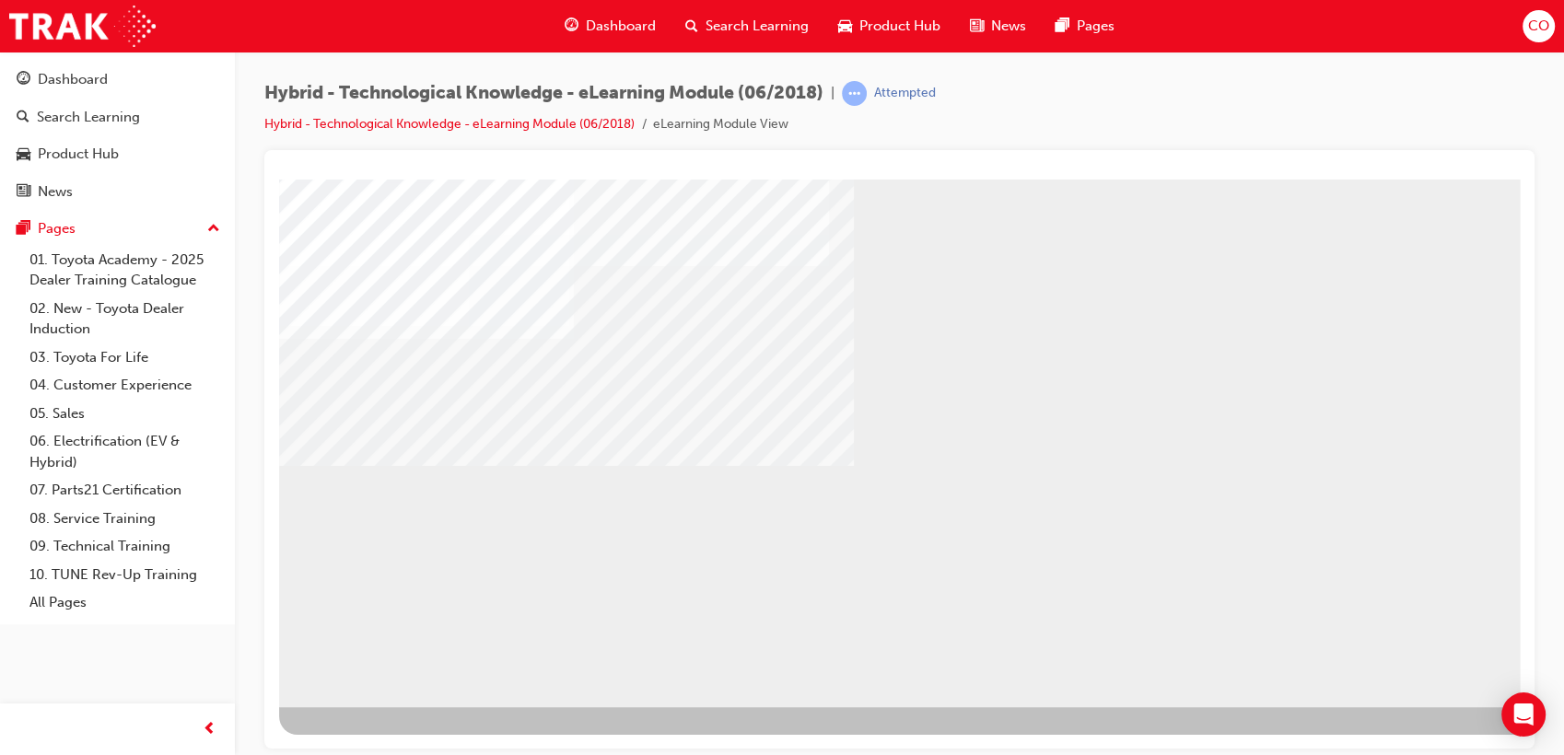
scroll to position [136, 0]
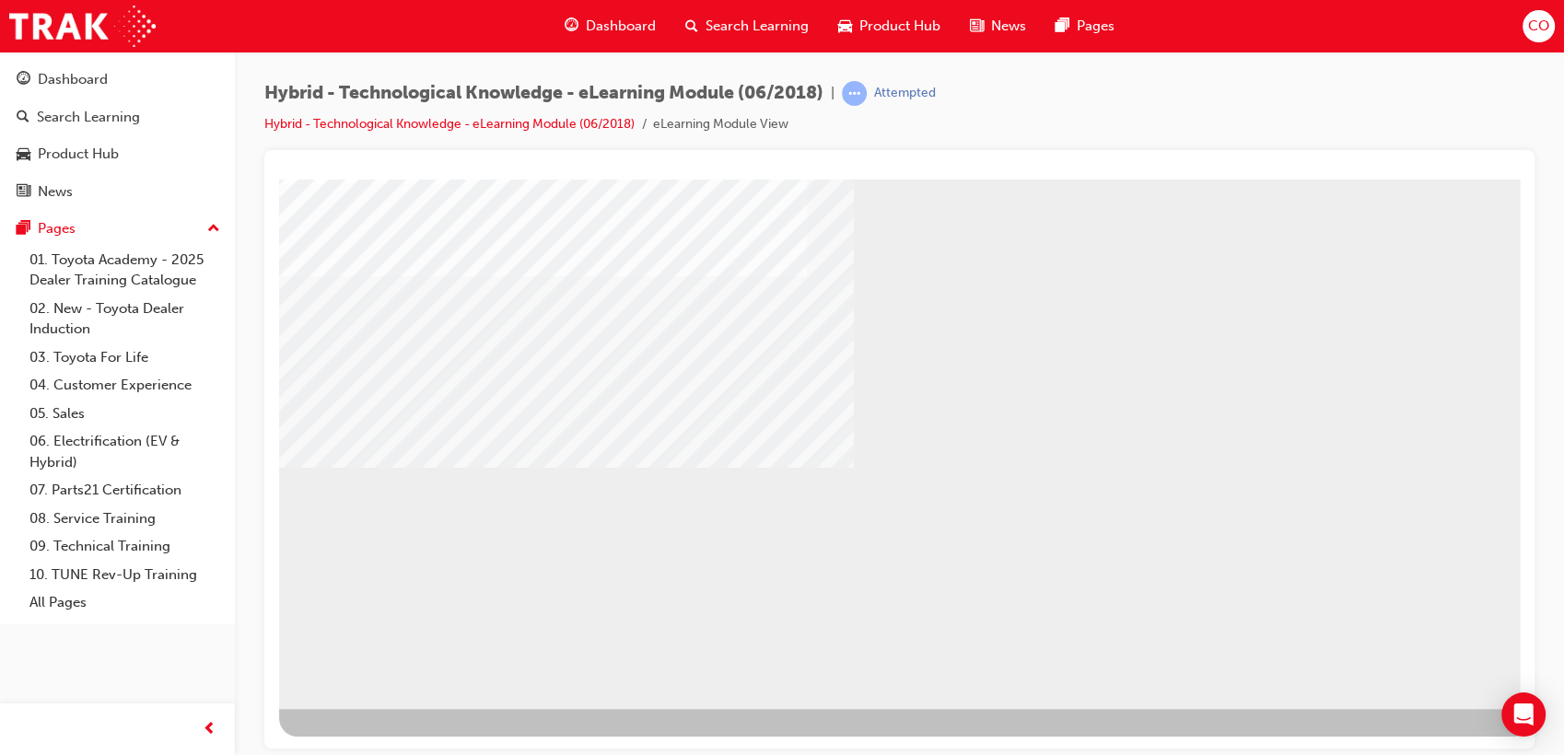
scroll to position [136, 0]
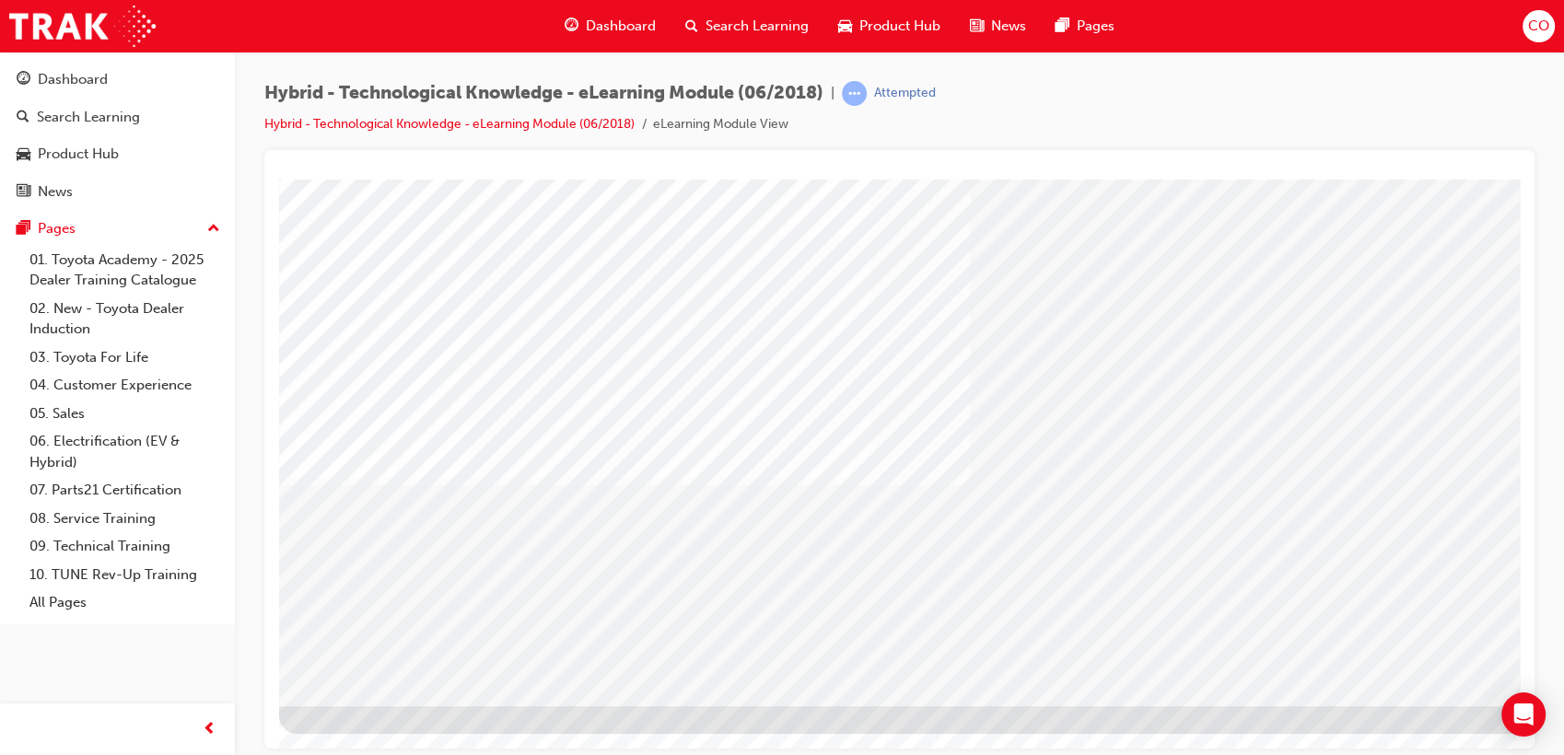
click at [647, 559] on div at bounding box center [905, 373] width 1253 height 663
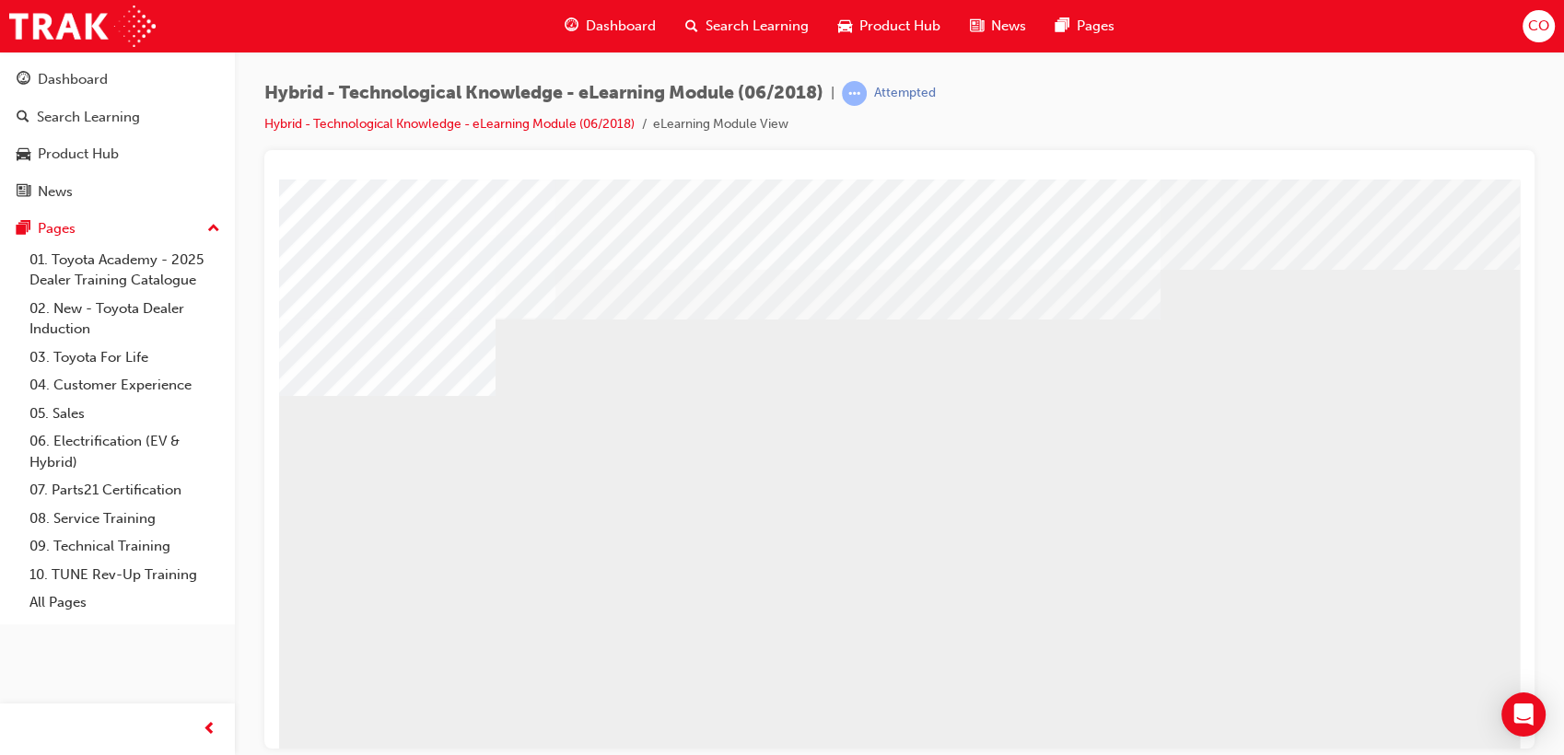
drag, startPoint x: 572, startPoint y: 636, endPoint x: 615, endPoint y: 643, distance: 43.8
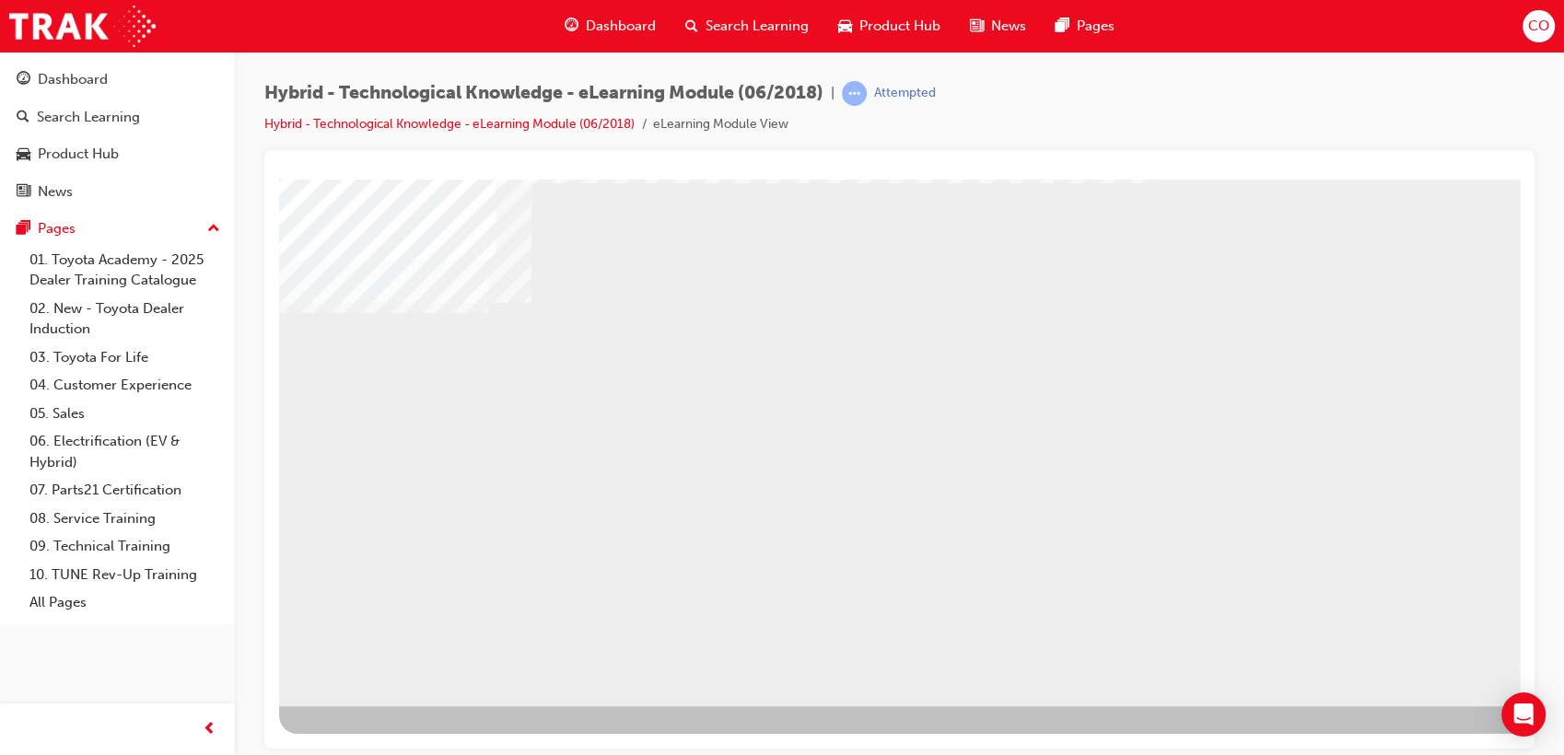
drag, startPoint x: 536, startPoint y: 403, endPoint x: 585, endPoint y: 413, distance: 49.7
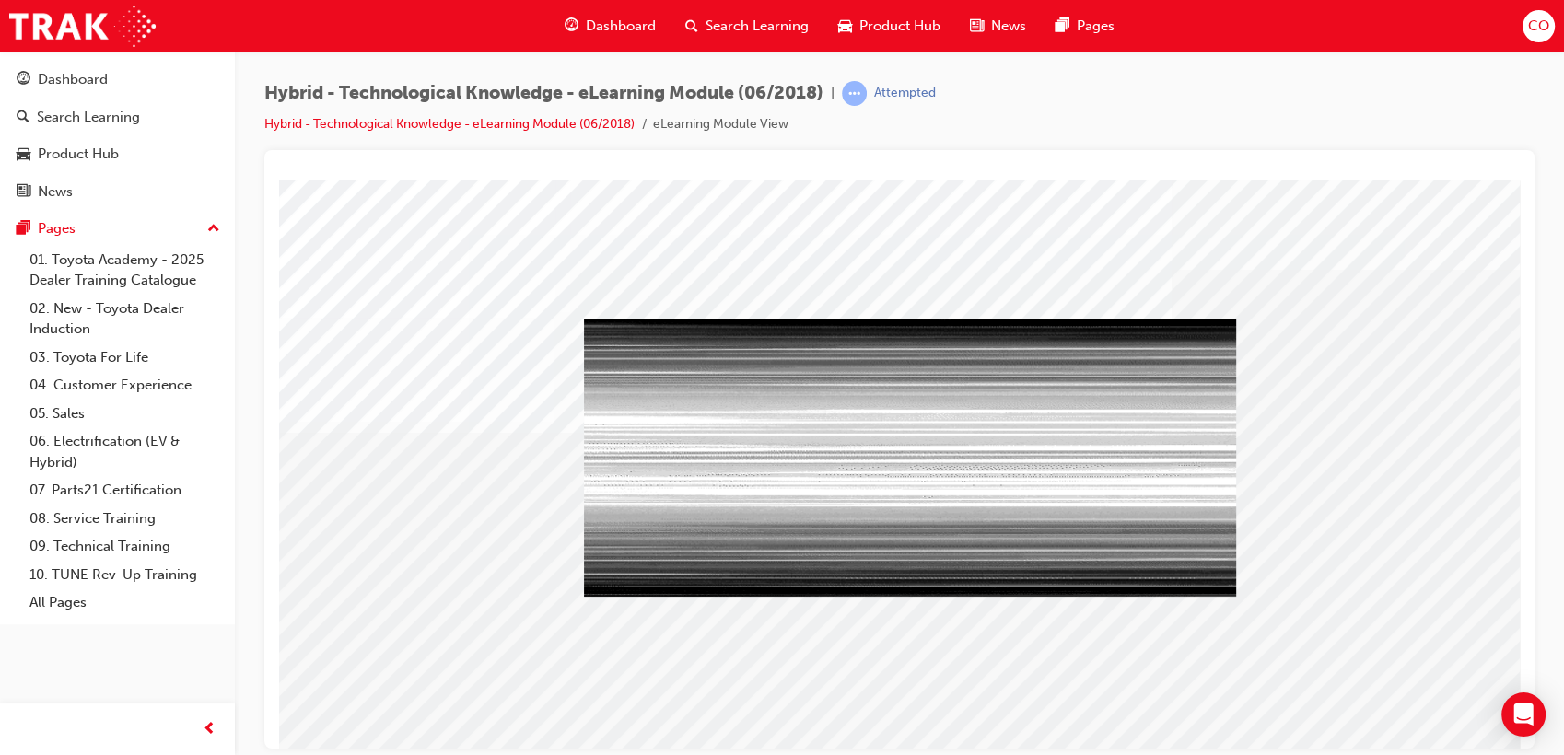
scroll to position [136, 0]
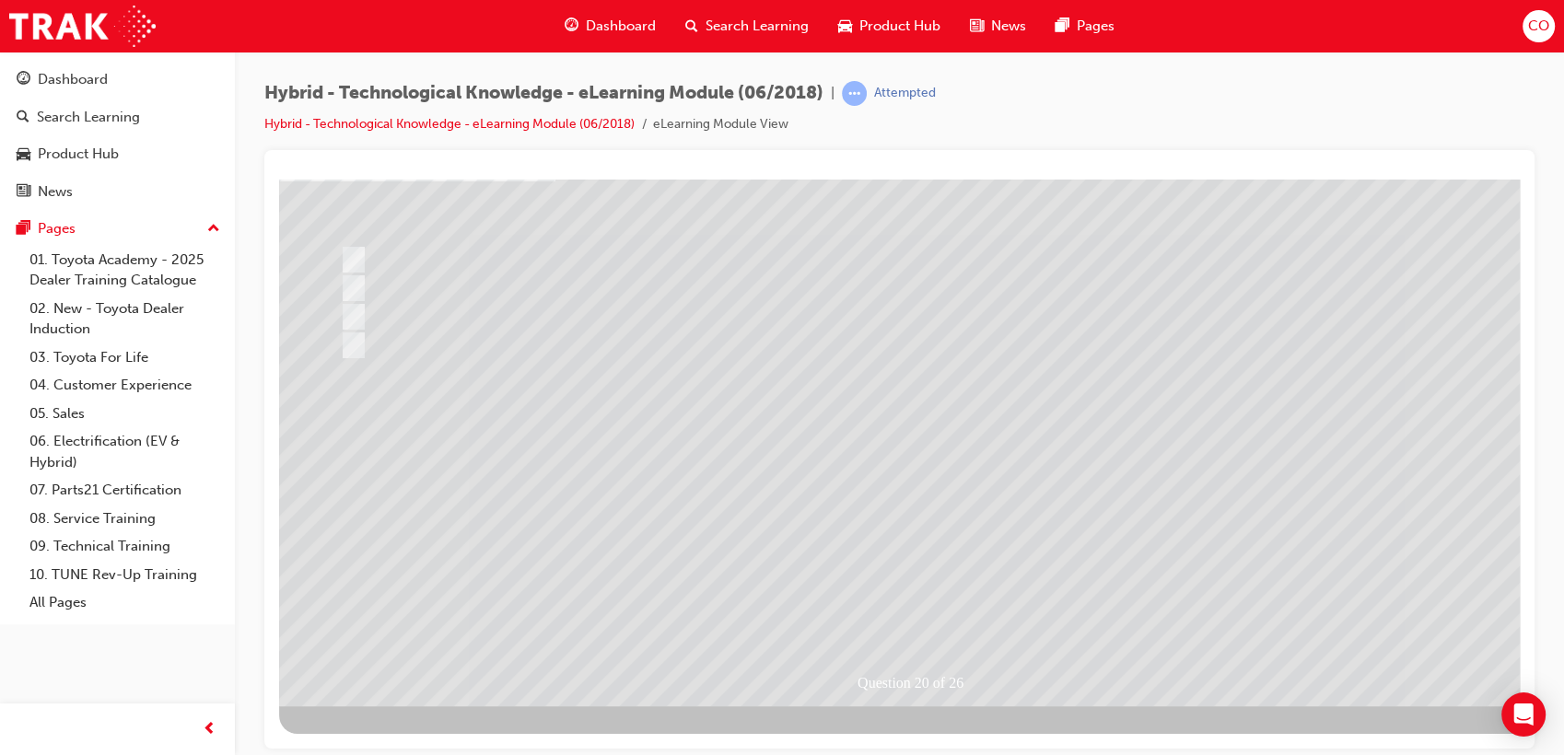
scroll to position [34, 0]
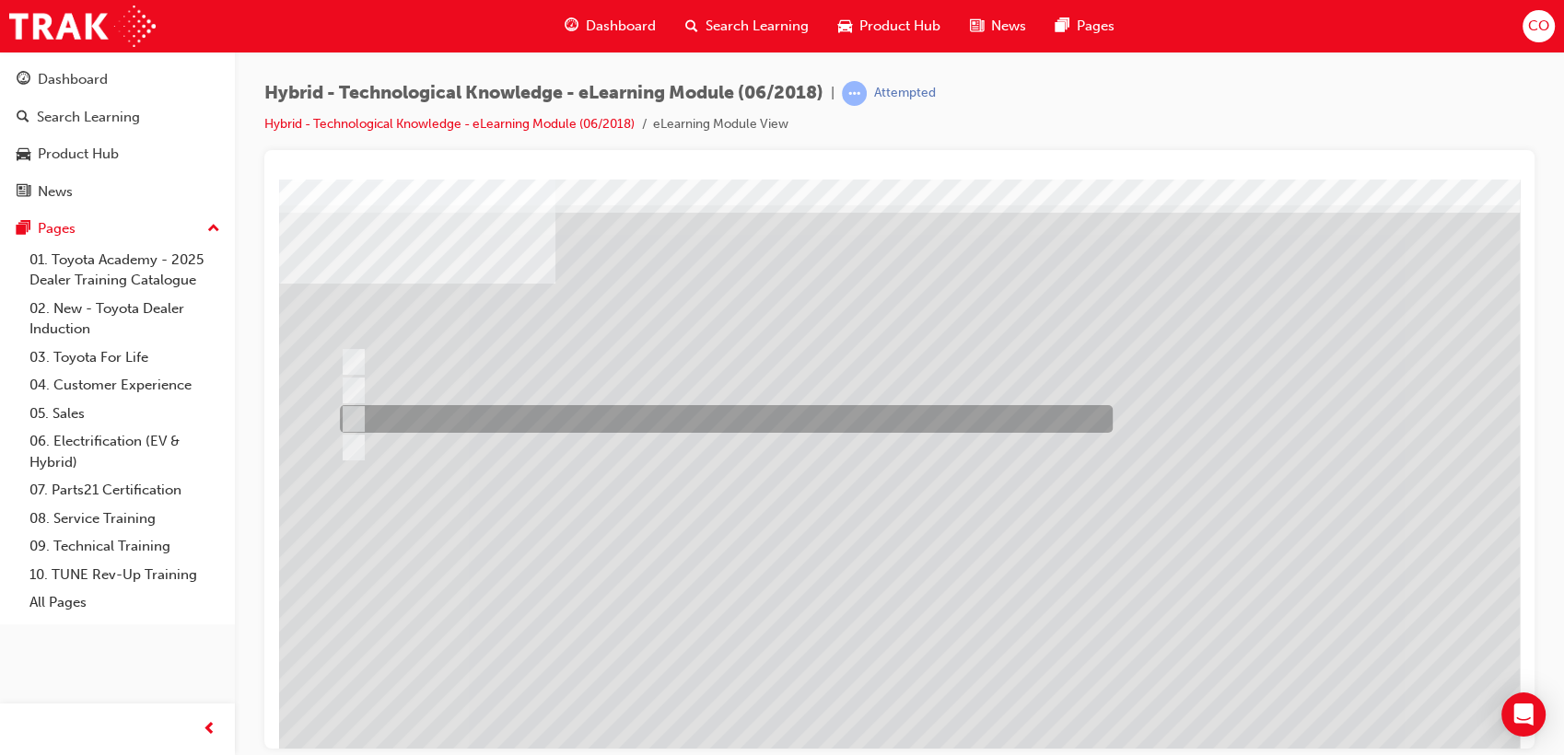
click at [685, 420] on div at bounding box center [721, 419] width 773 height 28
radio input "true"
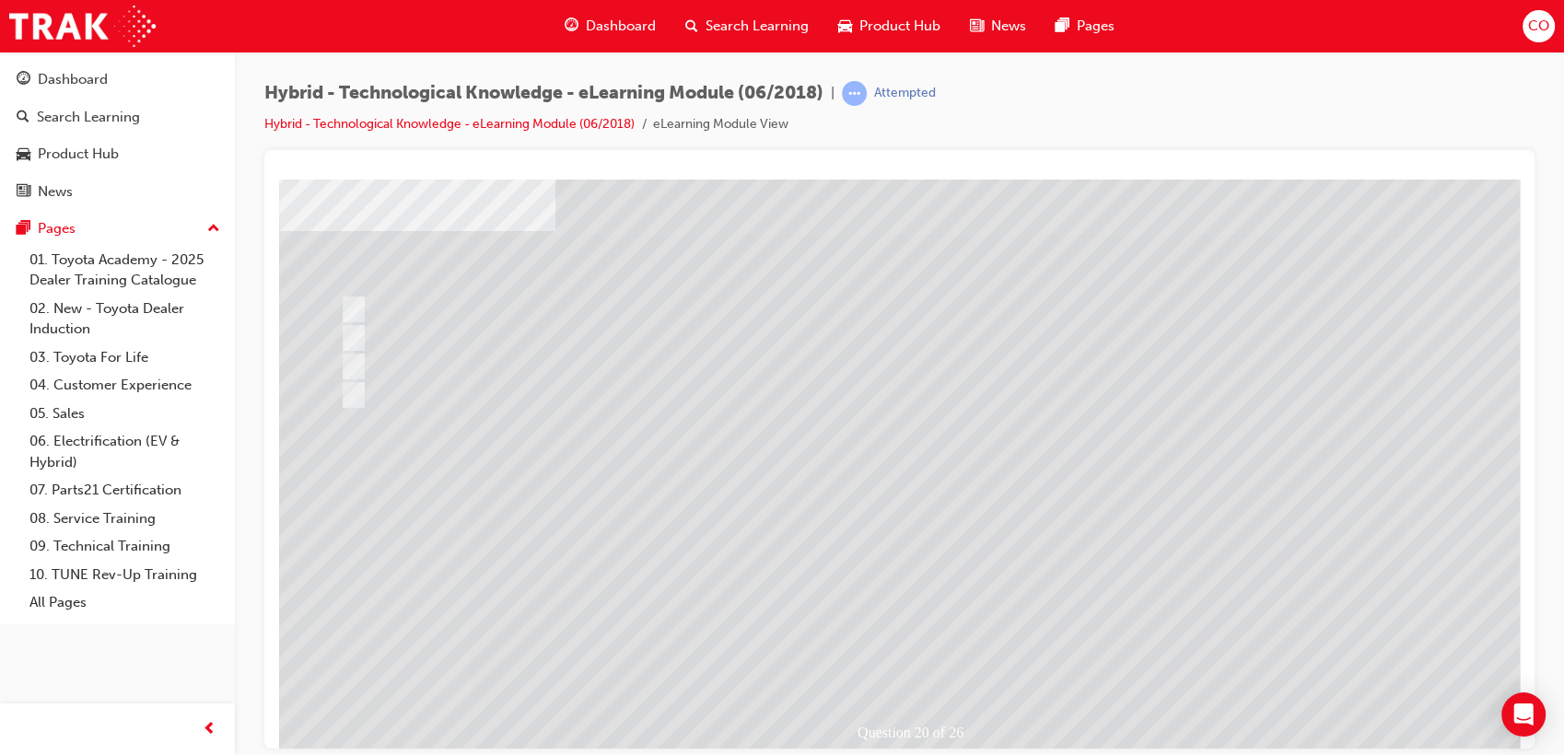
scroll to position [136, 0]
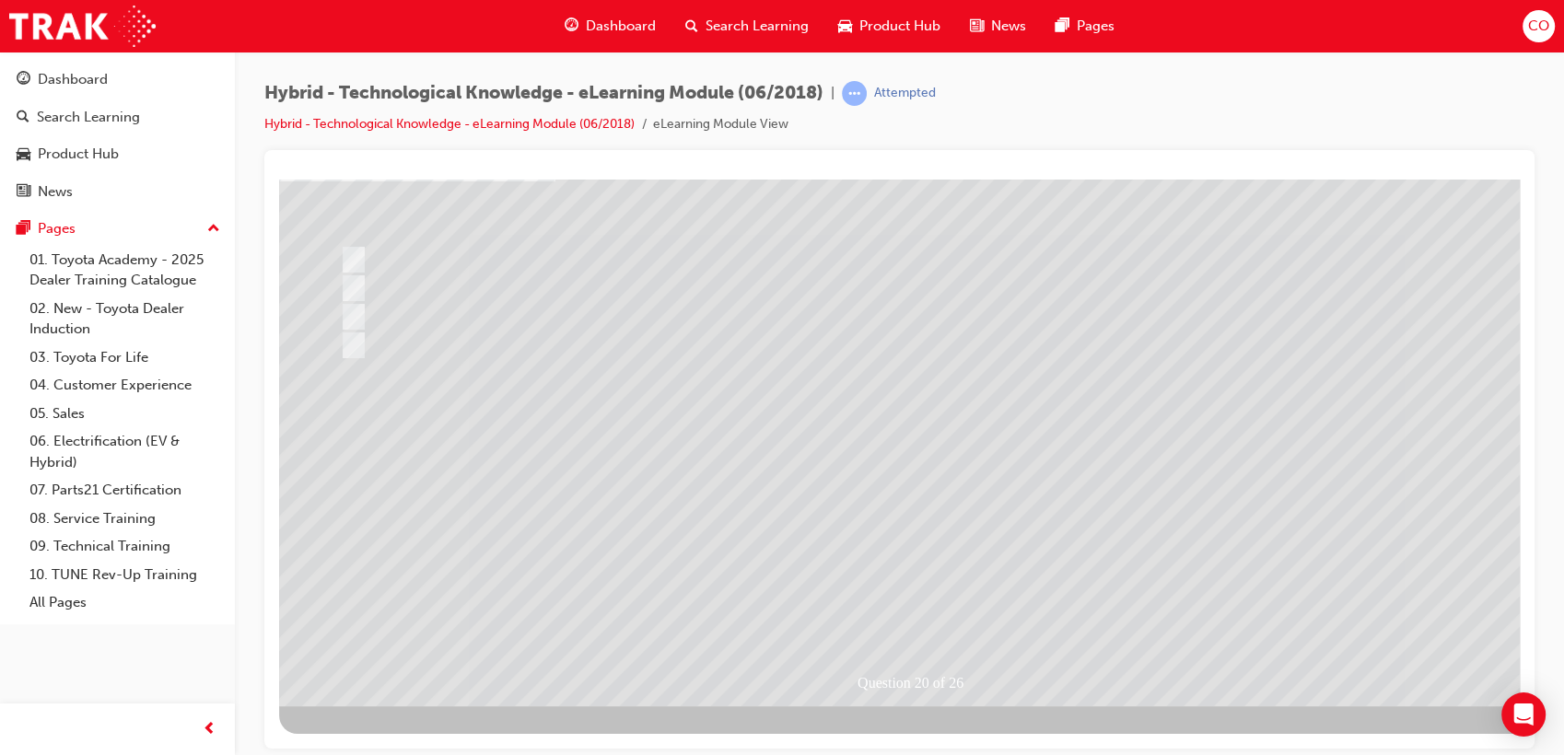
click at [914, 603] on div at bounding box center [905, 373] width 1253 height 663
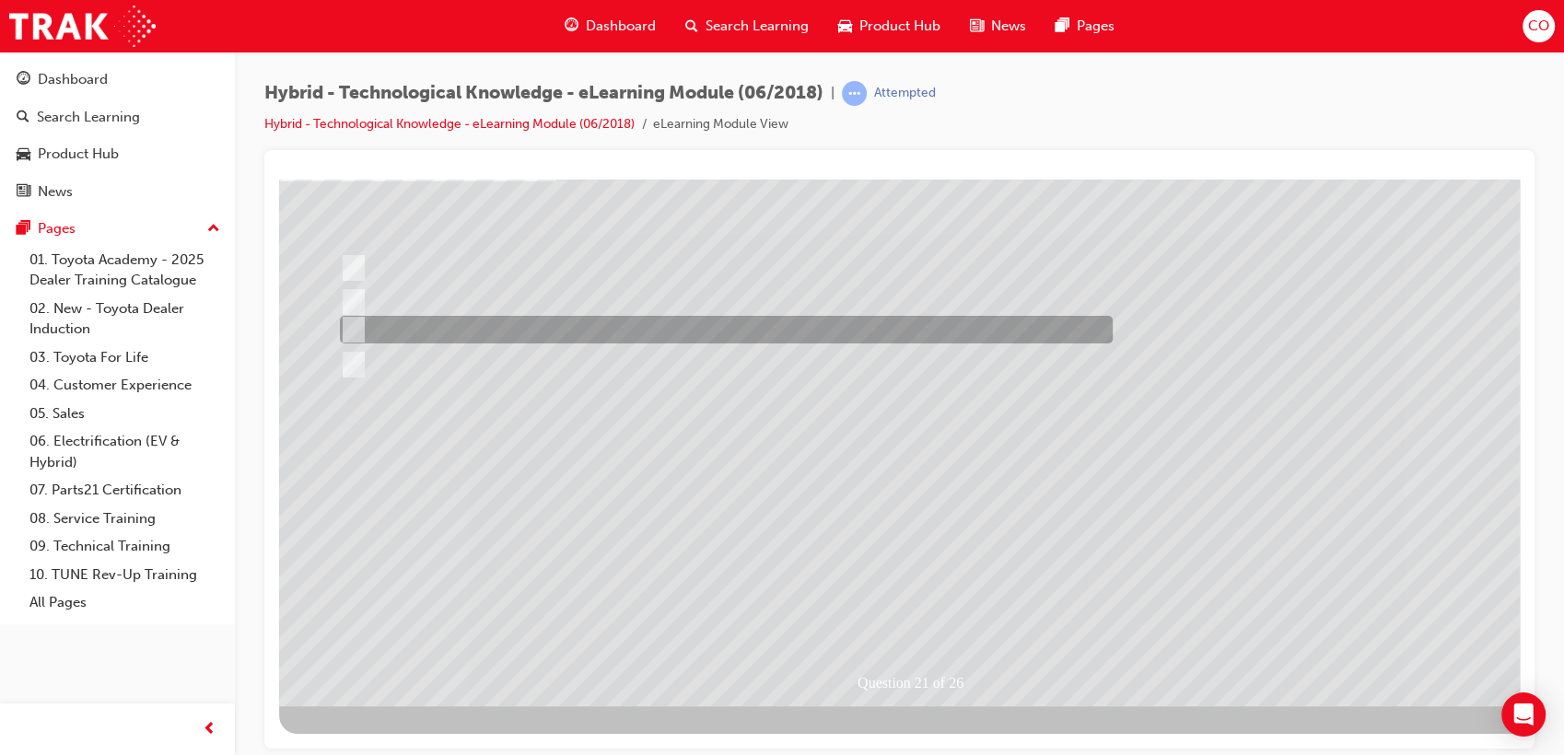
scroll to position [0, 0]
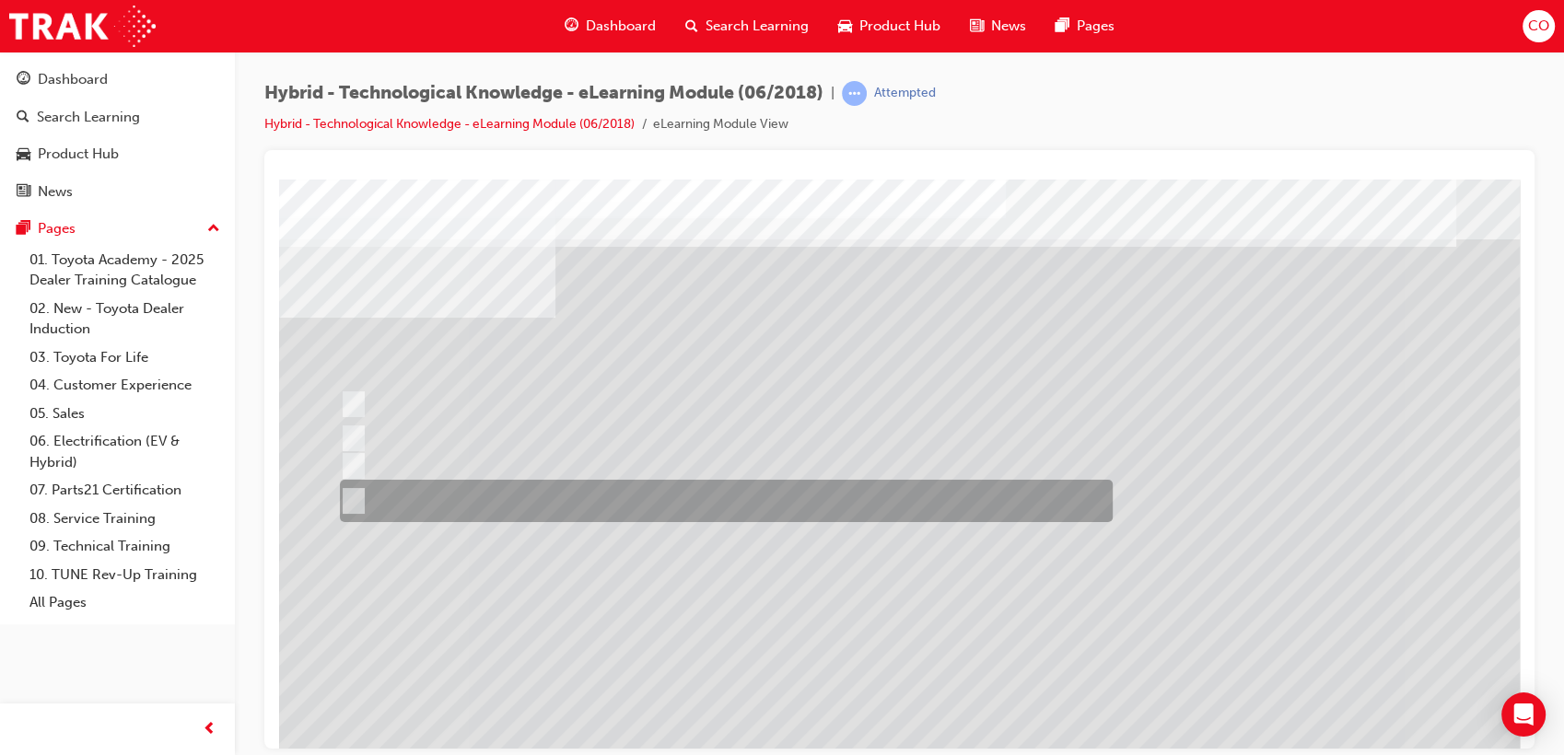
click at [748, 497] on div at bounding box center [721, 501] width 773 height 42
radio input "true"
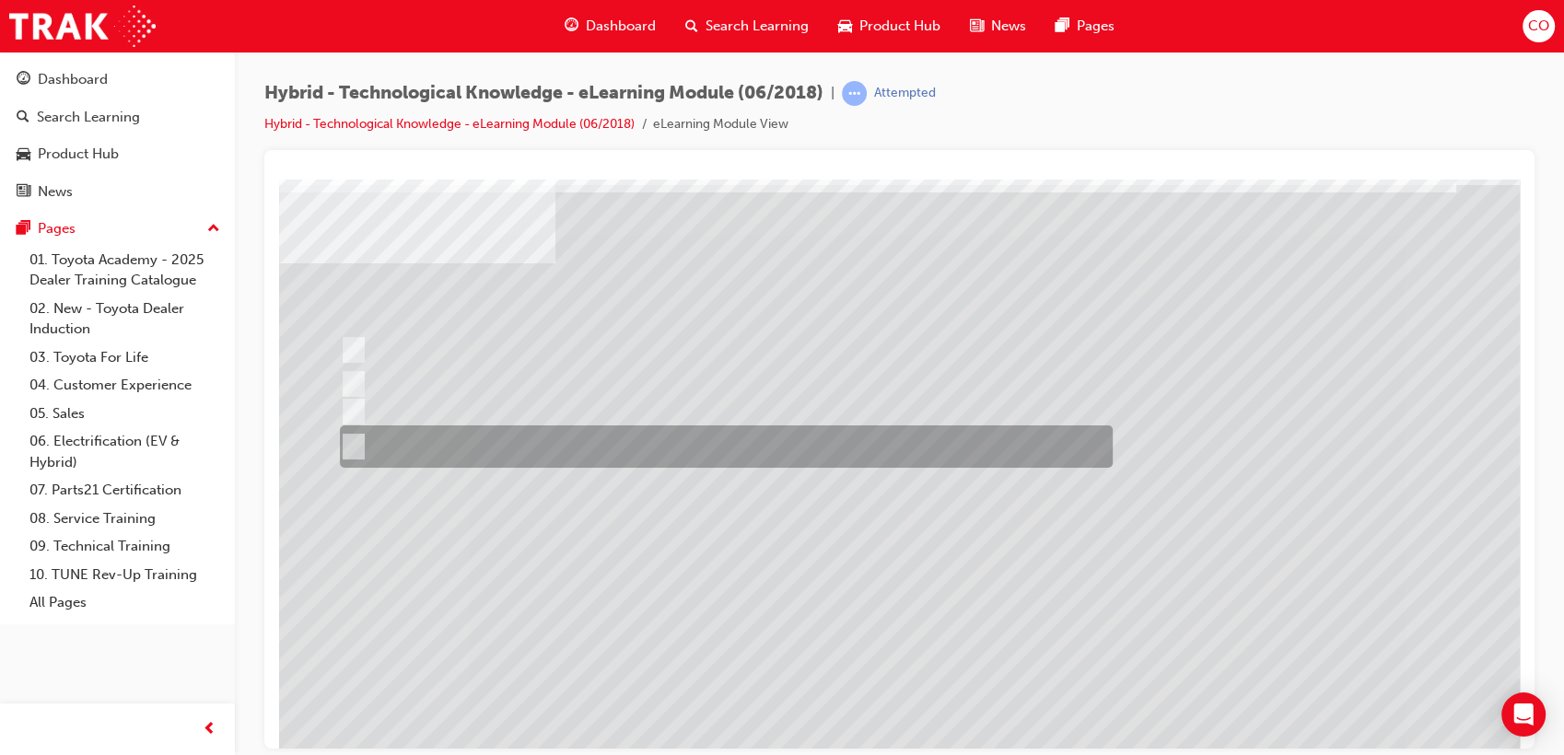
scroll to position [136, 0]
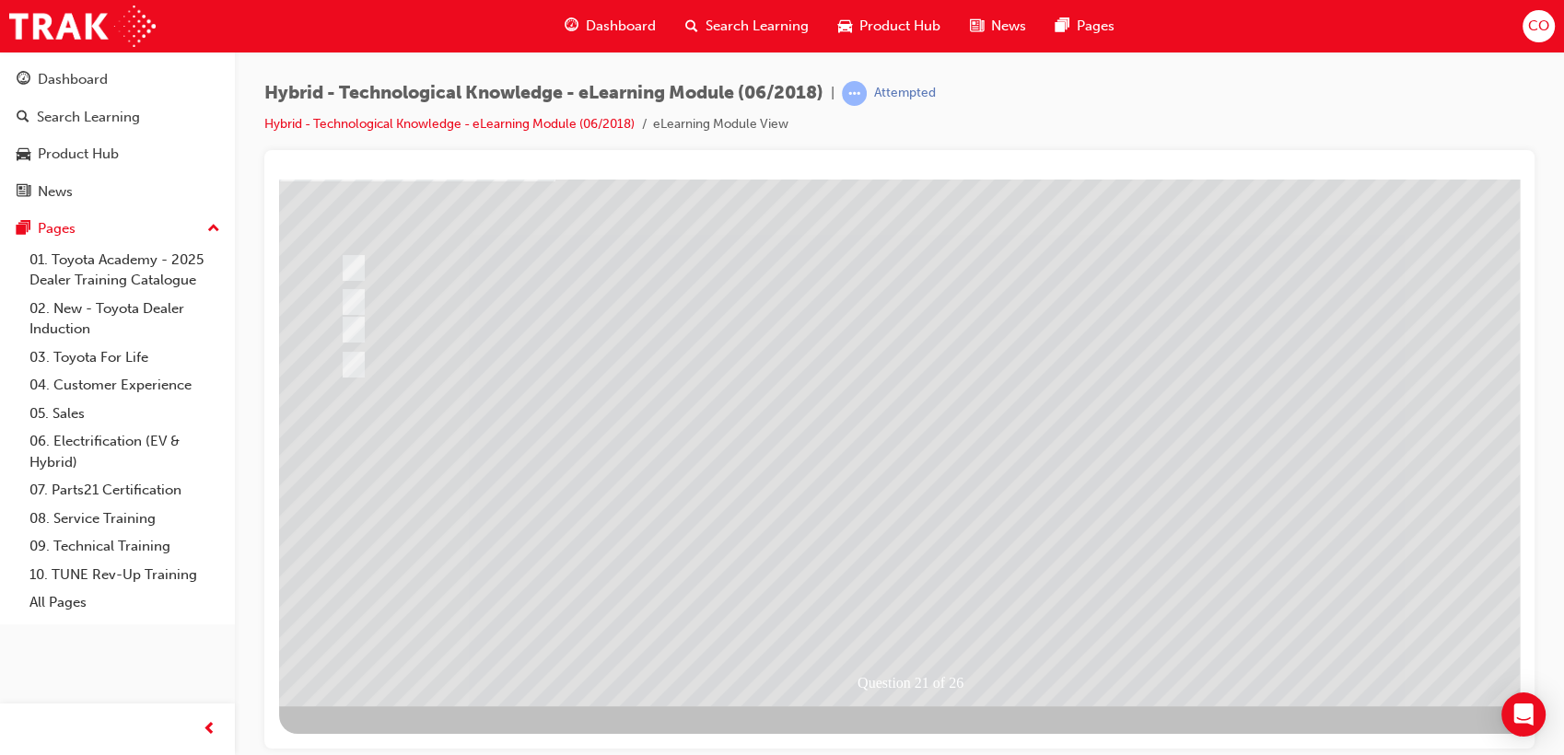
click at [909, 604] on div at bounding box center [905, 373] width 1253 height 663
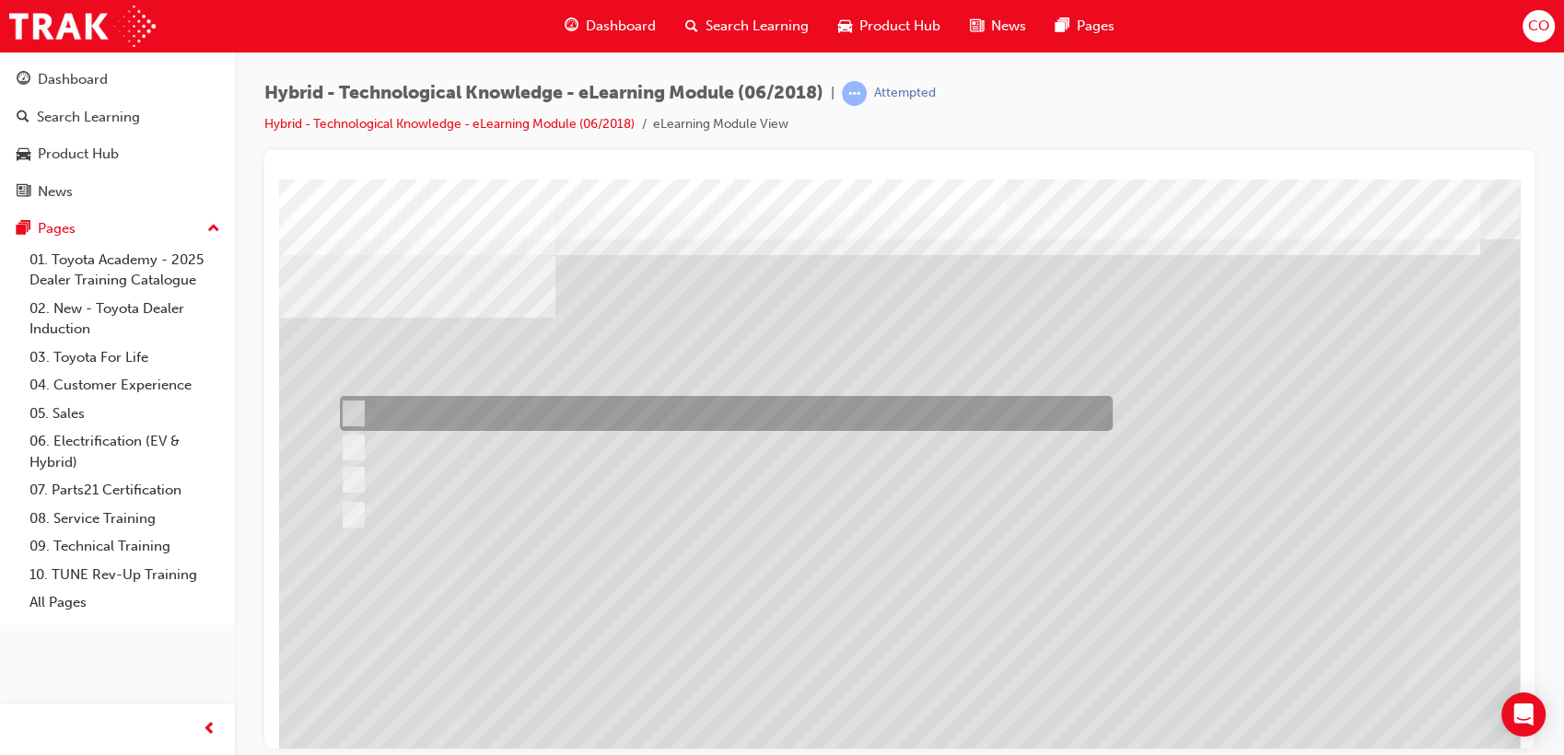
click at [444, 411] on div at bounding box center [721, 413] width 773 height 35
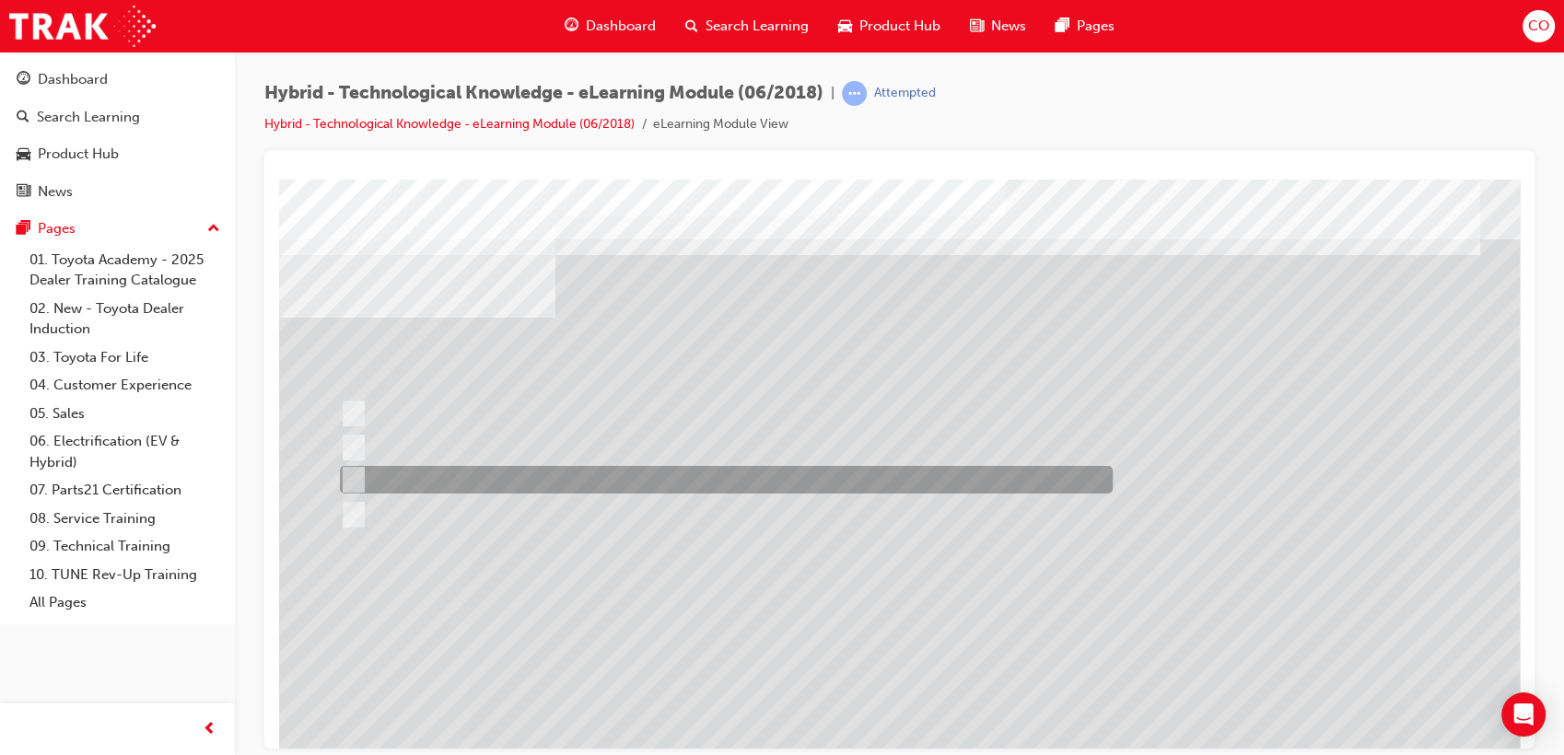
click at [434, 486] on div at bounding box center [721, 480] width 773 height 28
radio input "false"
radio input "true"
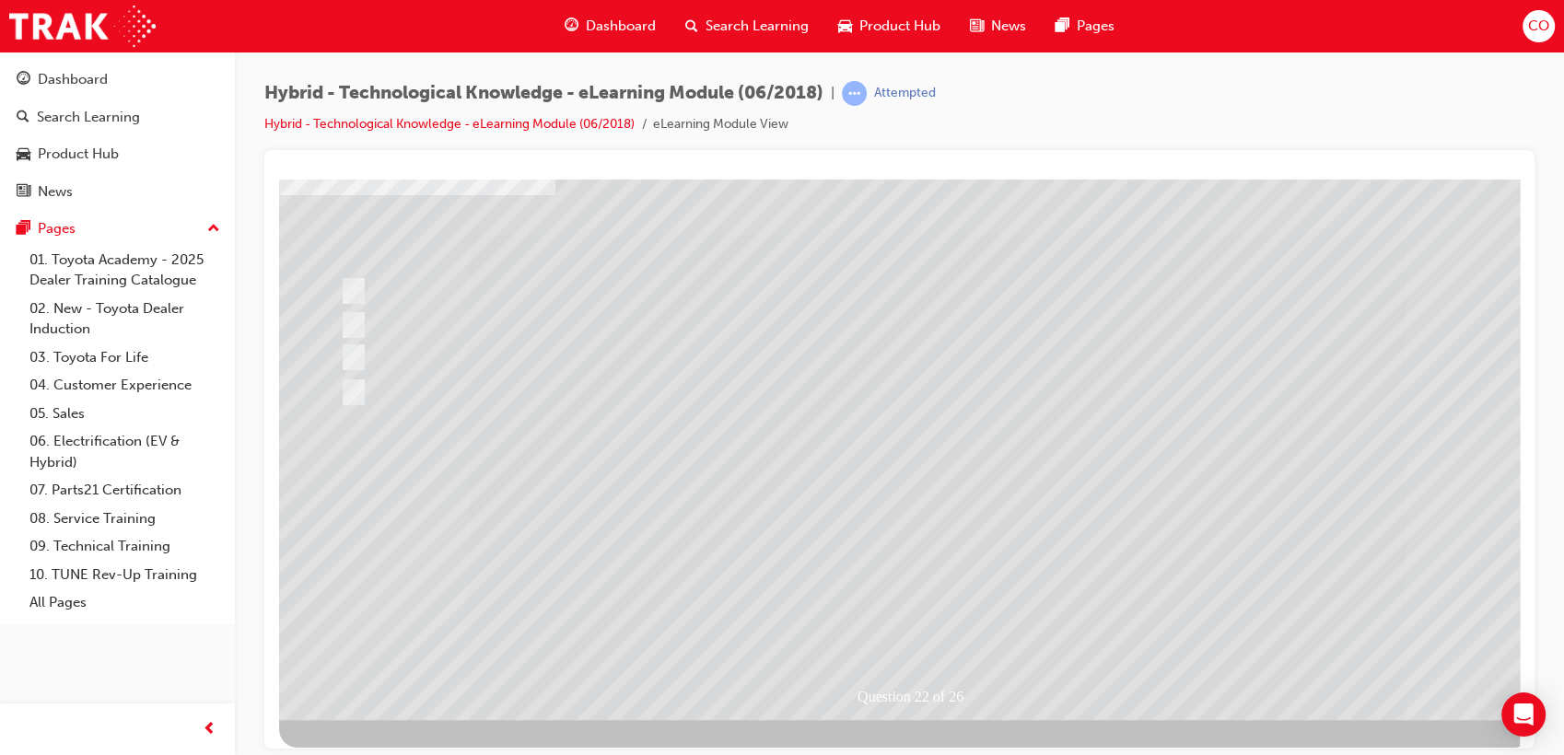
scroll to position [136, 0]
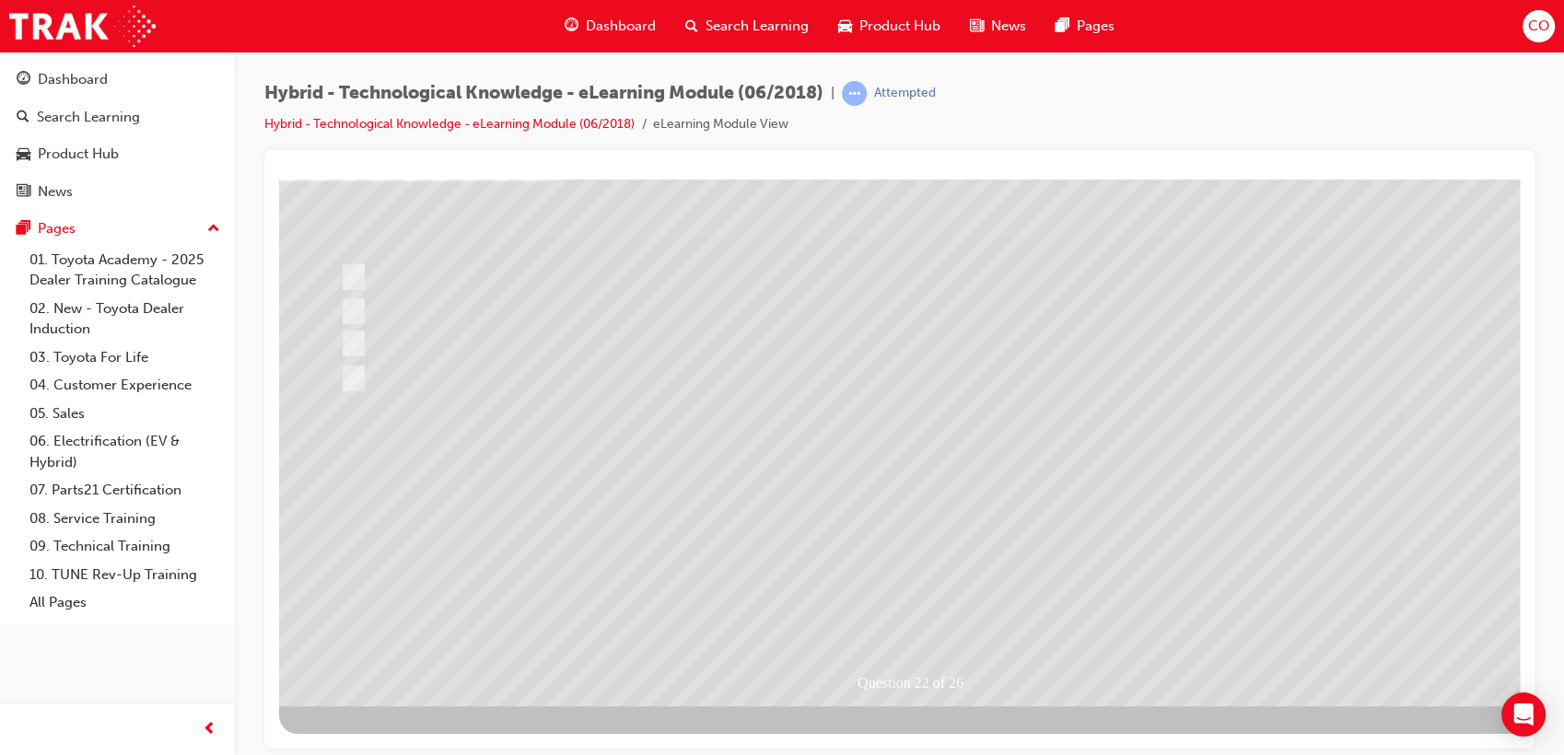
click at [909, 600] on div at bounding box center [905, 373] width 1253 height 663
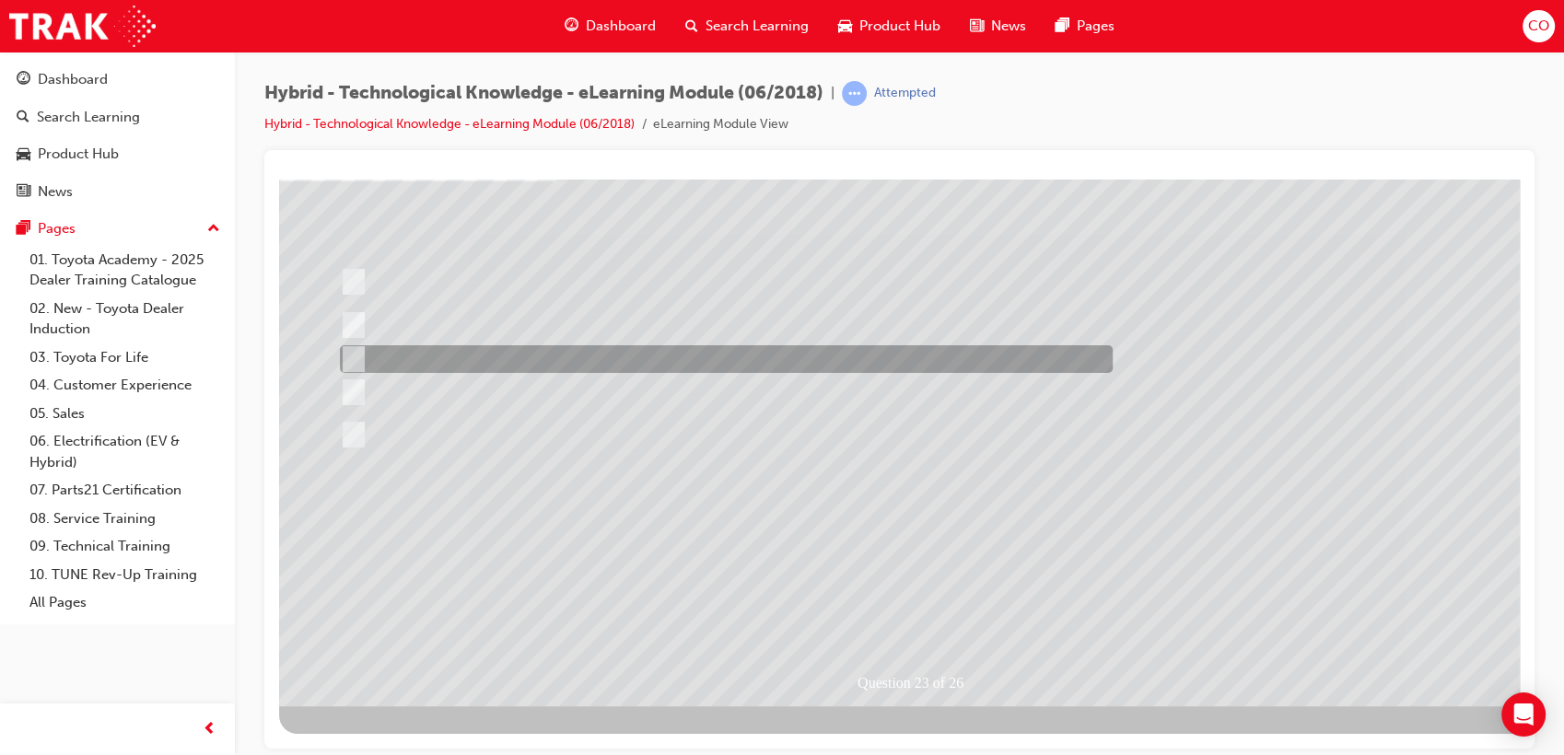
click at [682, 363] on div at bounding box center [721, 359] width 773 height 28
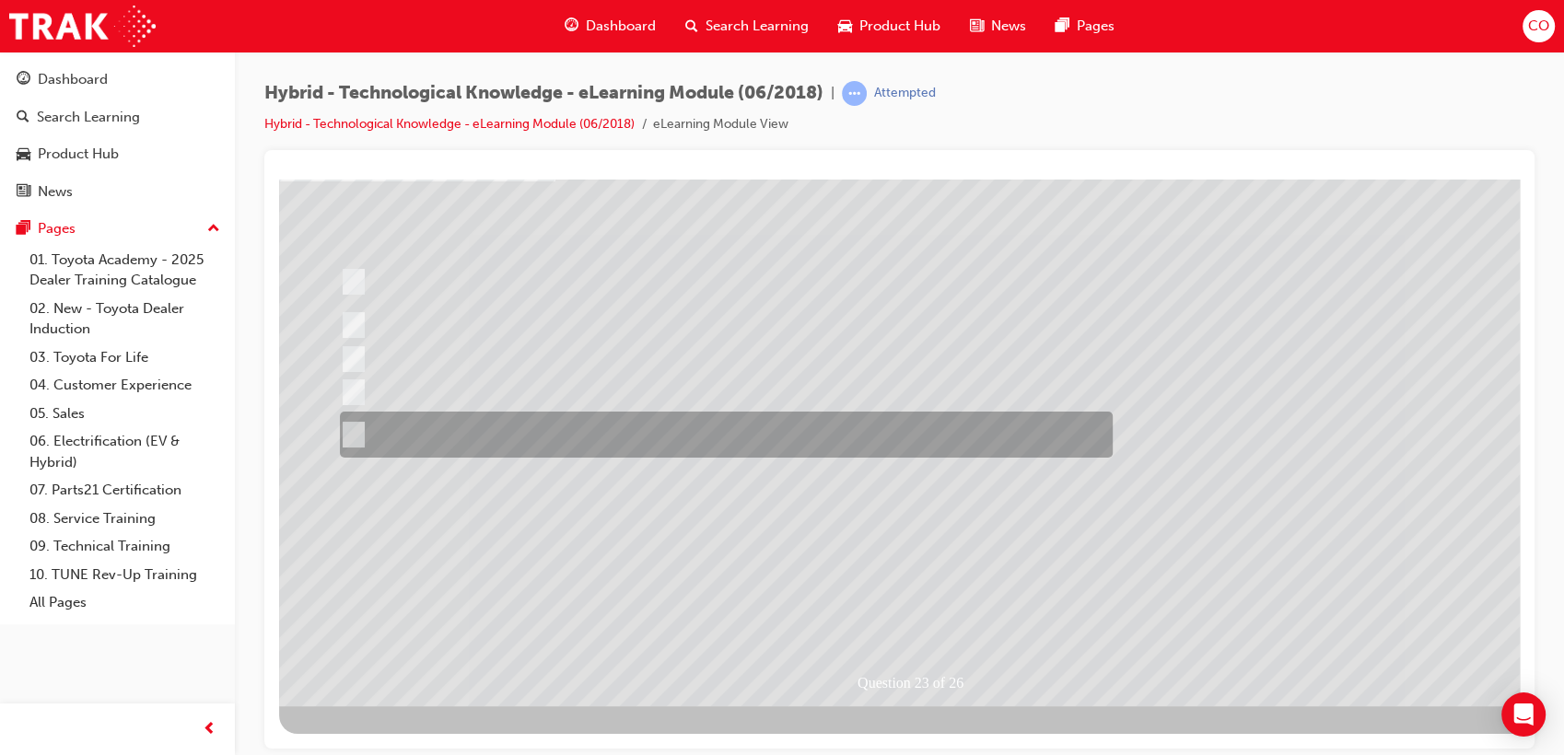
click at [626, 444] on div at bounding box center [721, 435] width 773 height 46
radio input "false"
radio input "true"
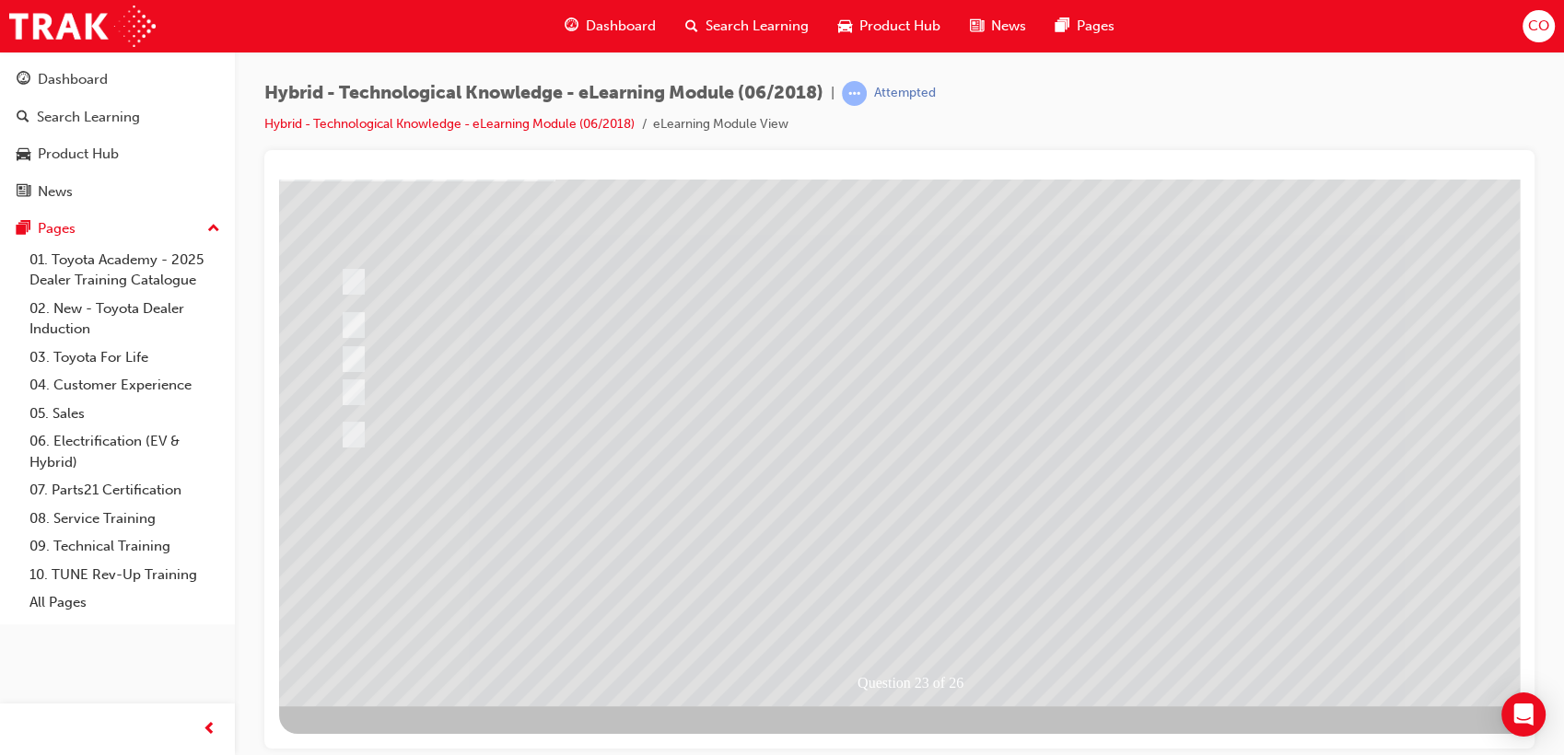
click at [890, 610] on div at bounding box center [905, 373] width 1253 height 663
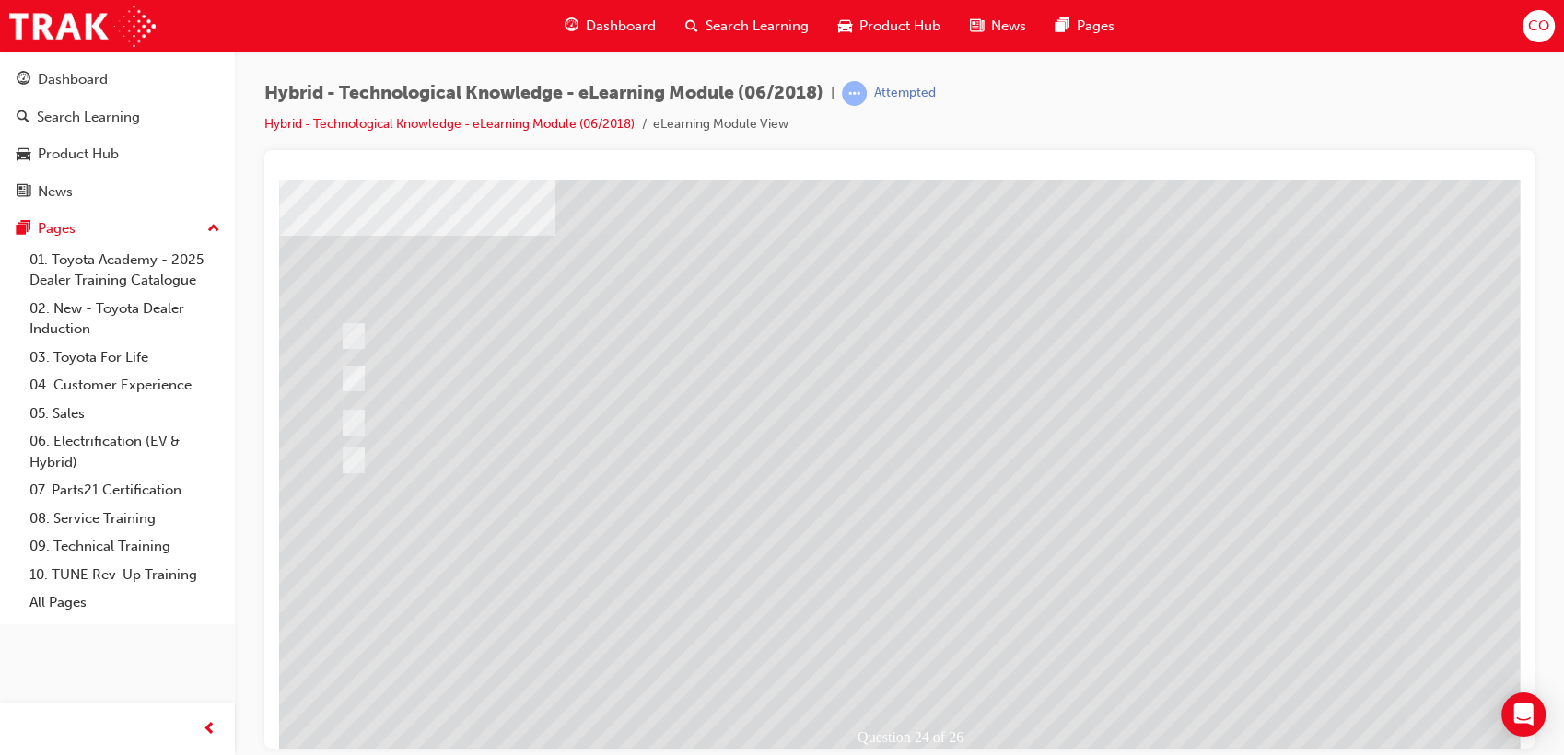
scroll to position [34, 0]
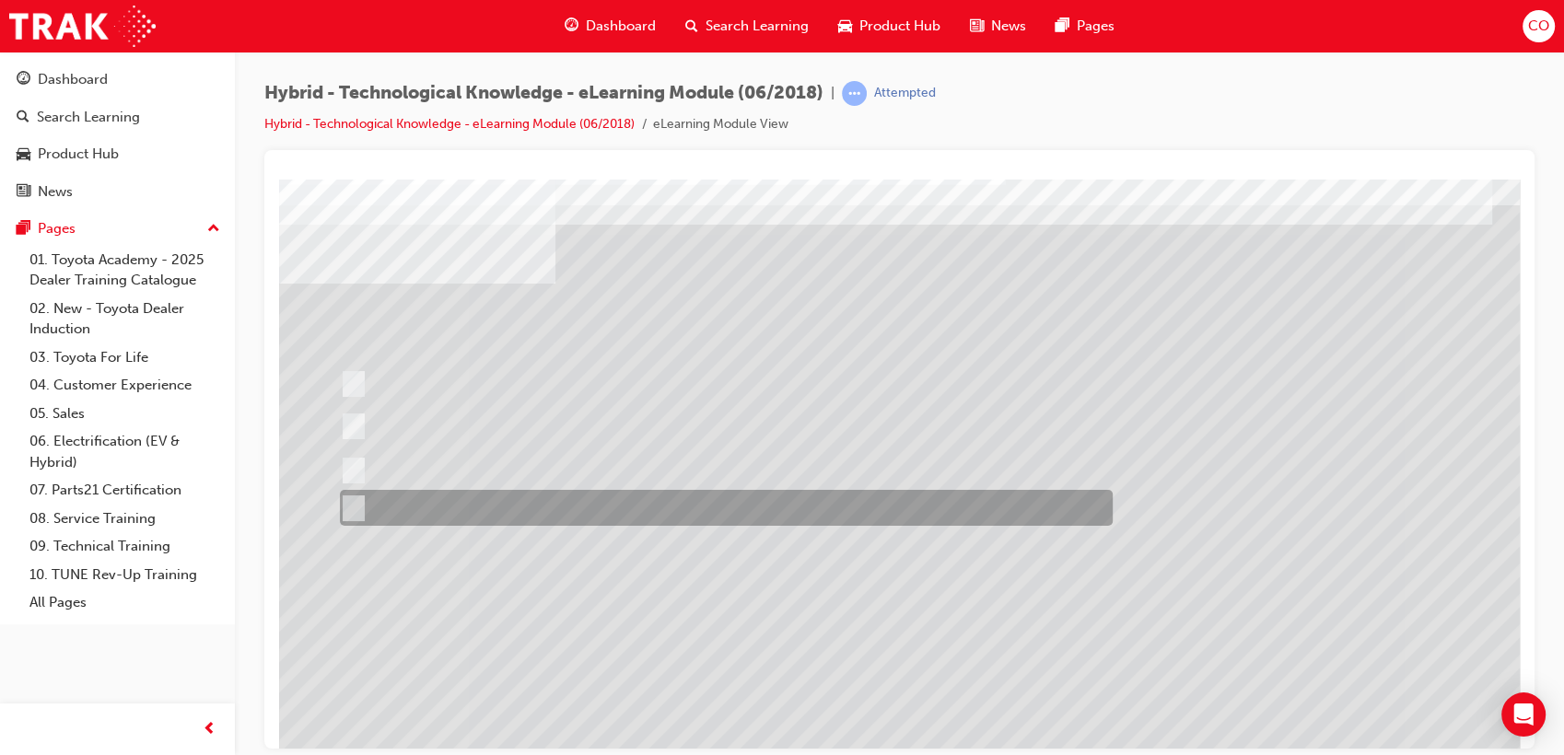
click at [685, 517] on div at bounding box center [721, 508] width 773 height 36
radio input "true"
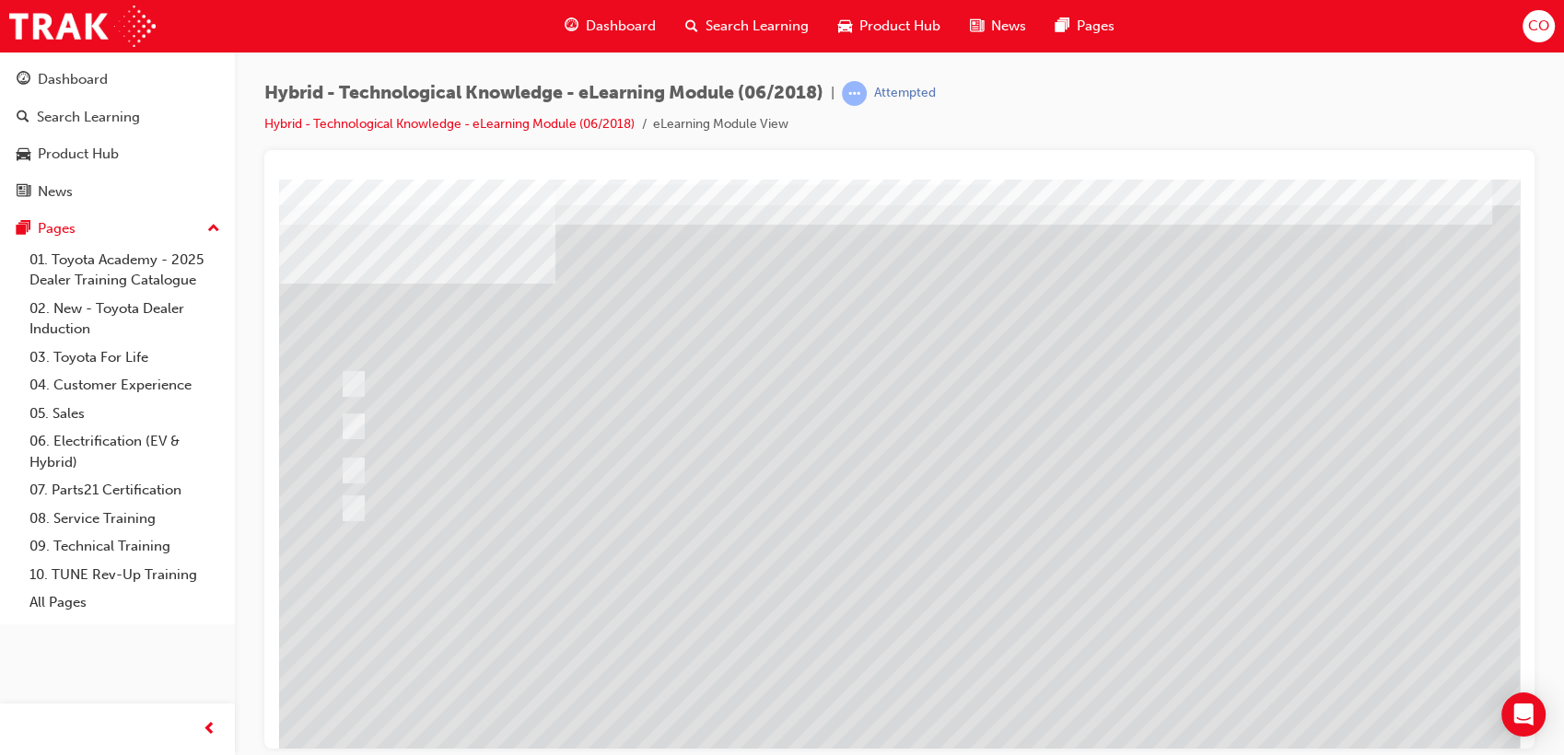
click at [914, 693] on div at bounding box center [905, 476] width 1253 height 663
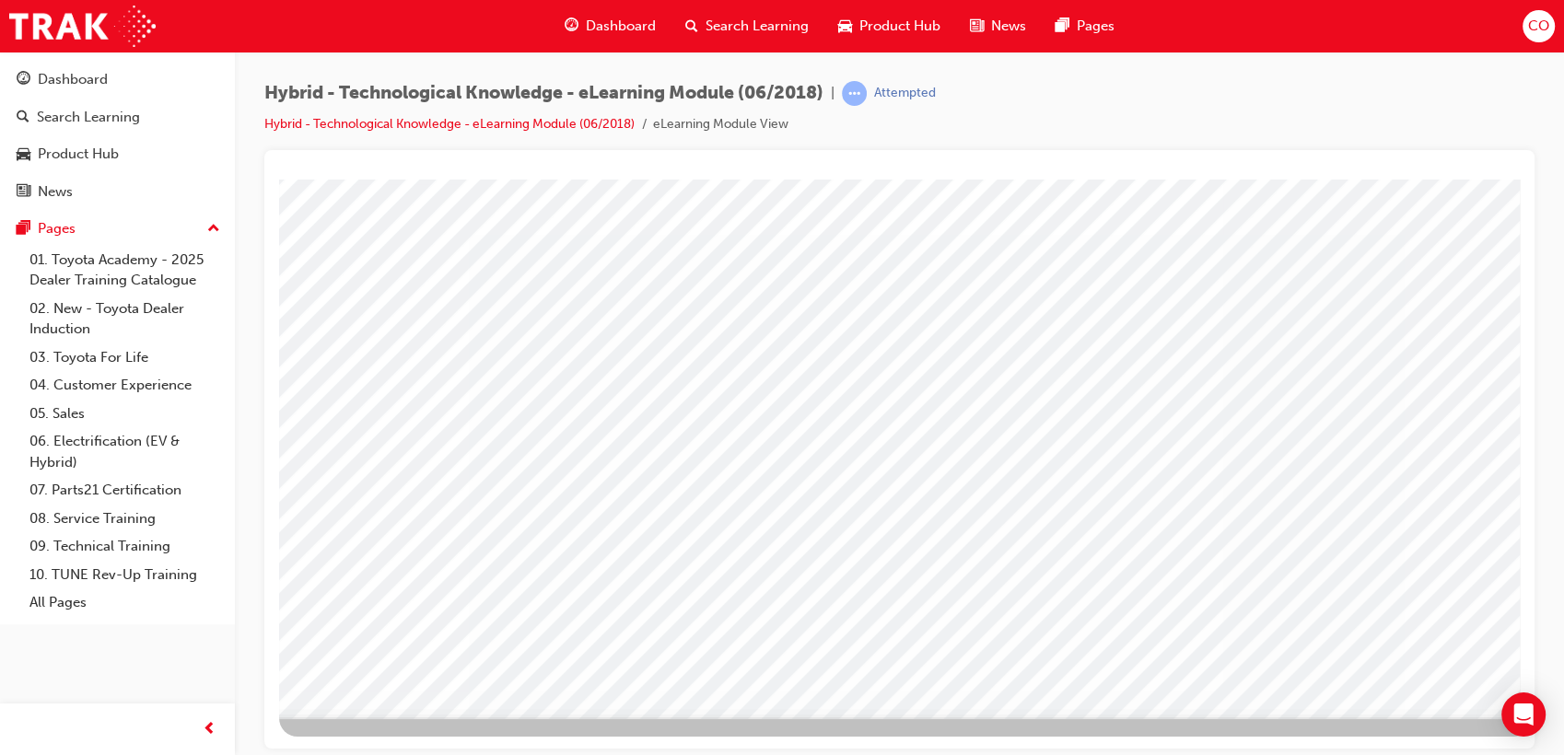
scroll to position [136, 0]
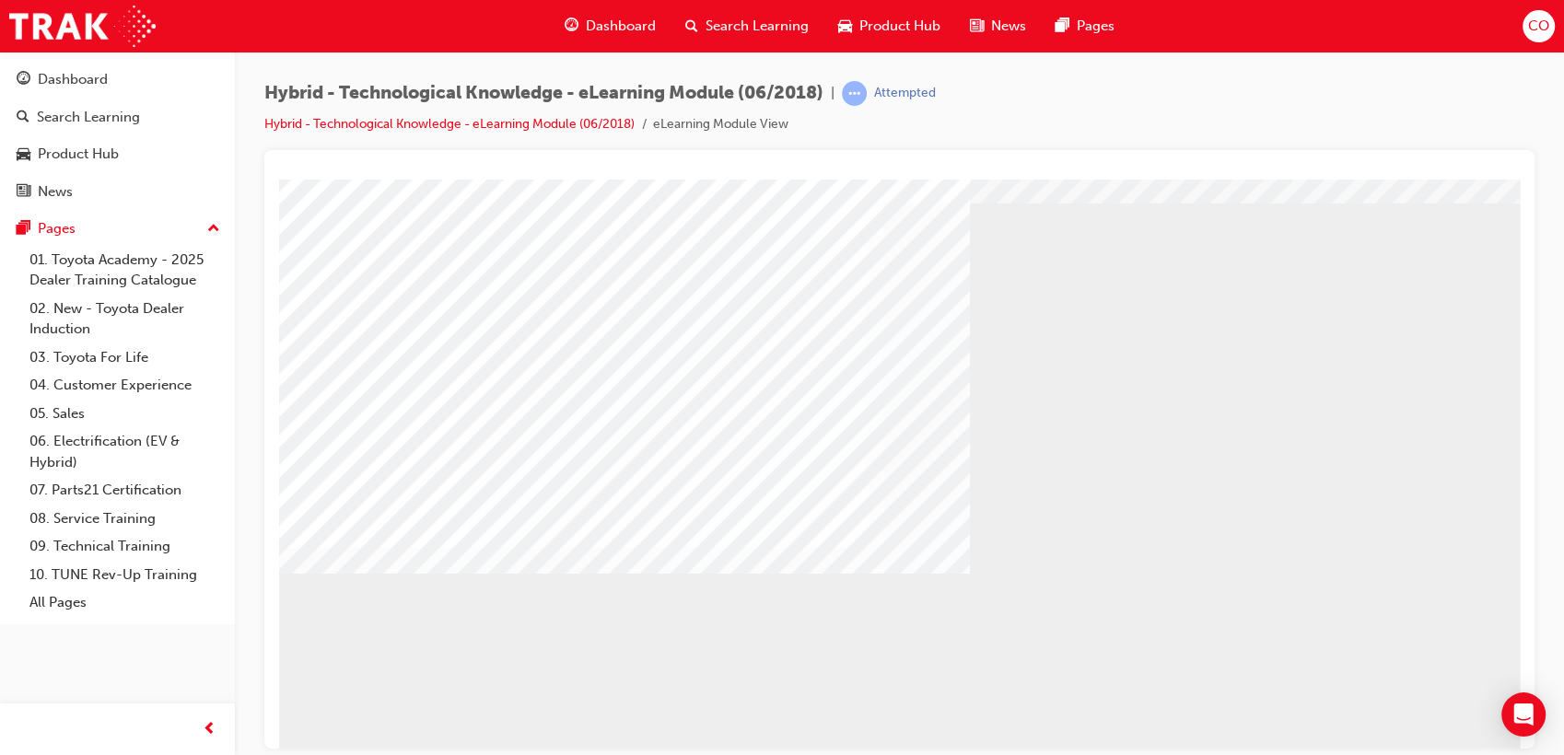
scroll to position [102, 0]
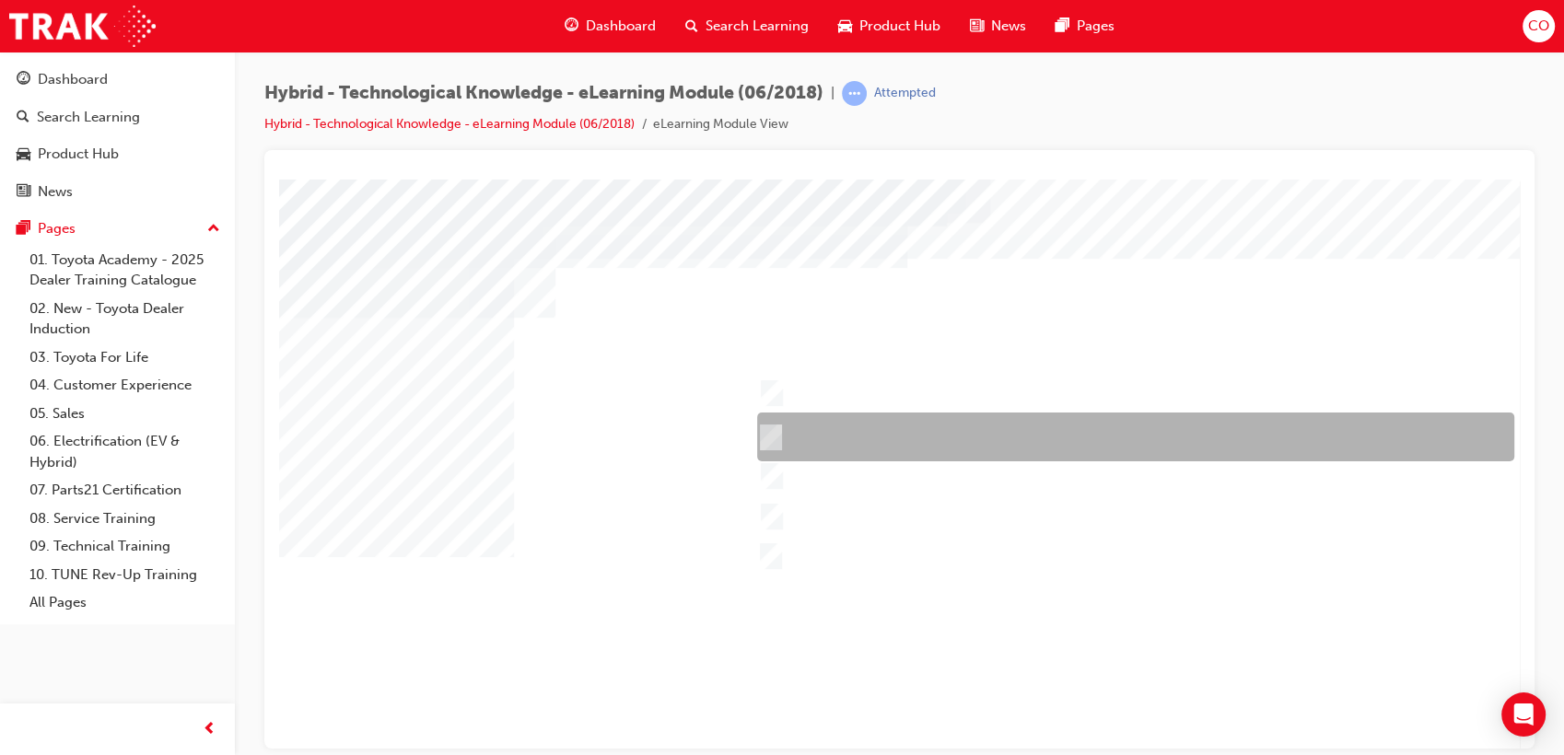
scroll to position [136, 0]
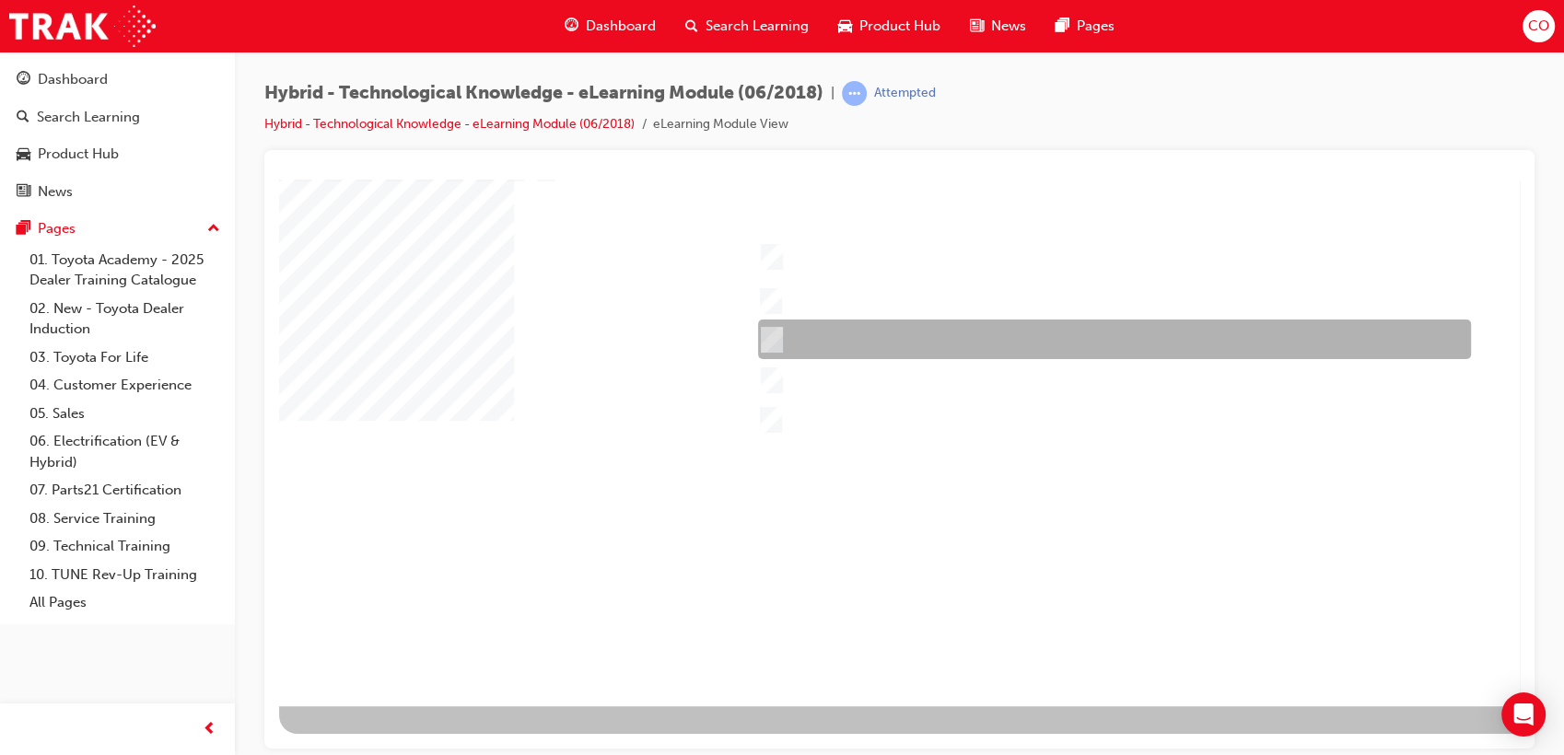
click at [803, 333] on div at bounding box center [1109, 340] width 713 height 40
checkbox input "true"
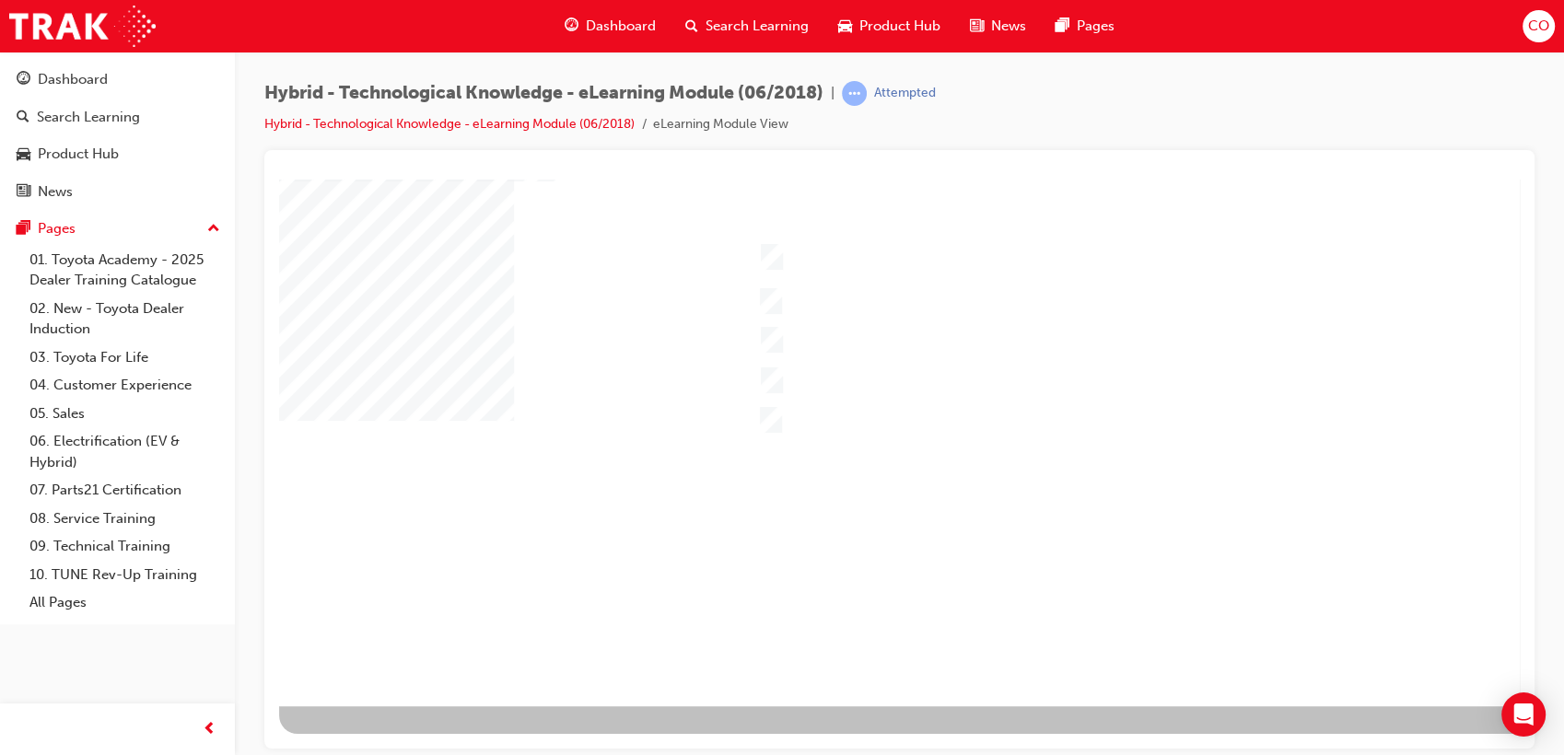
click at [814, 422] on div at bounding box center [905, 373] width 1253 height 663
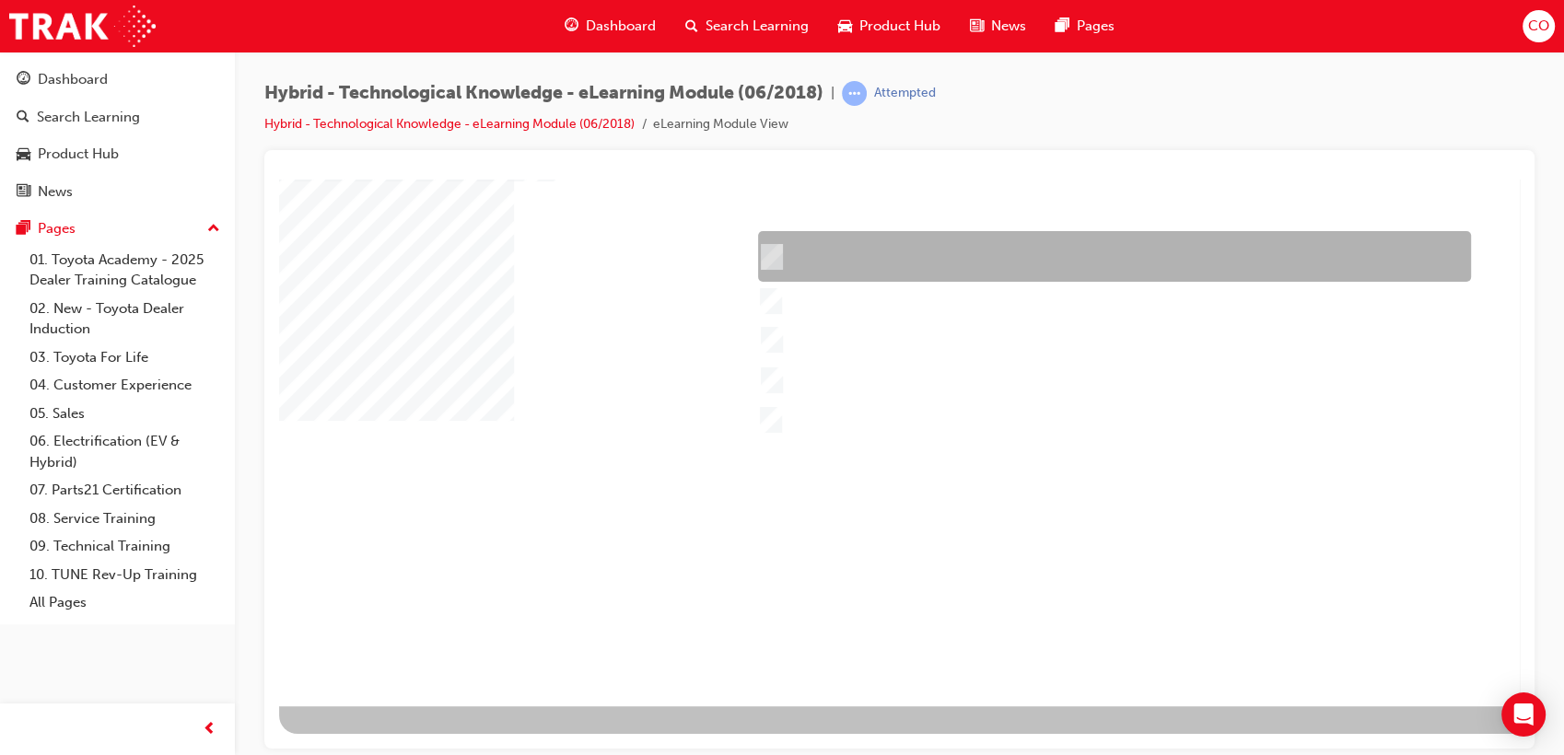
click at [896, 252] on div at bounding box center [1109, 256] width 713 height 51
checkbox input "true"
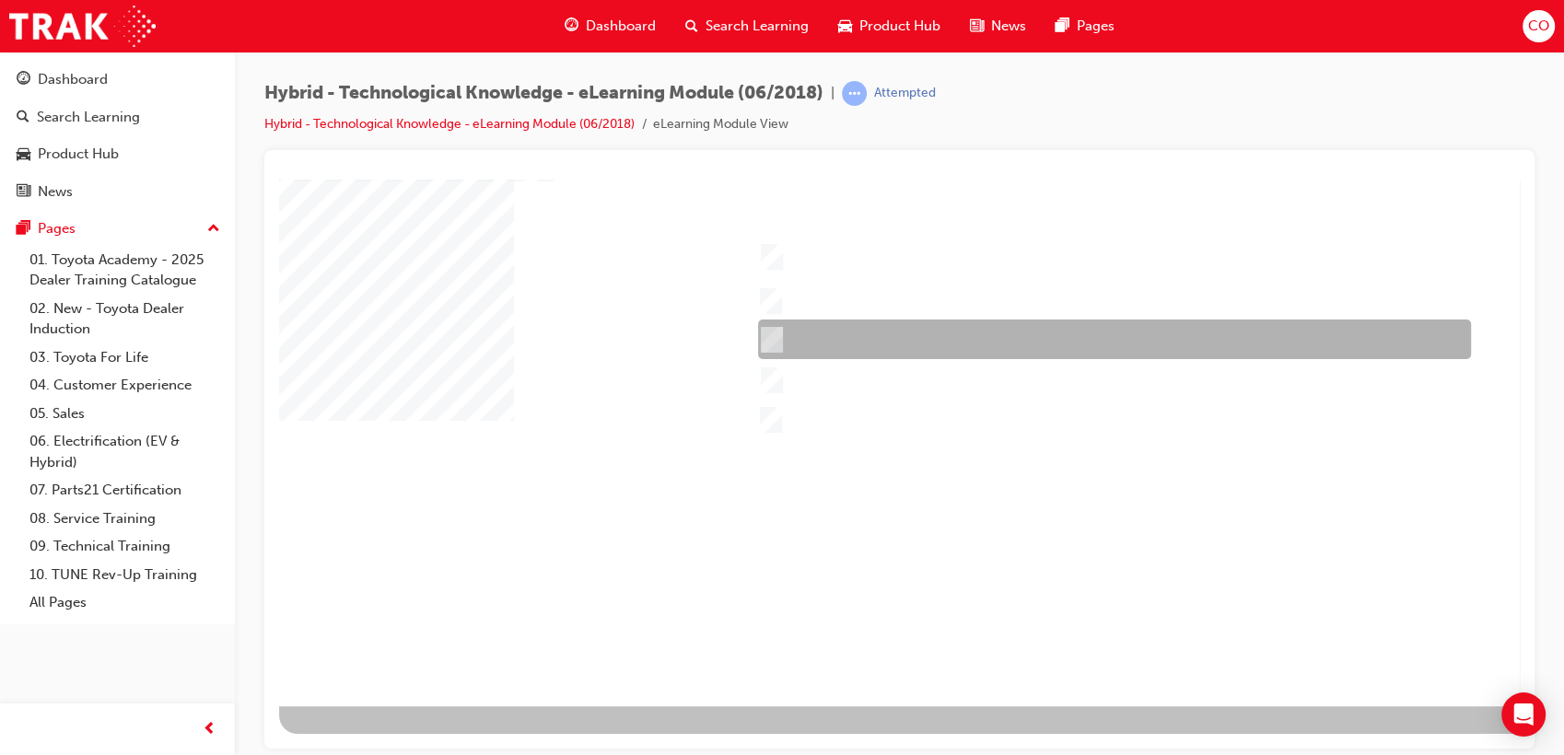
click at [830, 352] on div at bounding box center [1109, 340] width 713 height 40
checkbox input "true"
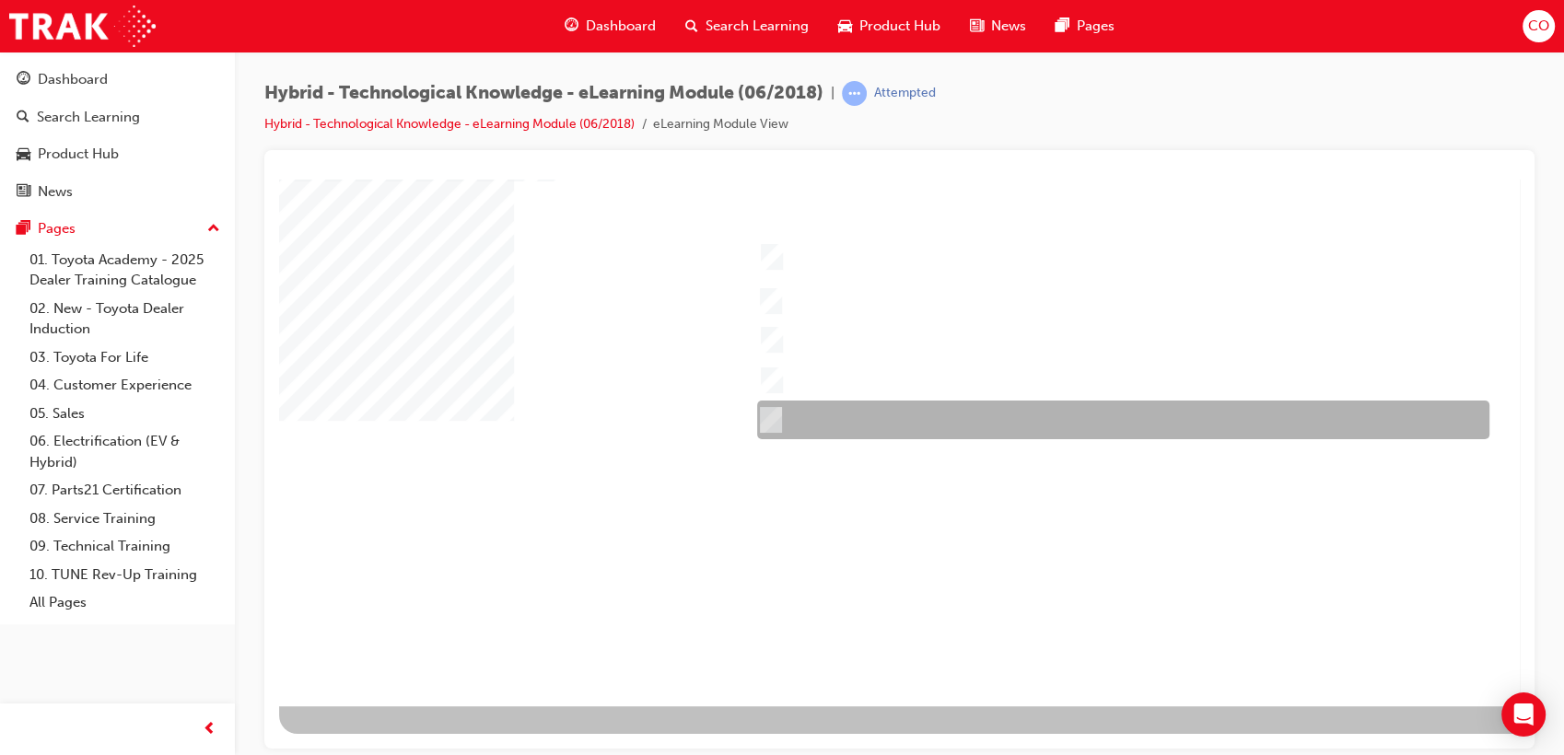
click at [835, 402] on div at bounding box center [1119, 420] width 732 height 39
checkbox input "true"
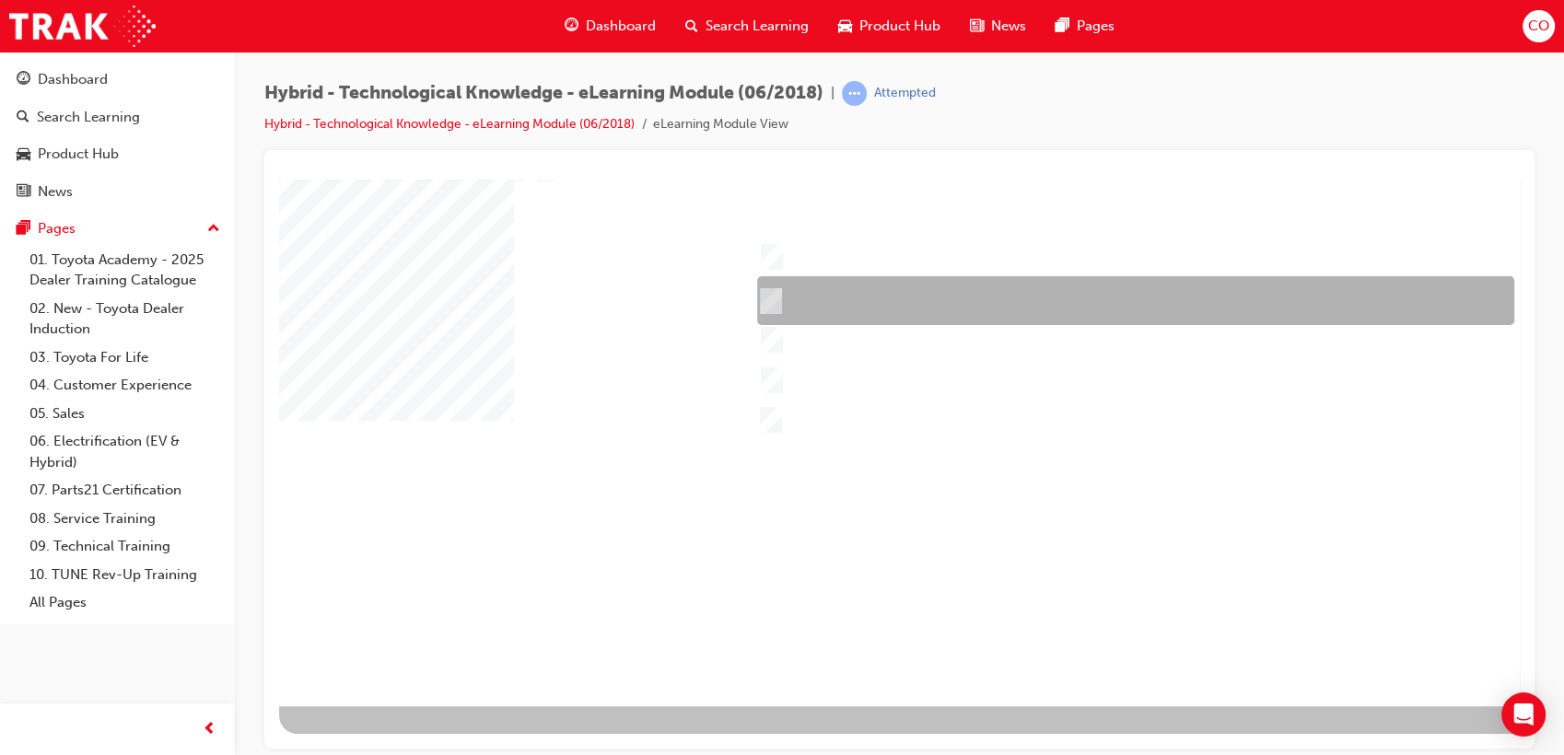
click at [853, 312] on div at bounding box center [1131, 300] width 757 height 49
click at [852, 306] on div at bounding box center [1131, 300] width 757 height 49
checkbox input "false"
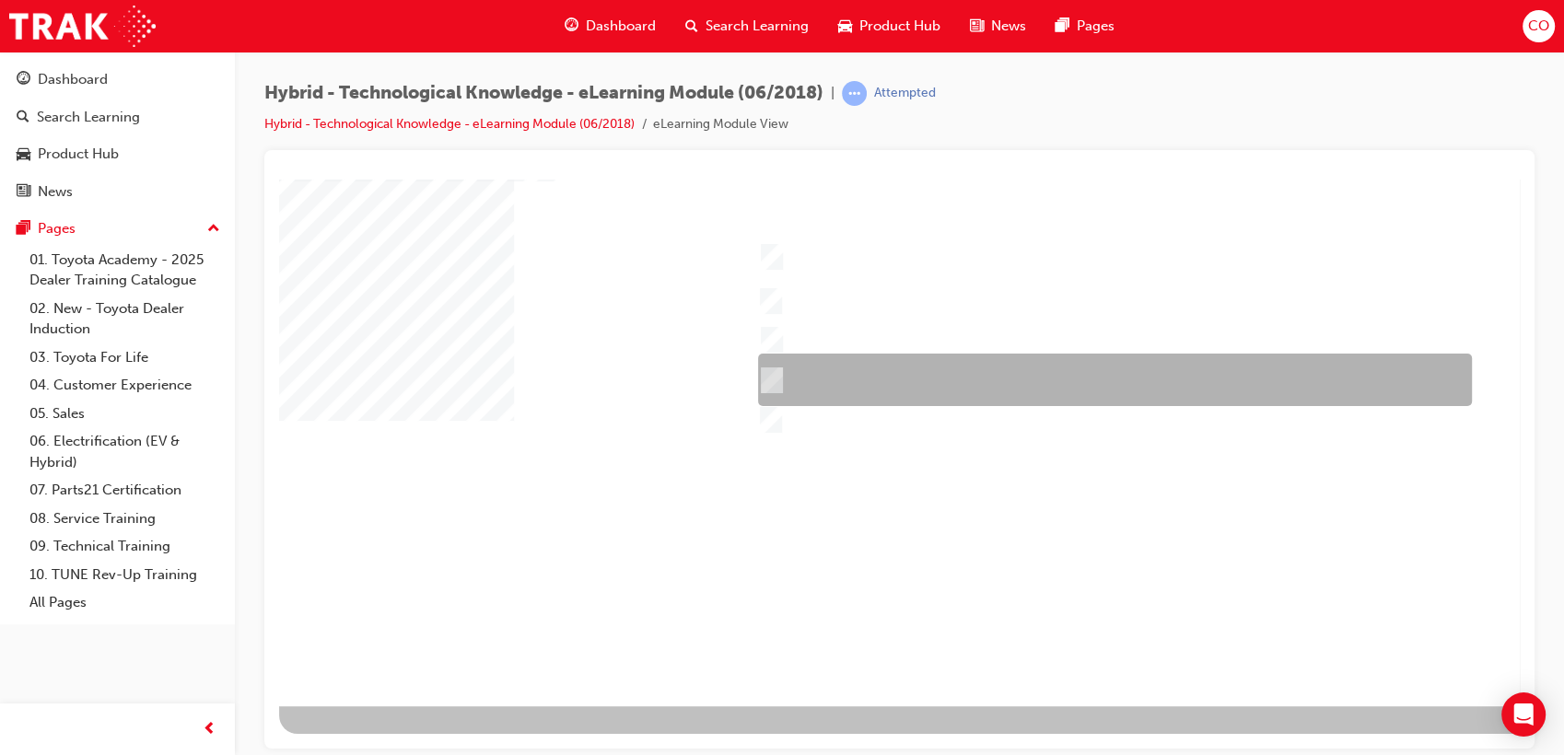
click at [849, 361] on div at bounding box center [1110, 380] width 714 height 53
checkbox input "true"
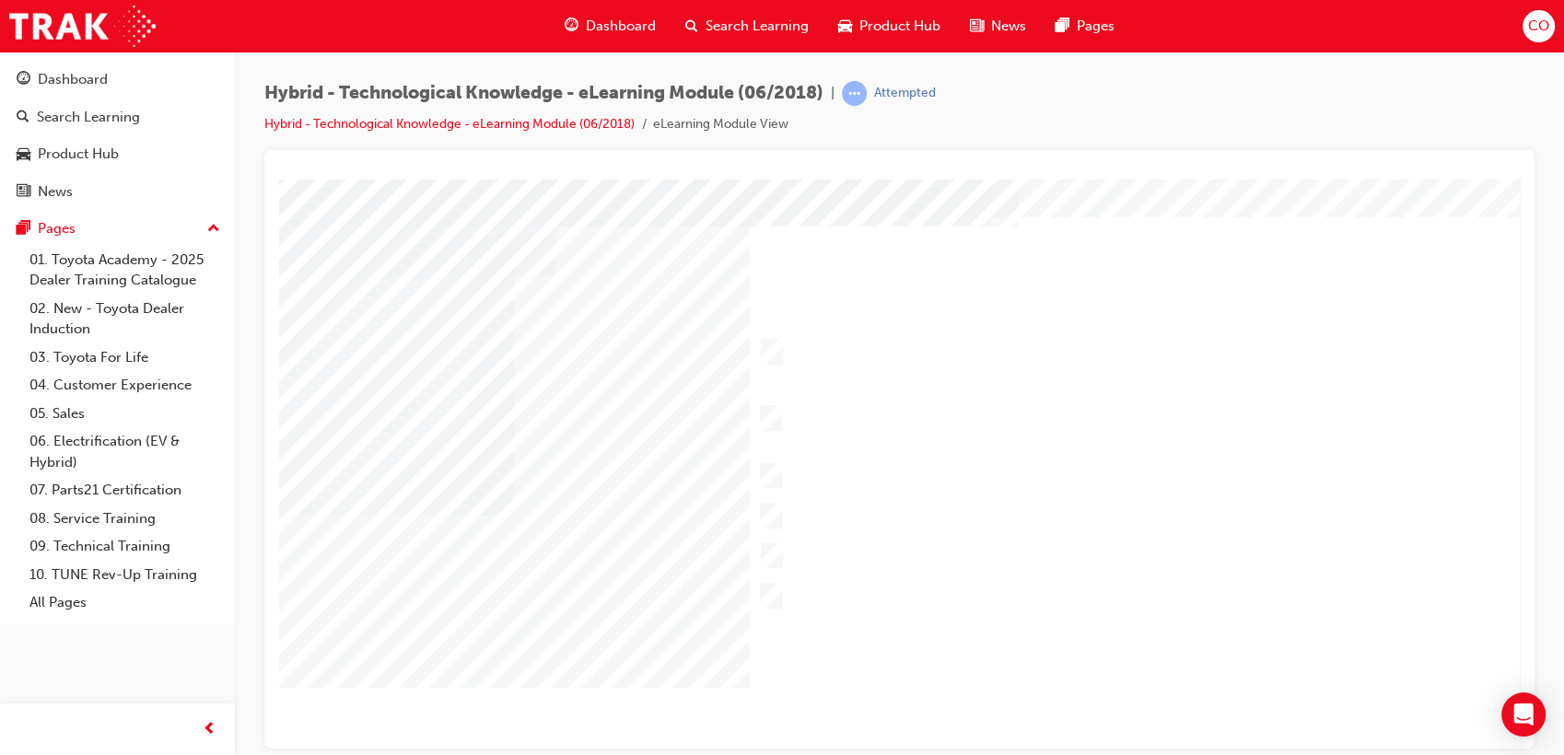
scroll to position [102, 0]
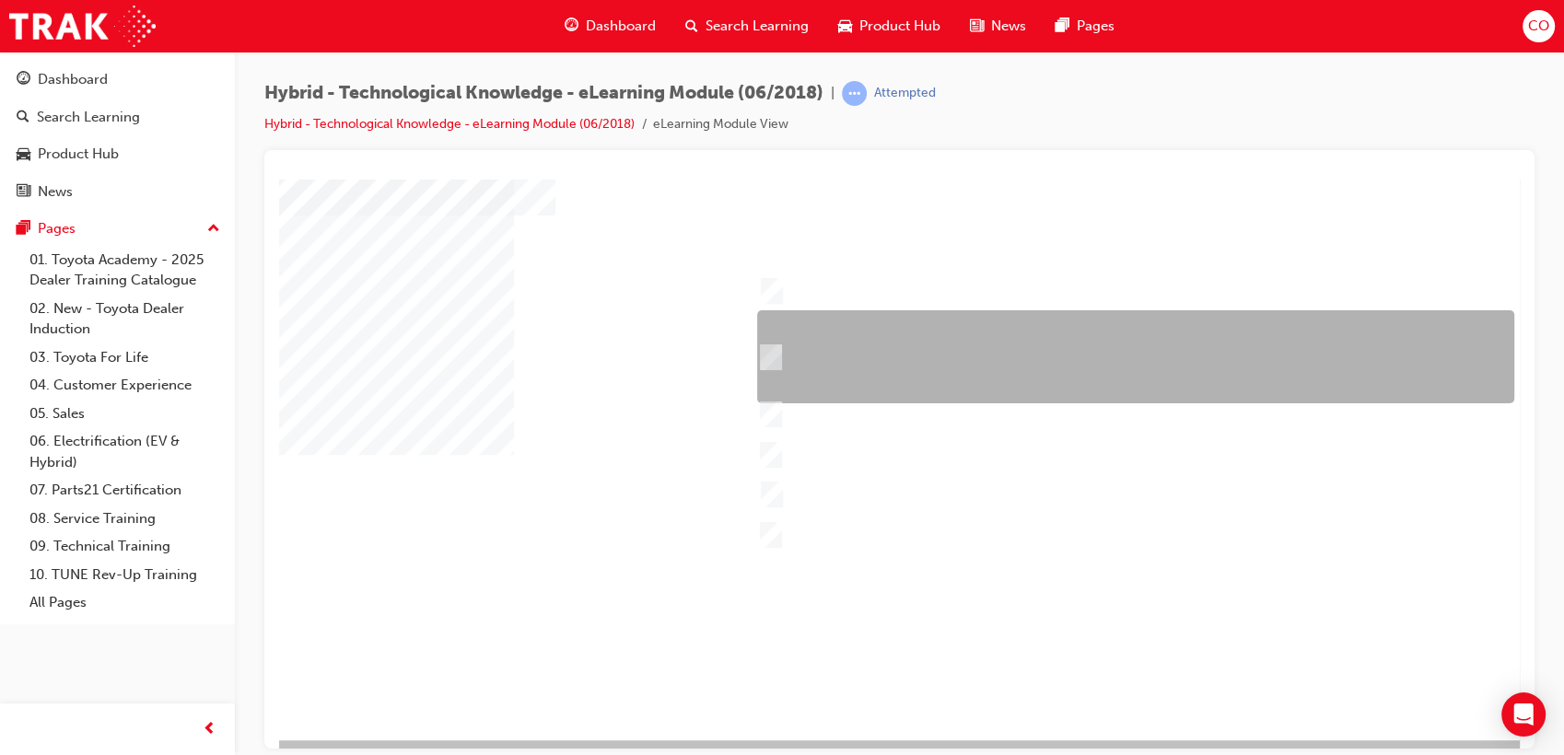
click at [1007, 357] on div at bounding box center [1131, 356] width 757 height 93
checkbox input "true"
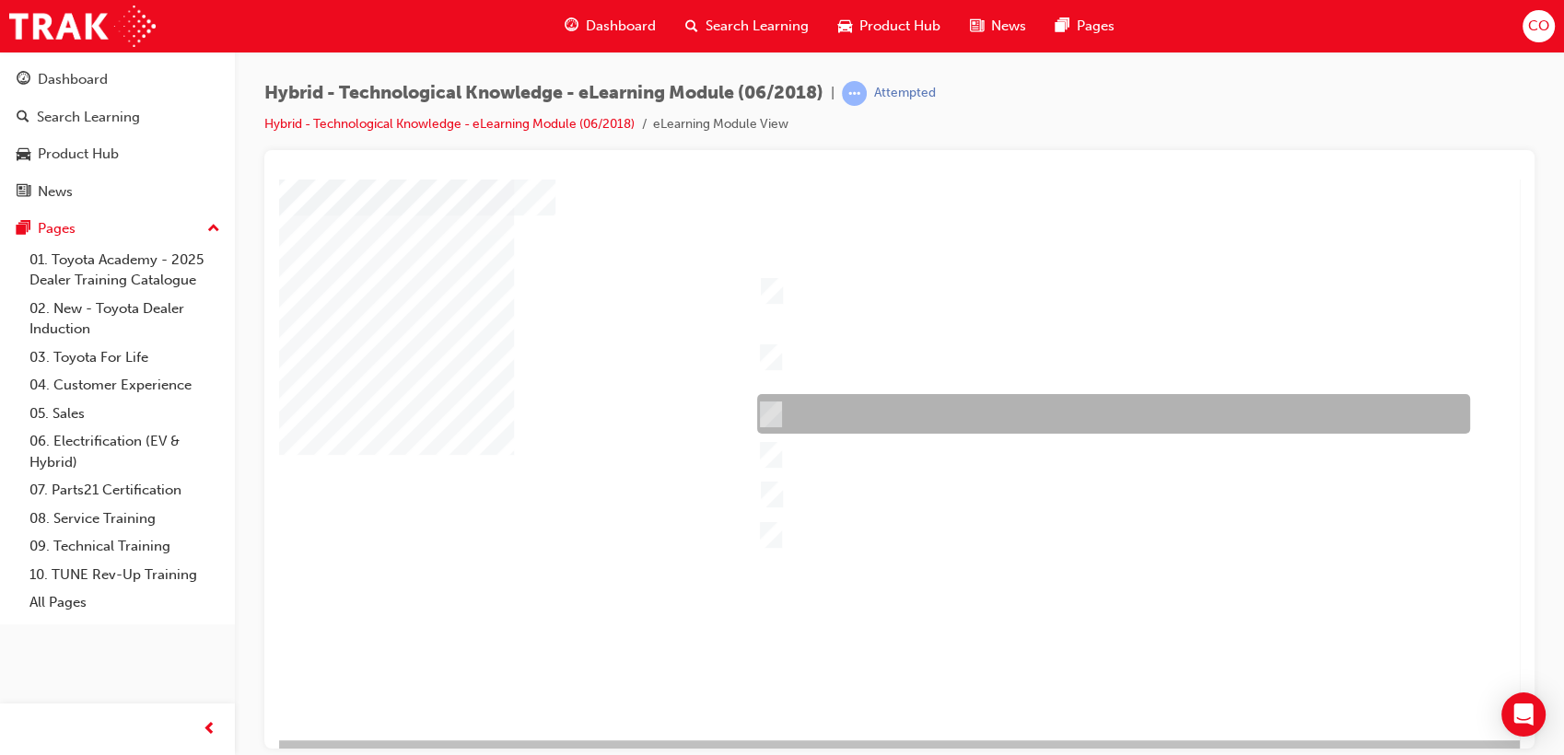
click at [988, 406] on div at bounding box center [1109, 414] width 713 height 40
checkbox input "true"
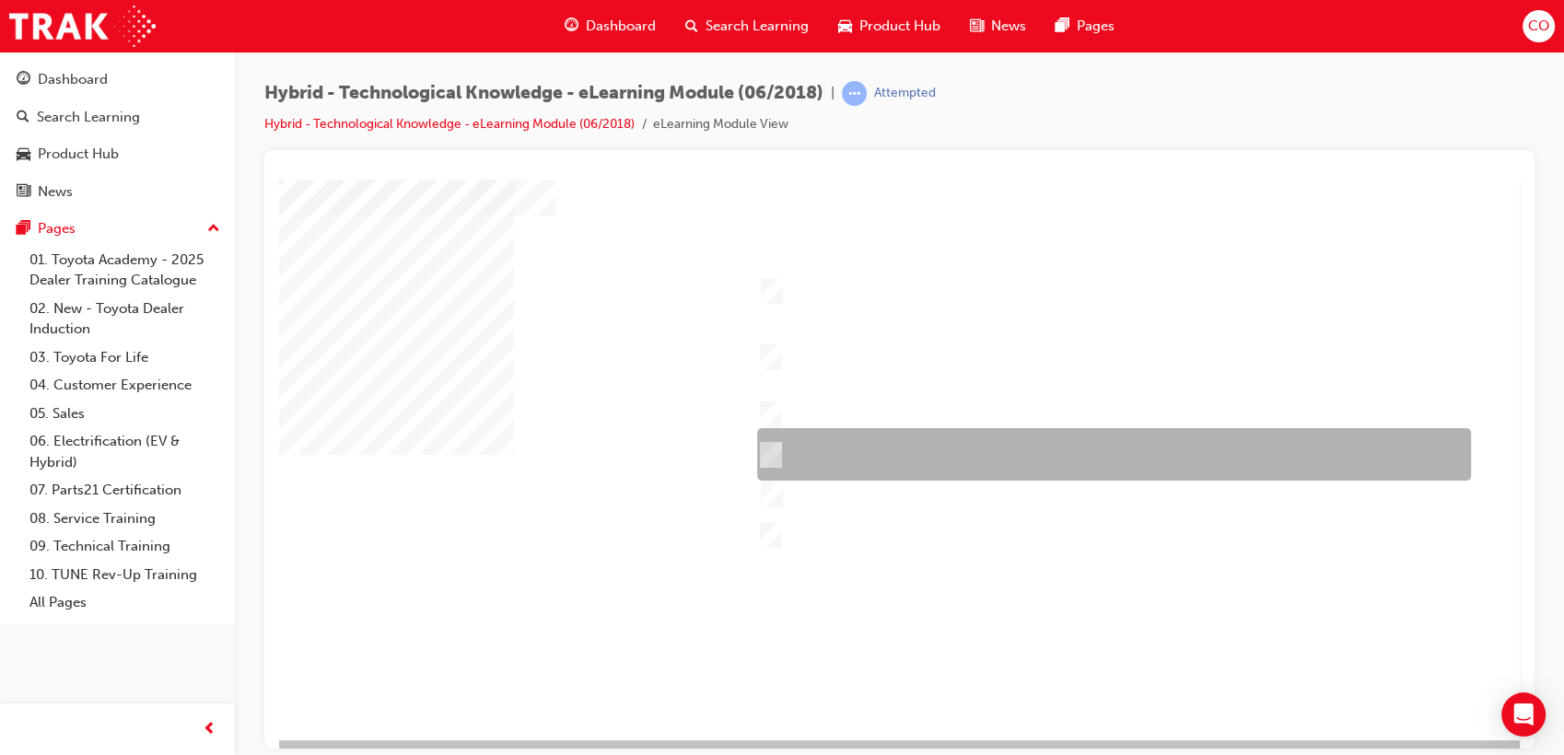
click at [1155, 459] on div at bounding box center [1110, 454] width 714 height 53
checkbox input "true"
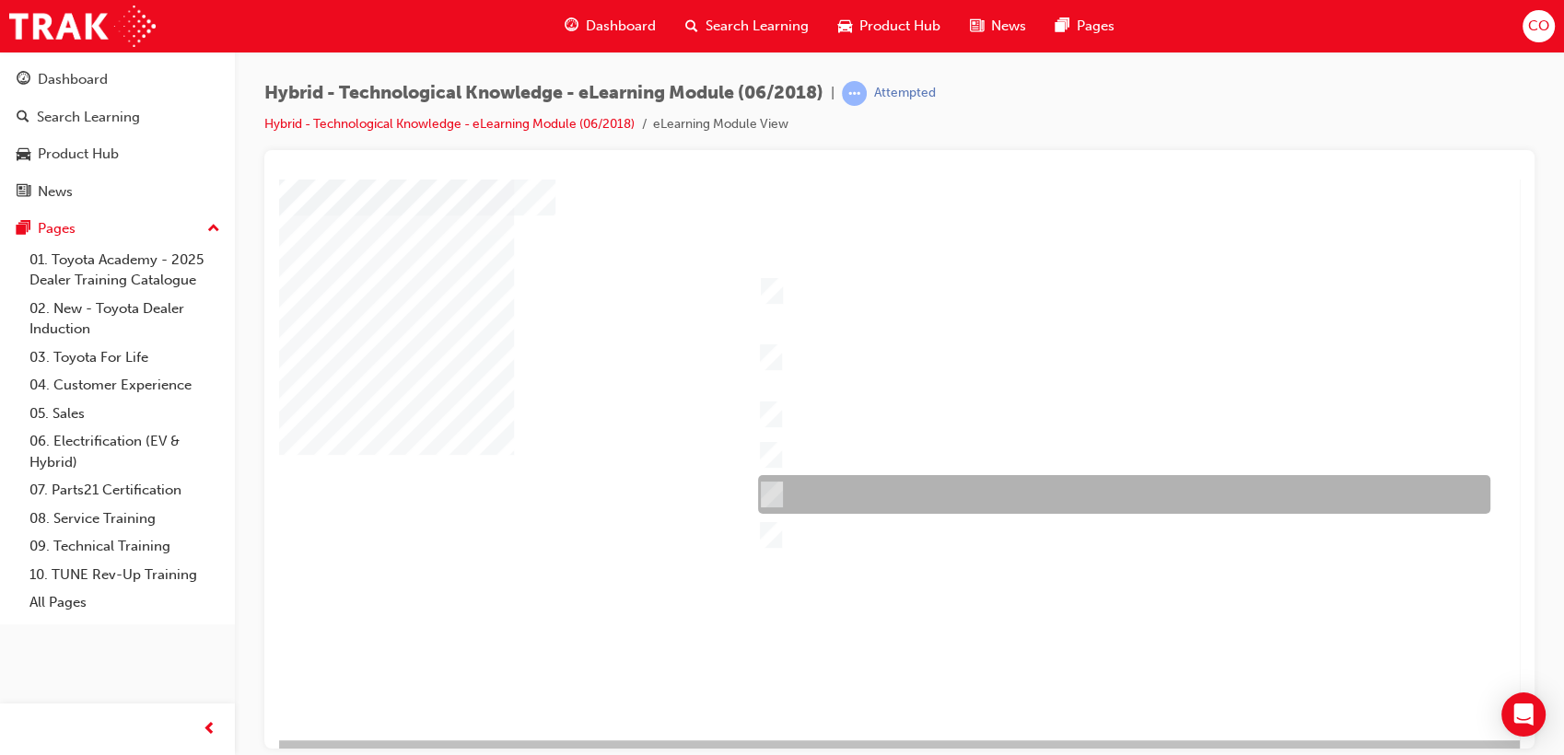
click at [1081, 495] on div at bounding box center [1119, 494] width 732 height 39
checkbox input "true"
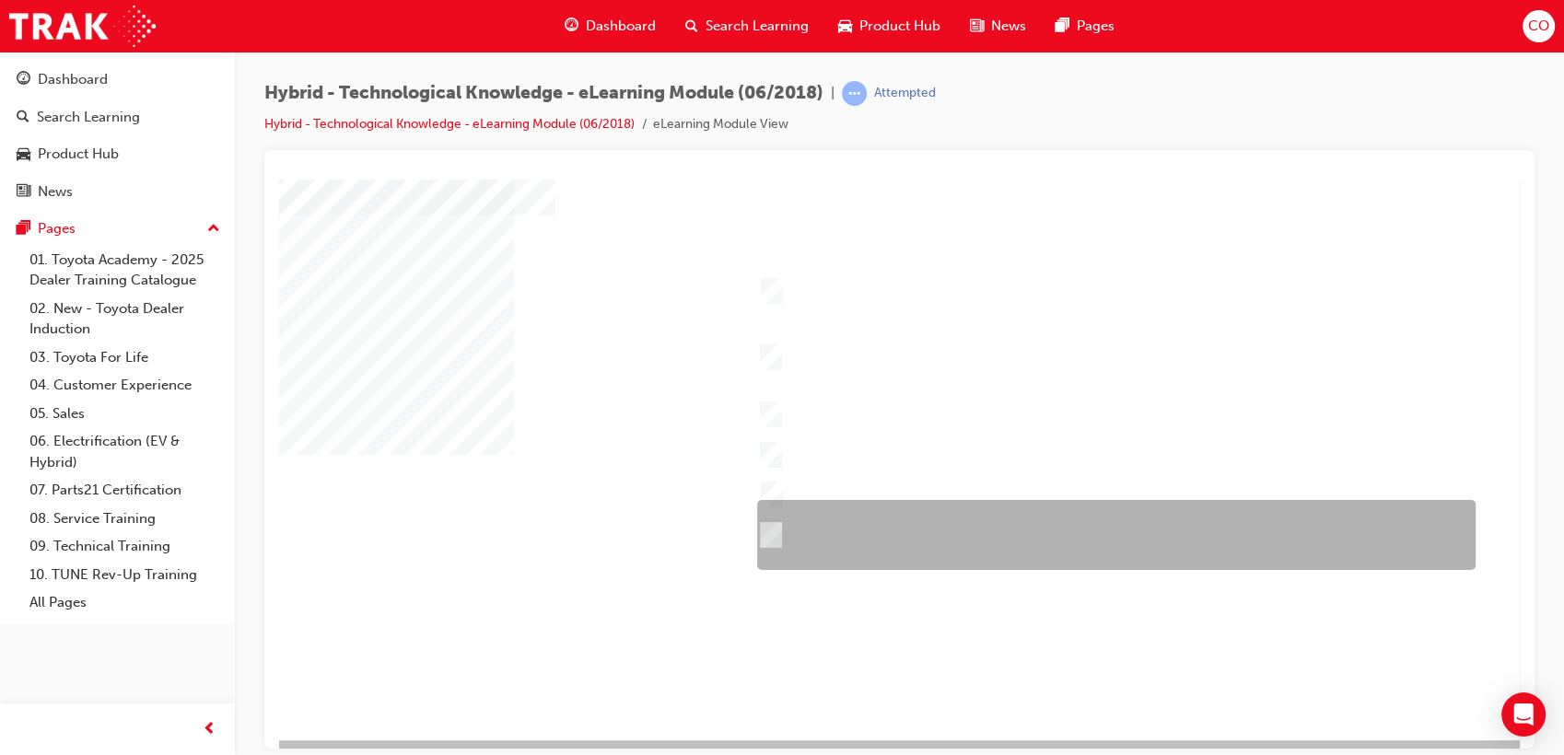
click at [1075, 545] on div at bounding box center [1112, 535] width 718 height 70
checkbox input "true"
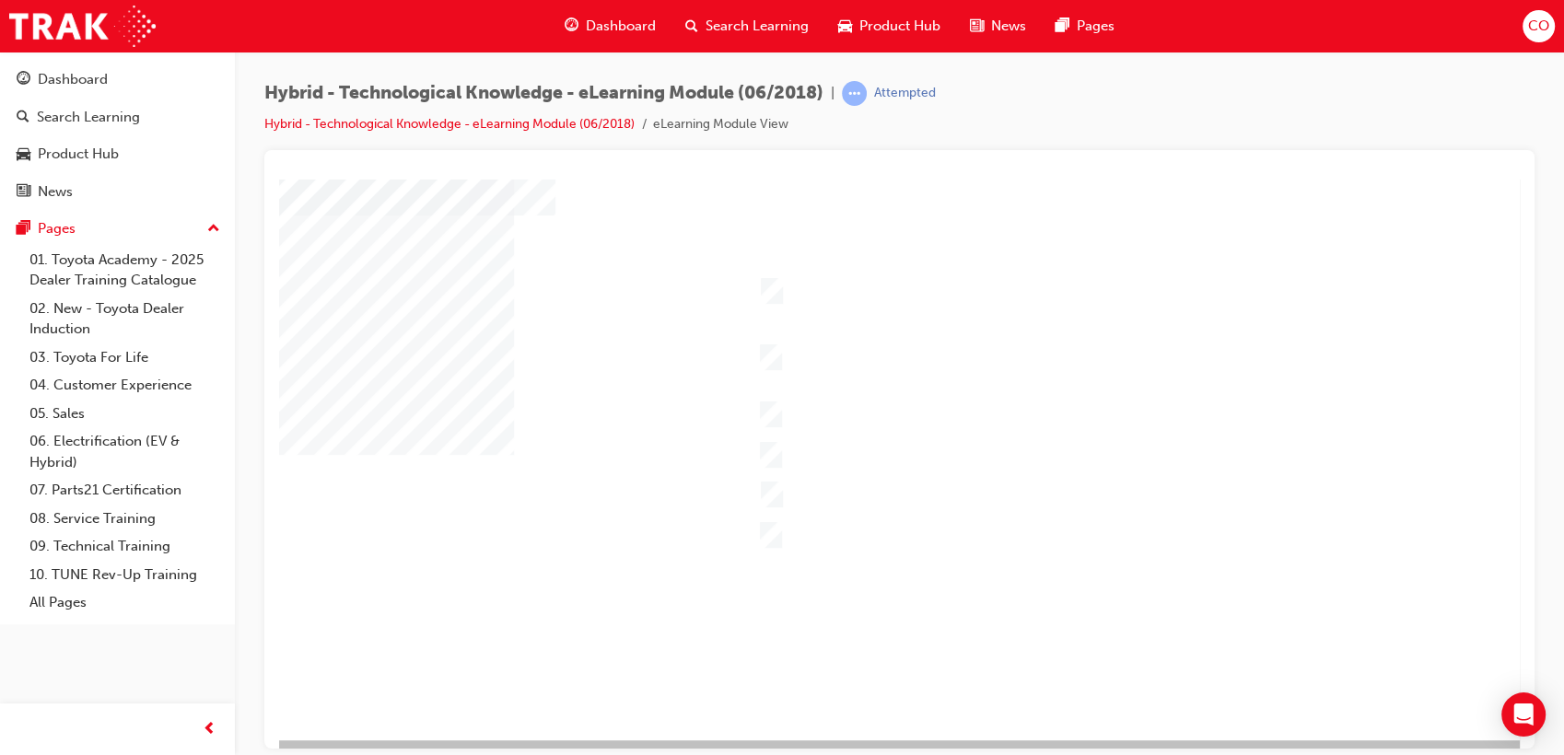
click at [959, 286] on div at bounding box center [905, 407] width 1253 height 663
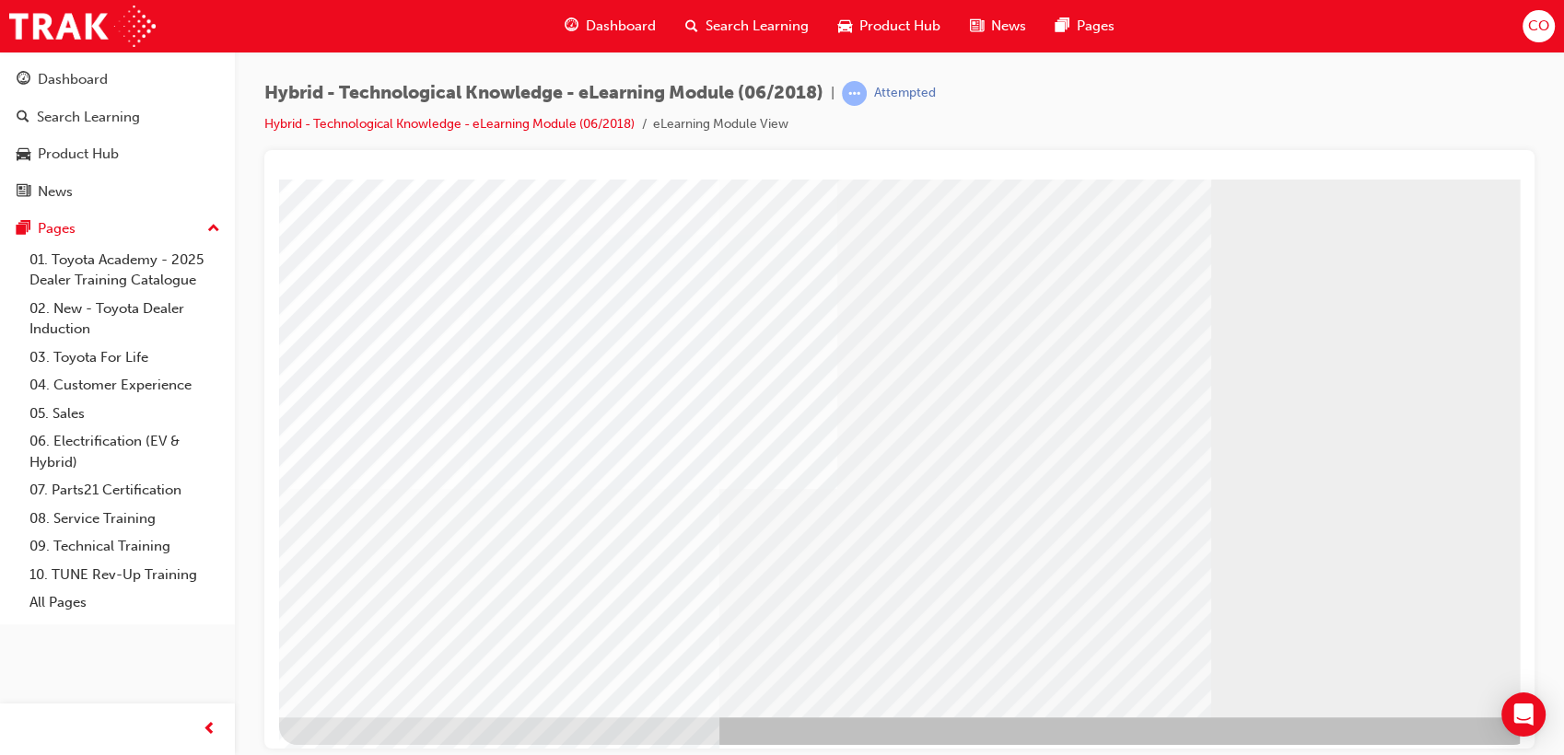
scroll to position [136, 0]
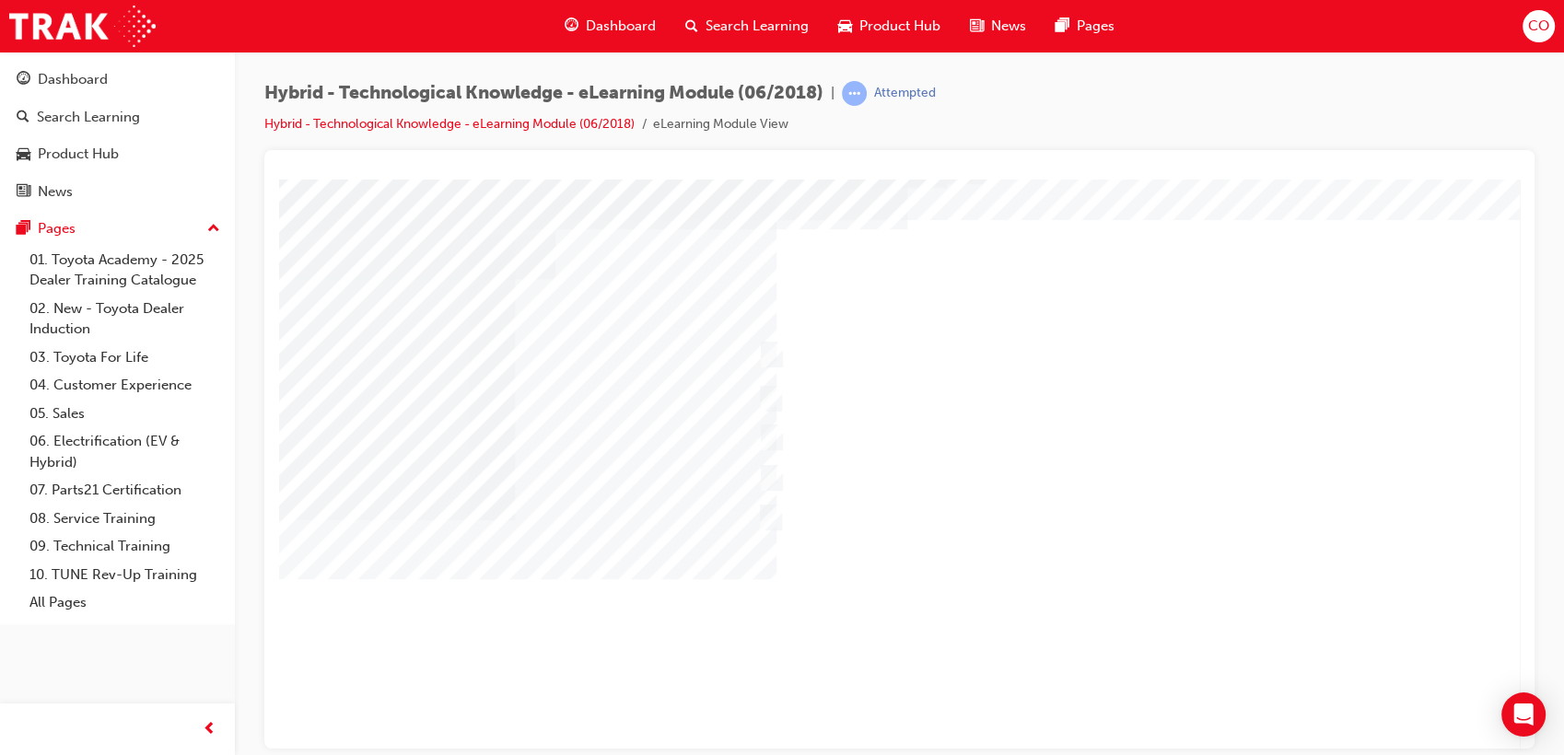
scroll to position [102, 0]
